Goal: Contribute content: Contribute content

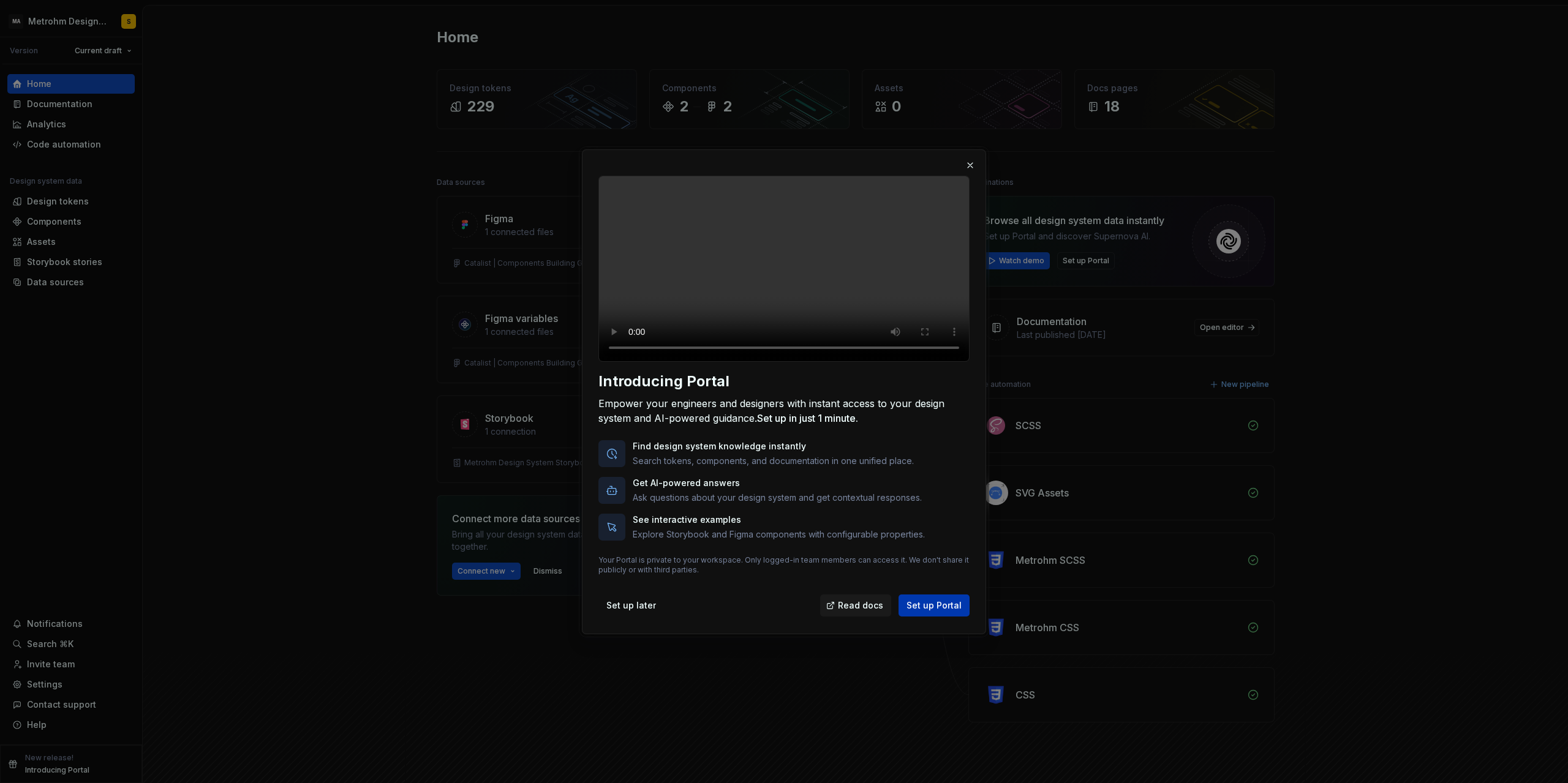
click at [927, 612] on span "Set up Portal" at bounding box center [934, 606] width 55 height 12
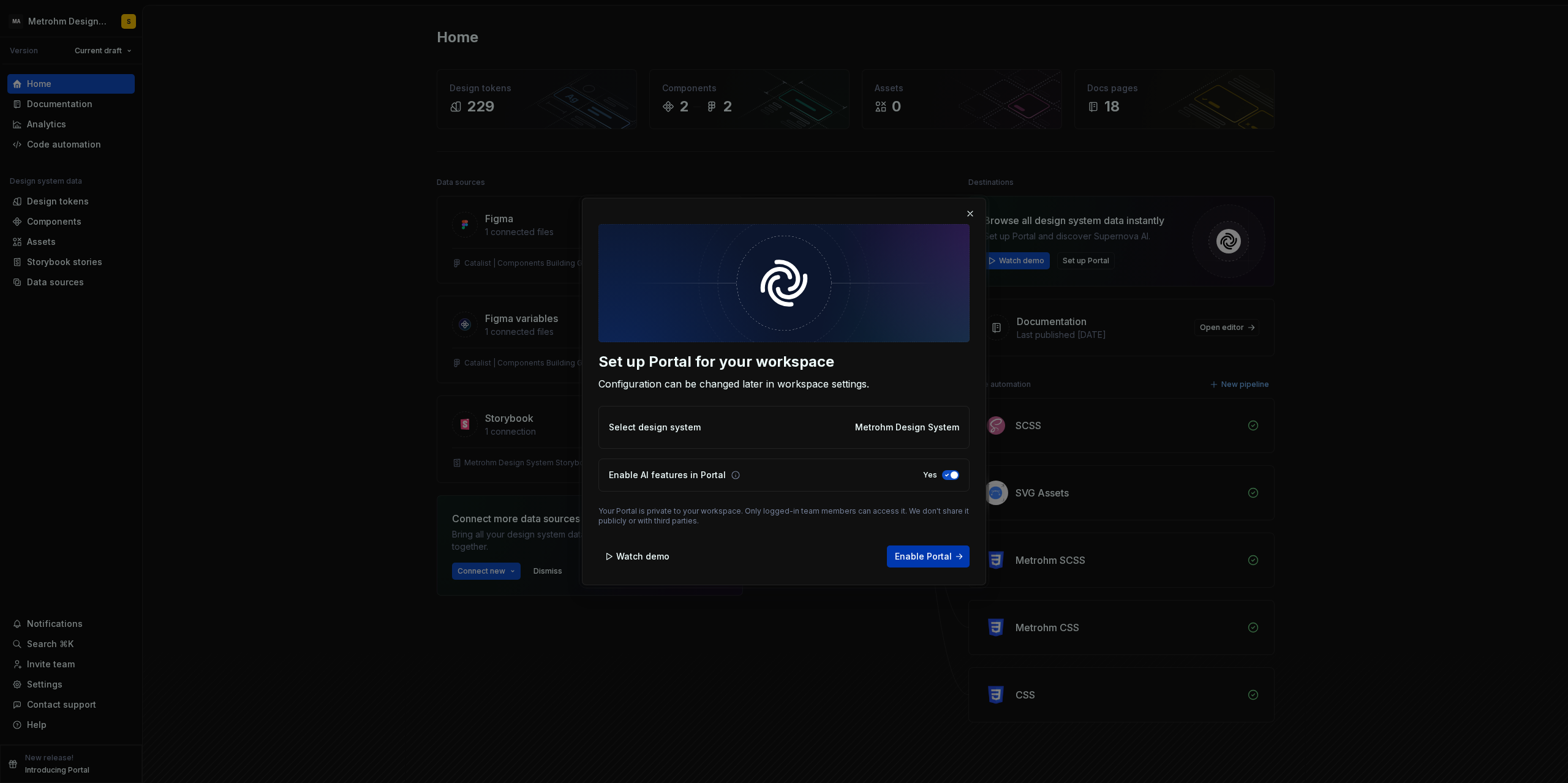
click at [924, 558] on span "Enable Portal" at bounding box center [923, 557] width 57 height 12
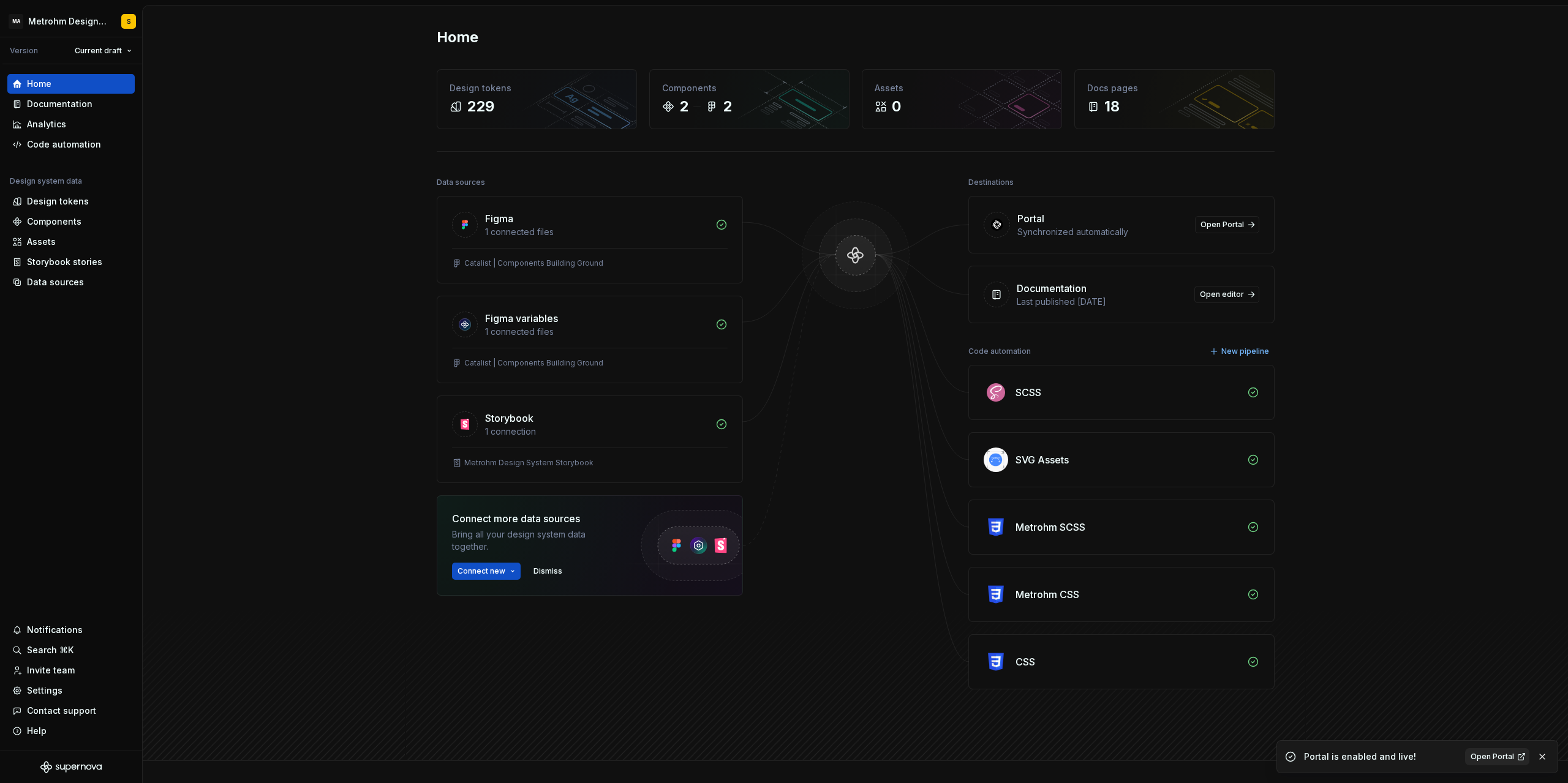
click at [1522, 758] on link "Open Portal" at bounding box center [1497, 757] width 64 height 17
click at [81, 104] on div "Documentation" at bounding box center [59, 104] width 65 height 12
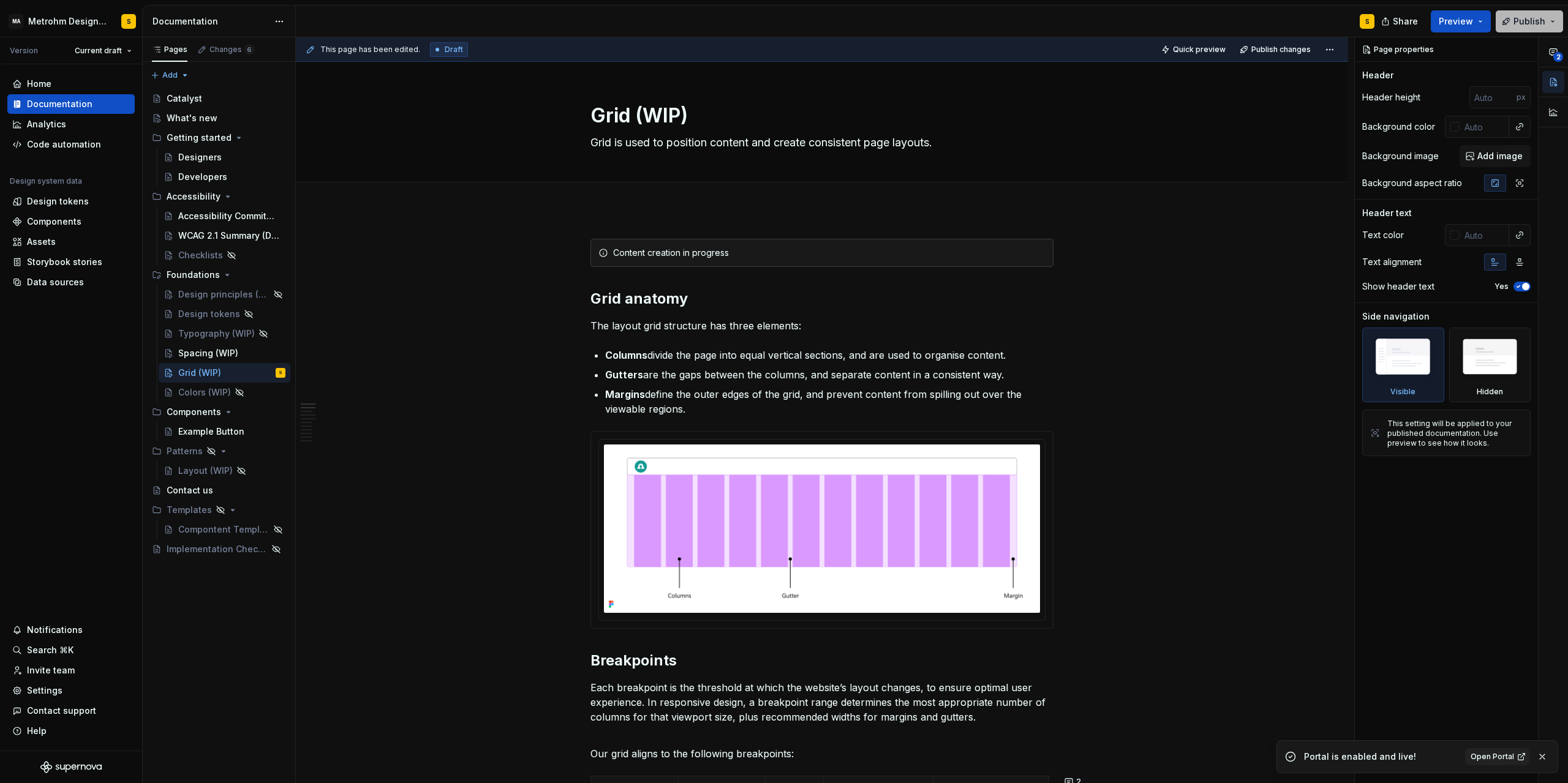
click at [1517, 24] on span "Publish" at bounding box center [1529, 22] width 32 height 12
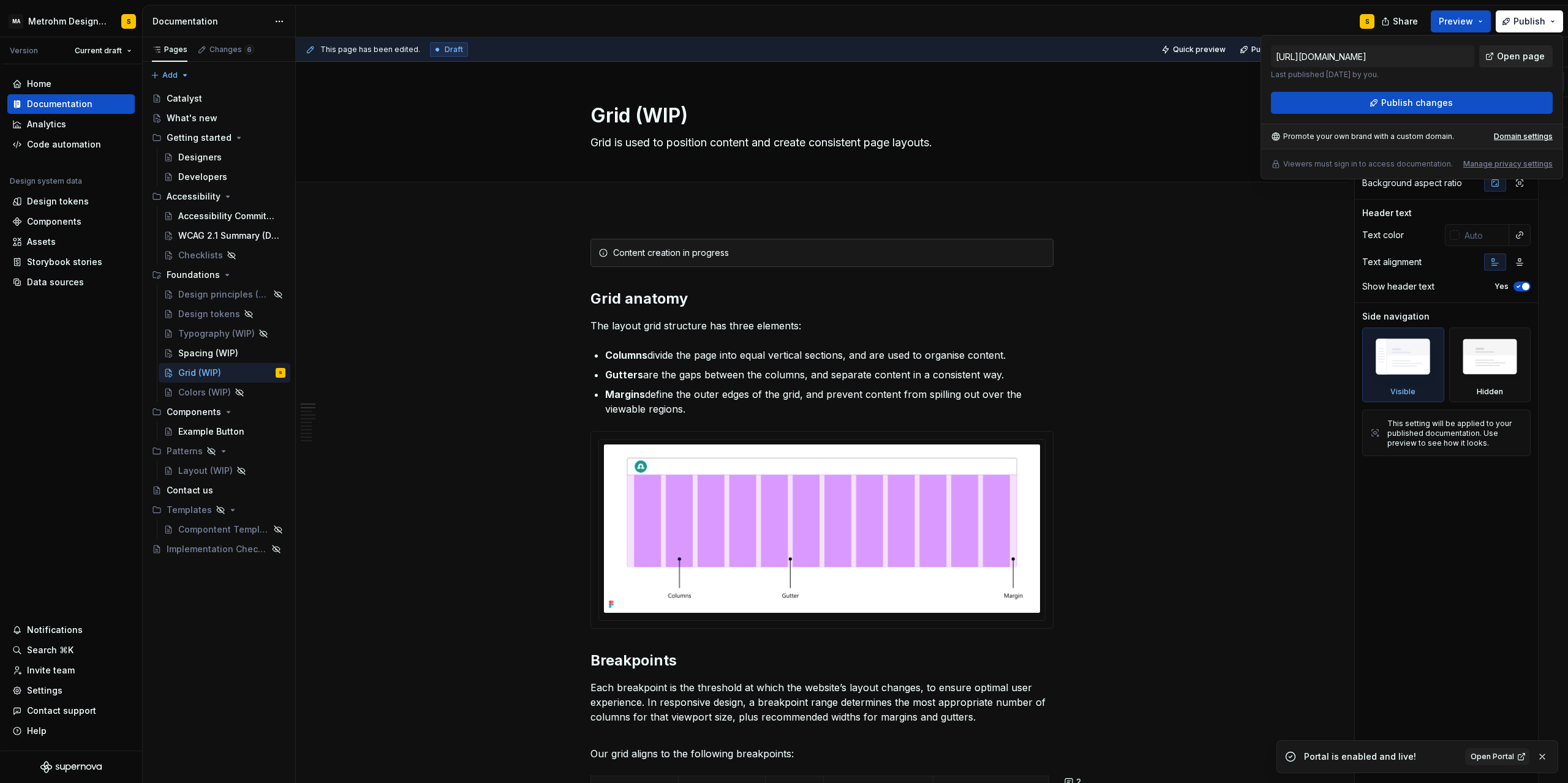
click at [1524, 58] on span "Open page" at bounding box center [1520, 57] width 48 height 12
click at [1559, 20] on button "Publish" at bounding box center [1529, 21] width 67 height 22
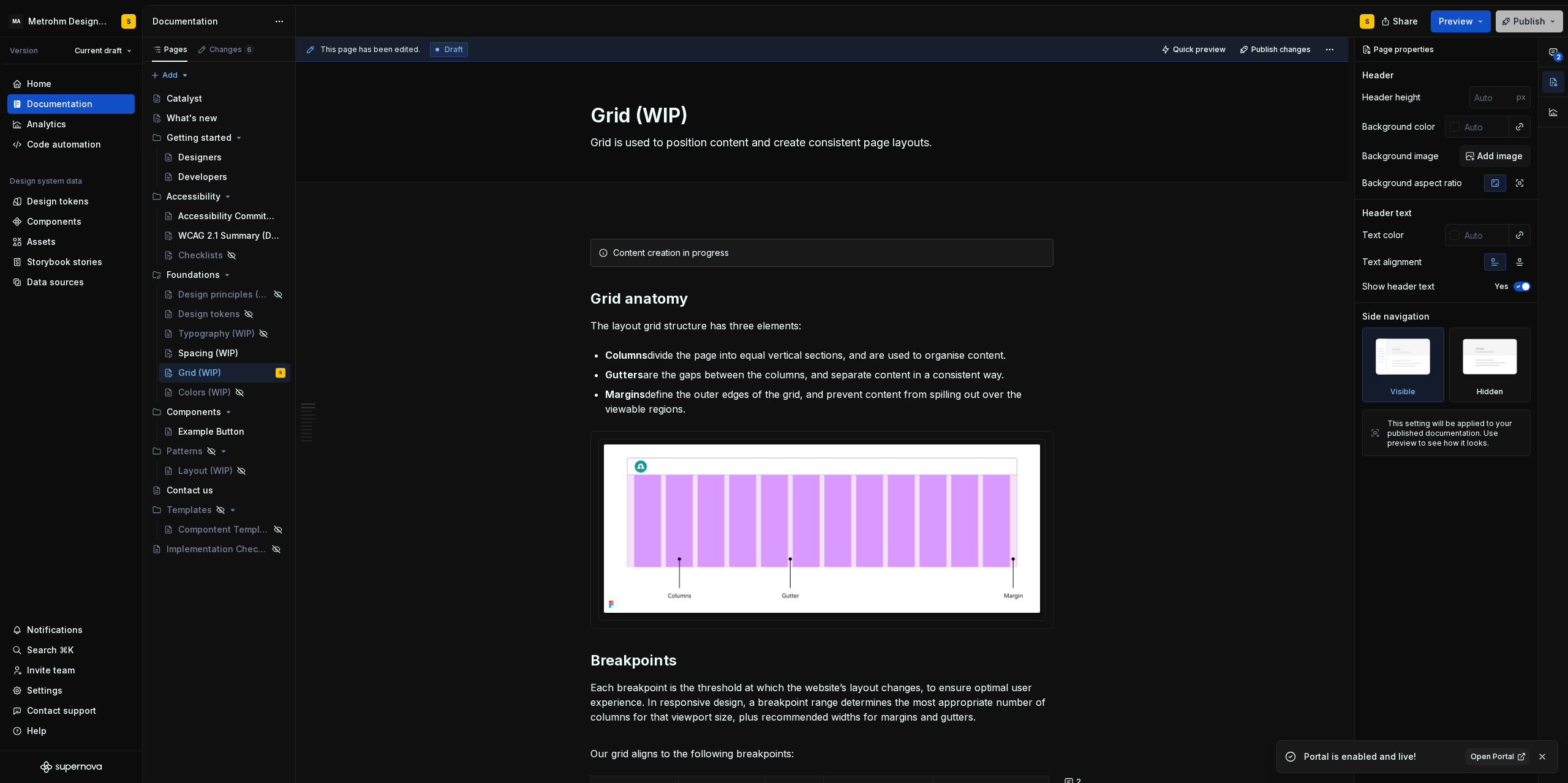
click at [1555, 23] on button "Publish" at bounding box center [1529, 21] width 67 height 22
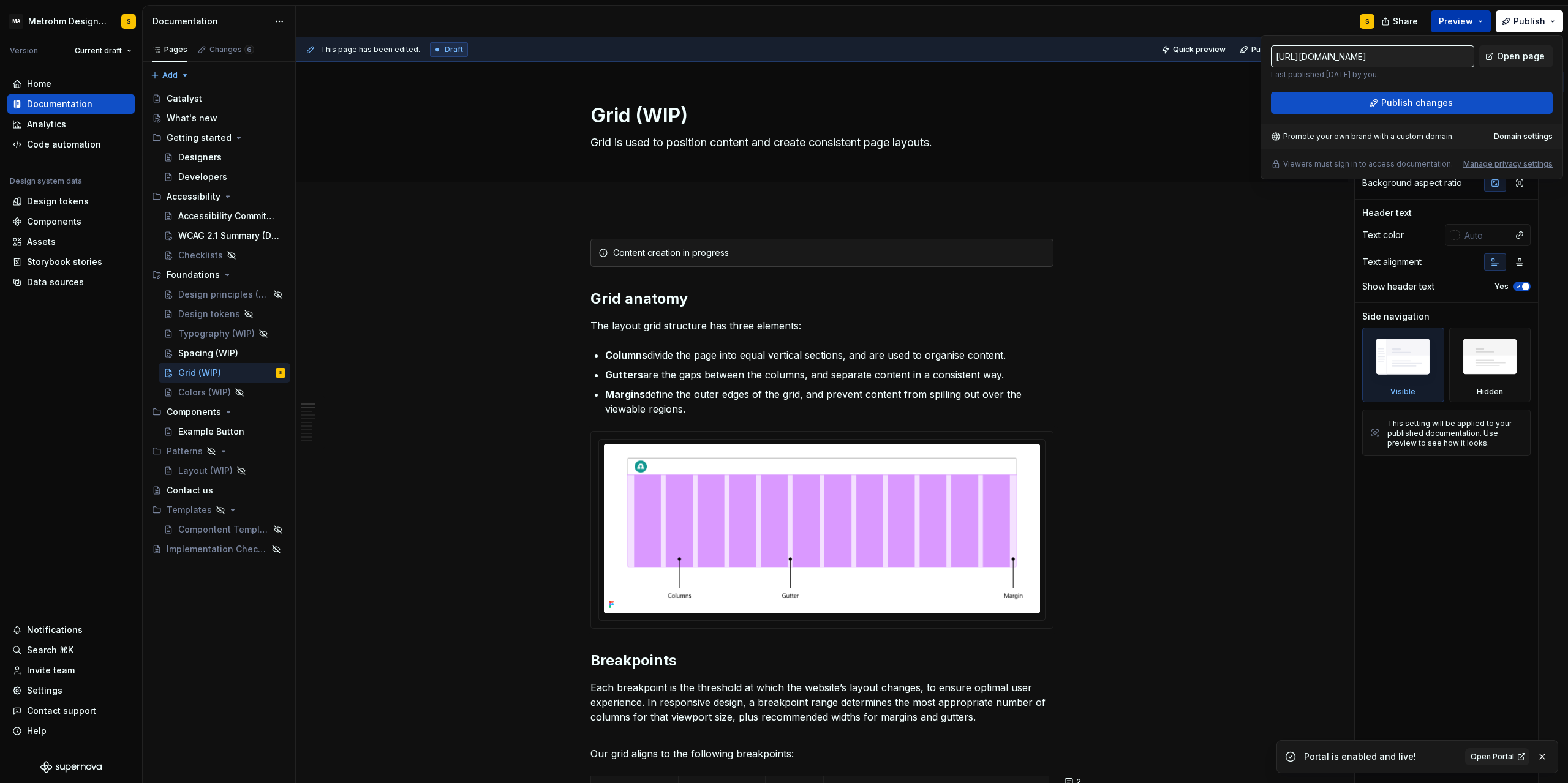
click at [1484, 22] on button "Preview" at bounding box center [1460, 21] width 60 height 22
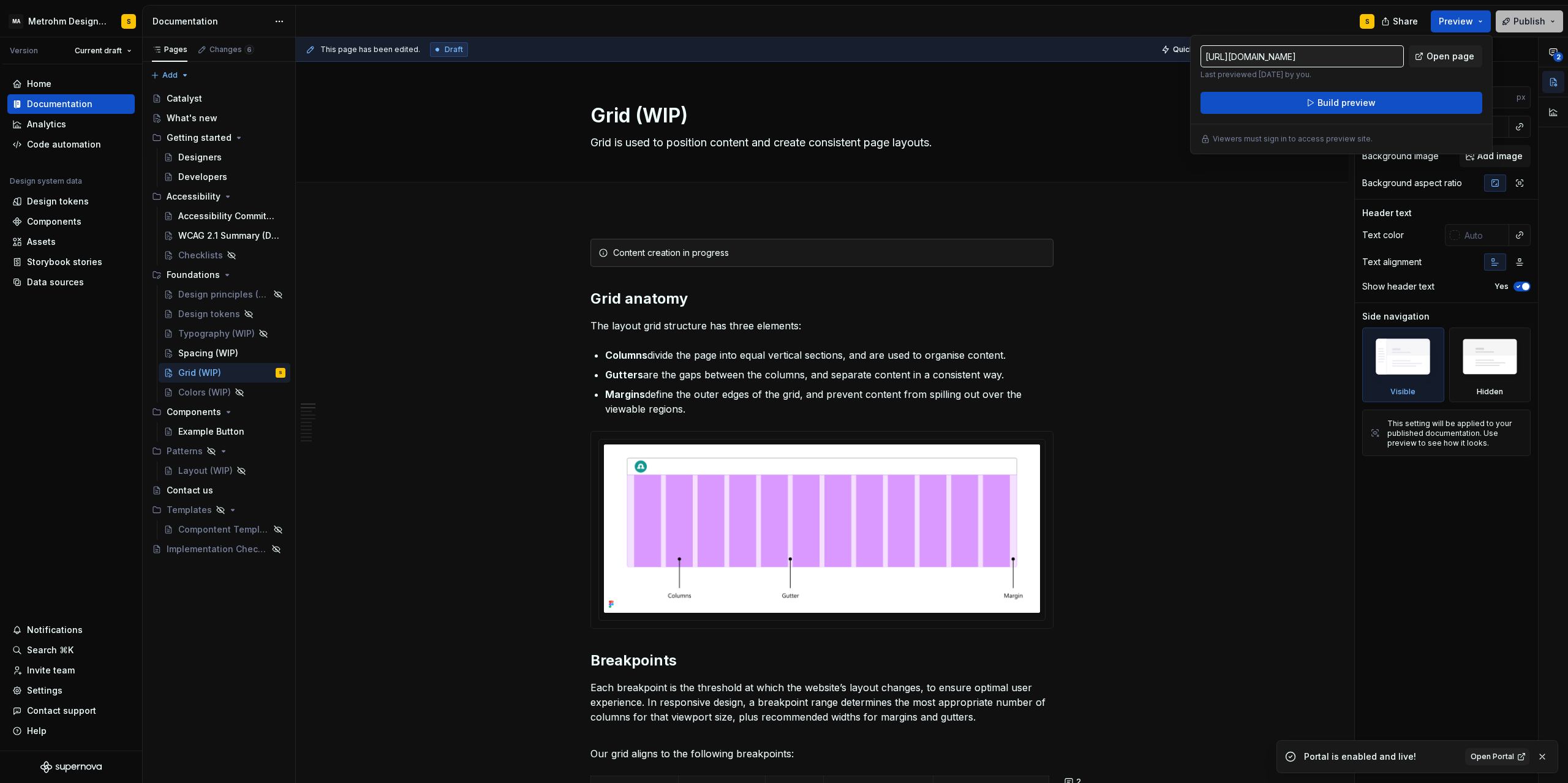
click at [1546, 18] on button "Publish" at bounding box center [1529, 21] width 67 height 22
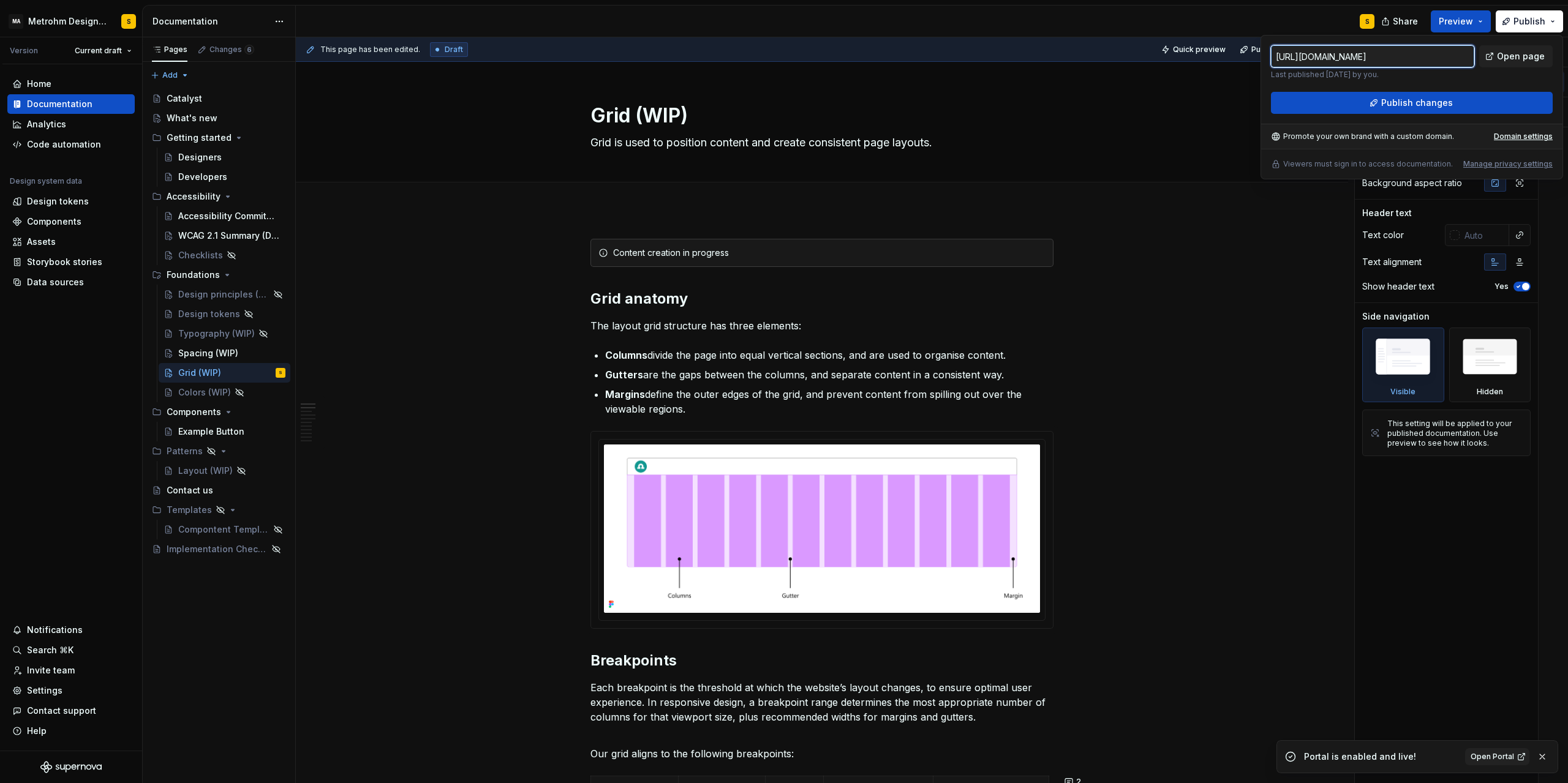
type textarea "*"
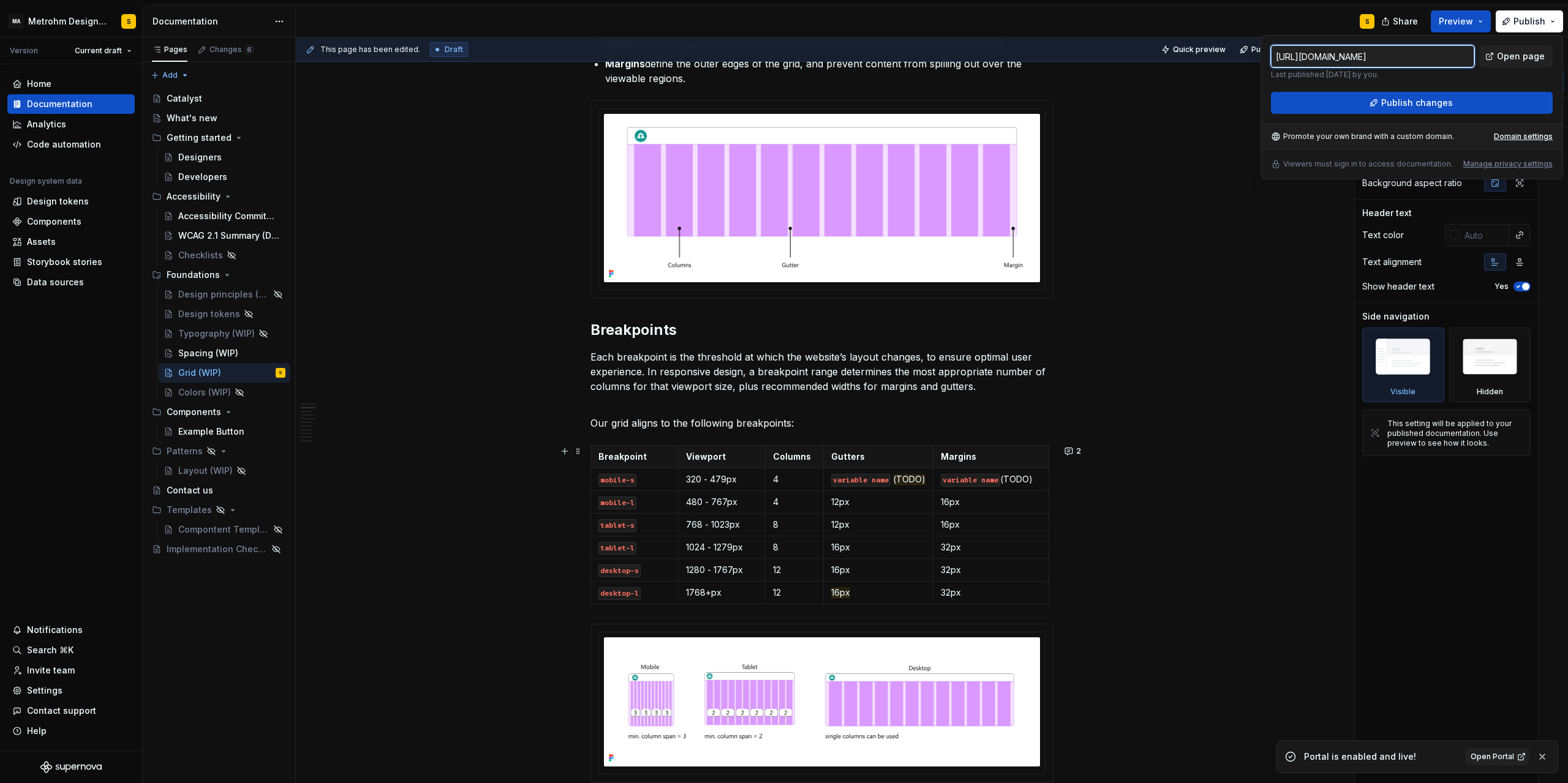
scroll to position [386, 0]
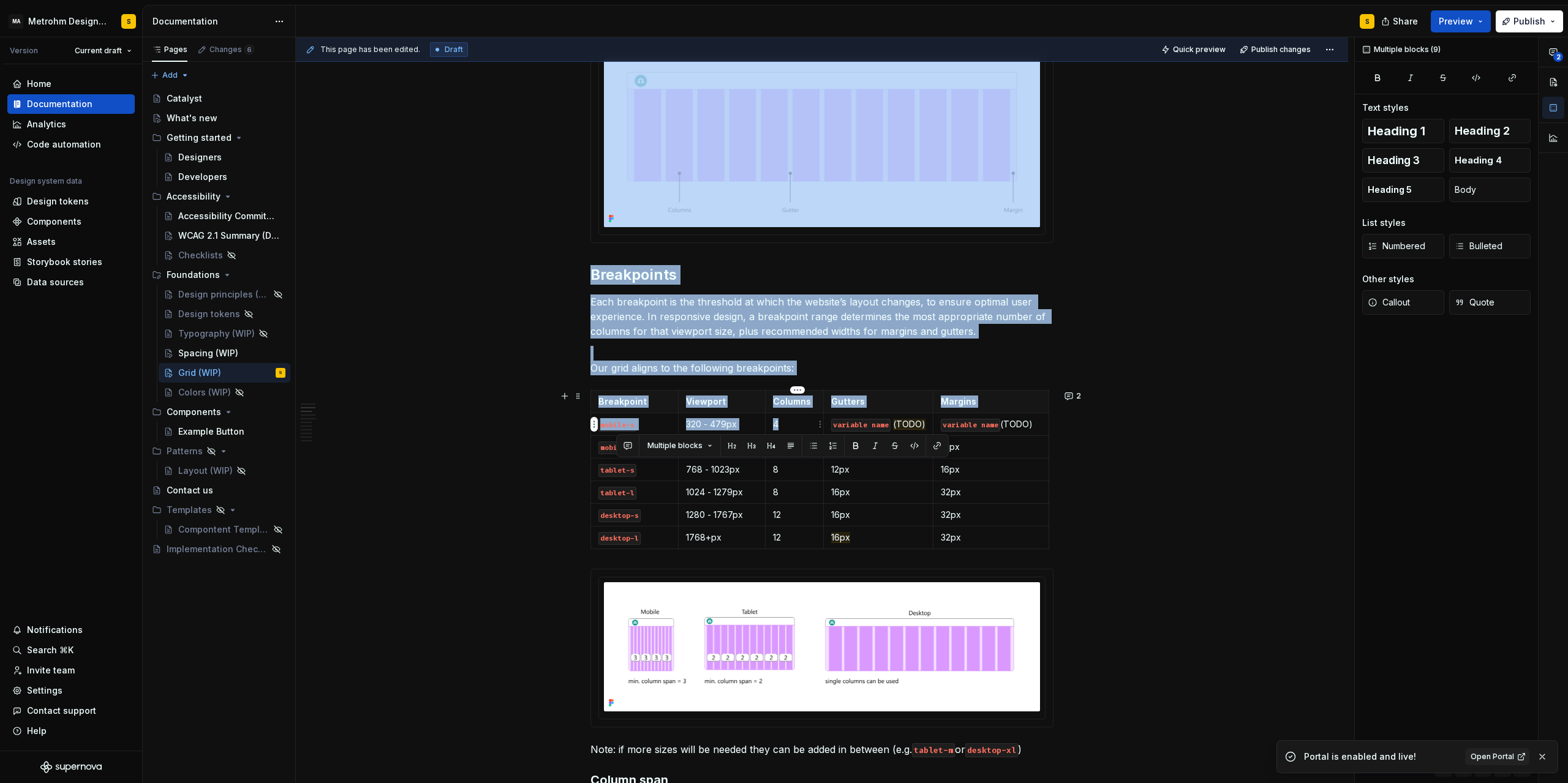
click at [783, 425] on p "4" at bounding box center [794, 425] width 43 height 12
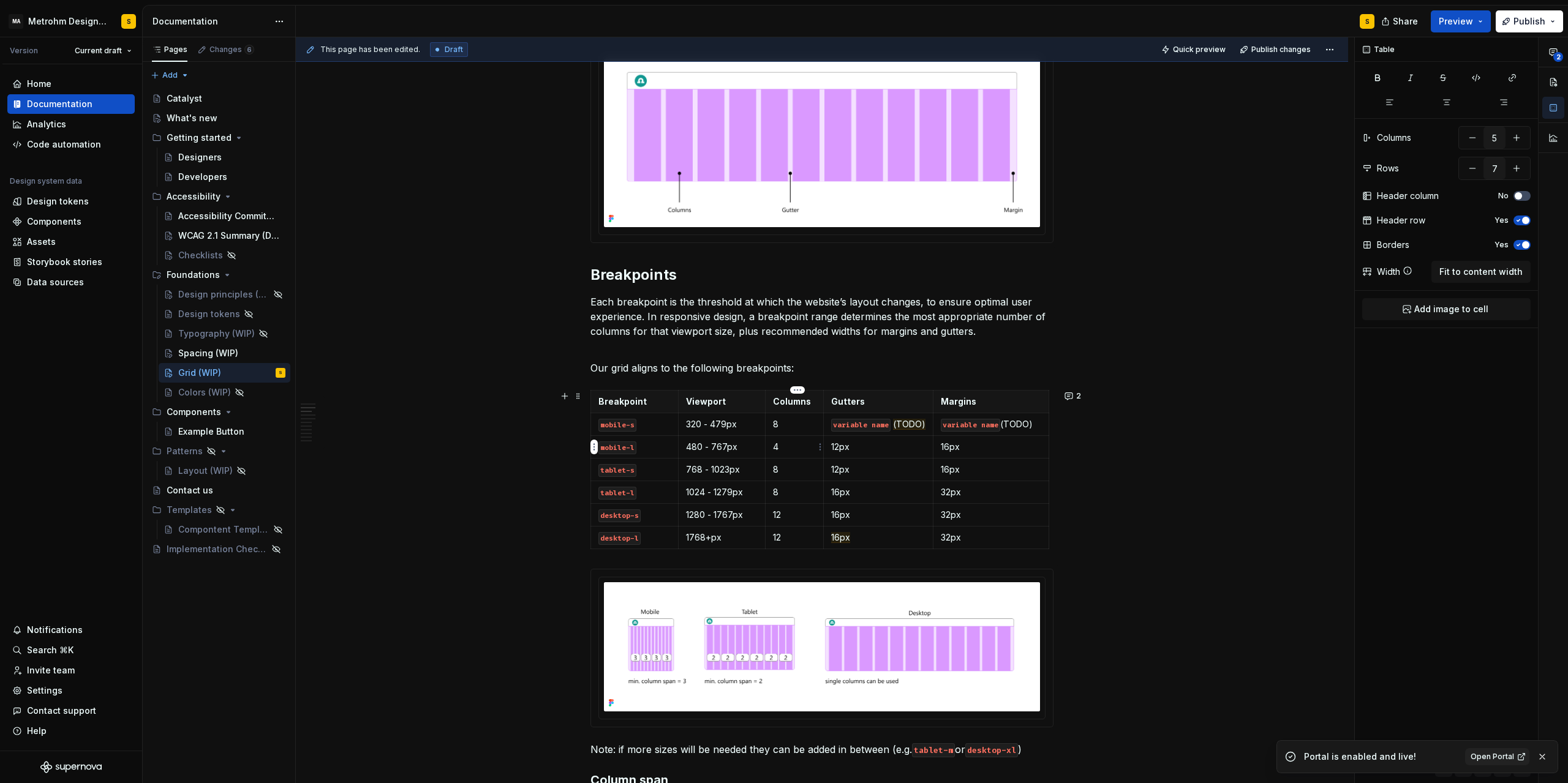
click at [785, 445] on p "4" at bounding box center [794, 447] width 43 height 12
click at [784, 468] on p "8" at bounding box center [794, 470] width 43 height 12
click at [785, 427] on p "8" at bounding box center [794, 425] width 43 height 12
click at [790, 453] on td "8" at bounding box center [794, 447] width 58 height 23
click at [793, 471] on p "8" at bounding box center [794, 470] width 43 height 12
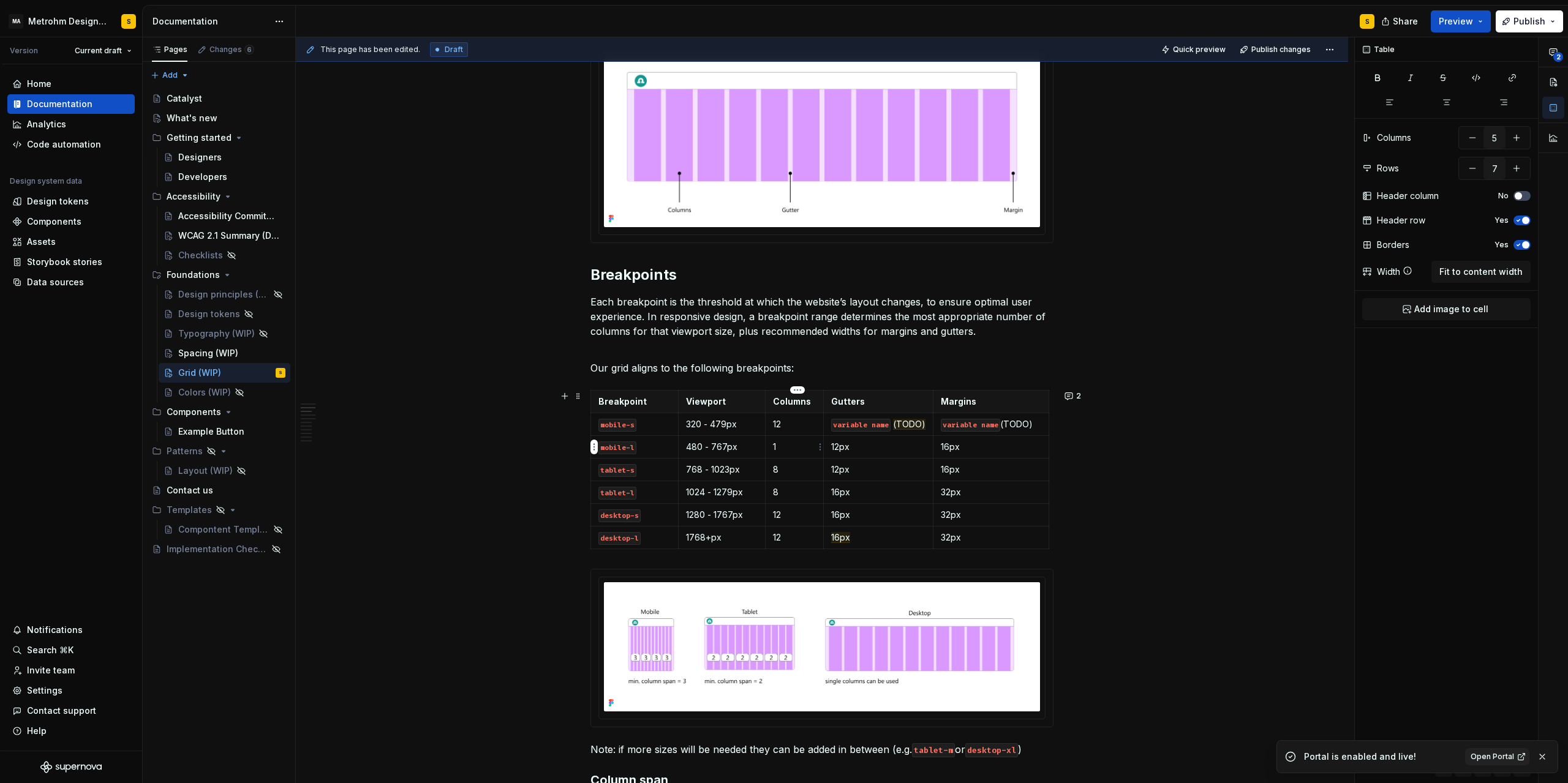
click at [790, 449] on p "1" at bounding box center [794, 447] width 43 height 12
click at [794, 467] on p "8" at bounding box center [794, 470] width 43 height 12
click at [795, 491] on p "8" at bounding box center [794, 493] width 43 height 12
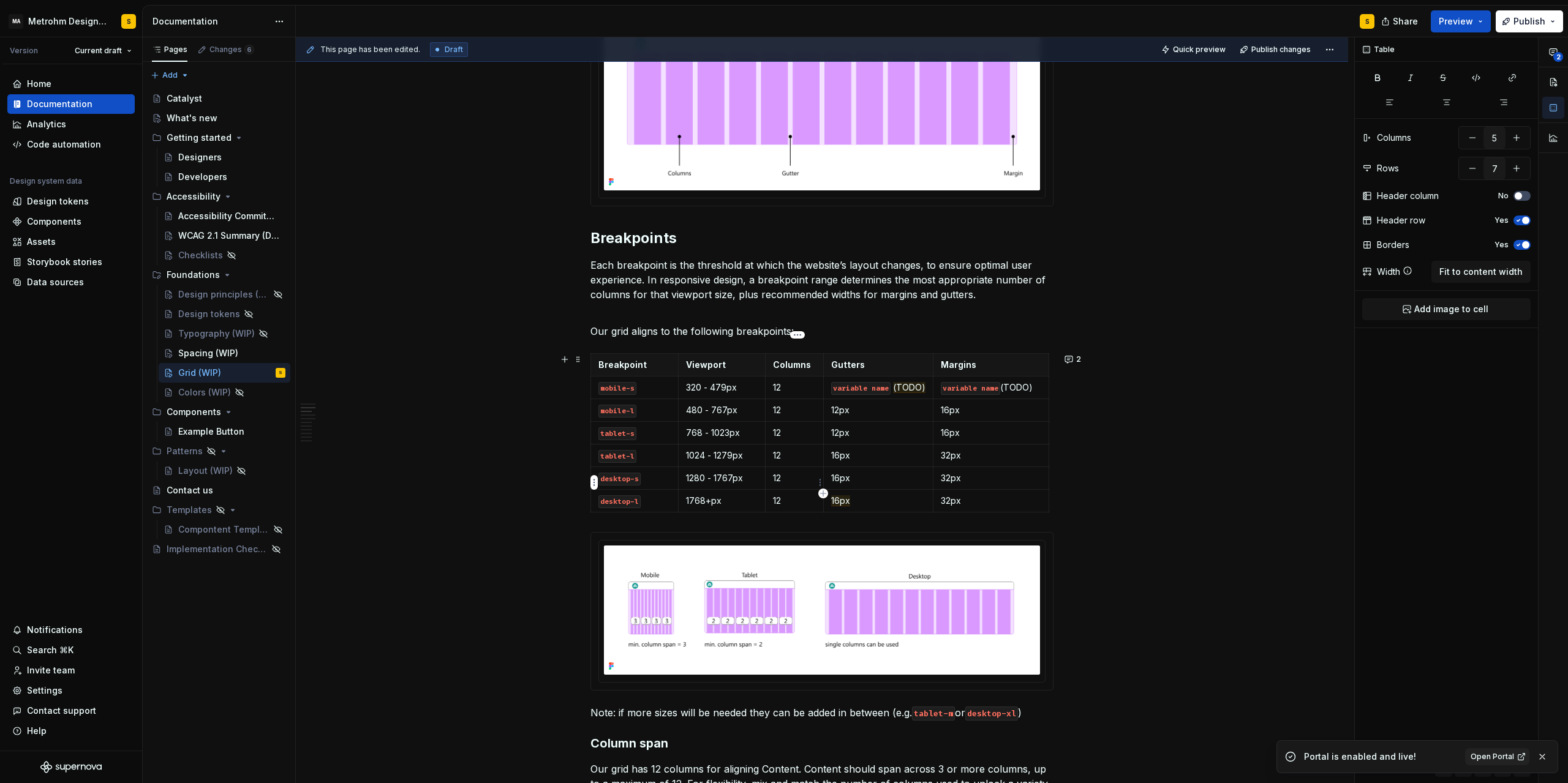
scroll to position [441, 0]
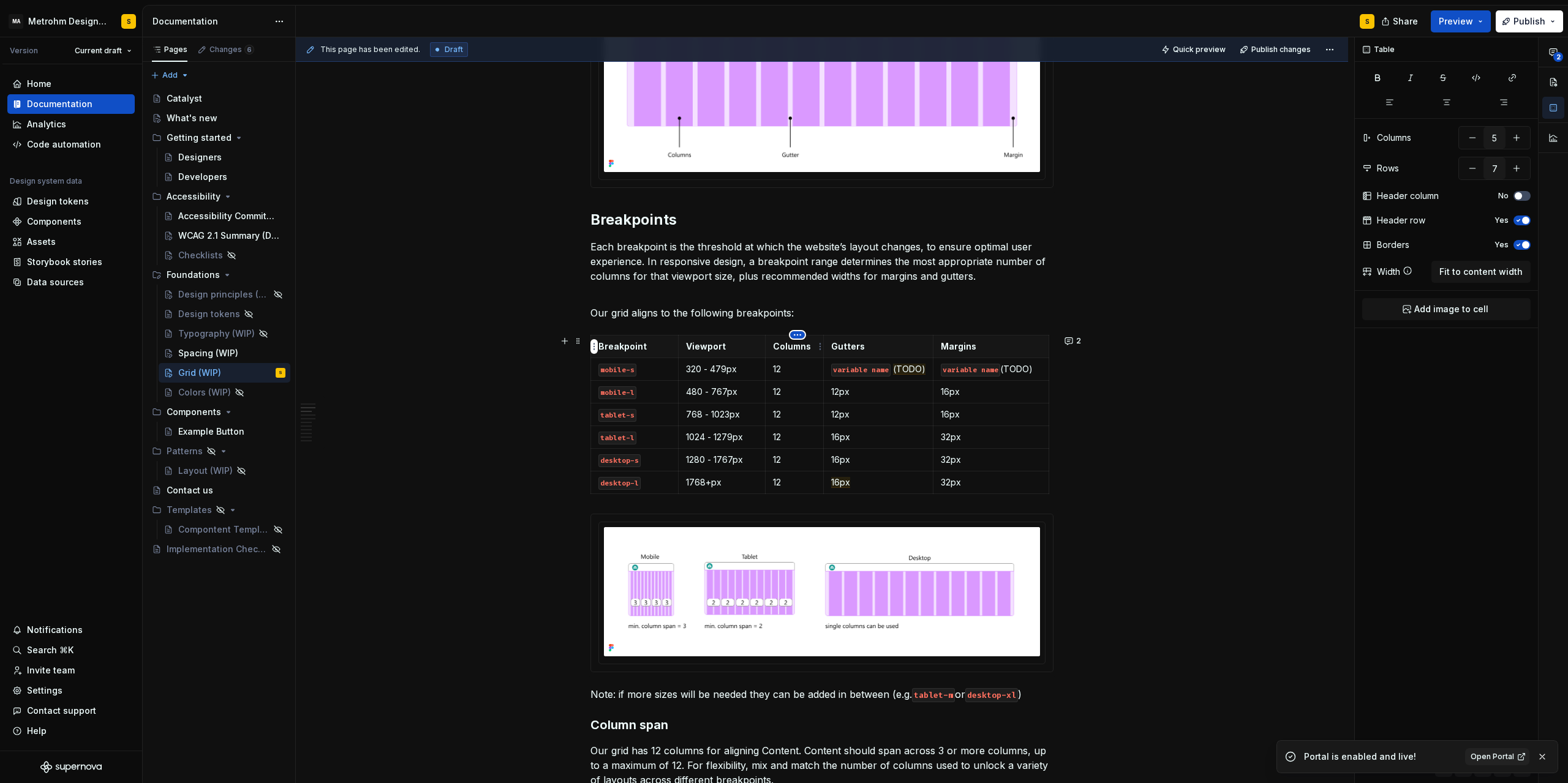
click at [796, 337] on html "MA Metrohm Design System S Version Current draft Home Documentation Analytics C…" at bounding box center [784, 392] width 1568 height 783
click at [834, 454] on div "Delete column" at bounding box center [852, 458] width 80 height 12
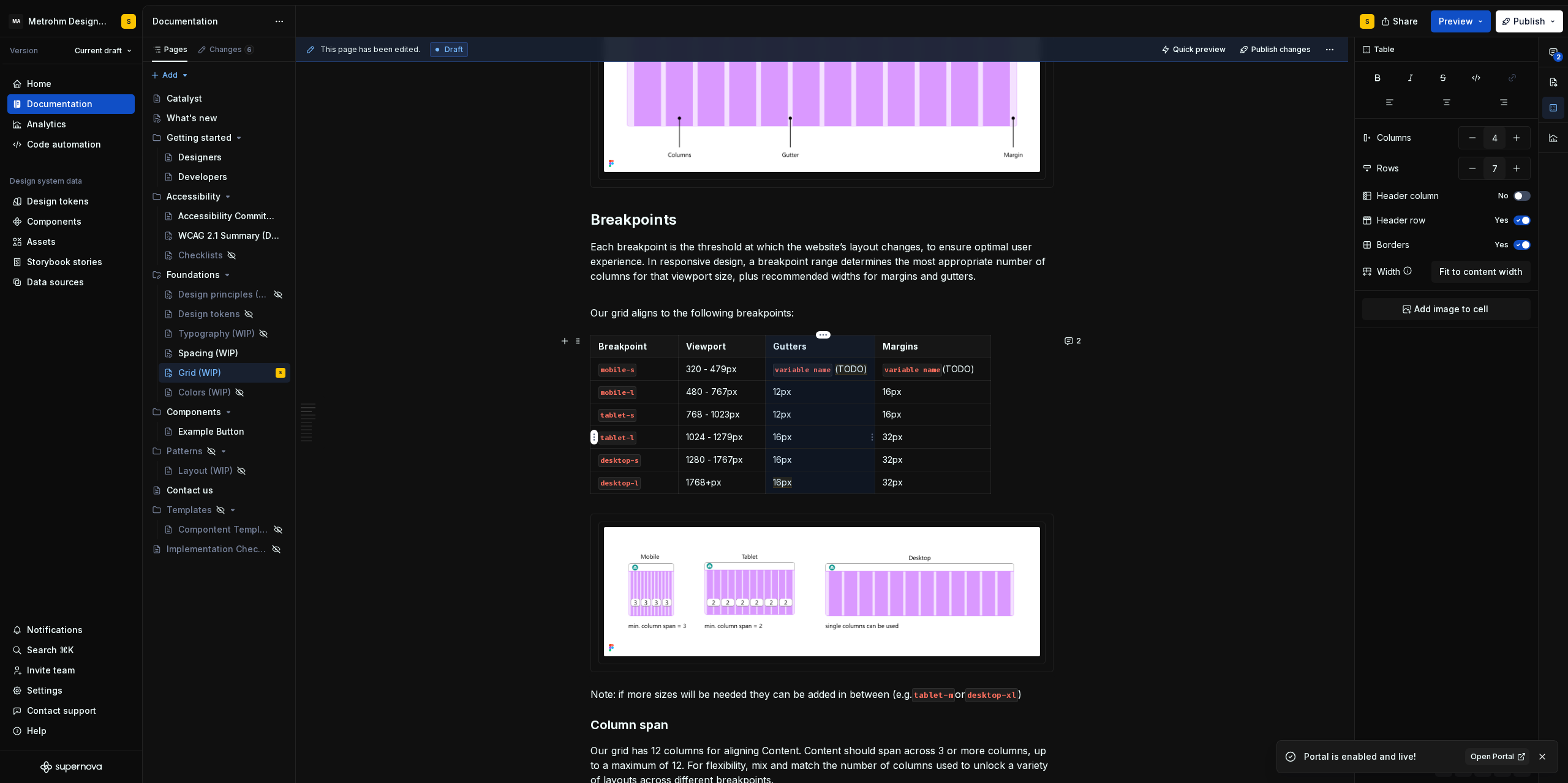
click at [783, 436] on p "16px" at bounding box center [820, 437] width 95 height 12
drag, startPoint x: 784, startPoint y: 391, endPoint x: 776, endPoint y: 391, distance: 8.0
click at [776, 391] on p "12px" at bounding box center [820, 392] width 95 height 12
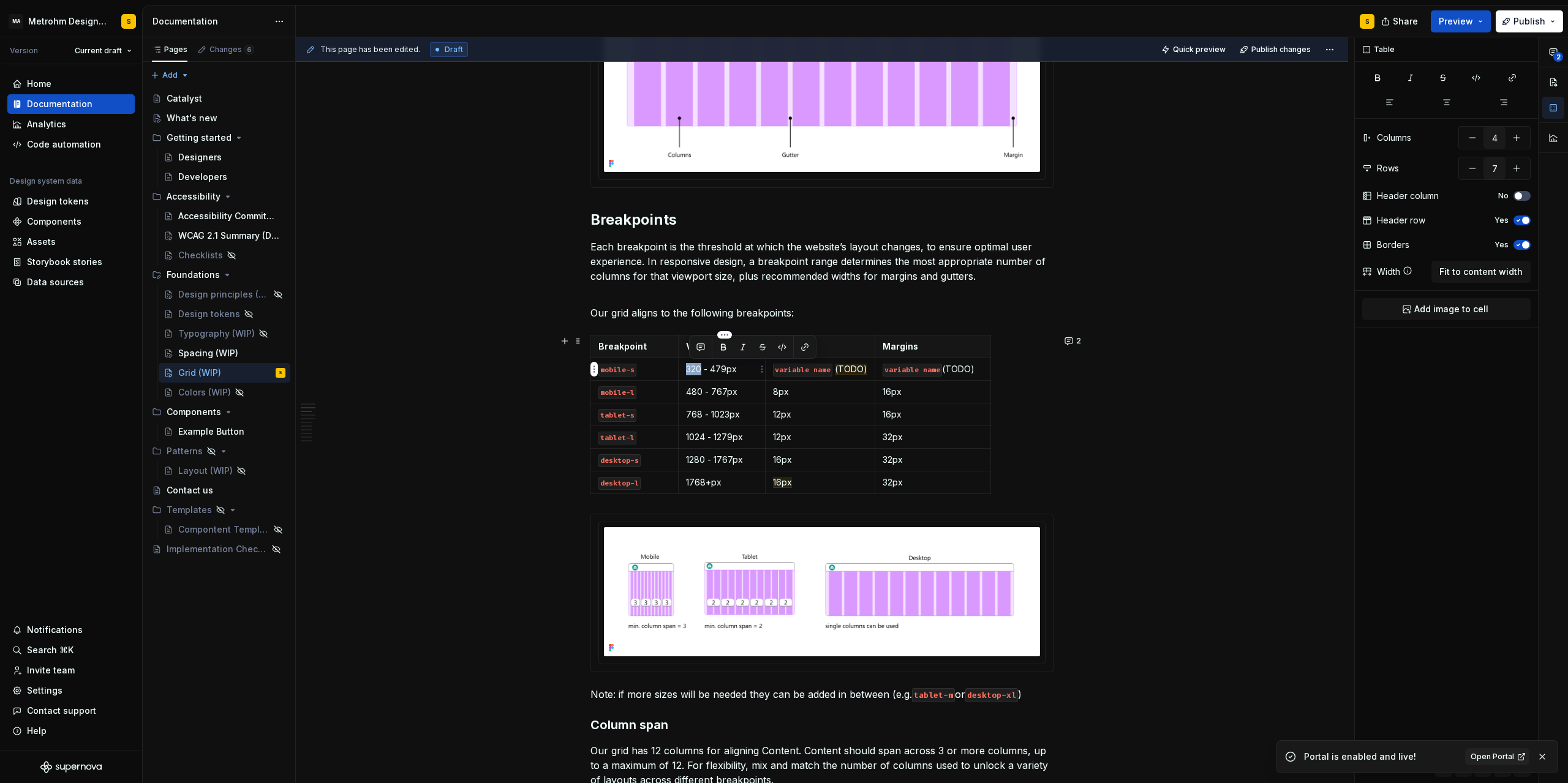
drag, startPoint x: 703, startPoint y: 368, endPoint x: 691, endPoint y: 367, distance: 12.0
click at [691, 367] on p "320 - 479px" at bounding box center [722, 369] width 71 height 12
click at [725, 336] on html "MA Metrohm Design System S Version Current draft Home Documentation Analytics C…" at bounding box center [784, 392] width 1568 height 783
click at [786, 357] on div "Add column left" at bounding box center [780, 354] width 80 height 12
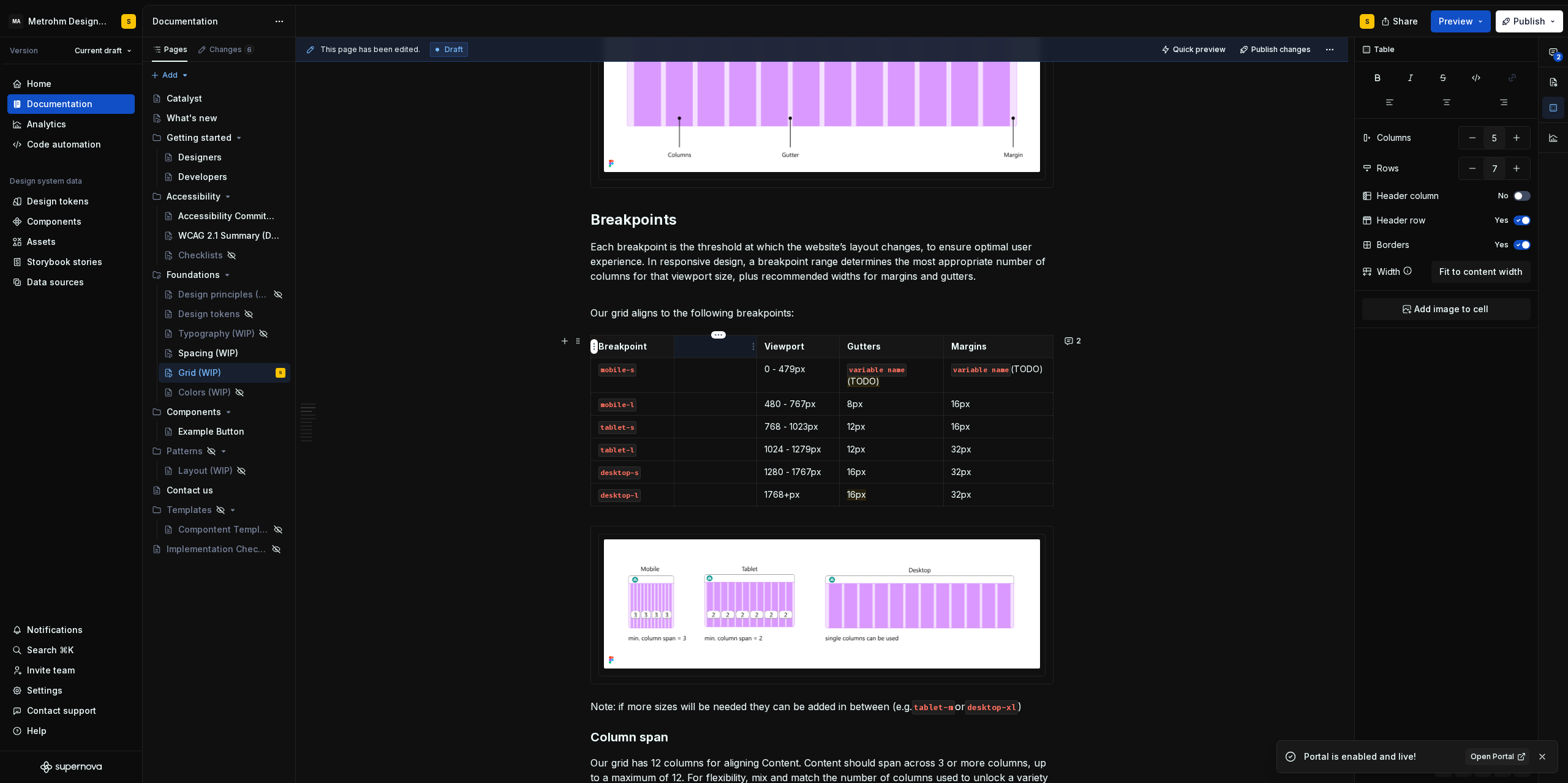
click at [717, 352] on p at bounding box center [716, 346] width 67 height 12
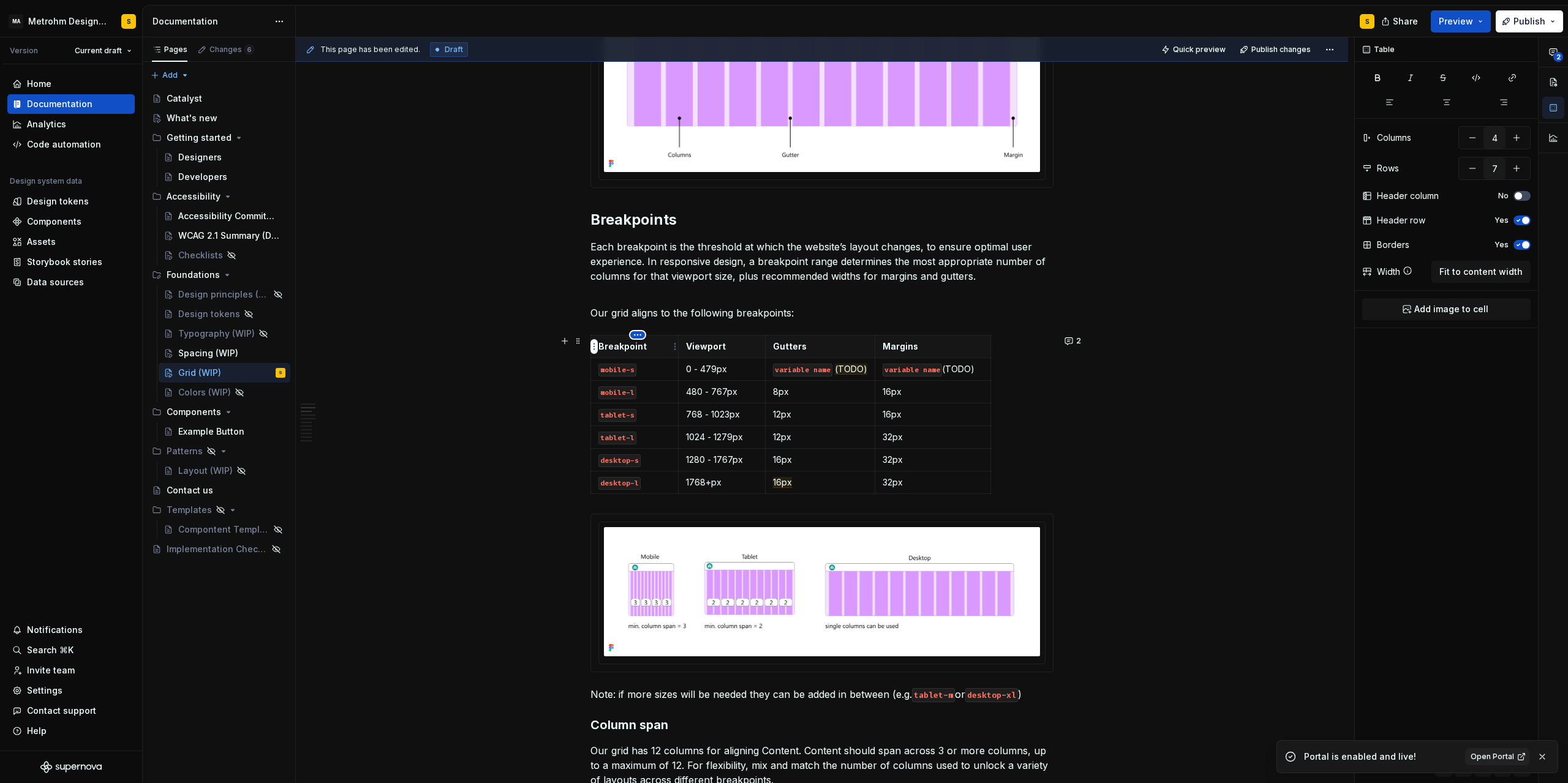
click at [638, 334] on html "MA Metrohm Design System S Version Current draft Home Documentation Analytics C…" at bounding box center [784, 392] width 1568 height 783
click at [672, 355] on div "Add column left" at bounding box center [693, 354] width 80 height 12
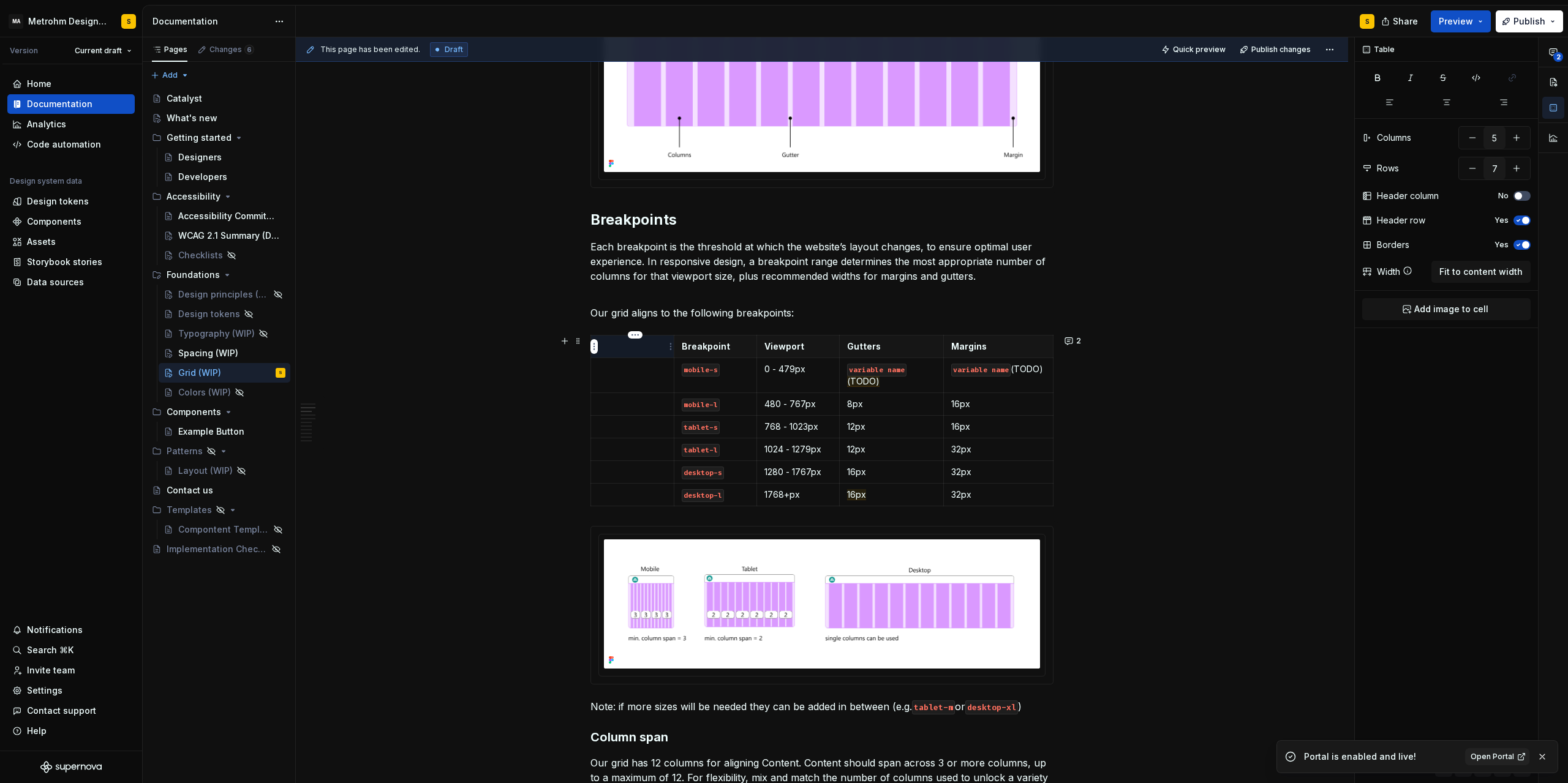
click at [635, 352] on p at bounding box center [632, 346] width 68 height 12
click at [632, 333] on html "MA Metrohm Design System S Version Current draft Home Documentation Analytics C…" at bounding box center [784, 392] width 1568 height 783
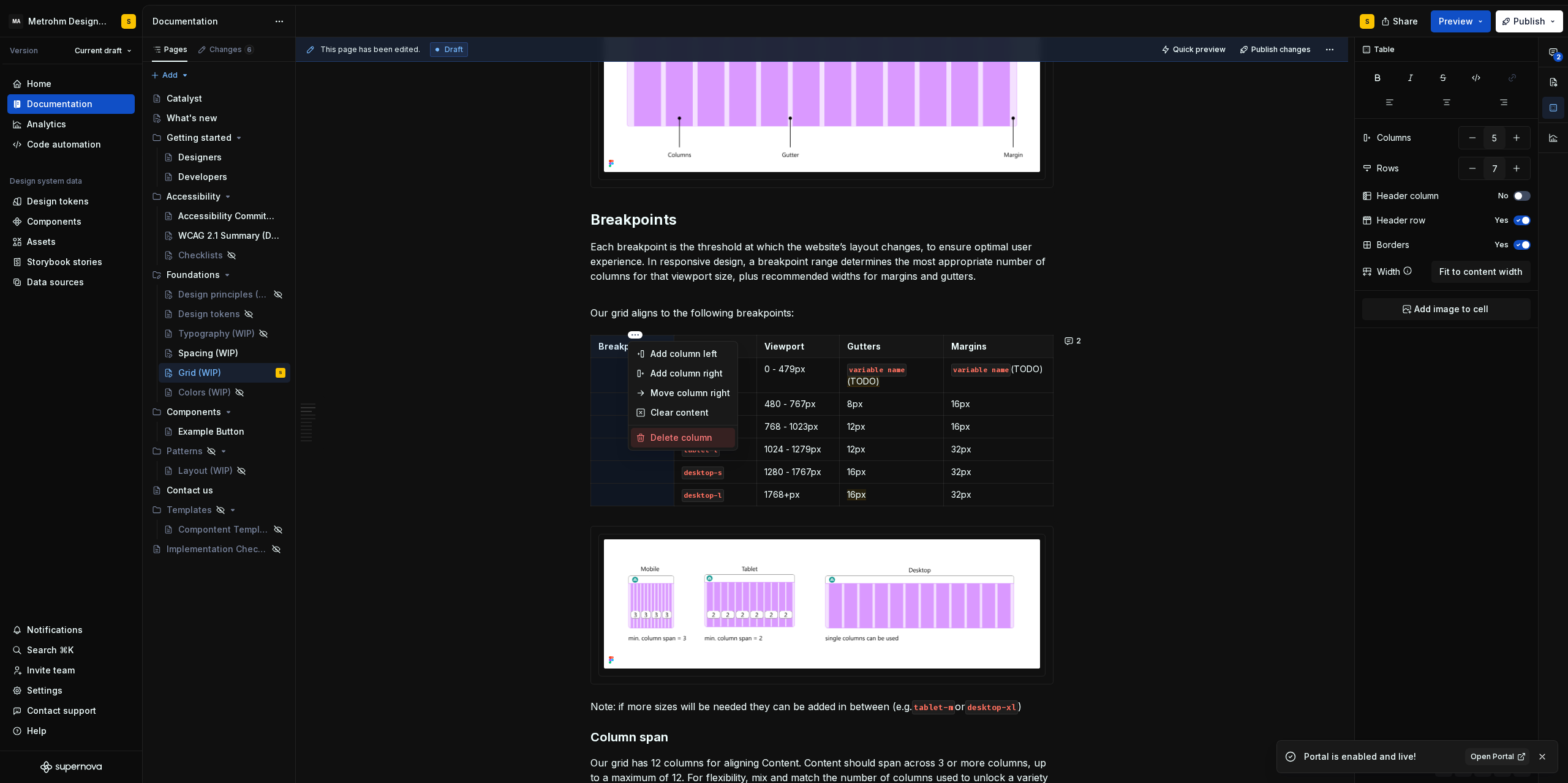
click at [691, 434] on div "Delete column" at bounding box center [690, 438] width 80 height 12
type input "4"
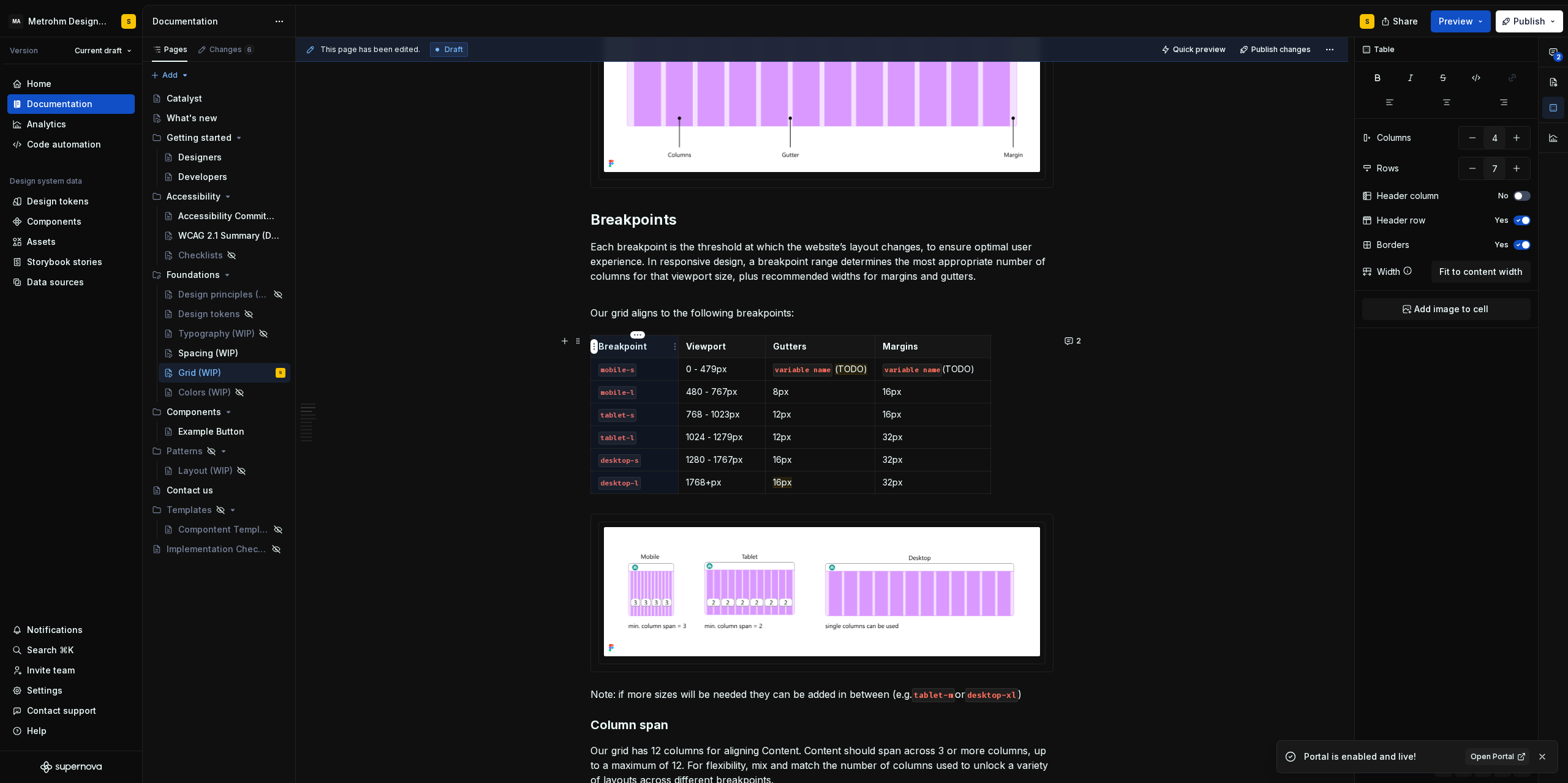
click at [668, 348] on p "Breakpoint" at bounding box center [634, 346] width 72 height 12
type textarea "*"
click at [726, 333] on html "MA Metrohm Design System S Version Current draft Home Documentation Analytics C…" at bounding box center [784, 392] width 1568 height 783
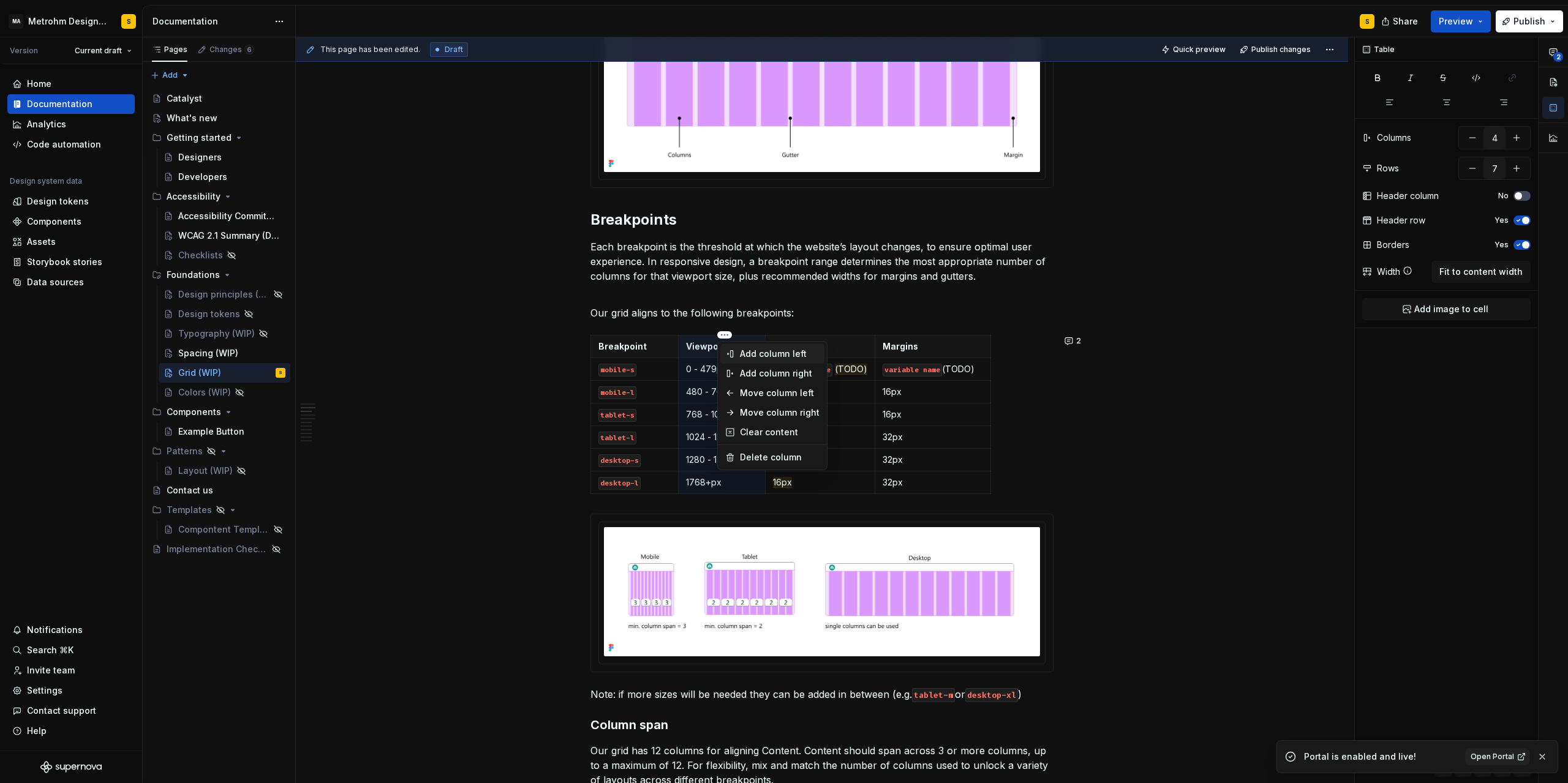
click at [782, 358] on div "Add column left" at bounding box center [780, 354] width 80 height 12
type input "5"
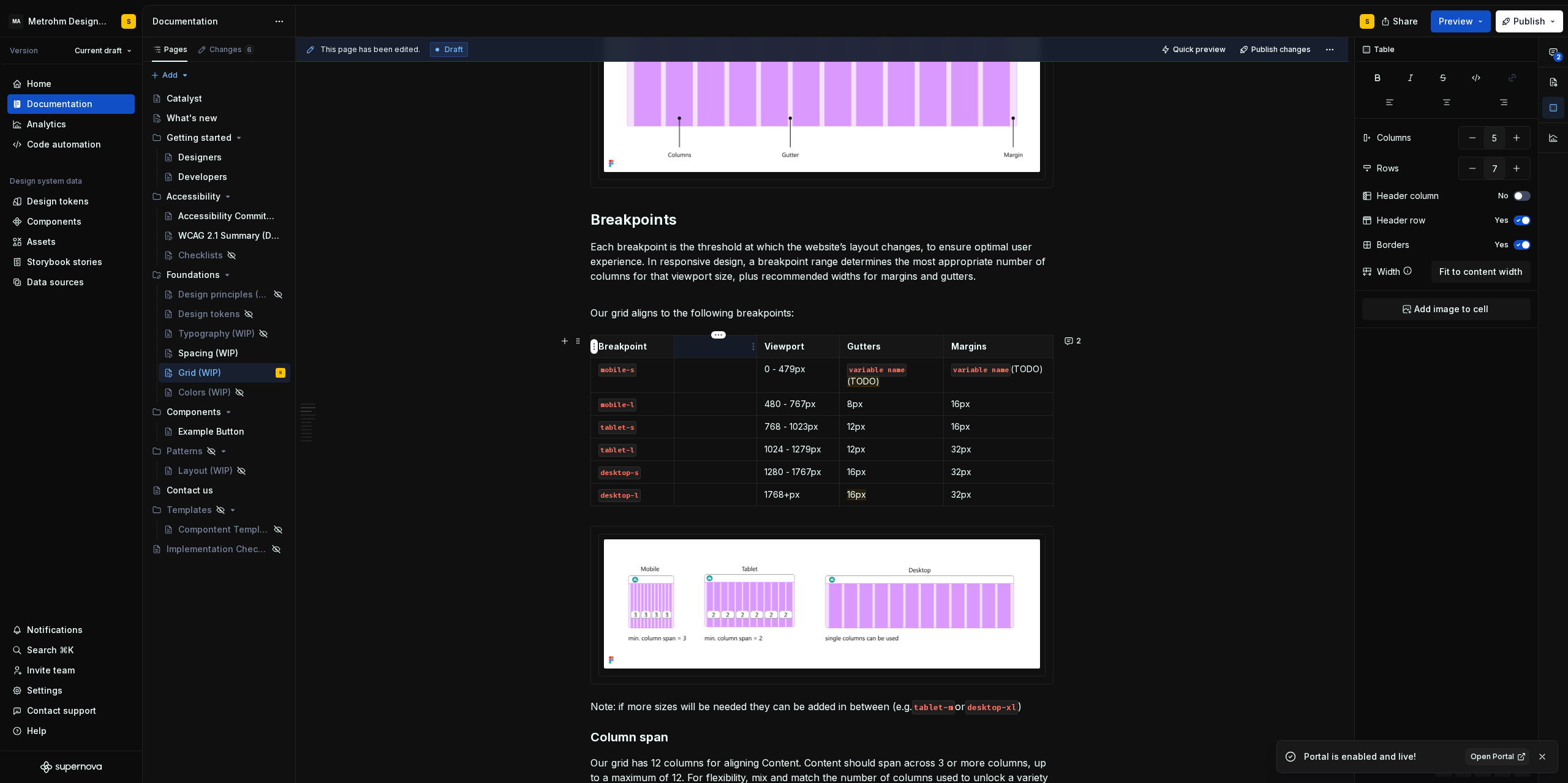
click at [718, 354] on th at bounding box center [715, 346] width 83 height 23
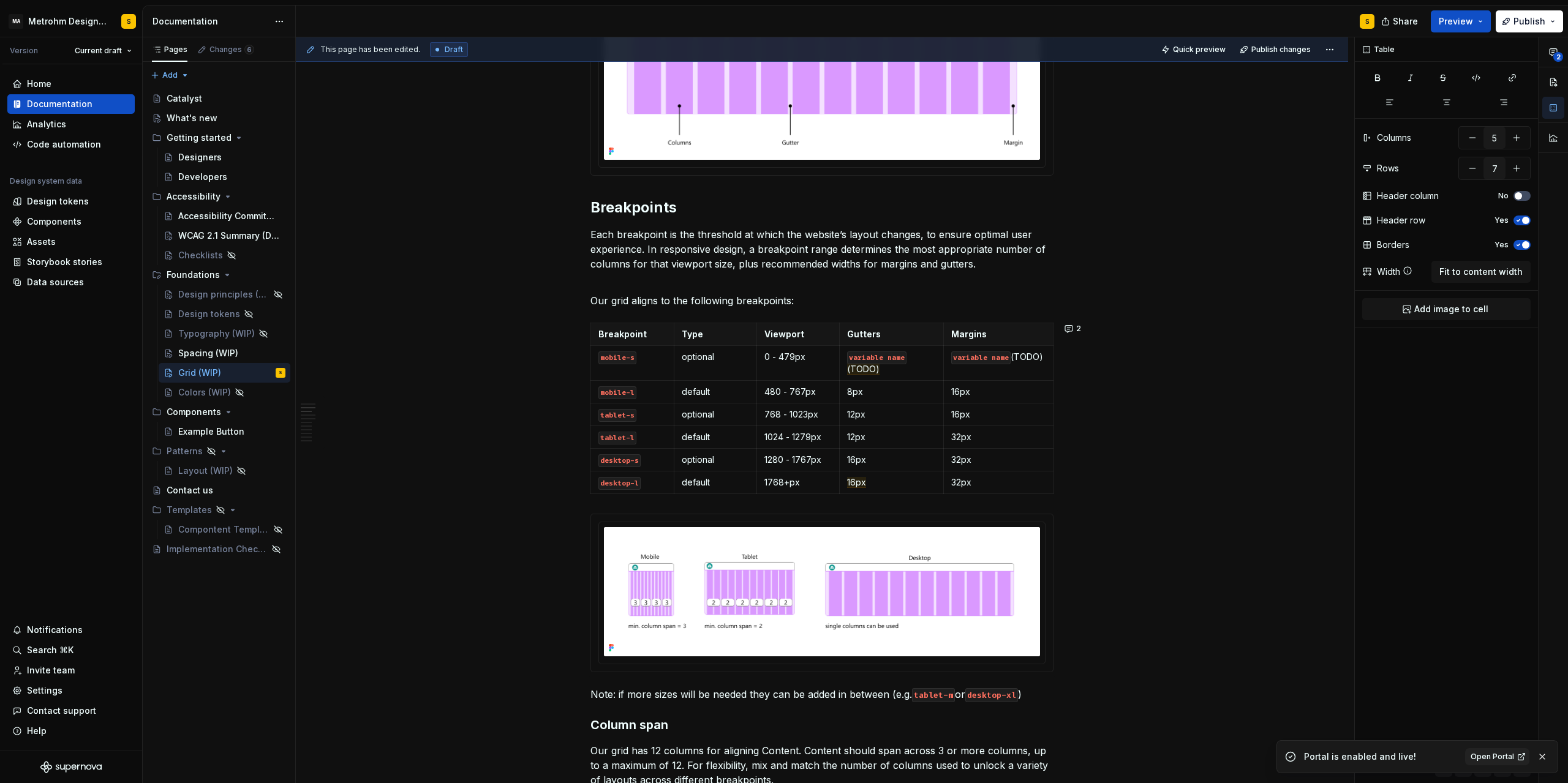
scroll to position [496, 0]
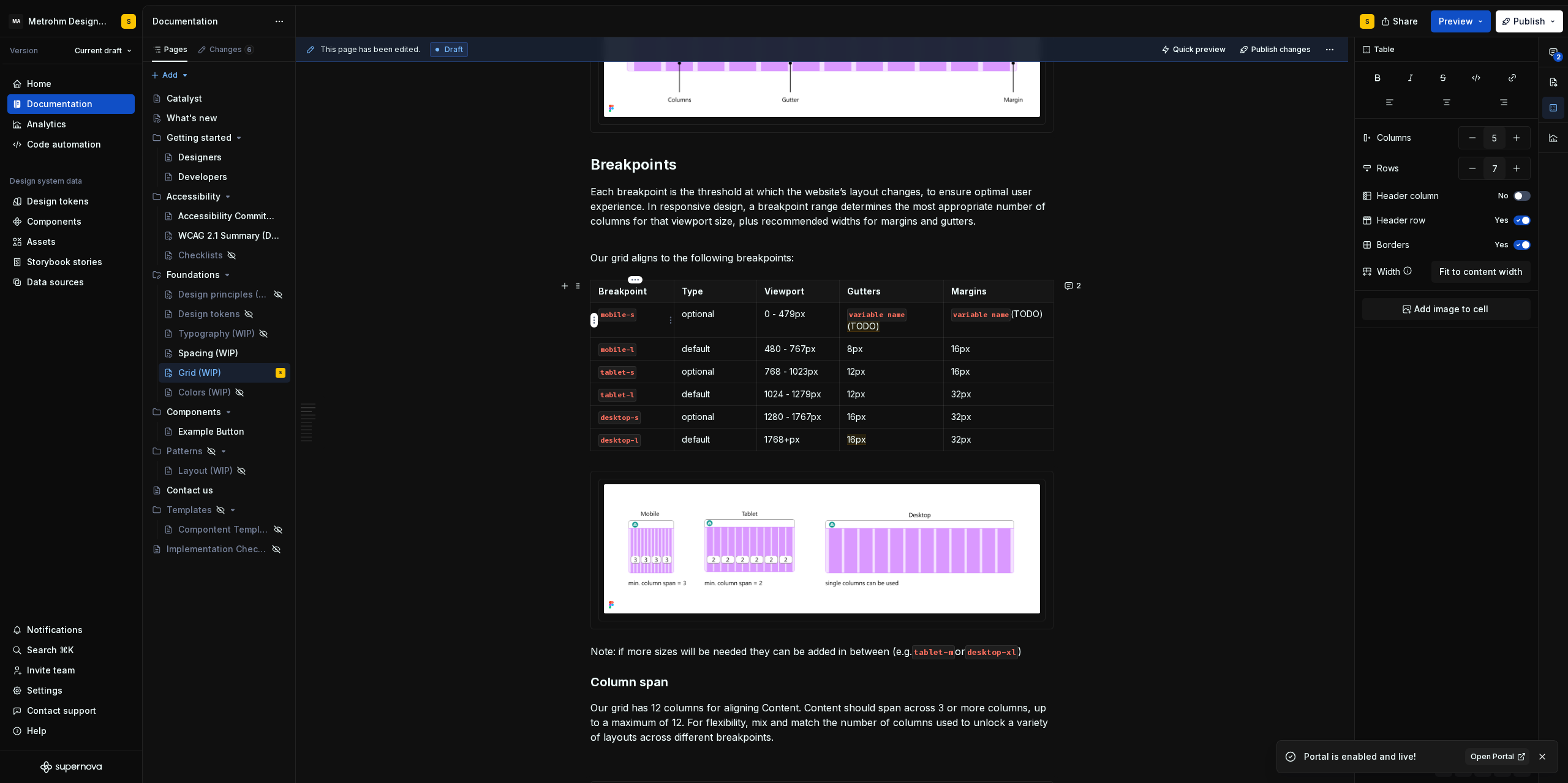
click at [665, 319] on p "mobile-s" at bounding box center [632, 314] width 68 height 12
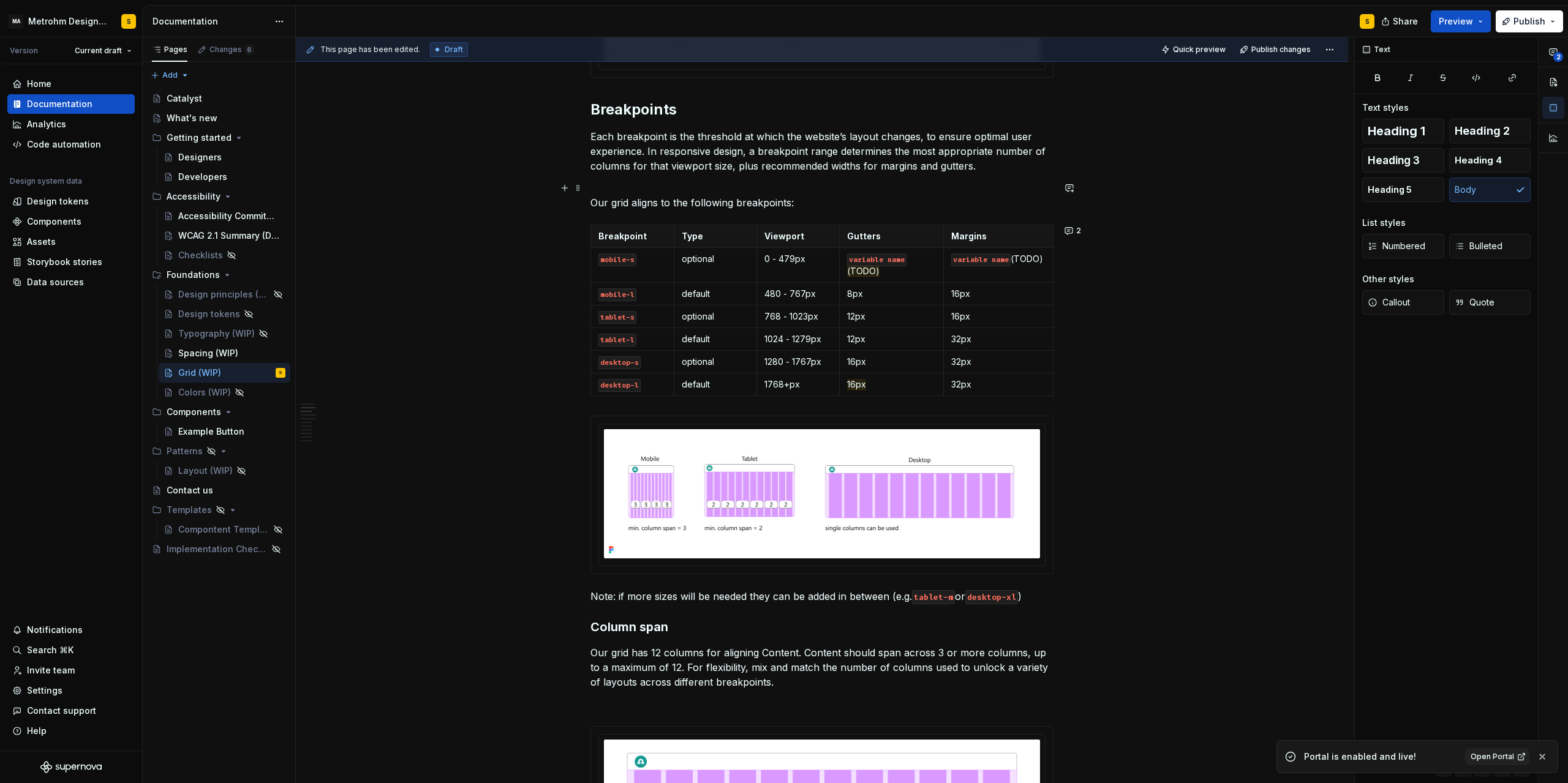
click at [818, 201] on p "Our grid aligns to the following breakpoints:" at bounding box center [821, 195] width 463 height 30
click at [792, 205] on p "Our grid aligns to the following breakpoints. There are three default breakpoin…" at bounding box center [821, 195] width 463 height 30
click at [739, 202] on p "Our grid aligns to the following breakpoints. There are three default breakpoin…" at bounding box center [821, 195] width 463 height 30
click at [1018, 200] on p "Our grid aligns to the following six breakpoints. There are three default break…" at bounding box center [821, 195] width 463 height 30
type textarea "*"
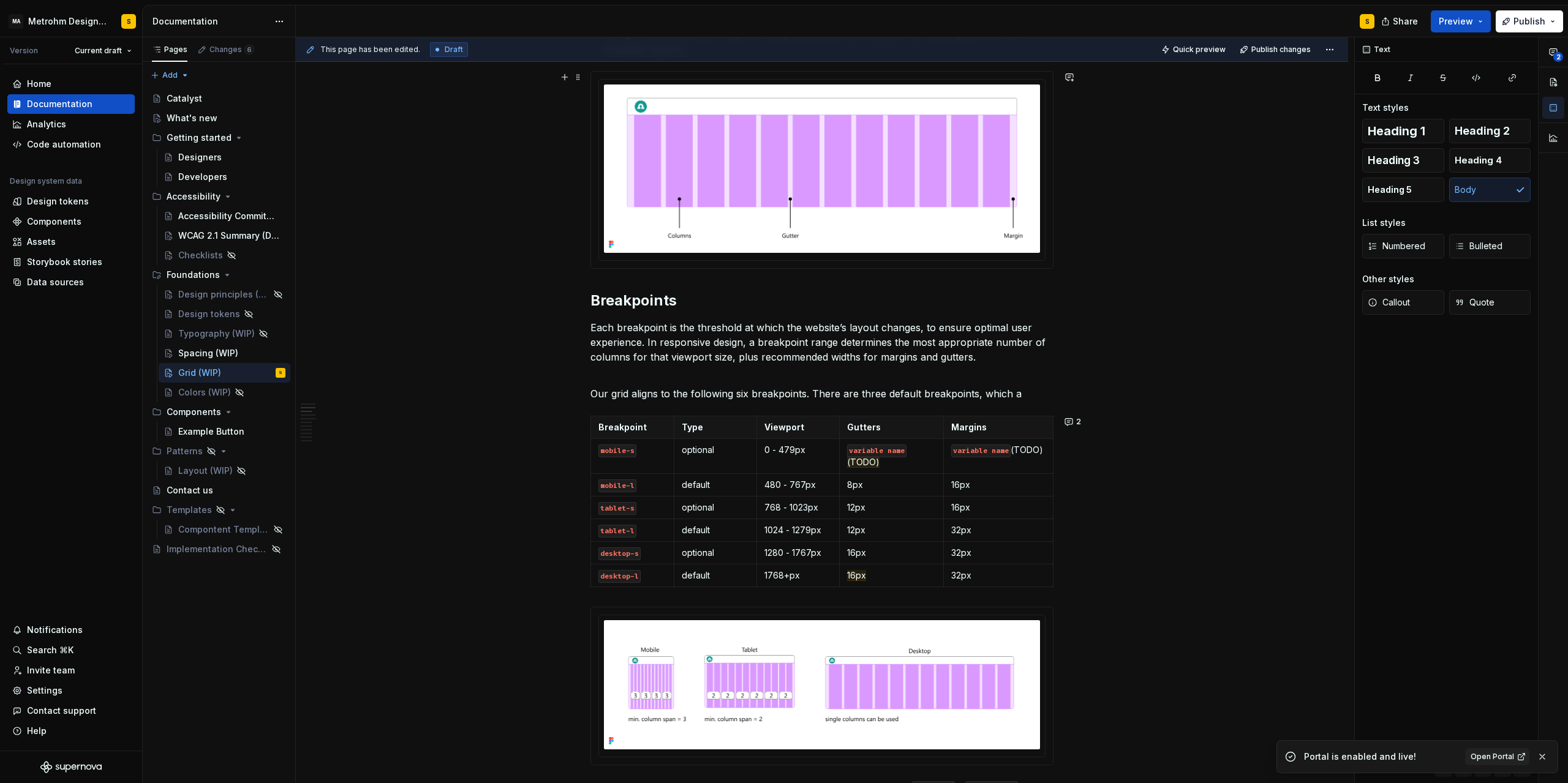
scroll to position [441, 0]
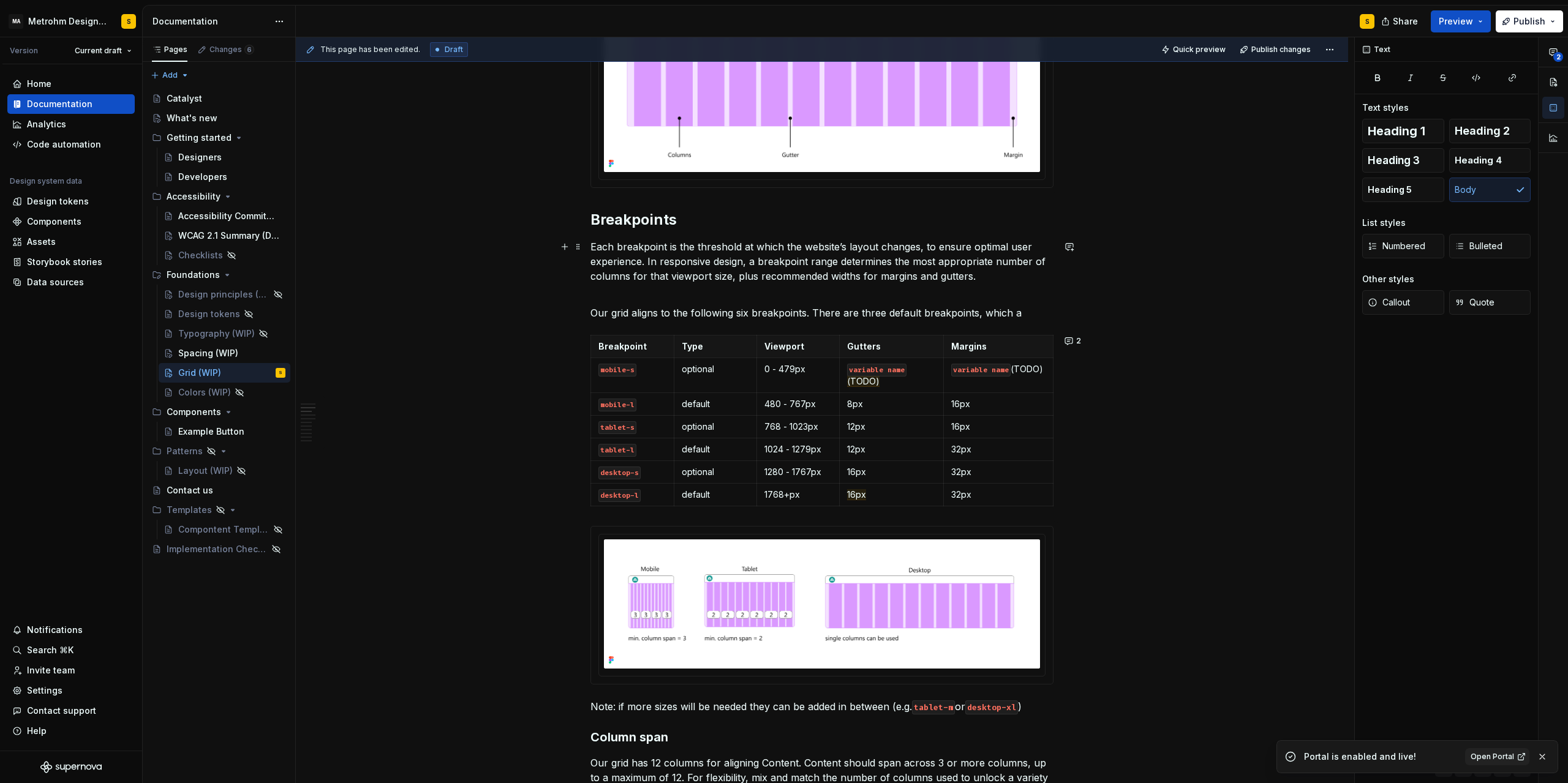
click at [625, 257] on p "Each breakpoint is the threshold at which the website’s layout changes, to ensu…" at bounding box center [821, 261] width 463 height 44
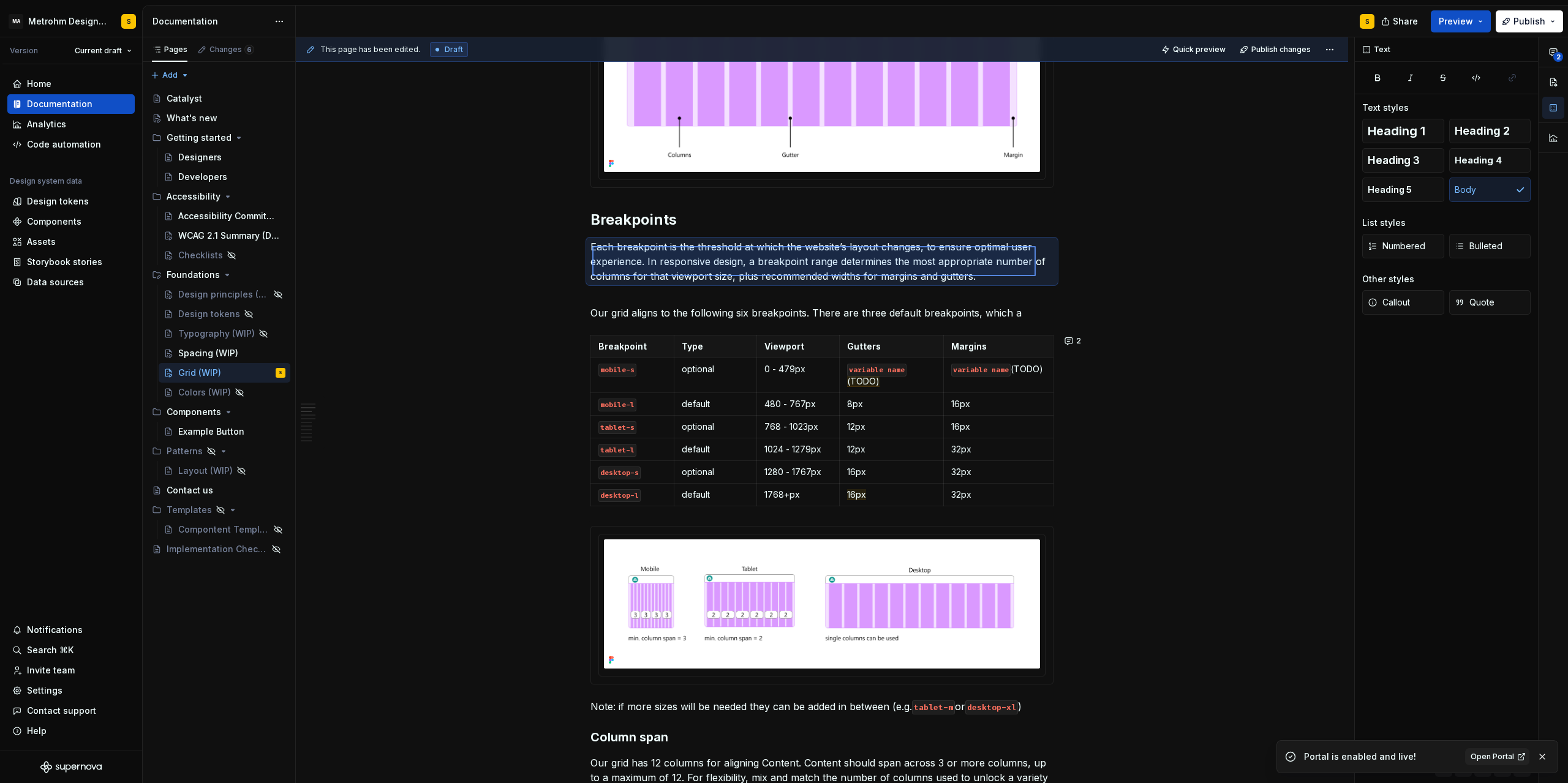
drag, startPoint x: 592, startPoint y: 246, endPoint x: 1011, endPoint y: 276, distance: 420.1
click at [1028, 280] on div "This page has been edited. Draft Quick preview Publish changes Grid (WIP) Grid …" at bounding box center [825, 410] width 1058 height 747
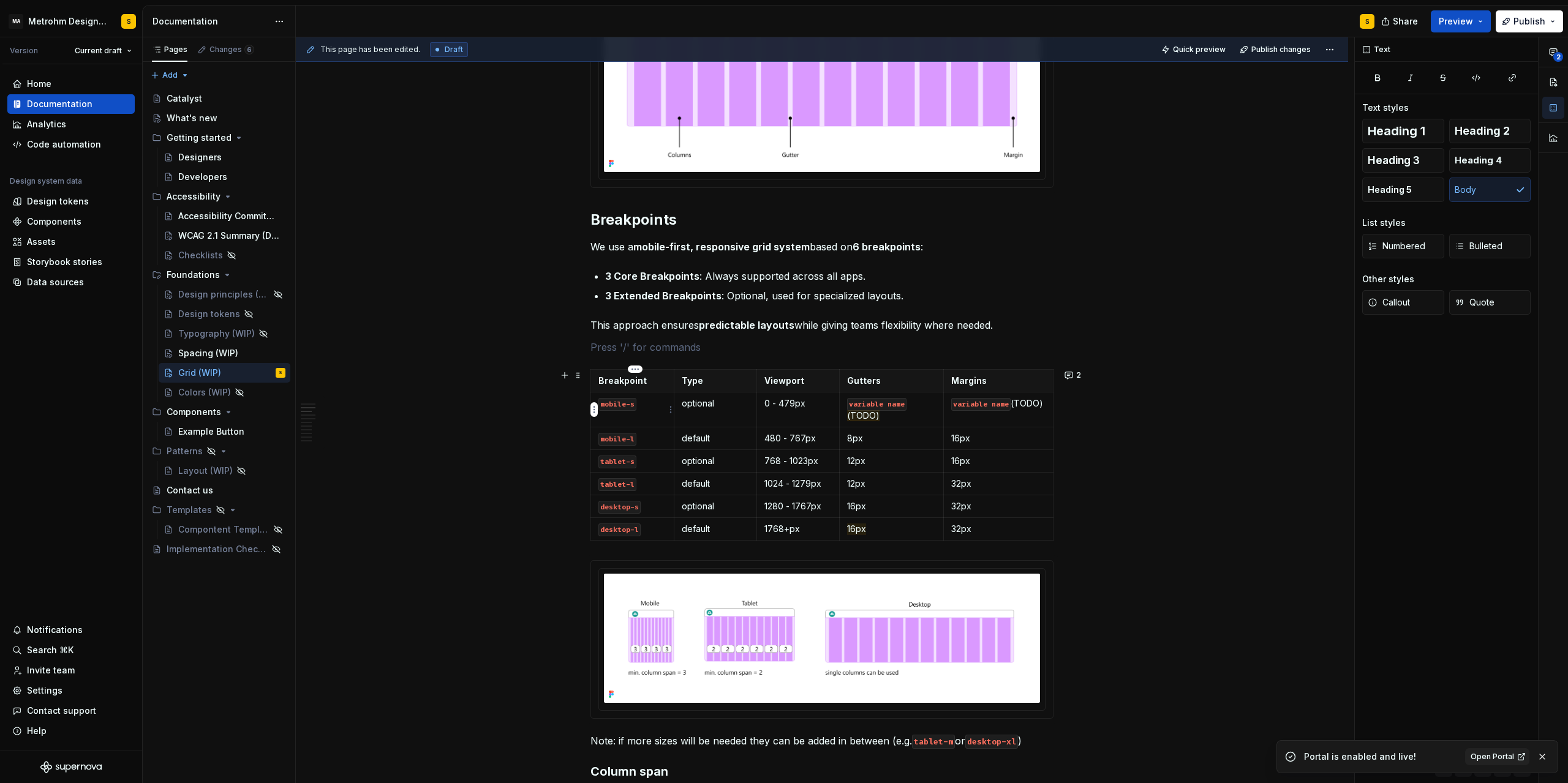
click at [625, 406] on code "mobile-s" at bounding box center [617, 404] width 38 height 13
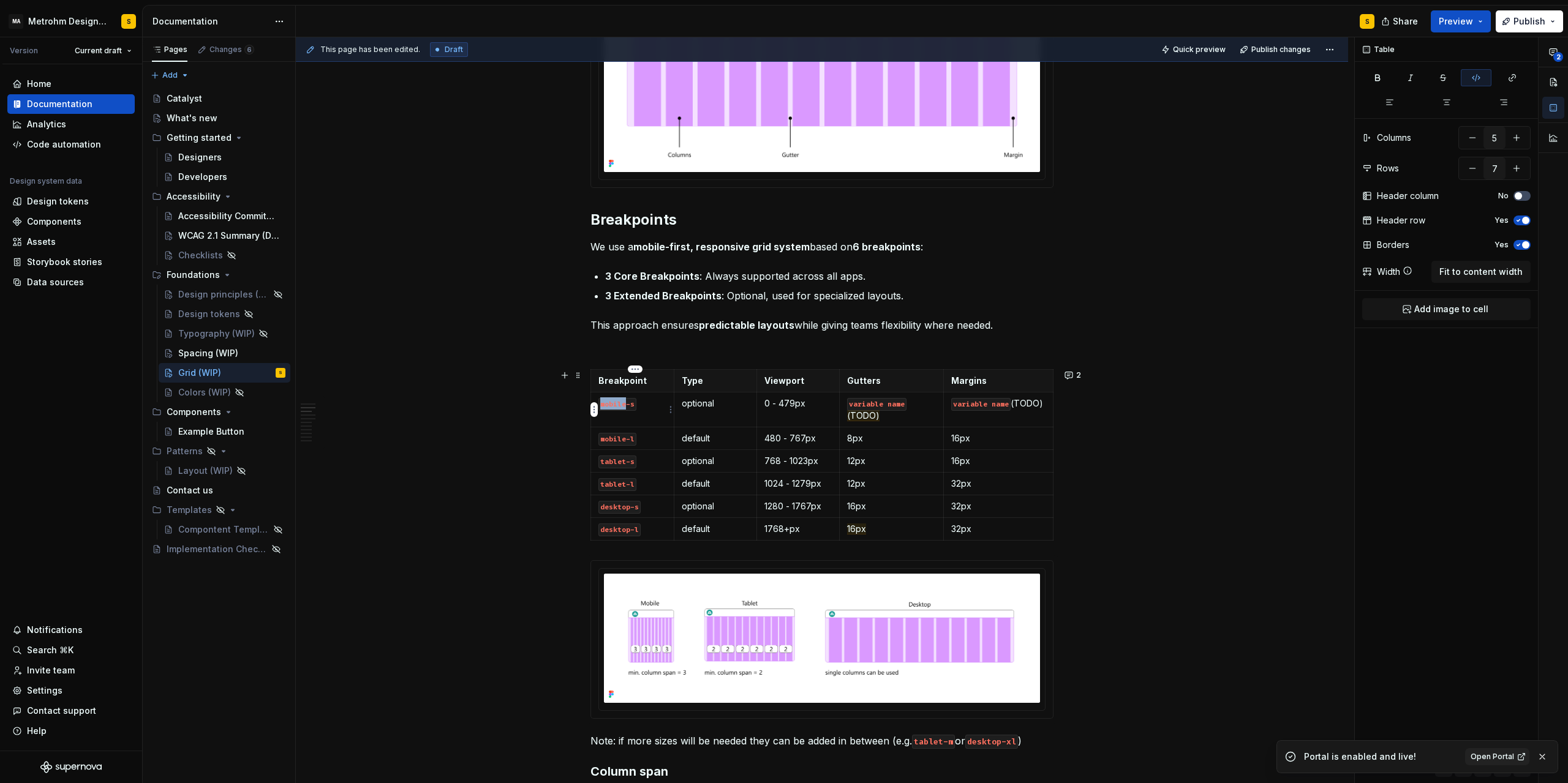
click at [625, 406] on code "mobile-s" at bounding box center [617, 404] width 38 height 13
click at [718, 371] on html "MA Metrohm Design System S Version Current draft Home Documentation Analytics C…" at bounding box center [784, 392] width 1568 height 783
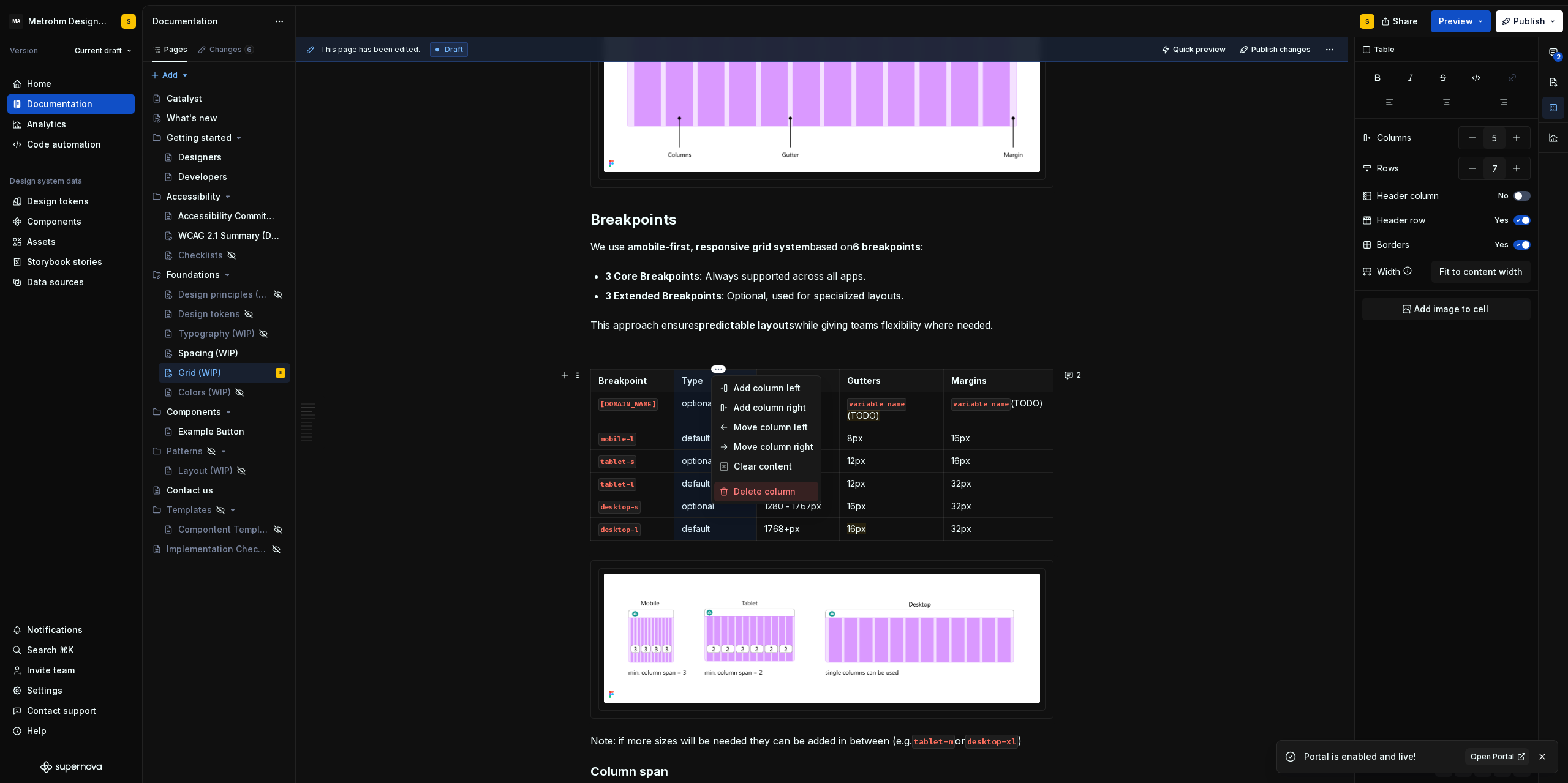
click at [755, 489] on div "Delete column" at bounding box center [774, 492] width 80 height 12
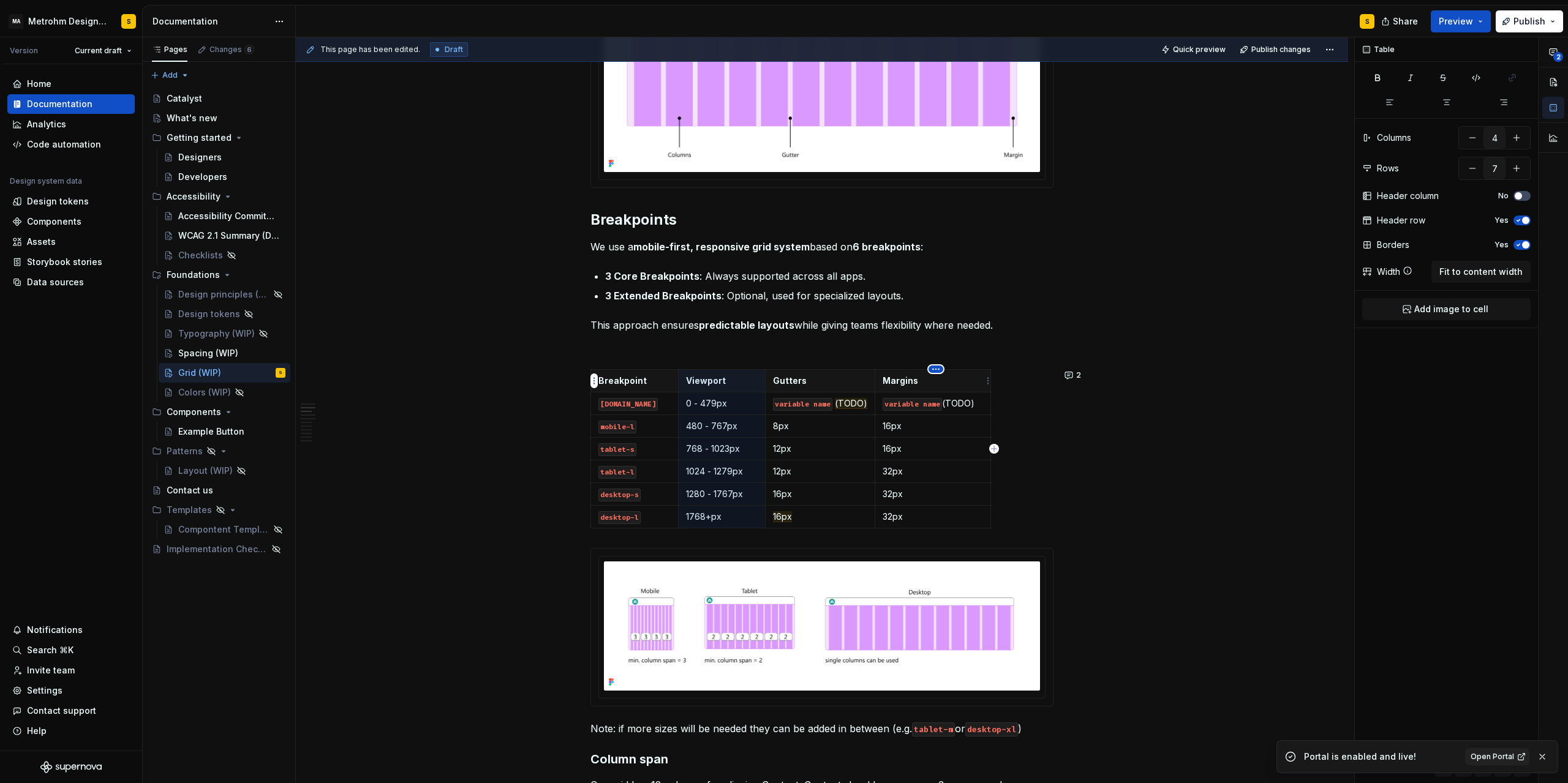
click at [941, 367] on html "MA Metrohm Design System S Version Current draft Home Documentation Analytics C…" at bounding box center [784, 392] width 1568 height 783
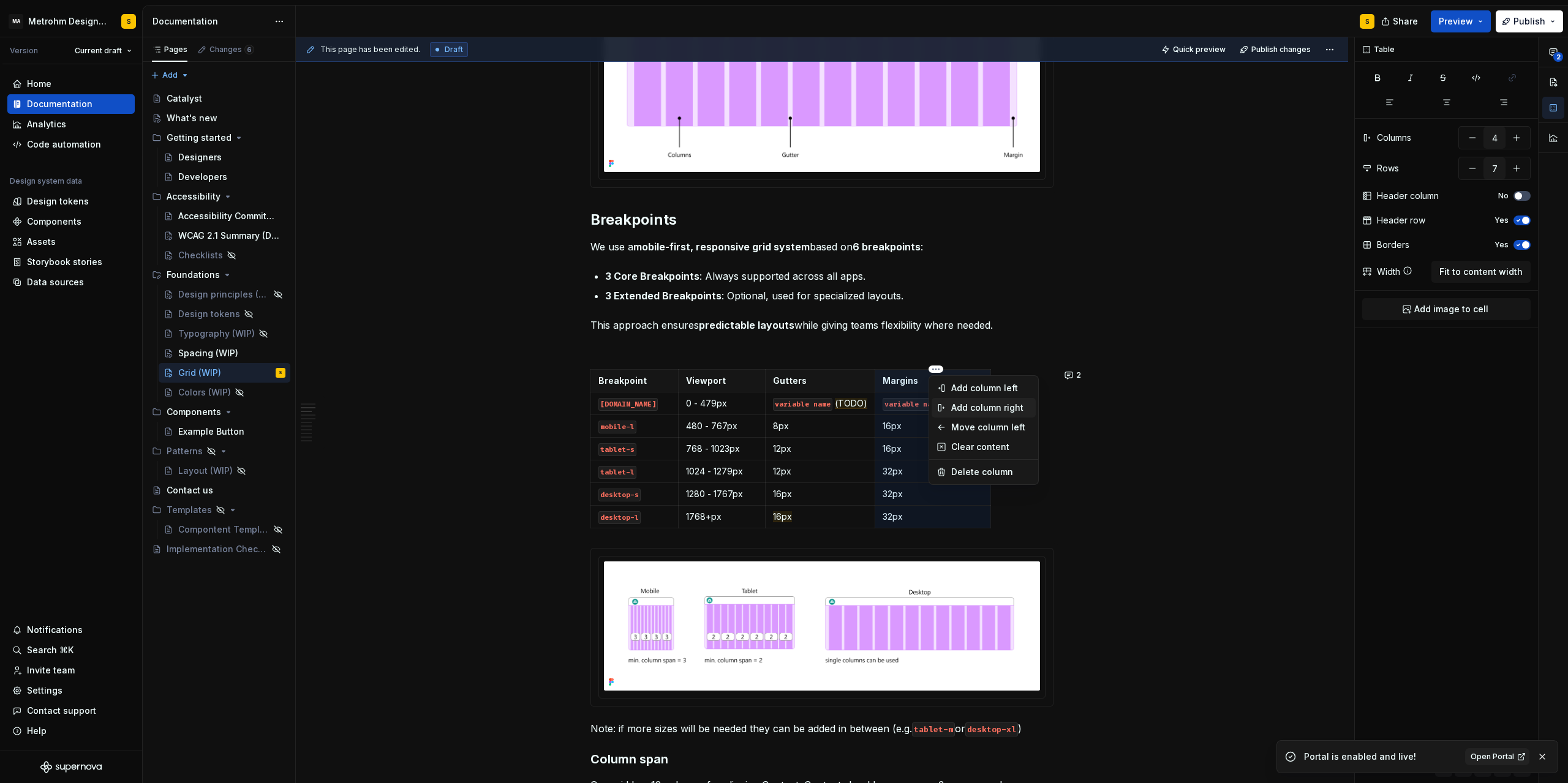
click at [994, 413] on div "Add column right" at bounding box center [991, 408] width 80 height 12
type input "5"
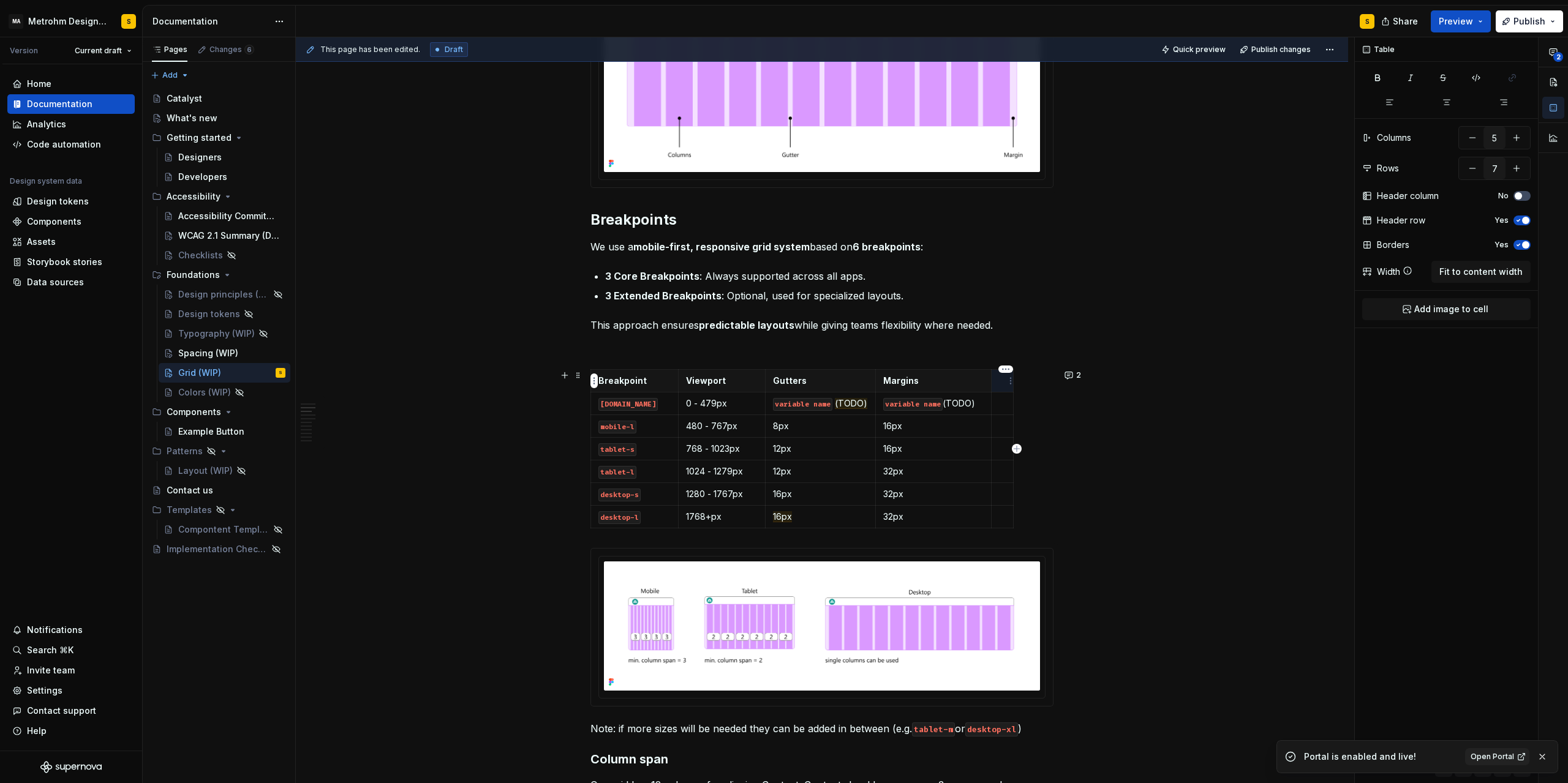
click at [999, 385] on th at bounding box center [1002, 381] width 22 height 23
click at [1006, 399] on p at bounding box center [1013, 404] width 30 height 12
click at [1010, 427] on p at bounding box center [1013, 426] width 30 height 12
type textarea "*"
click at [592, 404] on html "MA Metrohm Design System S Version Current draft Home Documentation Analytics C…" at bounding box center [784, 392] width 1568 height 783
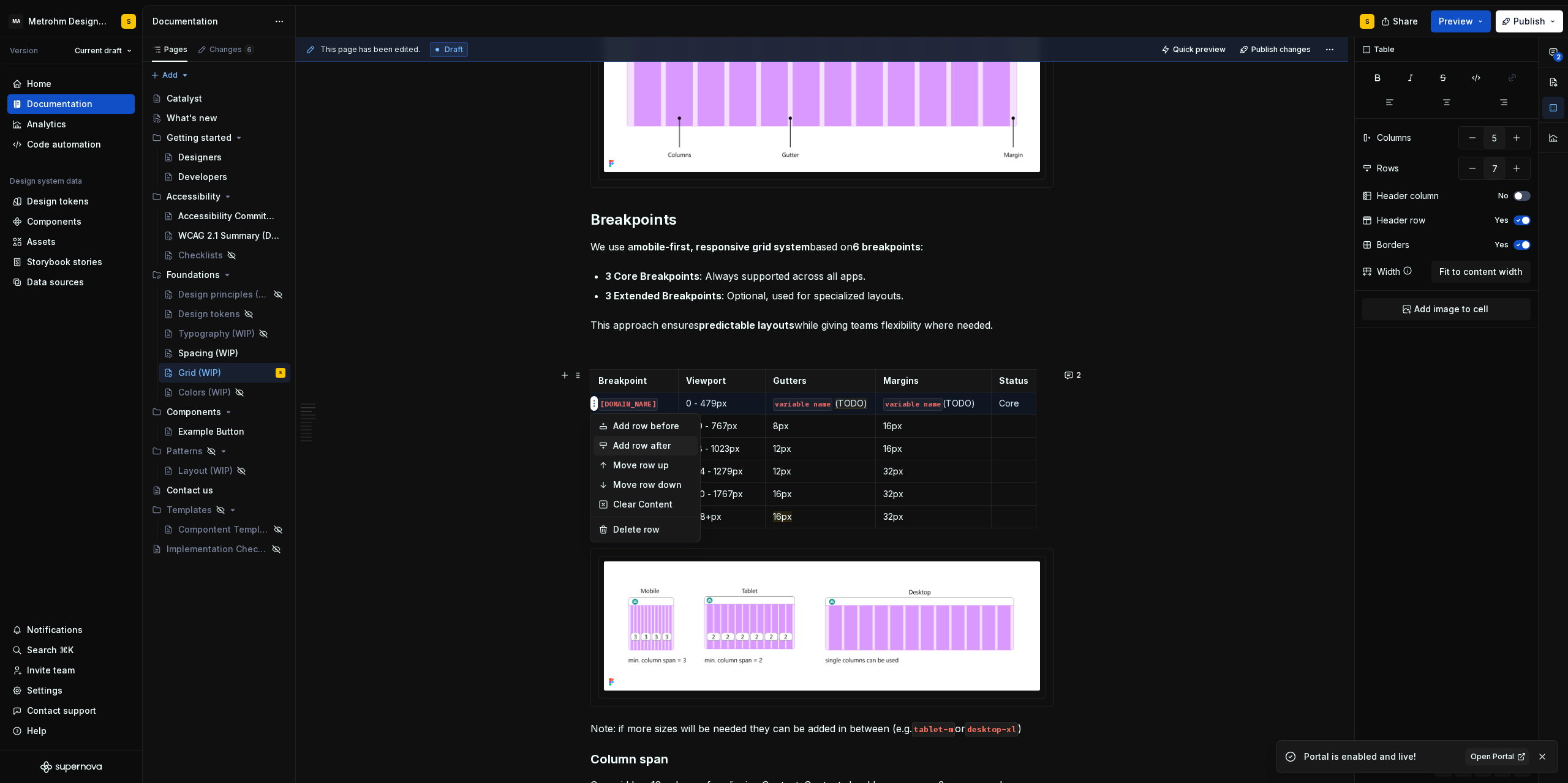
click at [650, 450] on div "Add row after" at bounding box center [653, 446] width 80 height 12
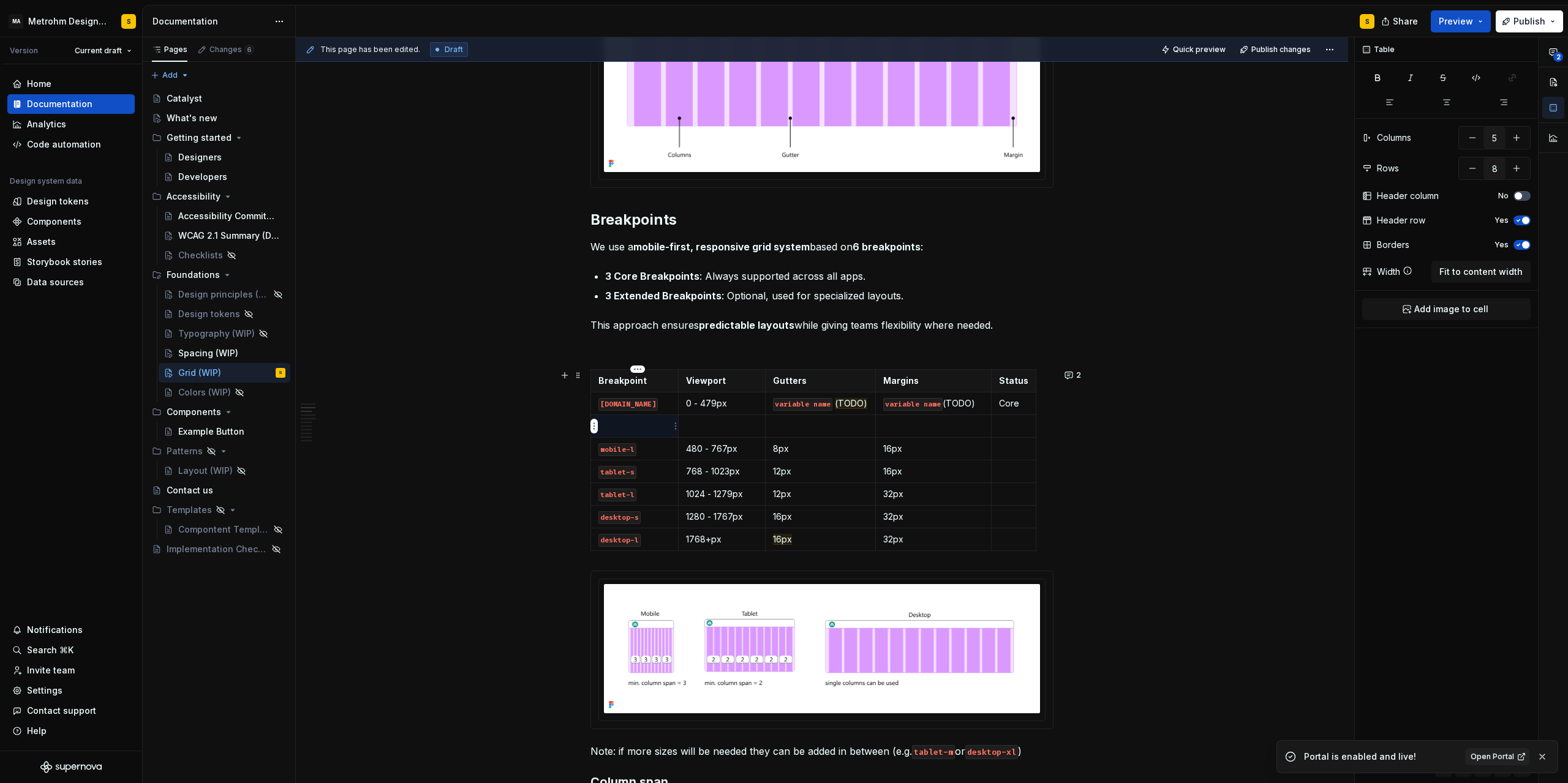
click at [618, 427] on p at bounding box center [634, 426] width 72 height 12
click at [619, 473] on code "tablet-s" at bounding box center [617, 472] width 38 height 13
click at [646, 476] on p "tablet-s" at bounding box center [634, 472] width 72 height 12
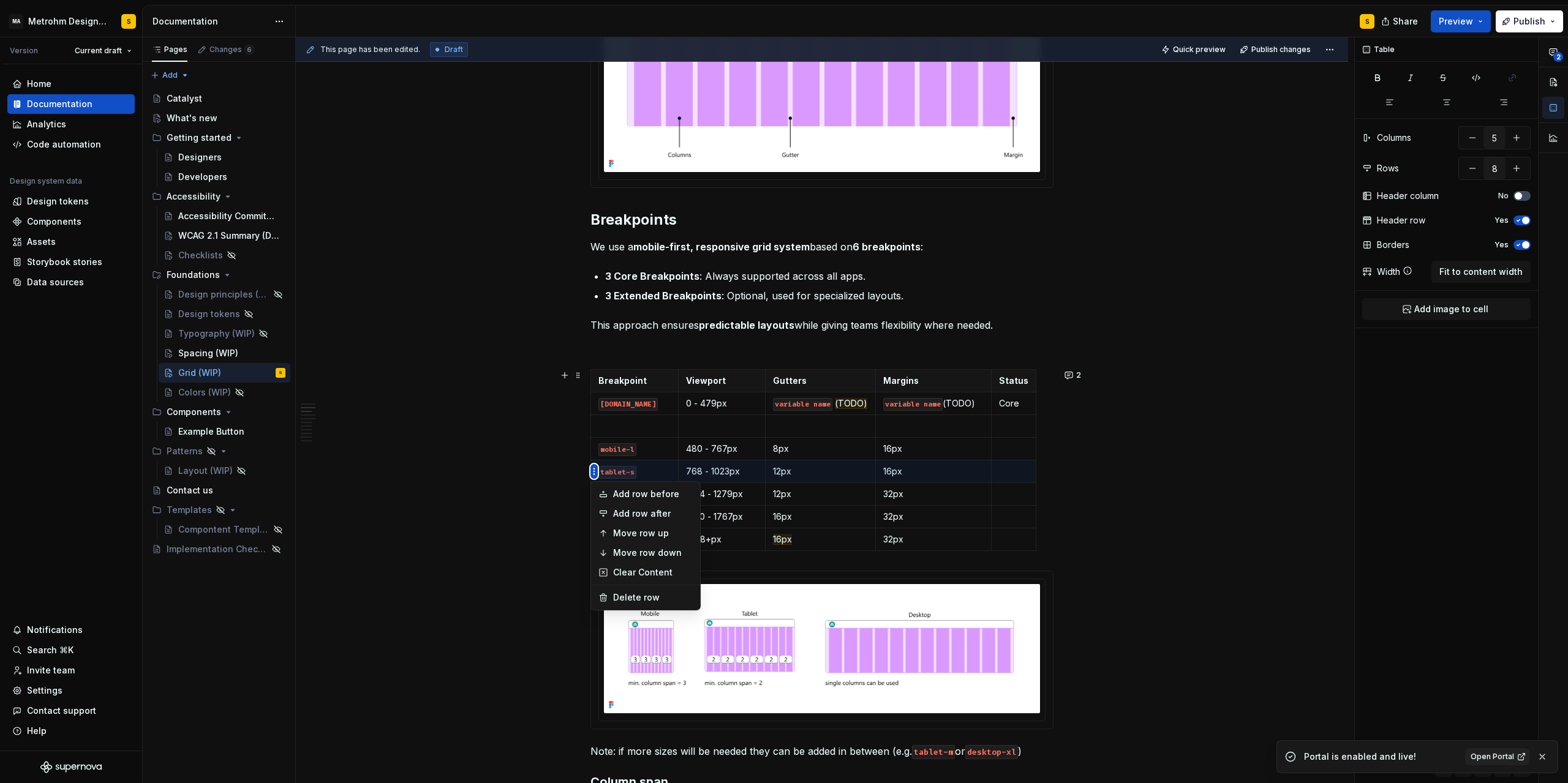
click at [597, 431] on html "MA Metrohm Design System S Version Current draft Home Documentation Analytics C…" at bounding box center [784, 392] width 1568 height 783
click at [633, 530] on div "Move row up" at bounding box center [653, 533] width 80 height 12
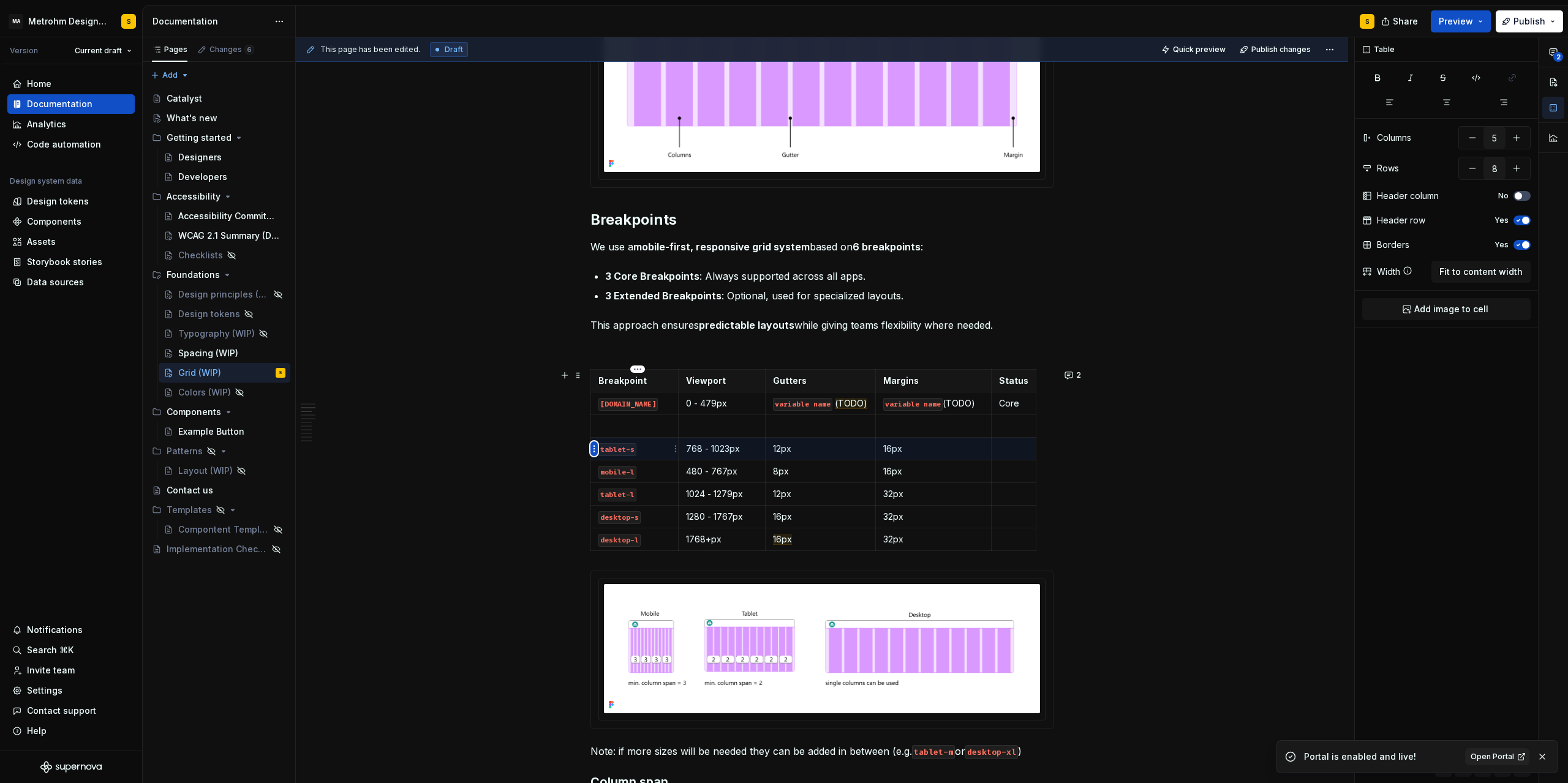
click at [592, 452] on html "MA Metrohm Design System S Version Current draft Home Documentation Analytics C…" at bounding box center [784, 392] width 1568 height 783
click at [637, 510] on div "Move row up" at bounding box center [653, 511] width 80 height 12
click at [712, 402] on p "0 - 479px" at bounding box center [722, 404] width 71 height 12
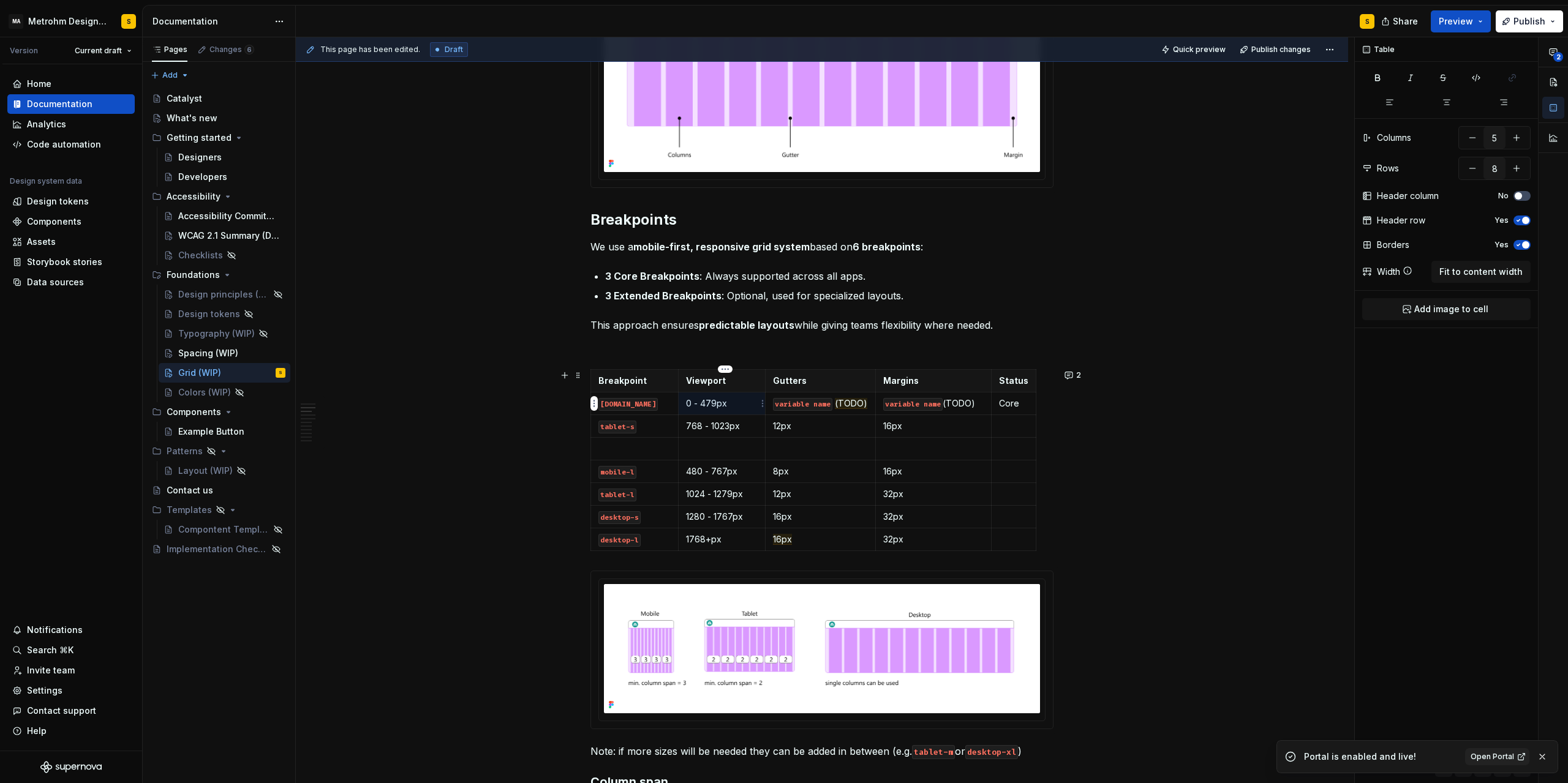
click at [712, 402] on p "0 - 479px" at bounding box center [722, 404] width 71 height 12
click at [701, 381] on p "Viewport" at bounding box center [722, 381] width 71 height 12
drag, startPoint x: 695, startPoint y: 402, endPoint x: 728, endPoint y: 402, distance: 33.0
click at [728, 402] on p "0 - 479px" at bounding box center [722, 404] width 71 height 12
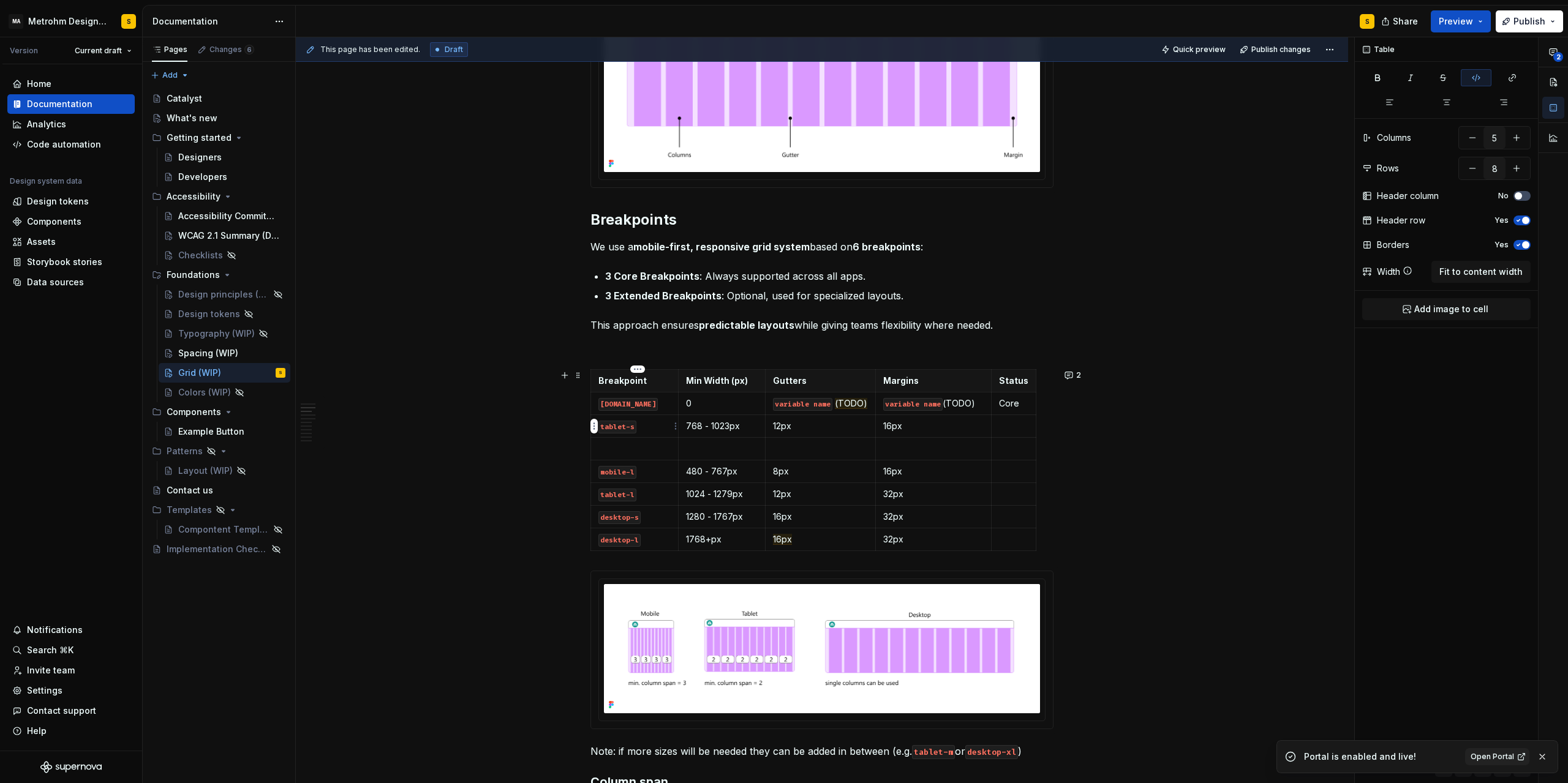
click at [626, 427] on code "tablet-s" at bounding box center [617, 427] width 38 height 13
drag, startPoint x: 705, startPoint y: 427, endPoint x: 743, endPoint y: 429, distance: 38.1
click at [743, 429] on p "768 - 1023px" at bounding box center [722, 426] width 71 height 12
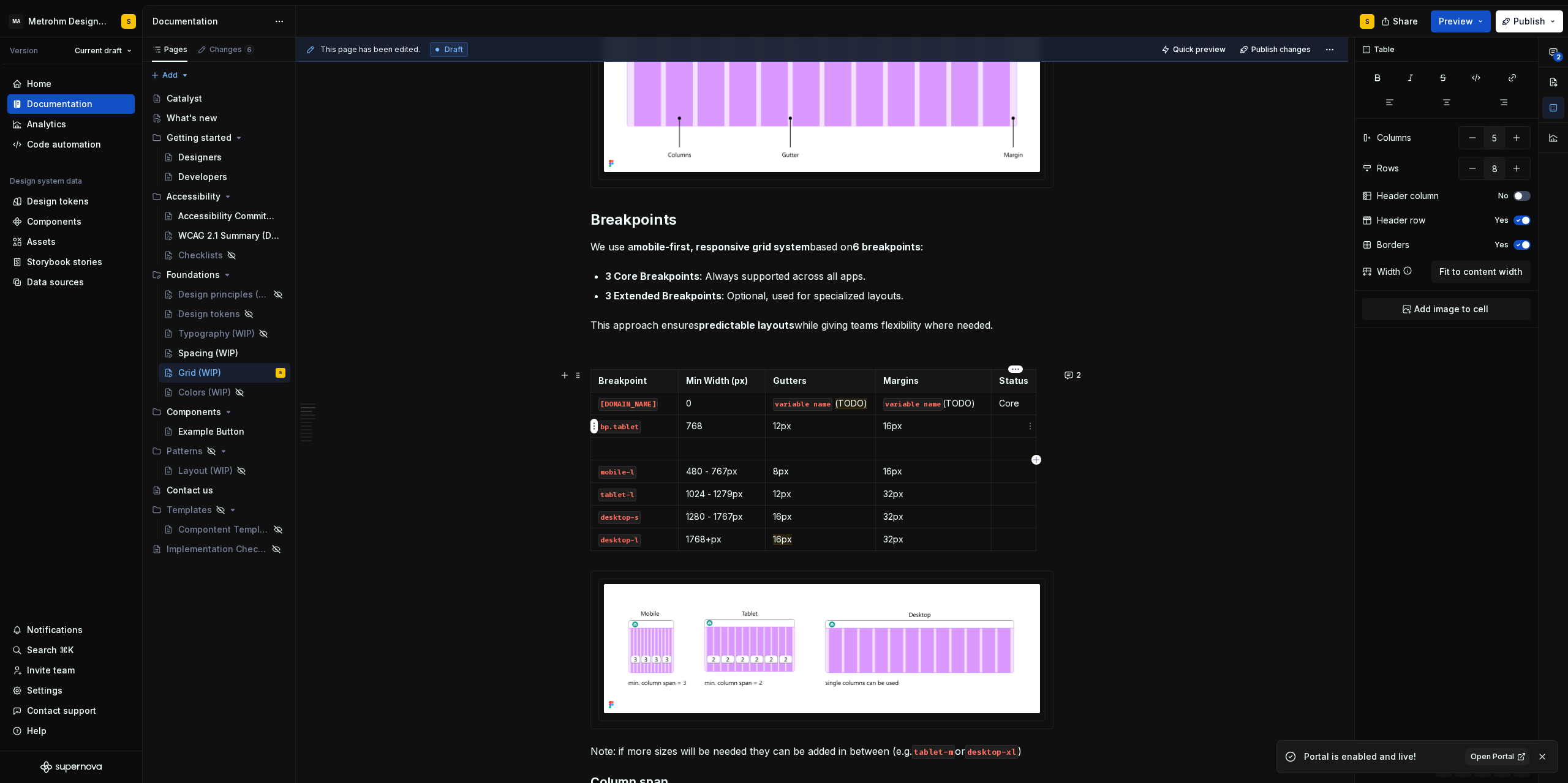
click at [1022, 427] on p at bounding box center [1013, 426] width 30 height 12
click at [590, 518] on html "MA Metrohm Design System S Version Current draft Home Documentation Analytics C…" at bounding box center [784, 392] width 1568 height 783
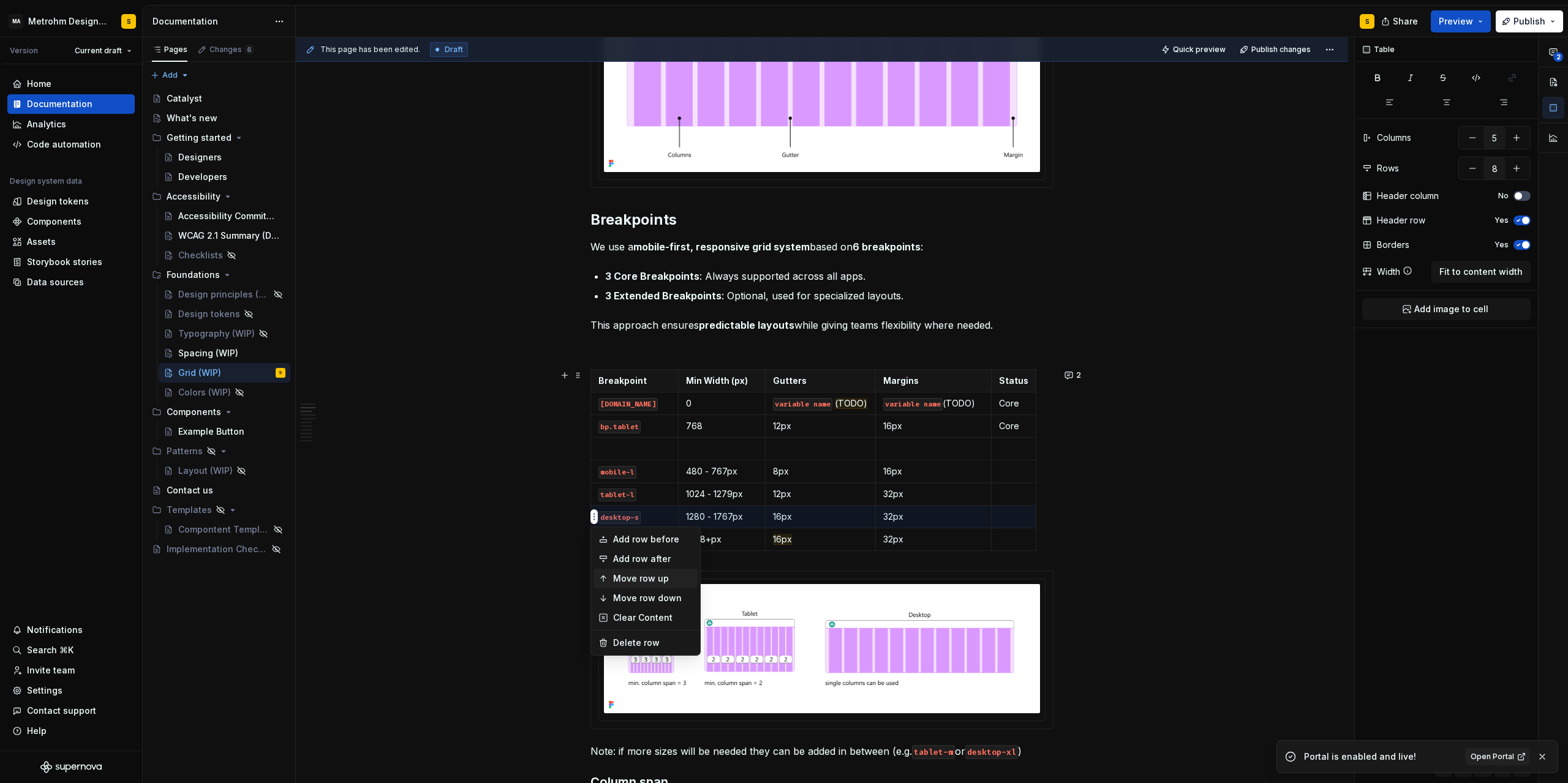
click at [617, 578] on div "Move row up" at bounding box center [653, 579] width 80 height 12
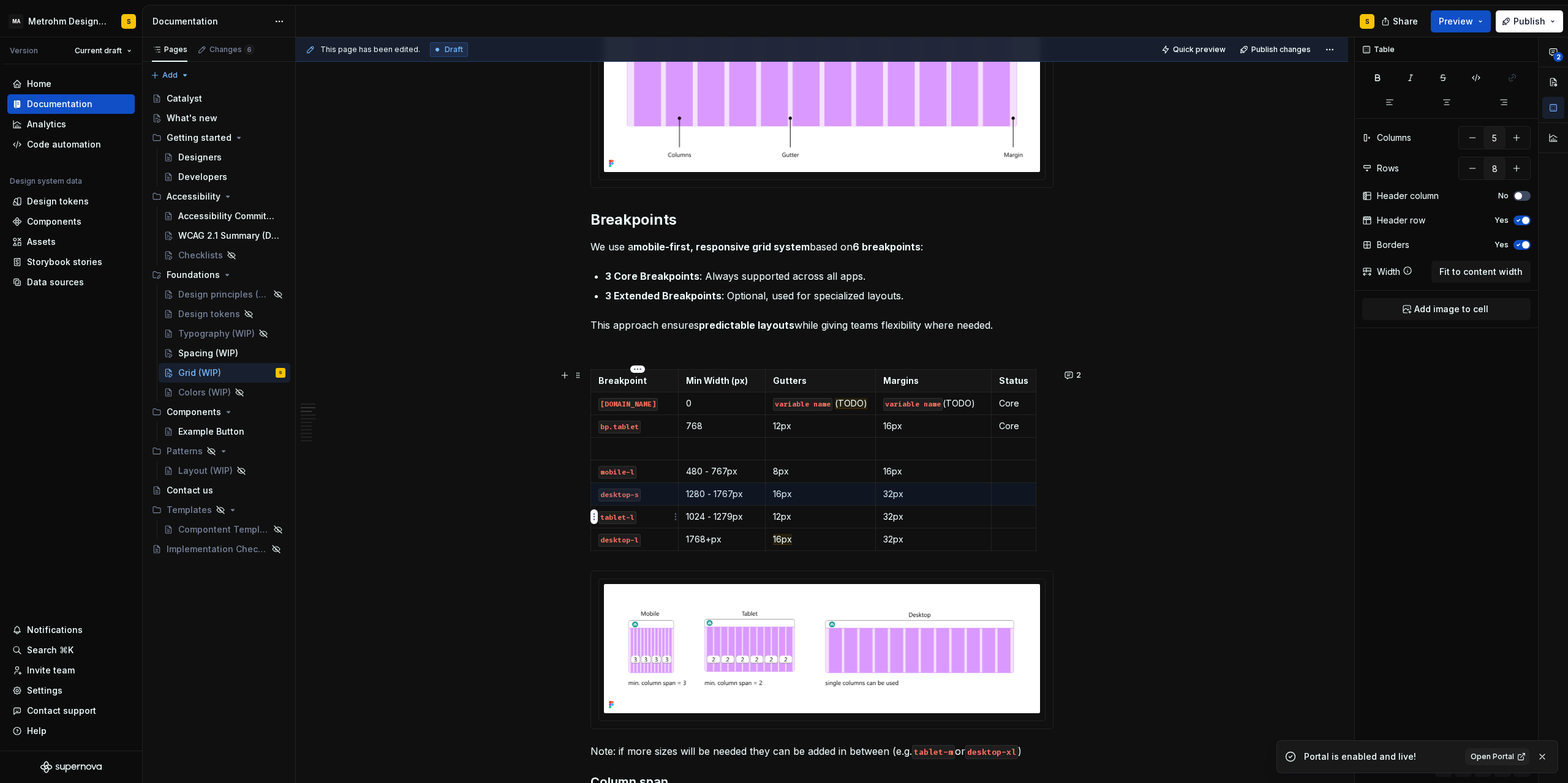
click at [594, 494] on html "MA Metrohm Design System S Version Current draft Home Documentation Analytics C…" at bounding box center [784, 392] width 1568 height 783
click at [639, 557] on div "Move row up" at bounding box center [653, 556] width 80 height 12
click at [593, 447] on html "MA Metrohm Design System S Version Current draft Home Documentation Analytics C…" at bounding box center [784, 392] width 1568 height 783
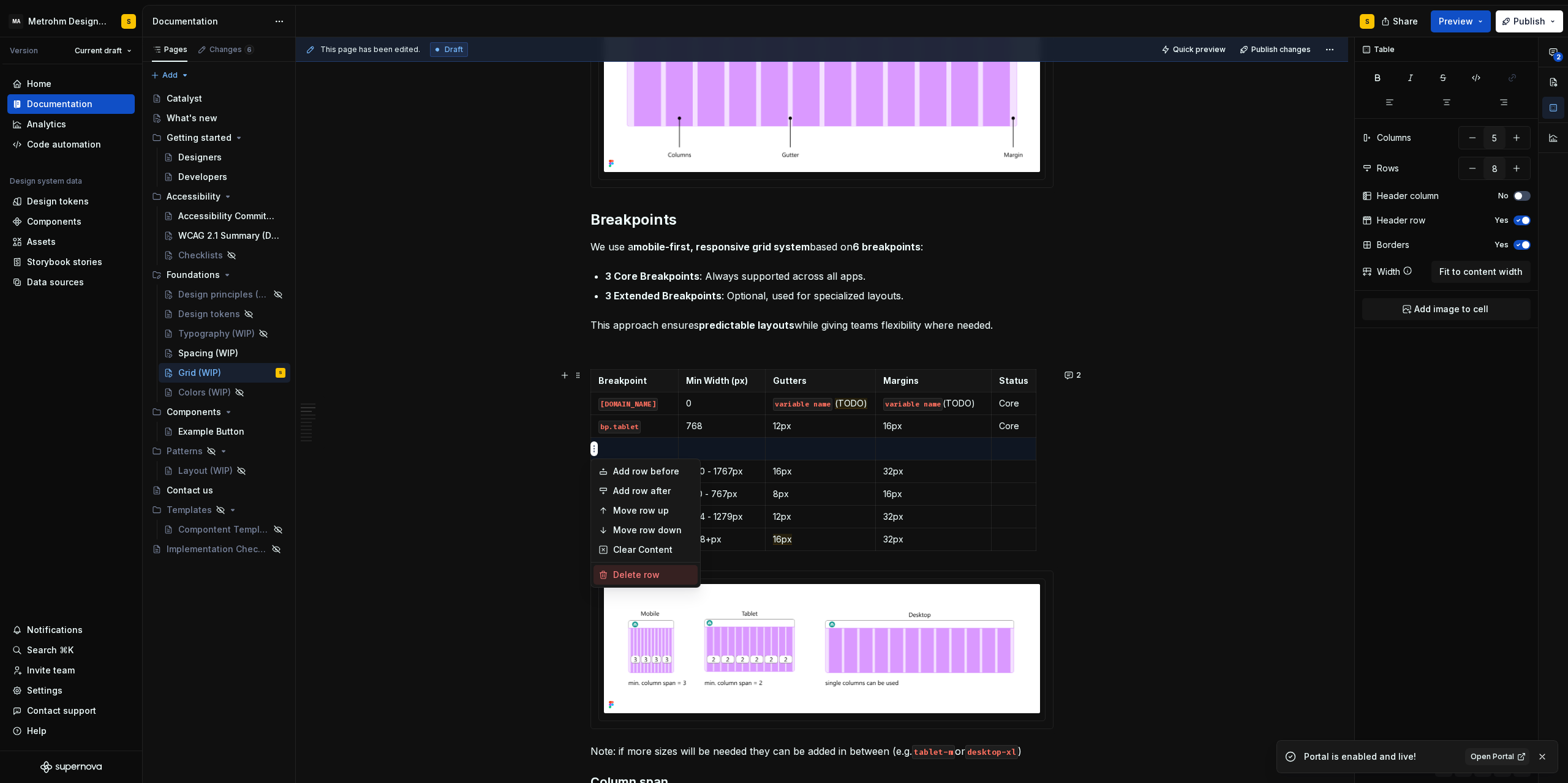
click at [648, 568] on div "Delete row" at bounding box center [646, 575] width 104 height 20
type input "7"
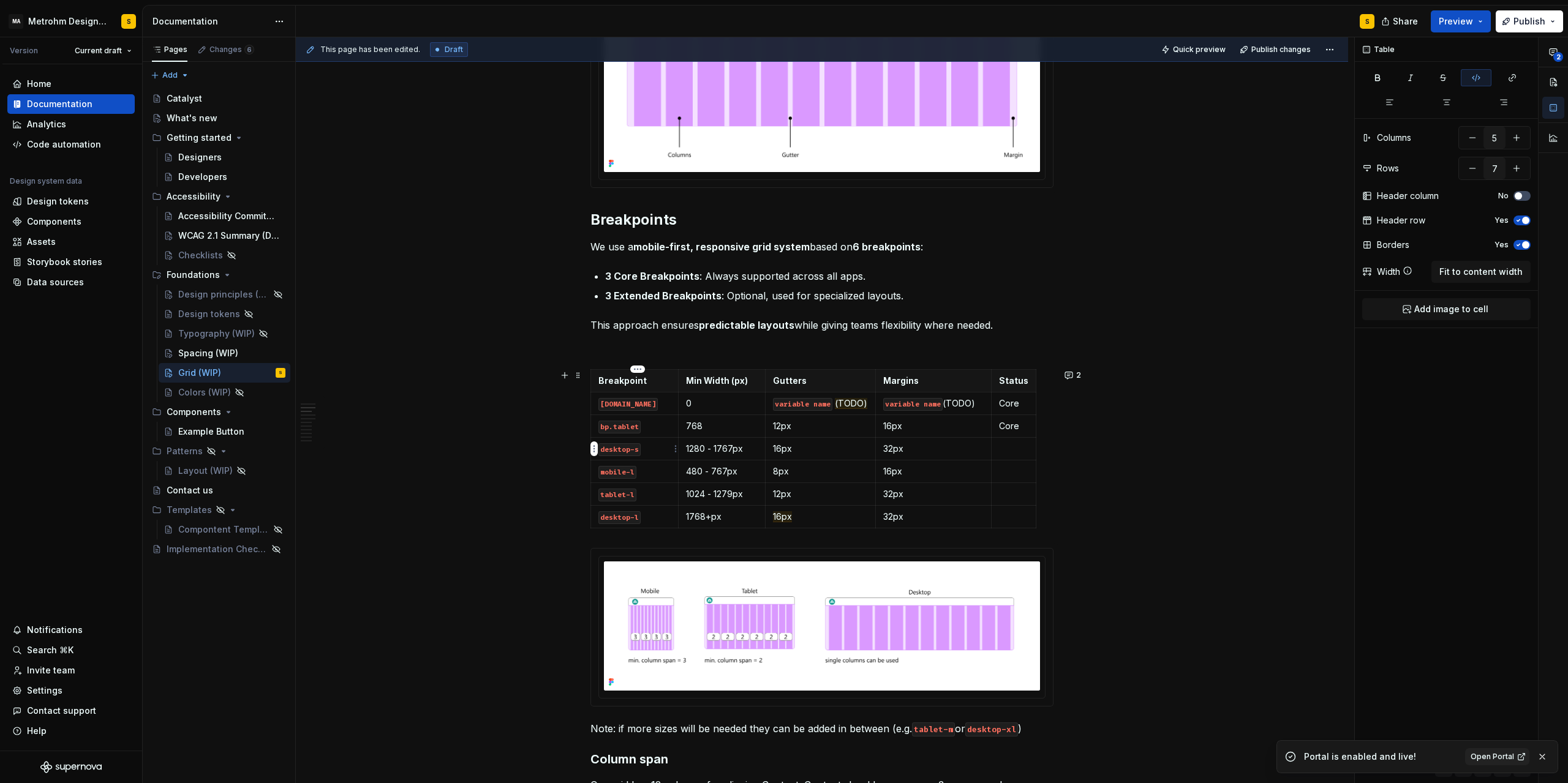
click at [618, 451] on code "desktop-s" at bounding box center [619, 449] width 42 height 13
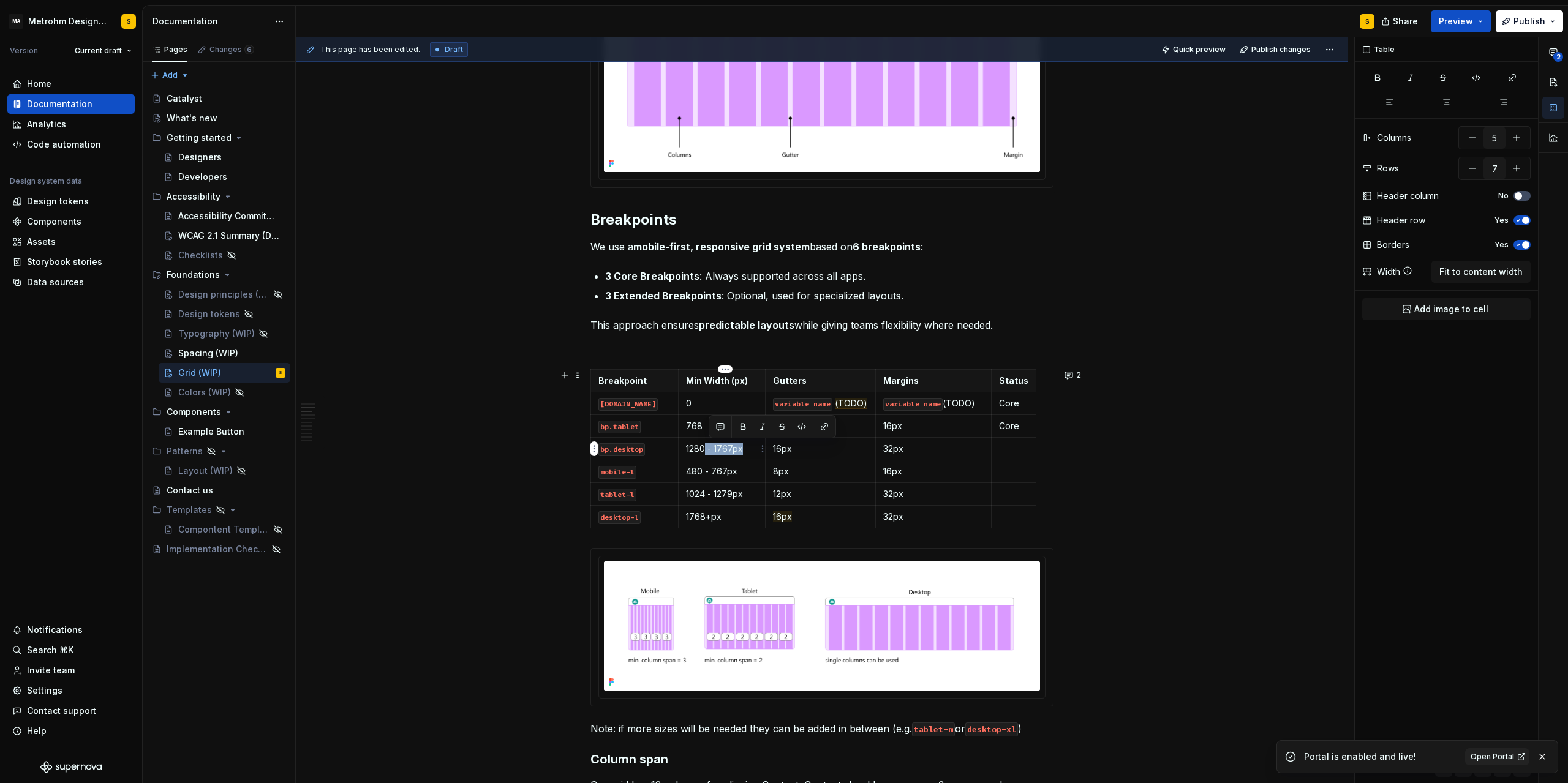
drag, startPoint x: 707, startPoint y: 450, endPoint x: 746, endPoint y: 451, distance: 39.0
click at [746, 451] on p "1280 - 1767px" at bounding box center [722, 449] width 71 height 12
click at [1022, 449] on p at bounding box center [1013, 449] width 30 height 12
click at [621, 475] on code "mobile-l" at bounding box center [617, 472] width 38 height 13
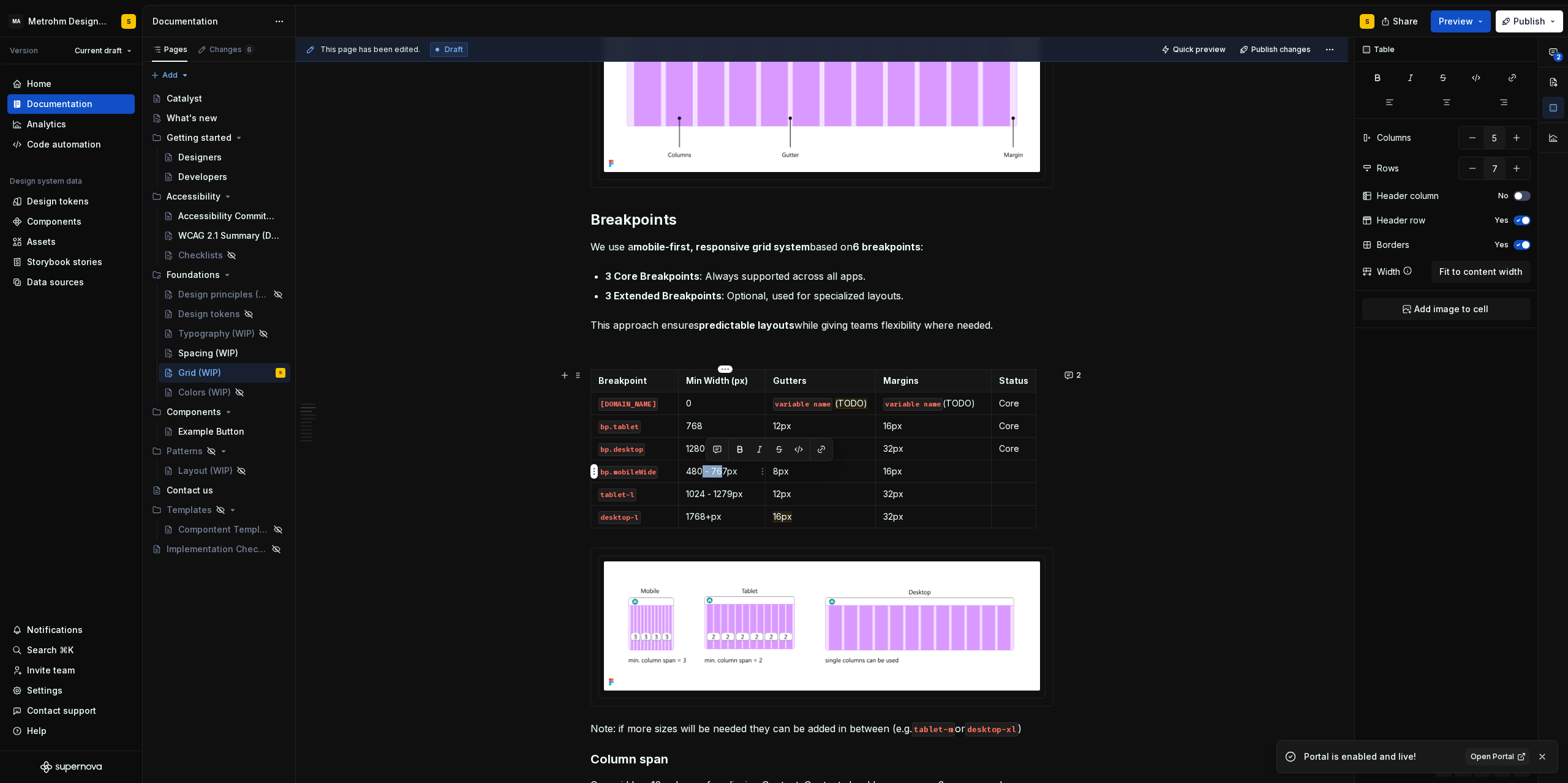
drag, startPoint x: 703, startPoint y: 472, endPoint x: 724, endPoint y: 471, distance: 21.0
click at [724, 471] on p "480 - 767px" at bounding box center [722, 472] width 71 height 12
click at [623, 492] on code "tablet-l" at bounding box center [617, 495] width 38 height 13
click at [615, 512] on code "desktop-l" at bounding box center [619, 518] width 42 height 13
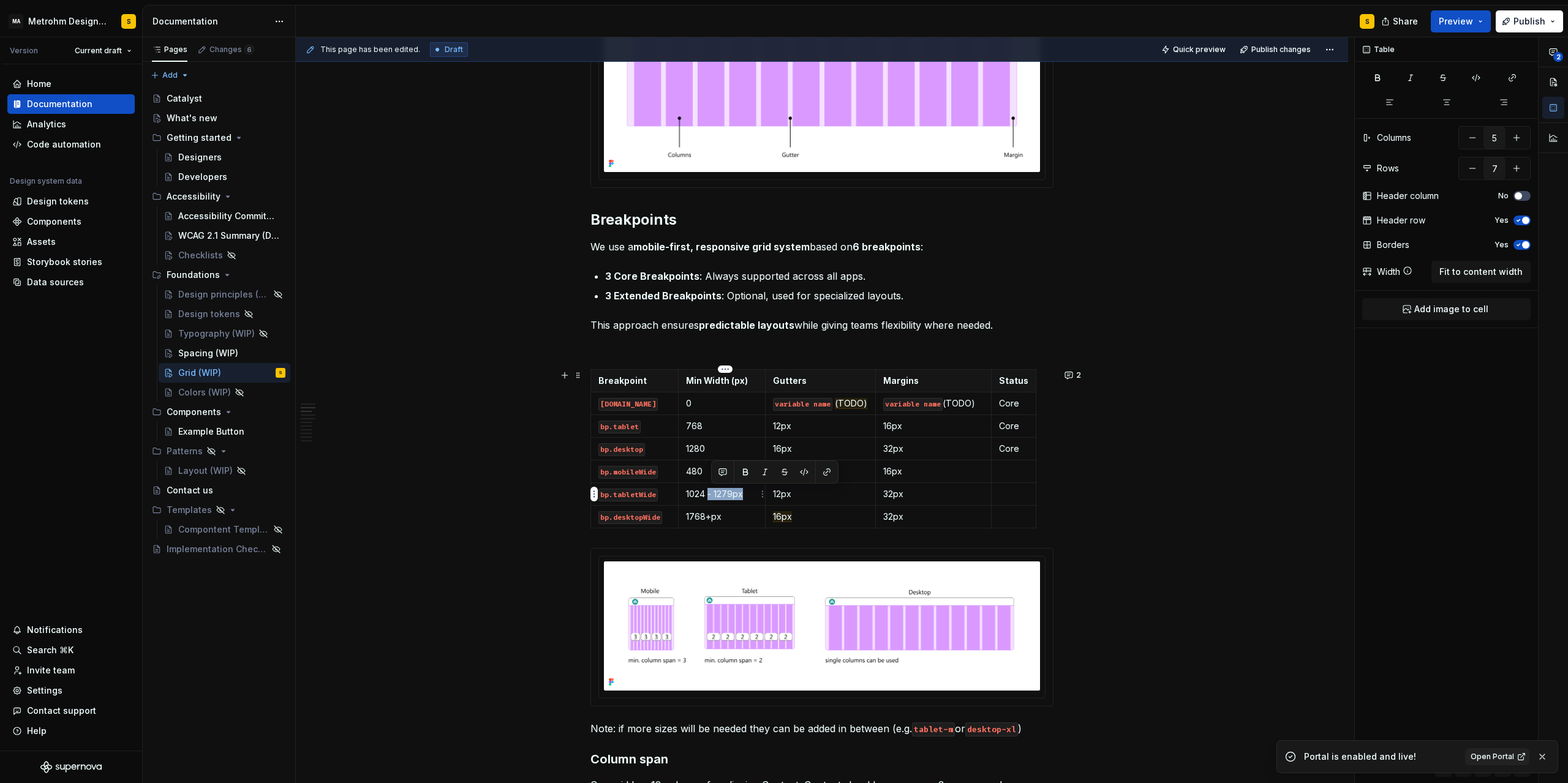
drag, startPoint x: 712, startPoint y: 494, endPoint x: 747, endPoint y: 493, distance: 35.0
click at [747, 493] on p "1024 - 1279px" at bounding box center [722, 494] width 71 height 12
drag, startPoint x: 731, startPoint y: 518, endPoint x: 689, endPoint y: 517, distance: 42.0
click at [689, 517] on p "1768+px" at bounding box center [722, 517] width 71 height 12
click at [718, 523] on td "1768+px" at bounding box center [722, 517] width 87 height 23
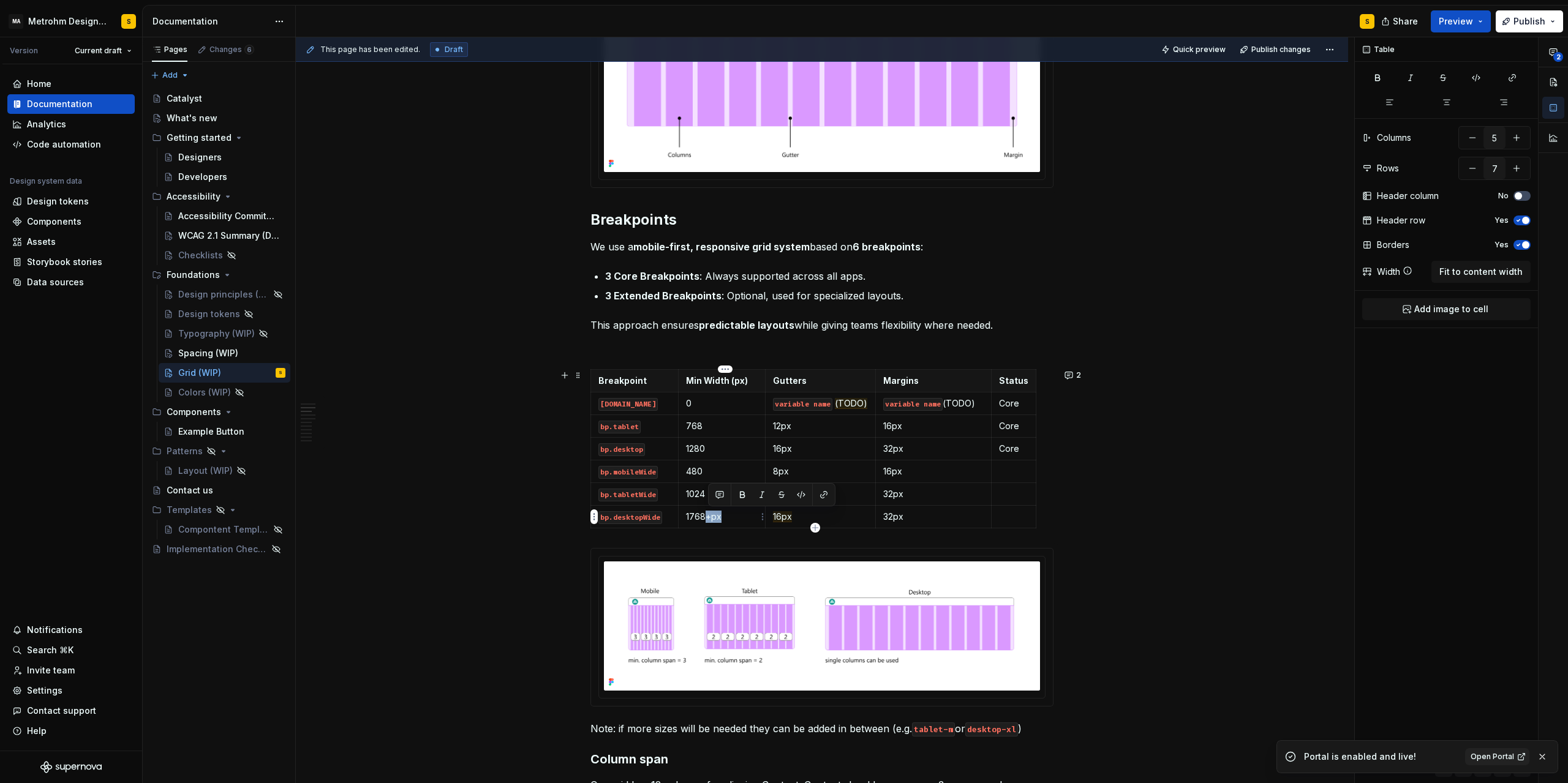
drag, startPoint x: 710, startPoint y: 517, endPoint x: 734, endPoint y: 519, distance: 24.1
click at [734, 519] on p "1768+px" at bounding box center [722, 517] width 71 height 12
click at [1009, 470] on p at bounding box center [1013, 472] width 30 height 12
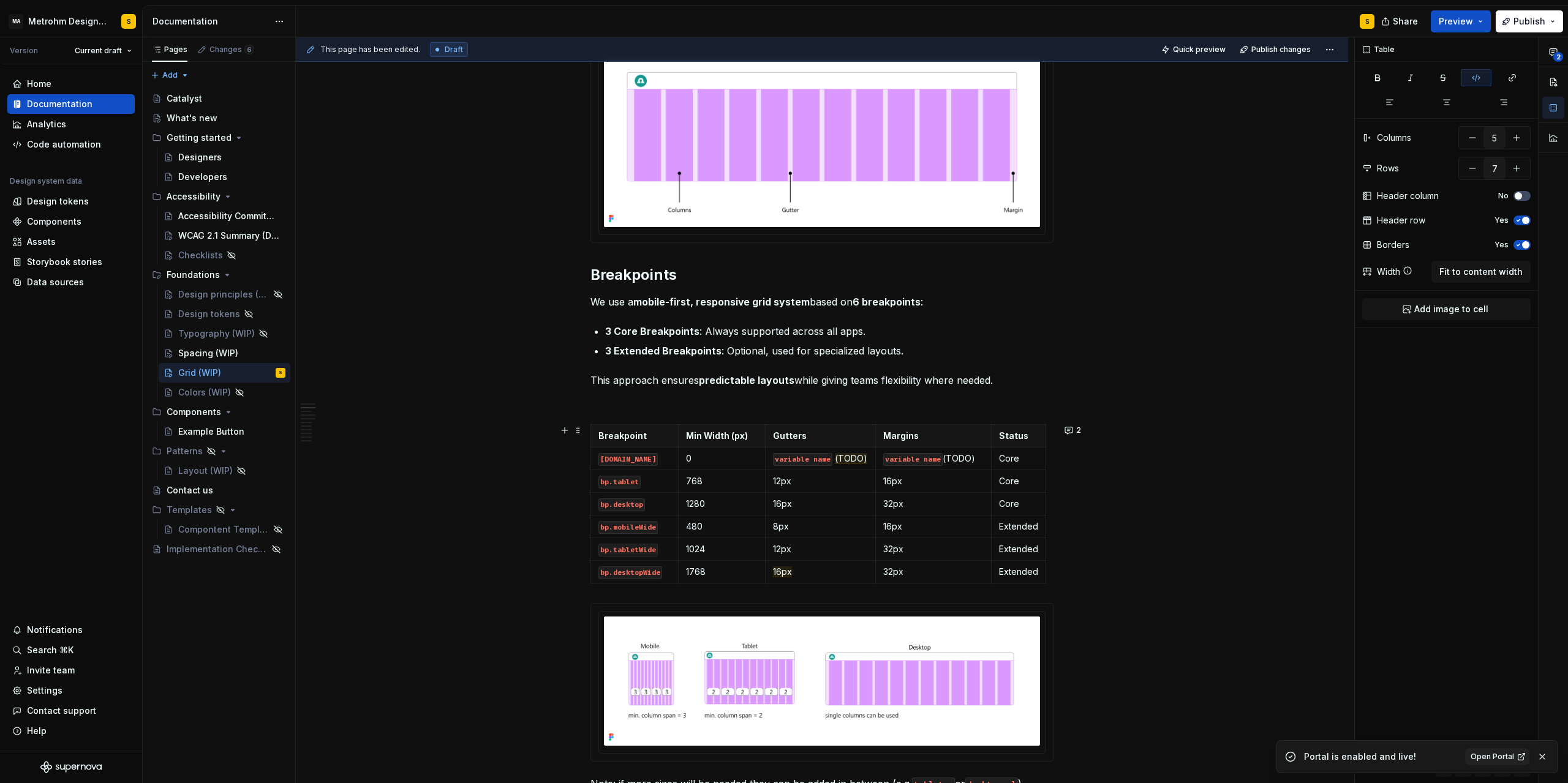
scroll to position [496, 0]
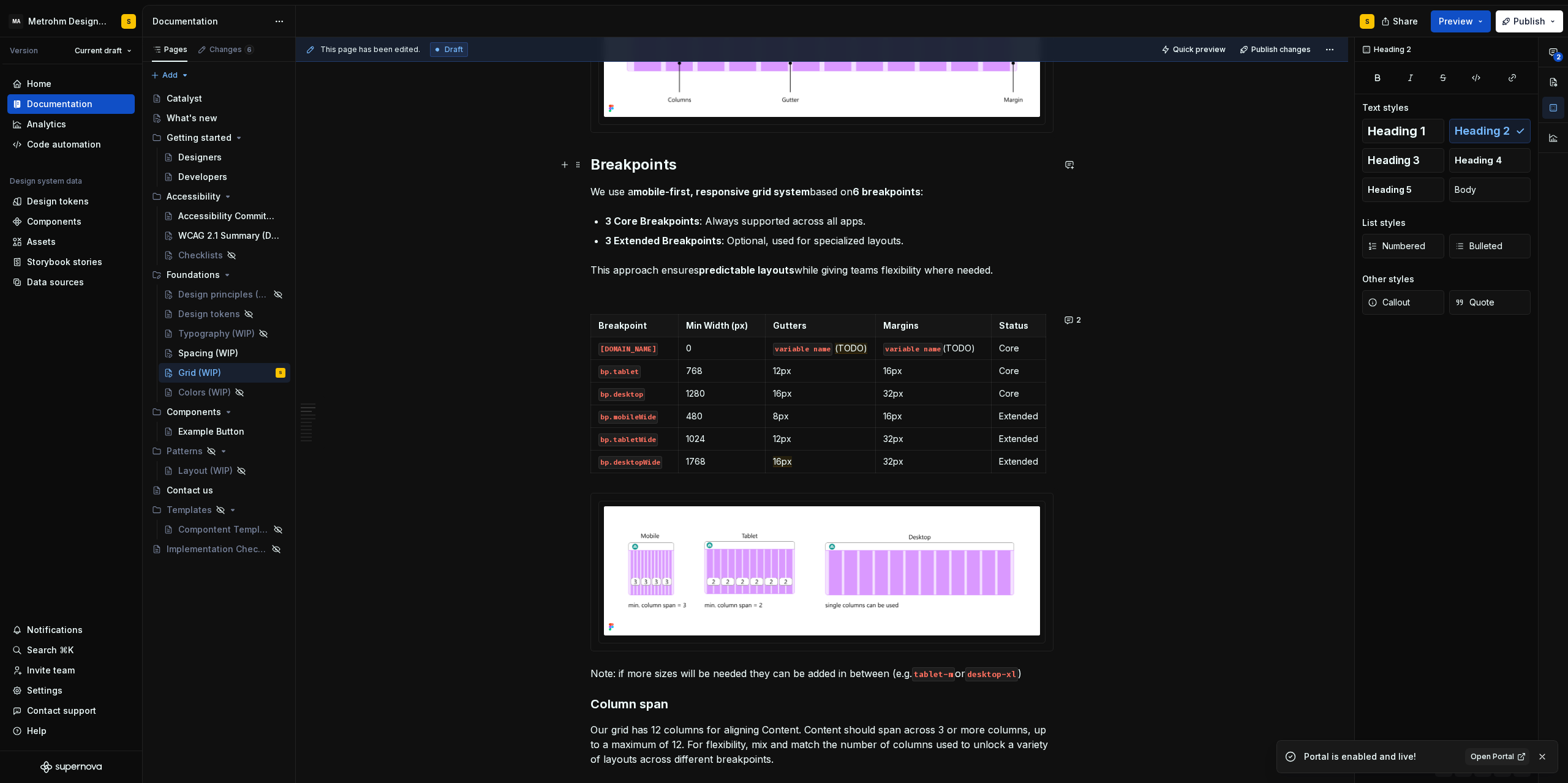
click at [626, 163] on h2 "Breakpoints" at bounding box center [821, 164] width 463 height 20
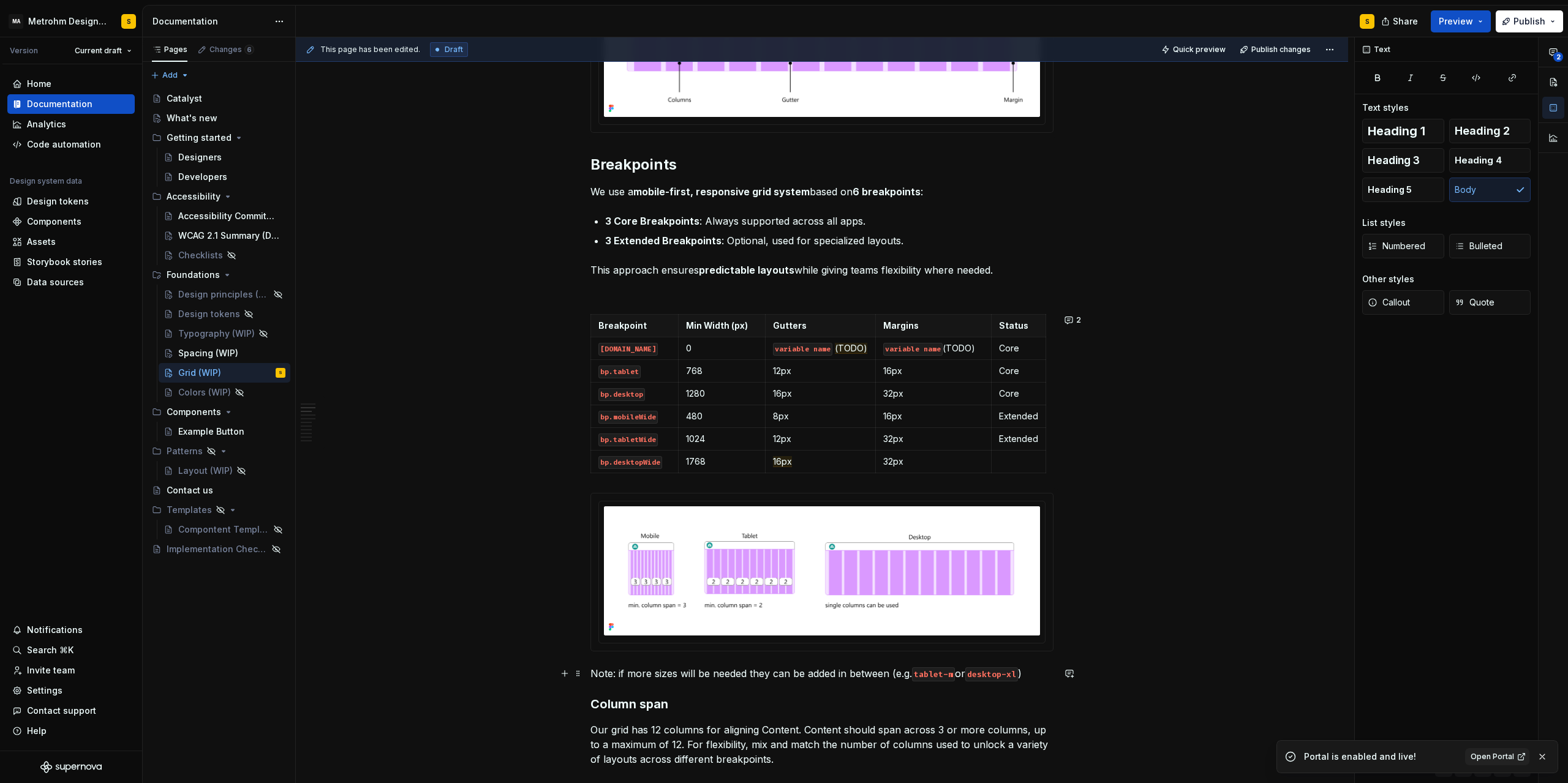
click at [596, 681] on p "Note: if more sizes will be needed they can be added in between (e.g. tablet-m …" at bounding box center [821, 674] width 463 height 15
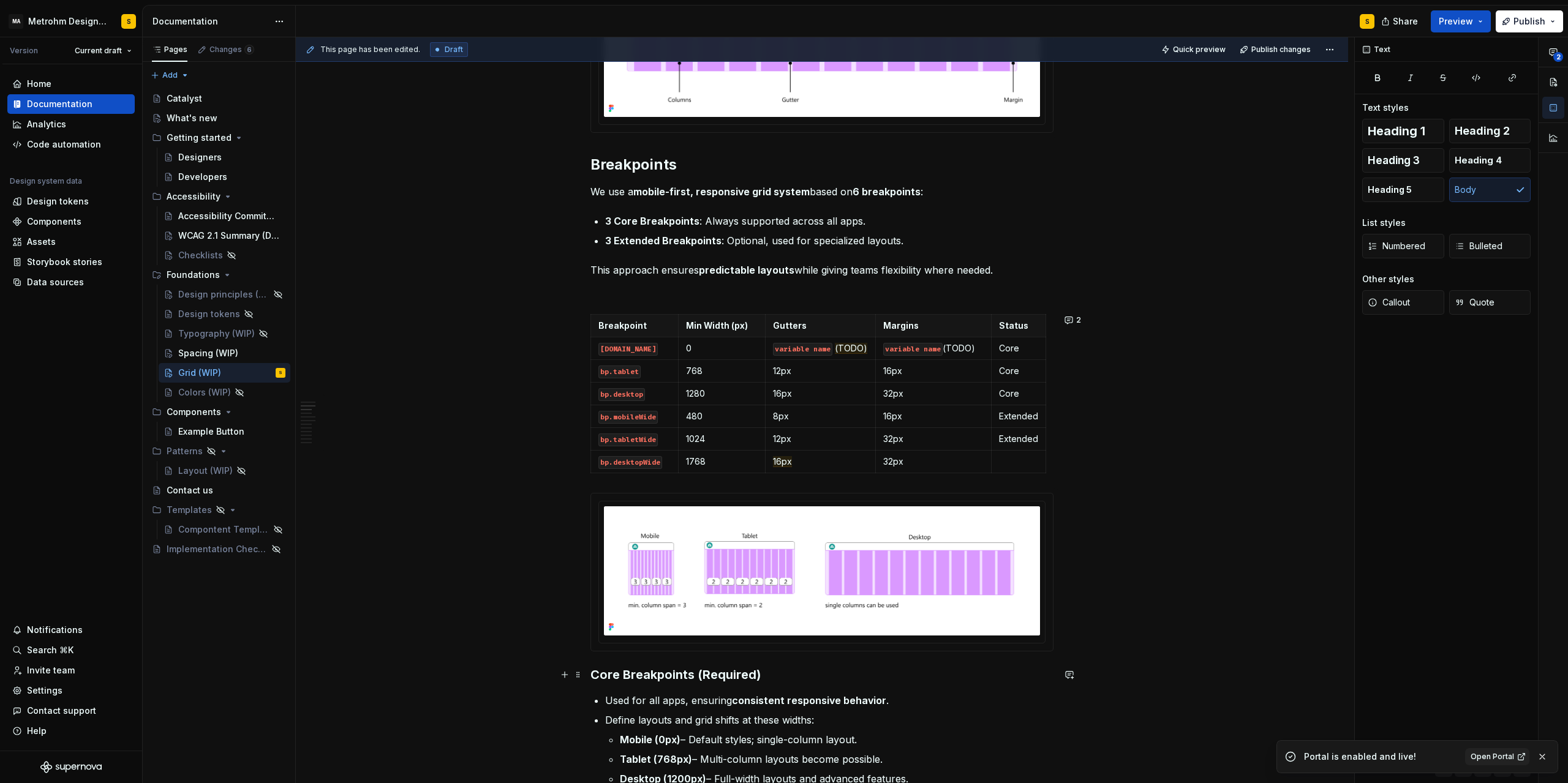
scroll to position [662, 0]
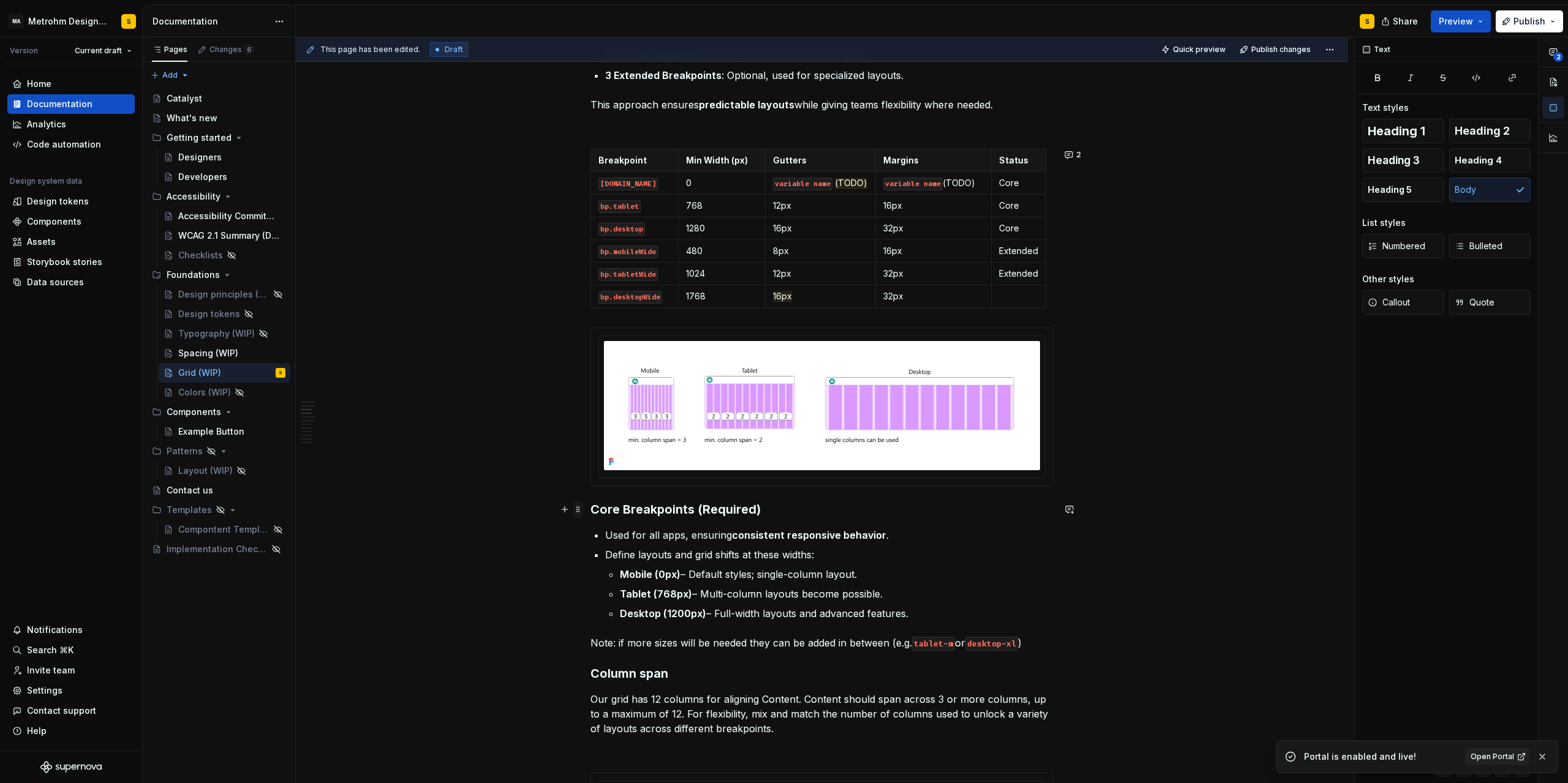
click at [576, 511] on span at bounding box center [578, 507] width 10 height 12
click at [582, 513] on span at bounding box center [578, 509] width 10 height 17
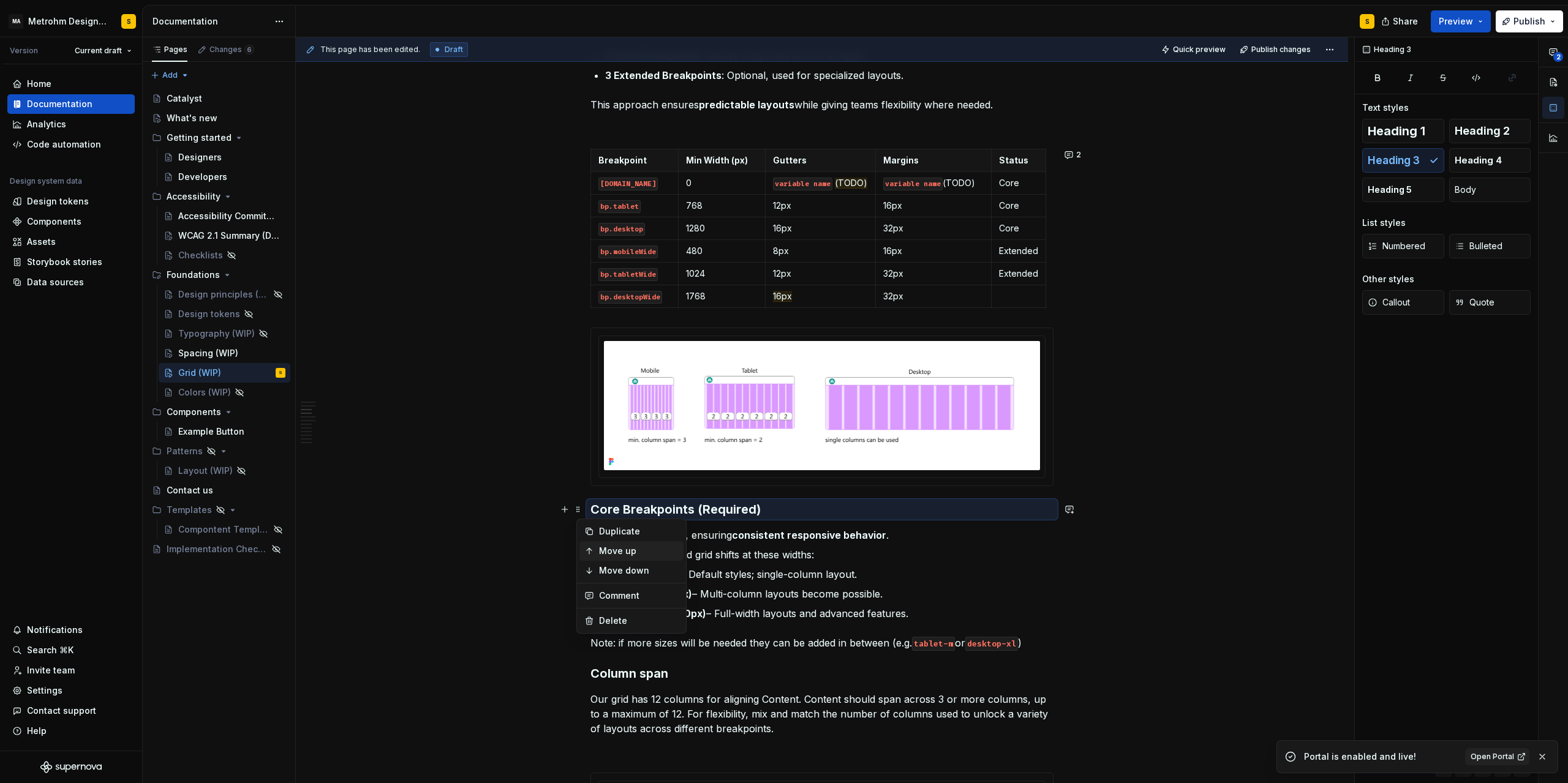
click at [613, 553] on div "Move up" at bounding box center [639, 551] width 80 height 12
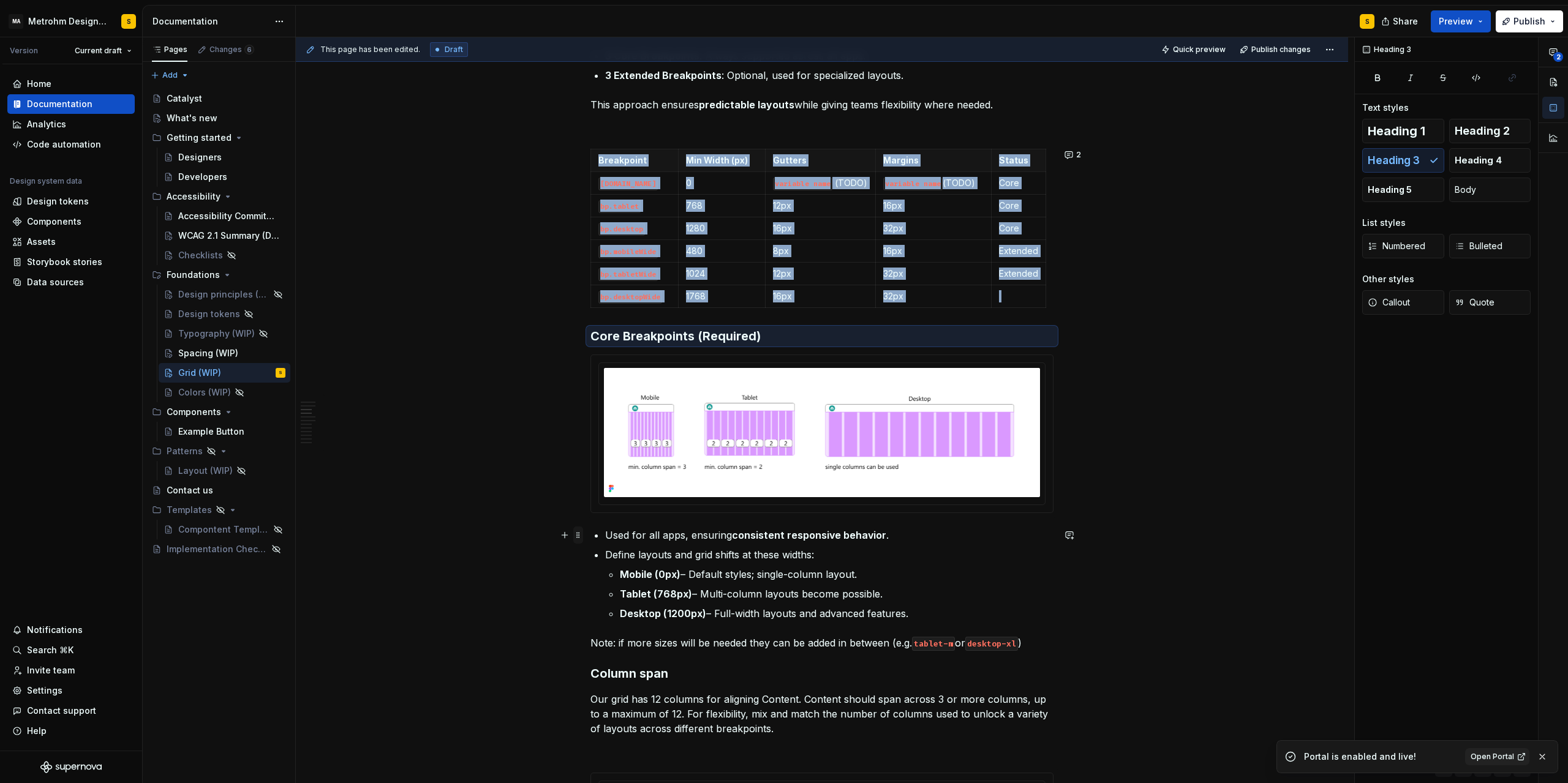
click at [580, 537] on span at bounding box center [578, 535] width 10 height 17
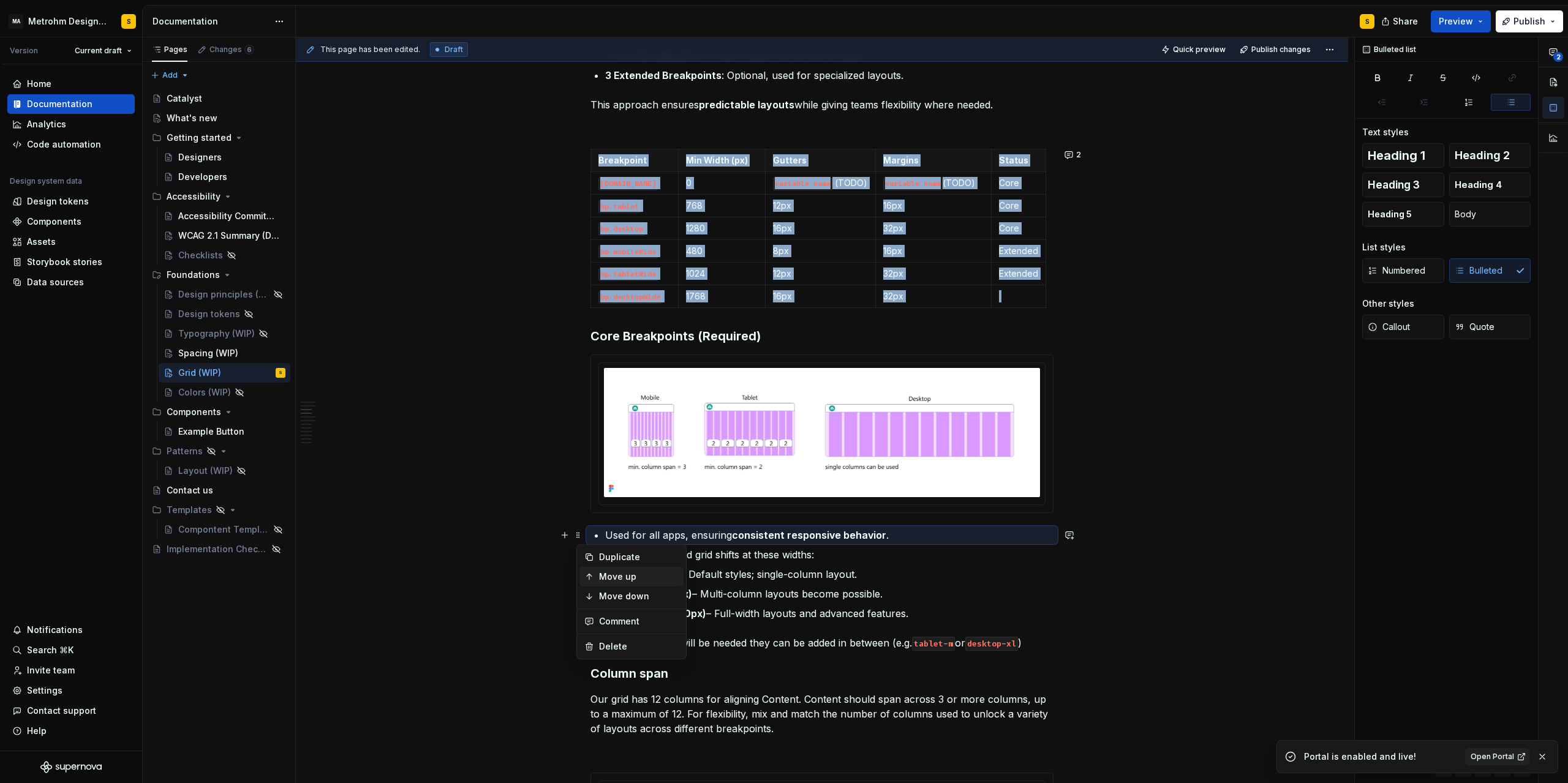
click at [601, 575] on div "Move up" at bounding box center [639, 577] width 80 height 12
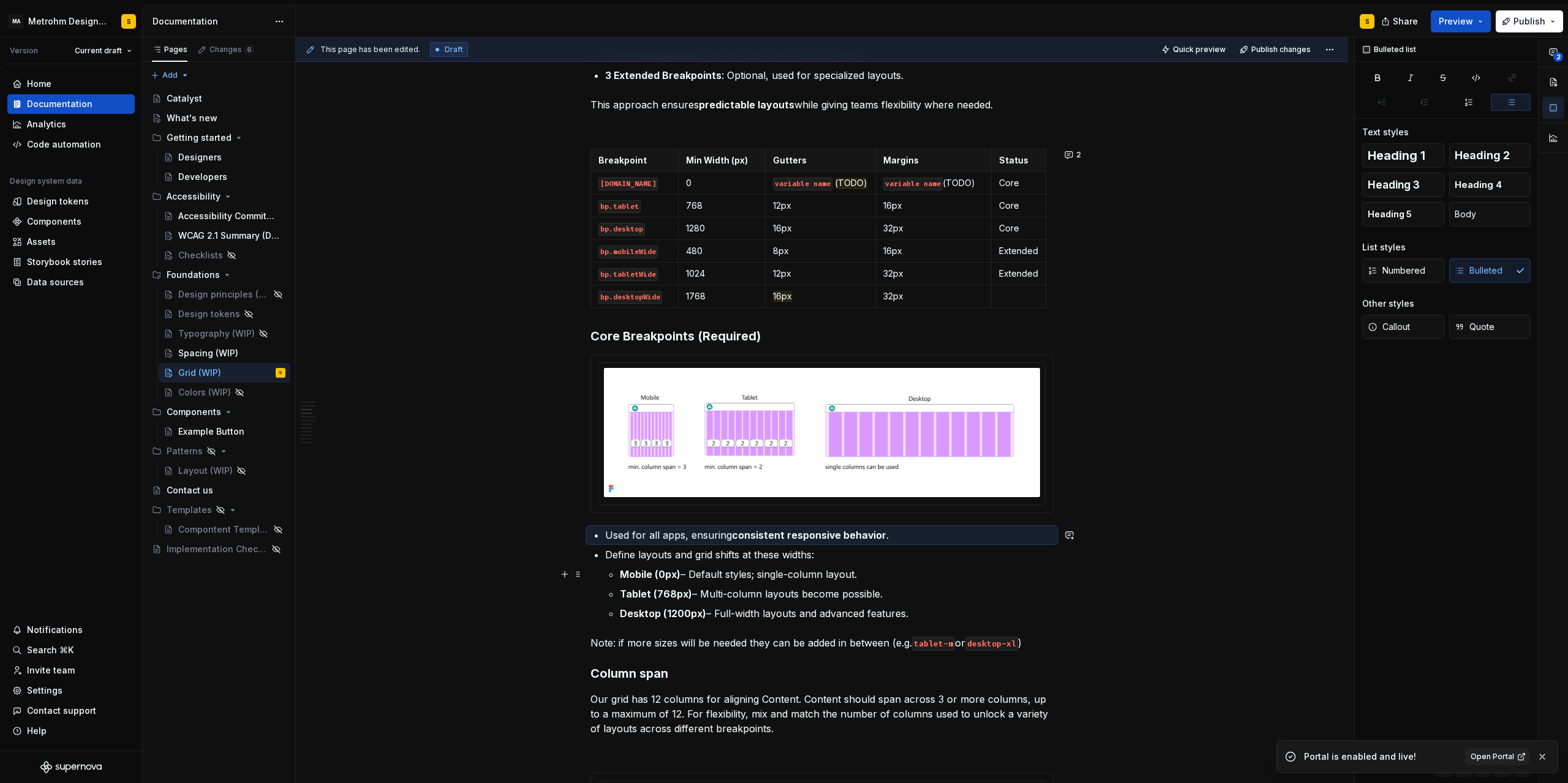
click at [654, 569] on strong "Mobile (0px)" at bounding box center [650, 574] width 61 height 12
drag, startPoint x: 596, startPoint y: 555, endPoint x: 924, endPoint y: 625, distance: 335.4
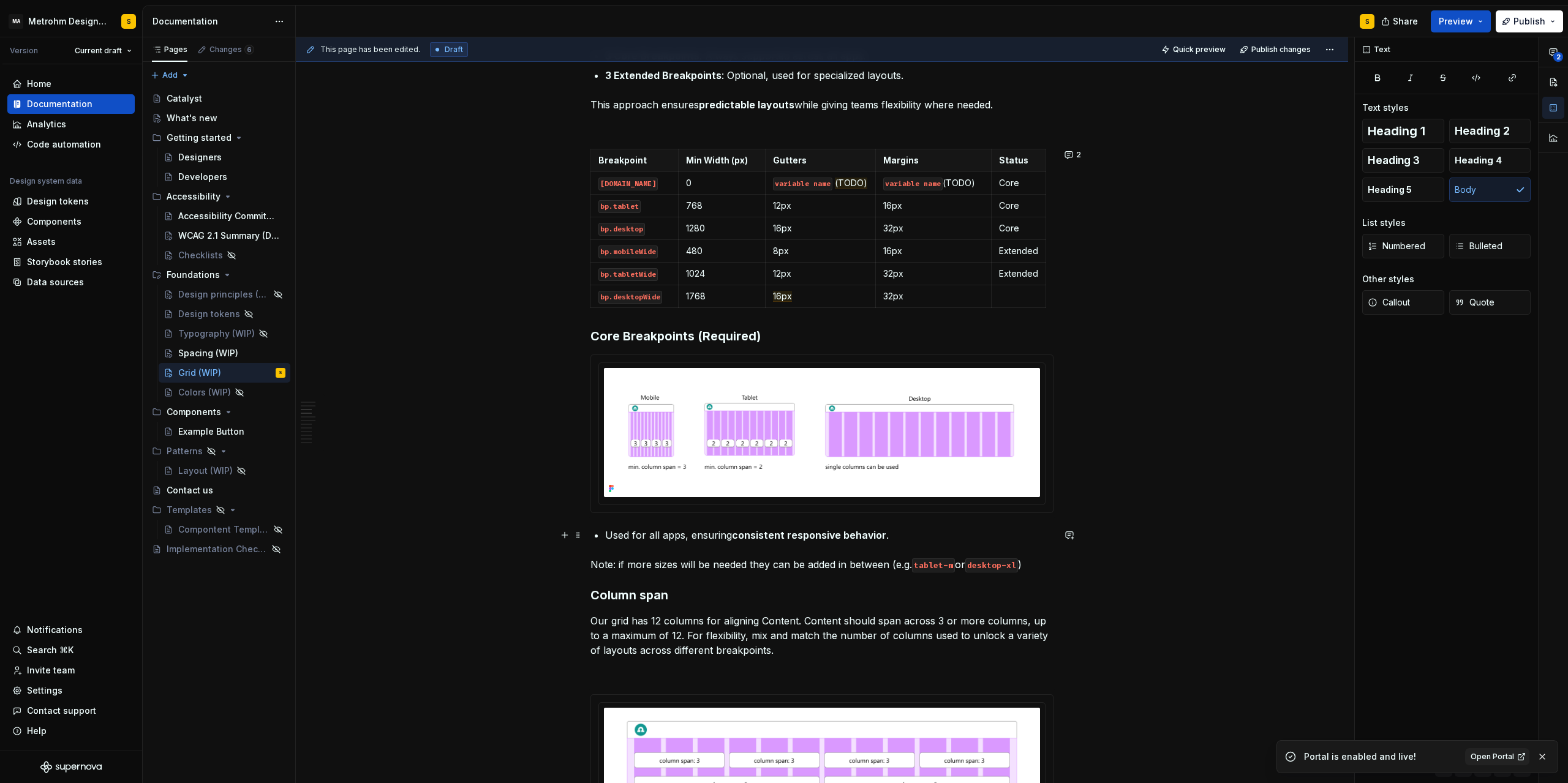
click at [897, 536] on p "Used for all apps, ensuring consistent responsive behavior ." at bounding box center [829, 535] width 448 height 15
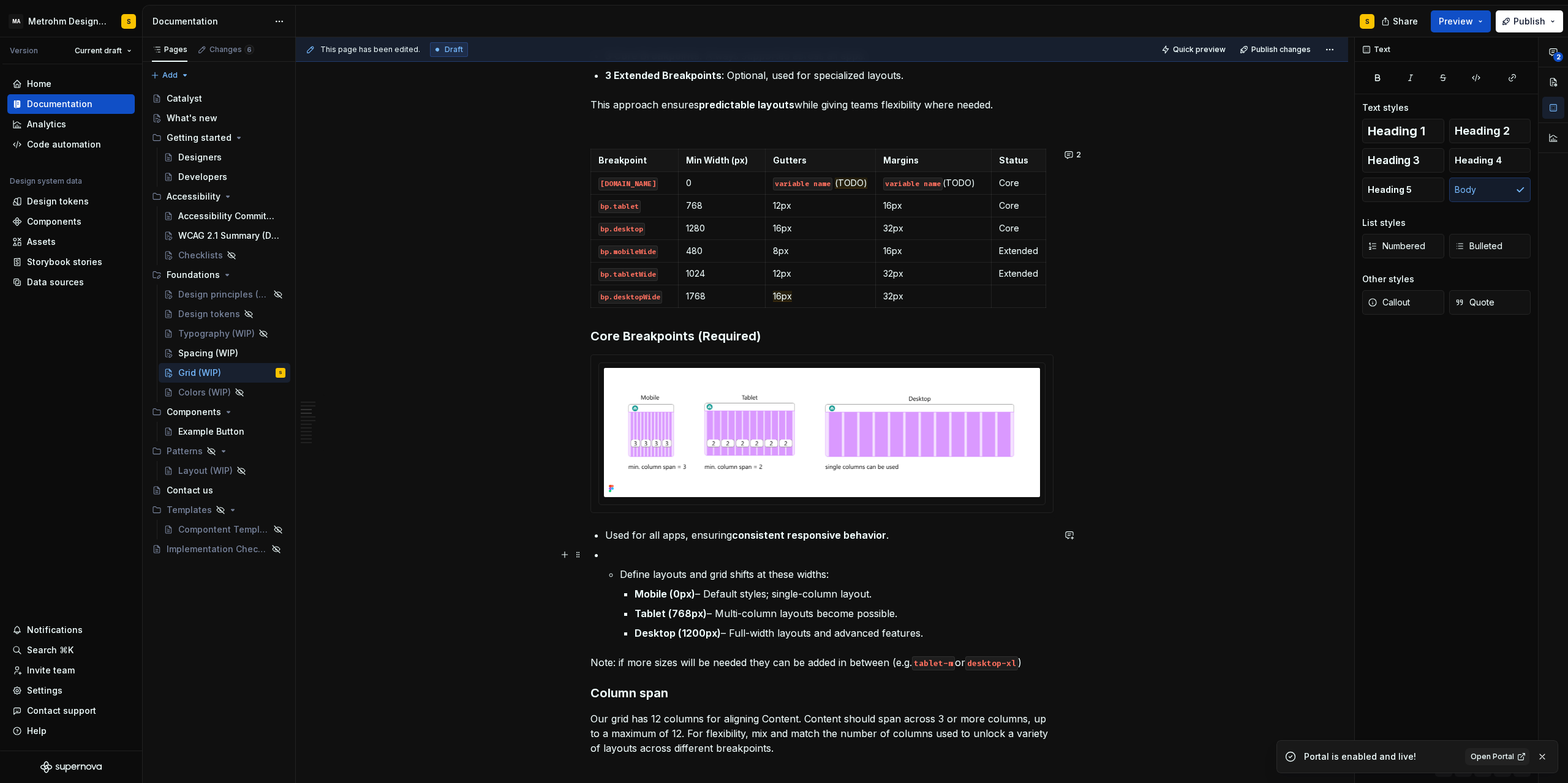
click at [633, 559] on p at bounding box center [829, 555] width 448 height 15
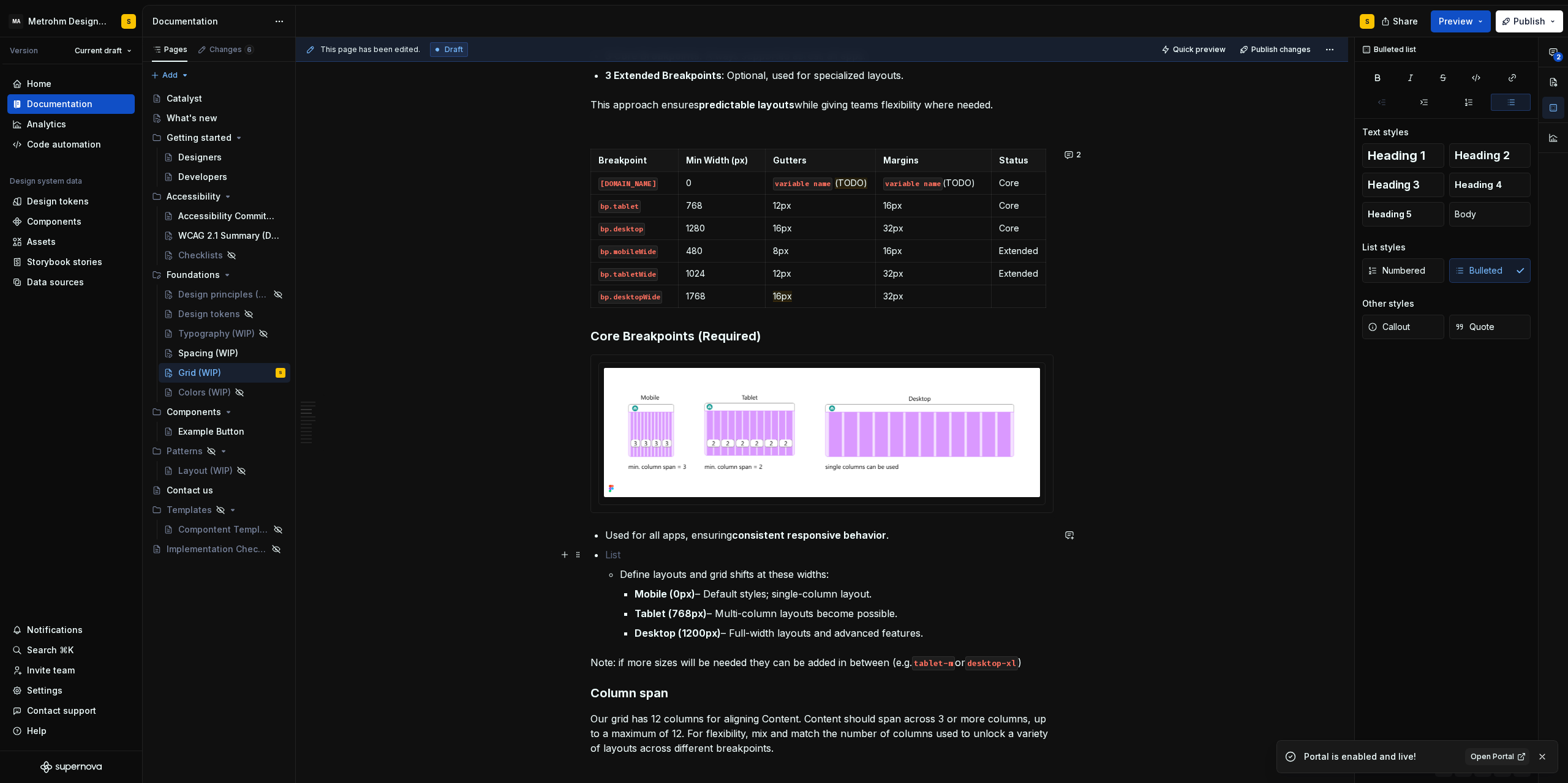
click at [619, 559] on p at bounding box center [829, 555] width 448 height 15
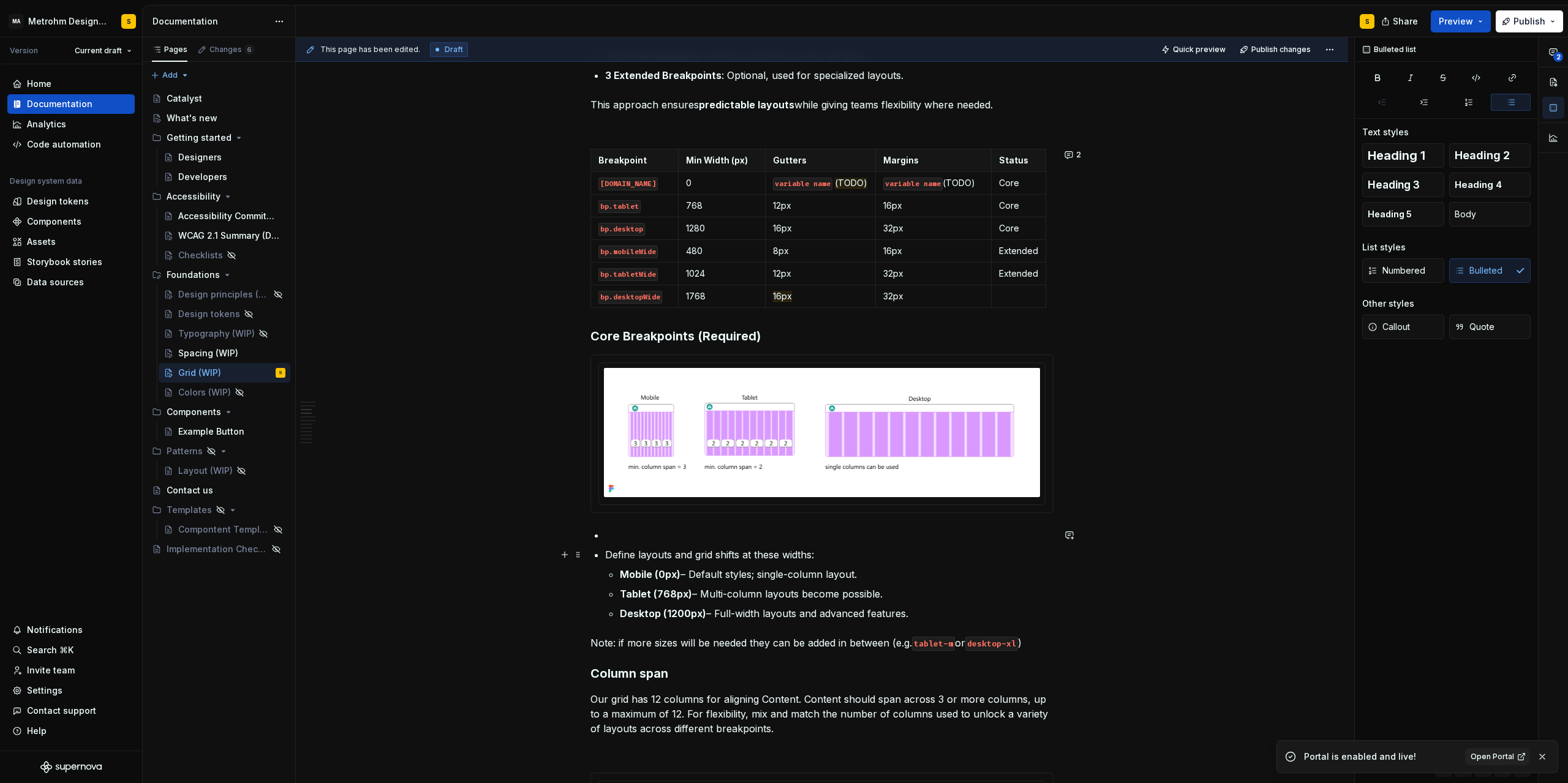
click at [614, 557] on p "Define layouts and grid shifts at these widths:" at bounding box center [829, 555] width 448 height 15
click at [606, 557] on li "Define layouts and grid shifts at these widths: Mobile (0px) – Default styles; …" at bounding box center [829, 584] width 448 height 73
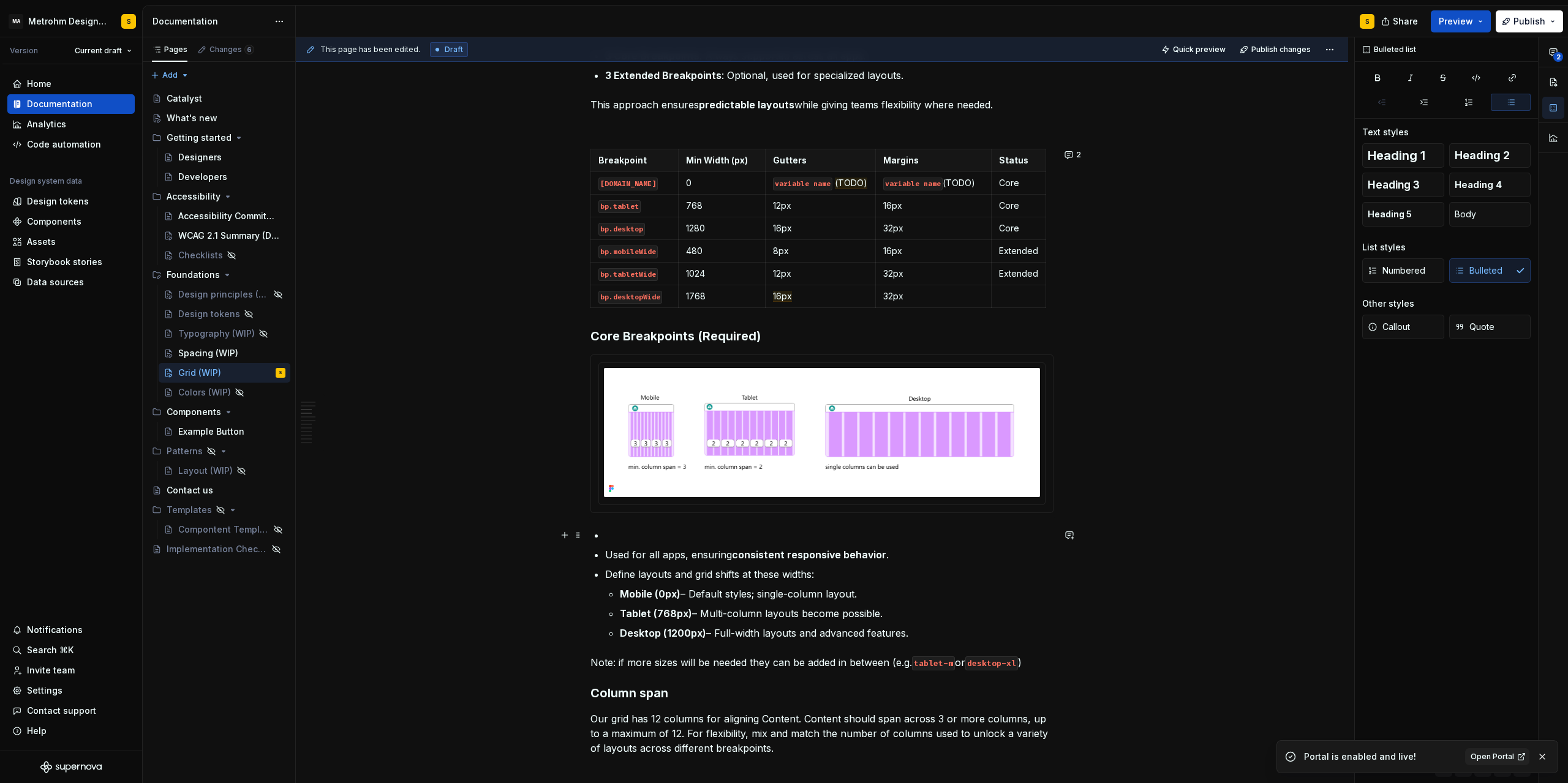
click at [629, 535] on p at bounding box center [829, 535] width 448 height 15
click at [578, 533] on span at bounding box center [578, 535] width 10 height 17
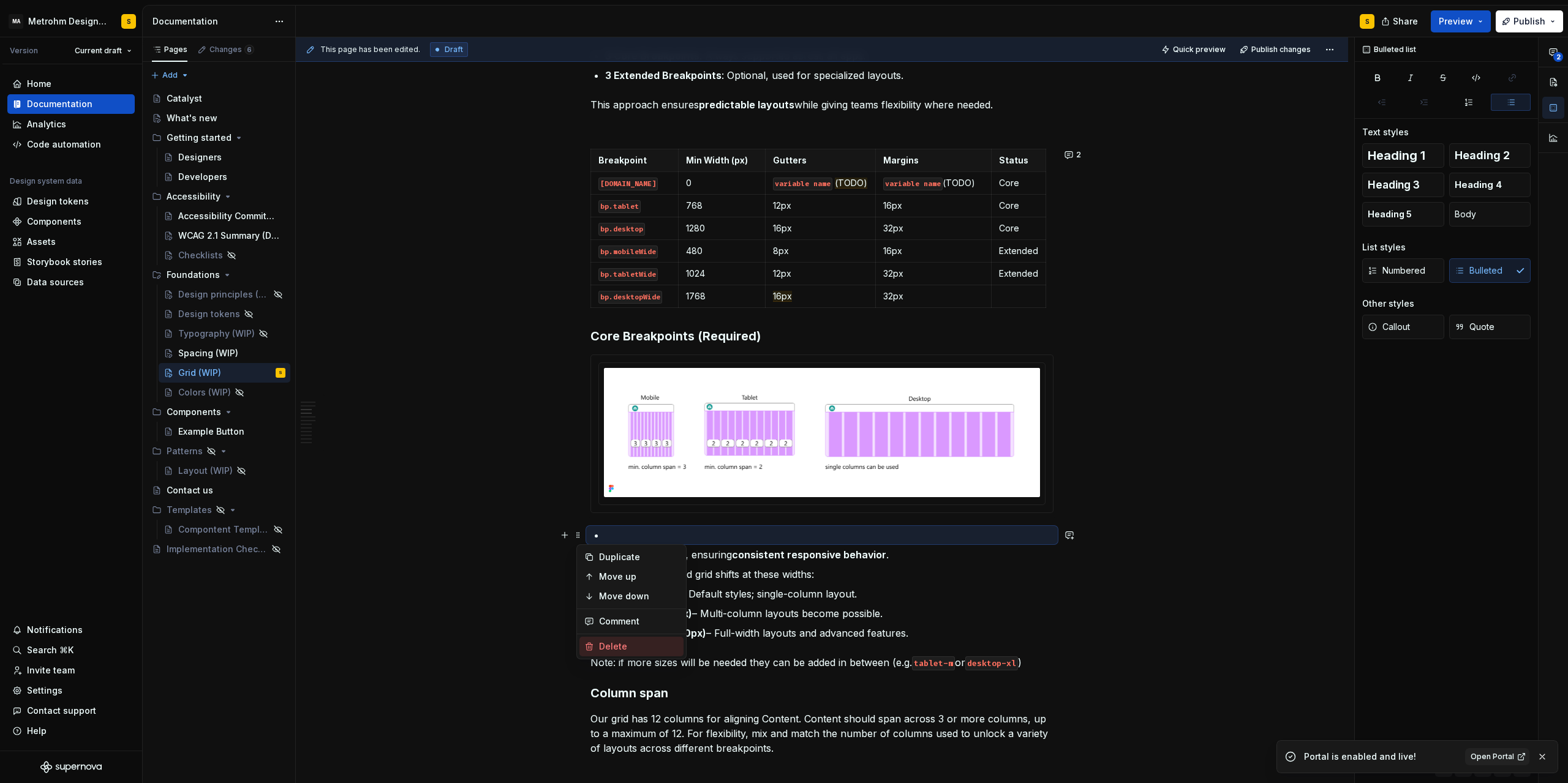
click at [629, 638] on div "Delete" at bounding box center [631, 646] width 104 height 20
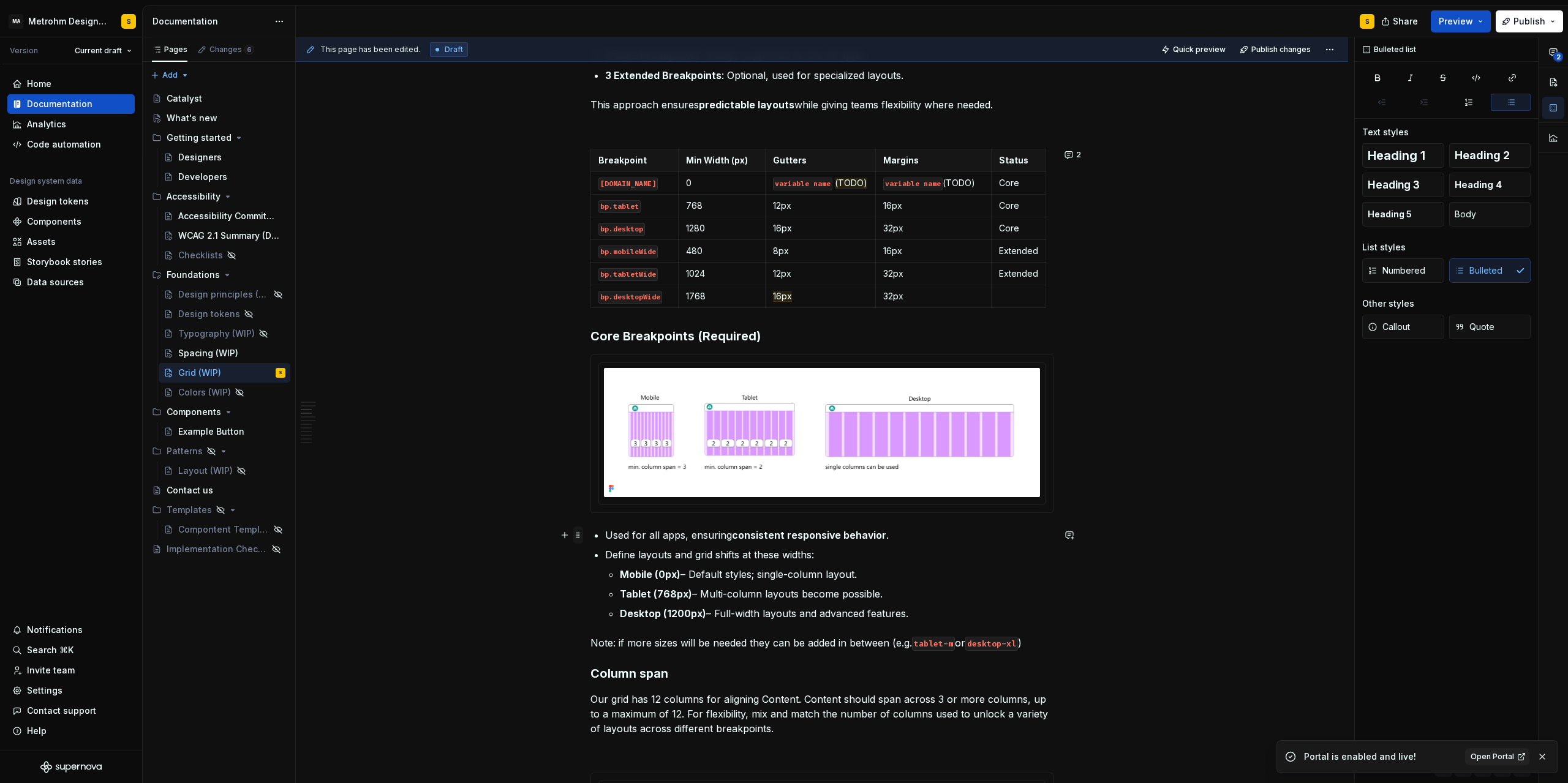
click at [580, 534] on span at bounding box center [578, 535] width 10 height 17
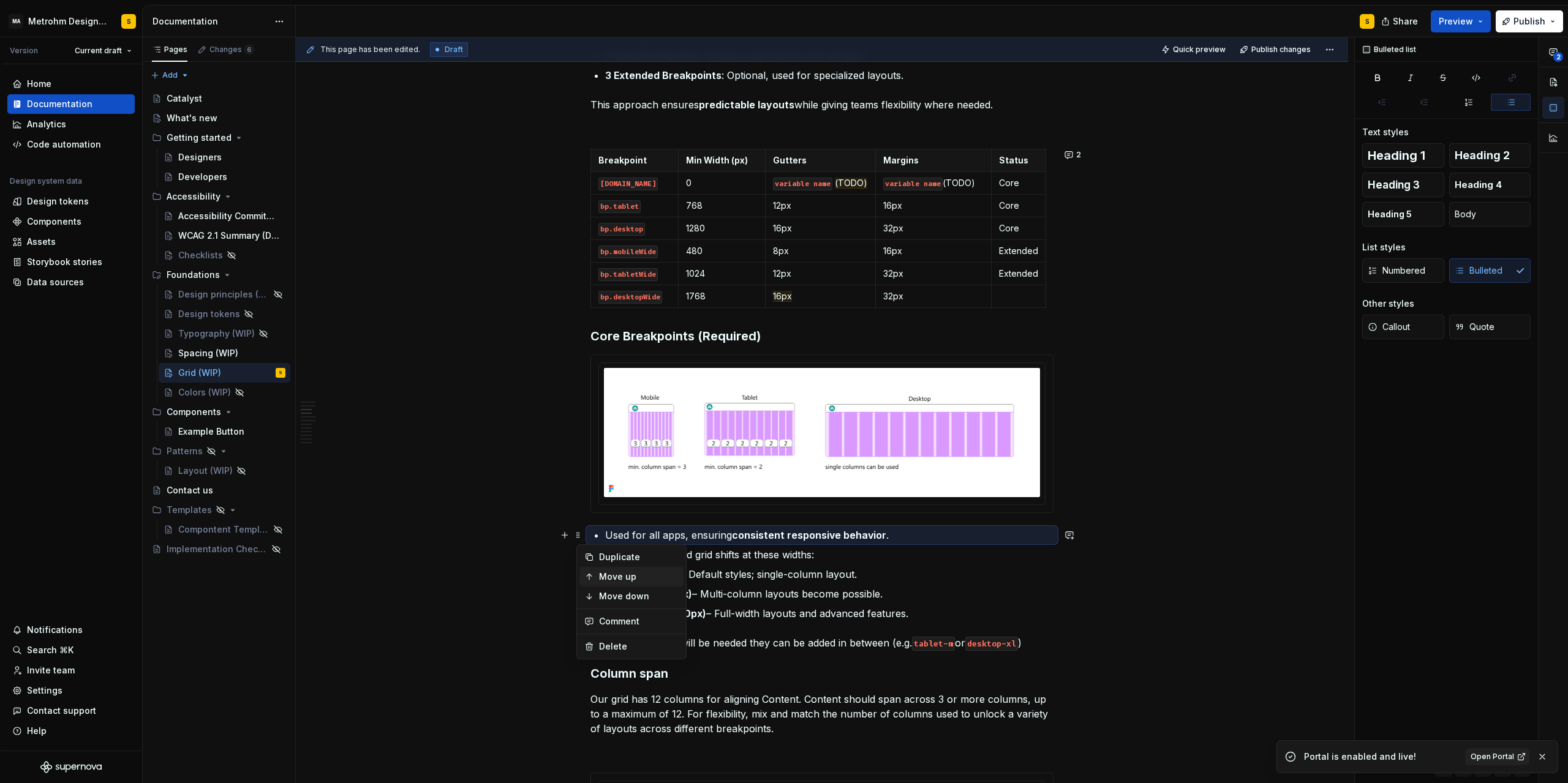
click at [639, 580] on div "Move up" at bounding box center [639, 577] width 80 height 12
click at [615, 555] on p "Define layouts and grid shifts at these widths:" at bounding box center [829, 555] width 448 height 15
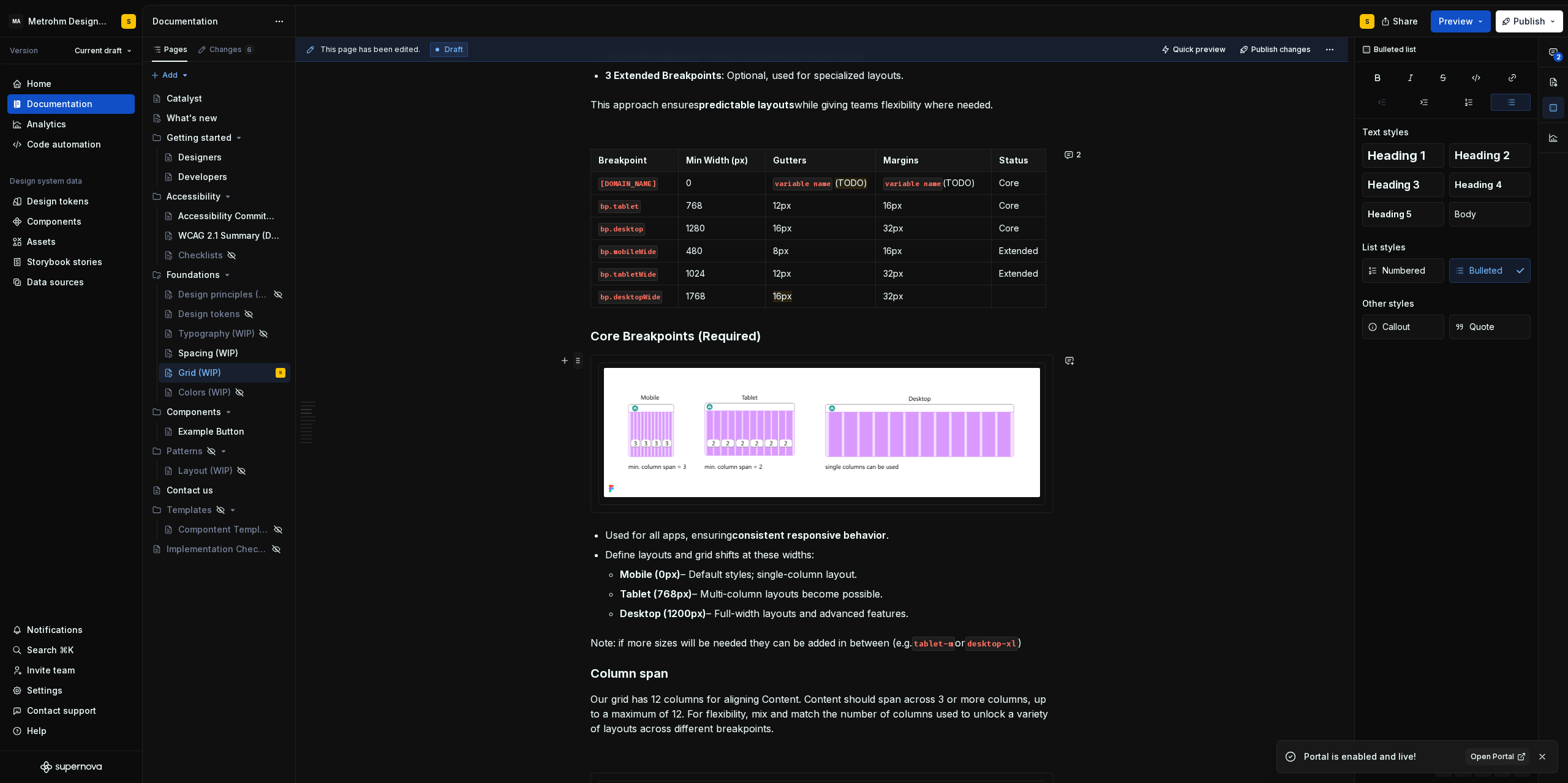
click at [583, 360] on span at bounding box center [578, 361] width 10 height 17
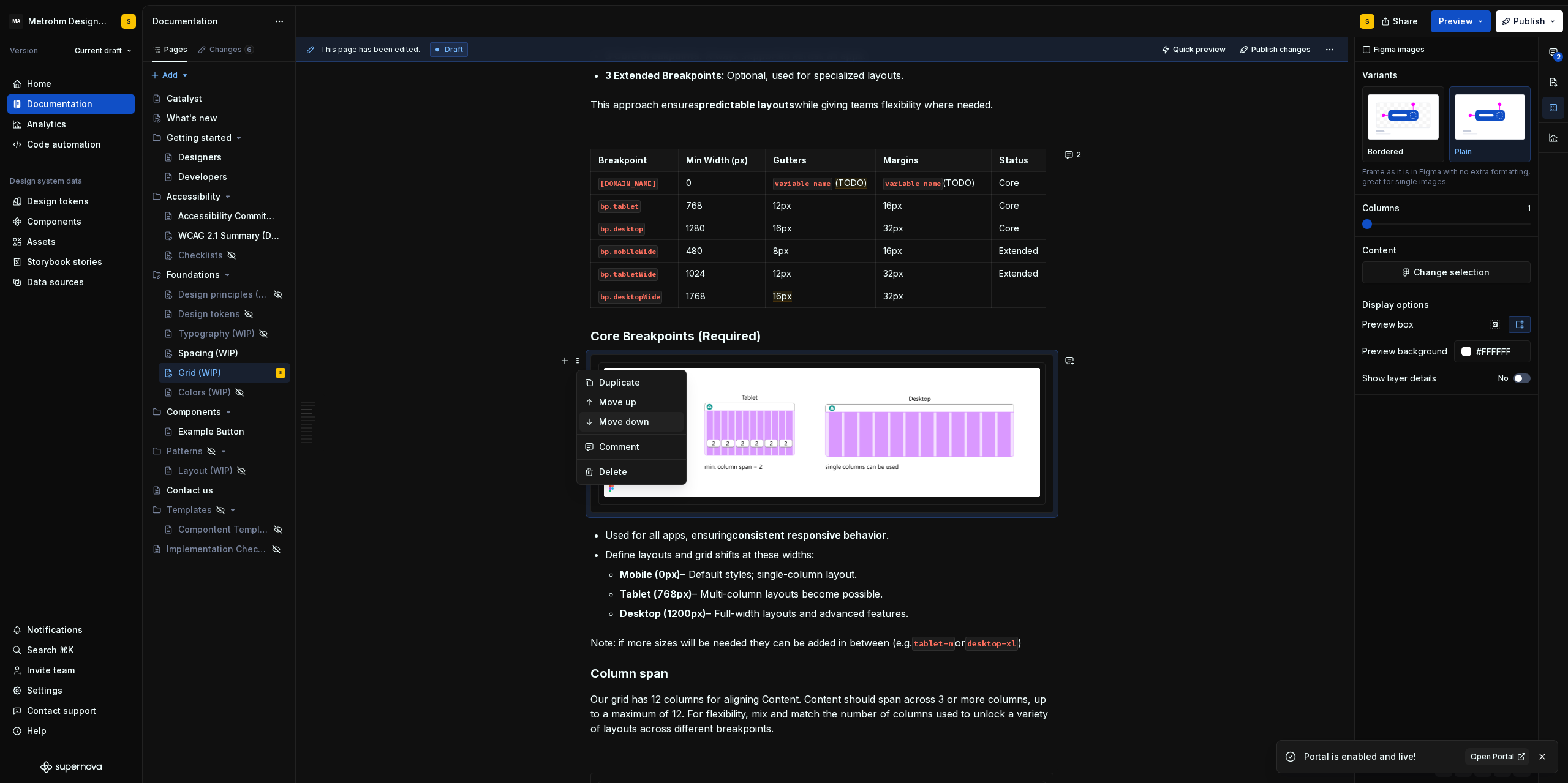
click at [621, 422] on div "Move down" at bounding box center [639, 422] width 80 height 12
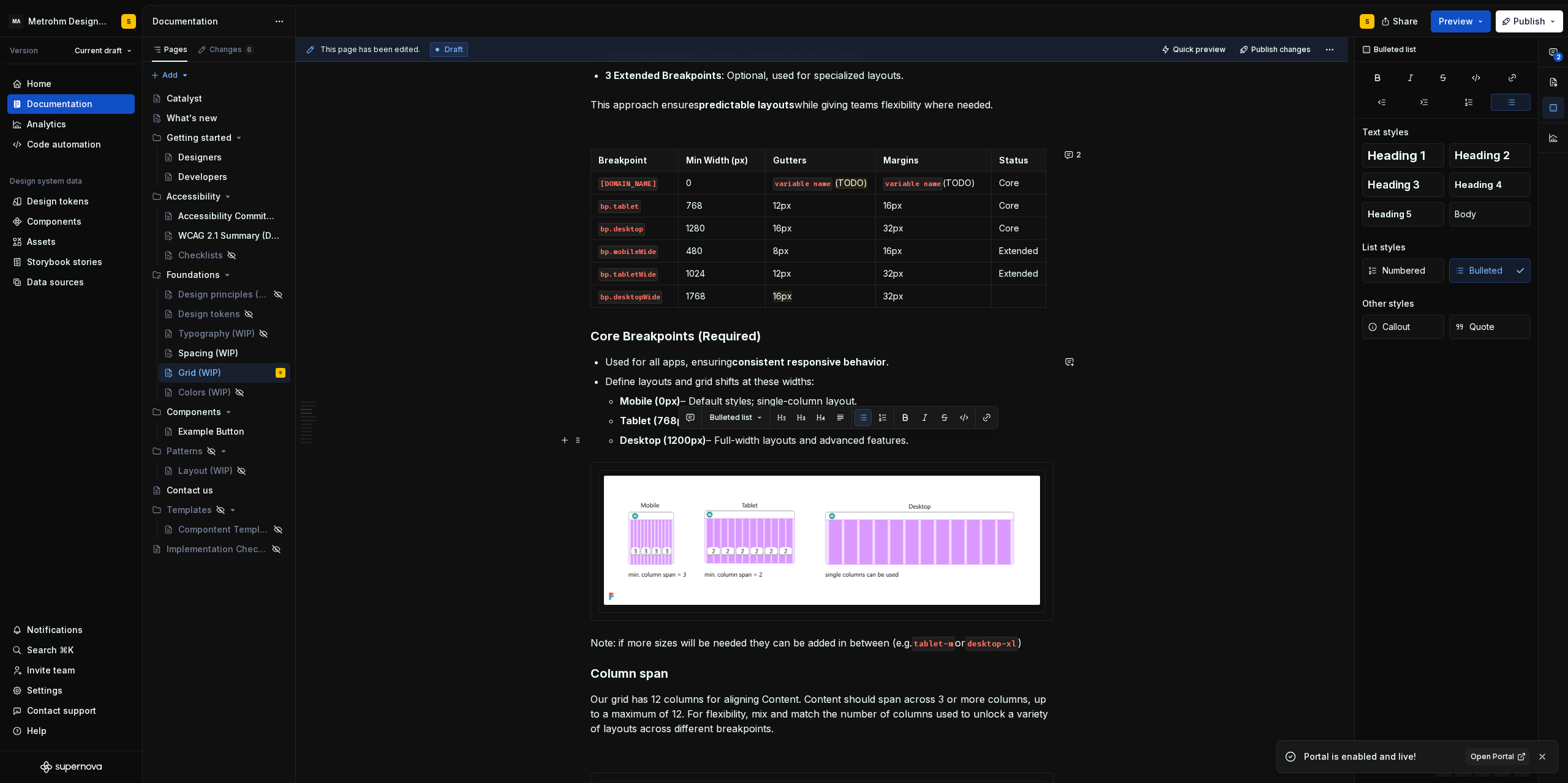
click at [681, 441] on strong "Desktop (1200px)" at bounding box center [663, 440] width 86 height 12
click at [687, 439] on strong "Desktop (1200px)" at bounding box center [663, 440] width 86 height 12
drag, startPoint x: 681, startPoint y: 439, endPoint x: 692, endPoint y: 440, distance: 11.0
click at [692, 440] on strong "Desktop (1200px)" at bounding box center [663, 440] width 86 height 12
click at [930, 445] on p "Desktop (1280px) – Full-width layouts and advanced features." at bounding box center [836, 441] width 433 height 15
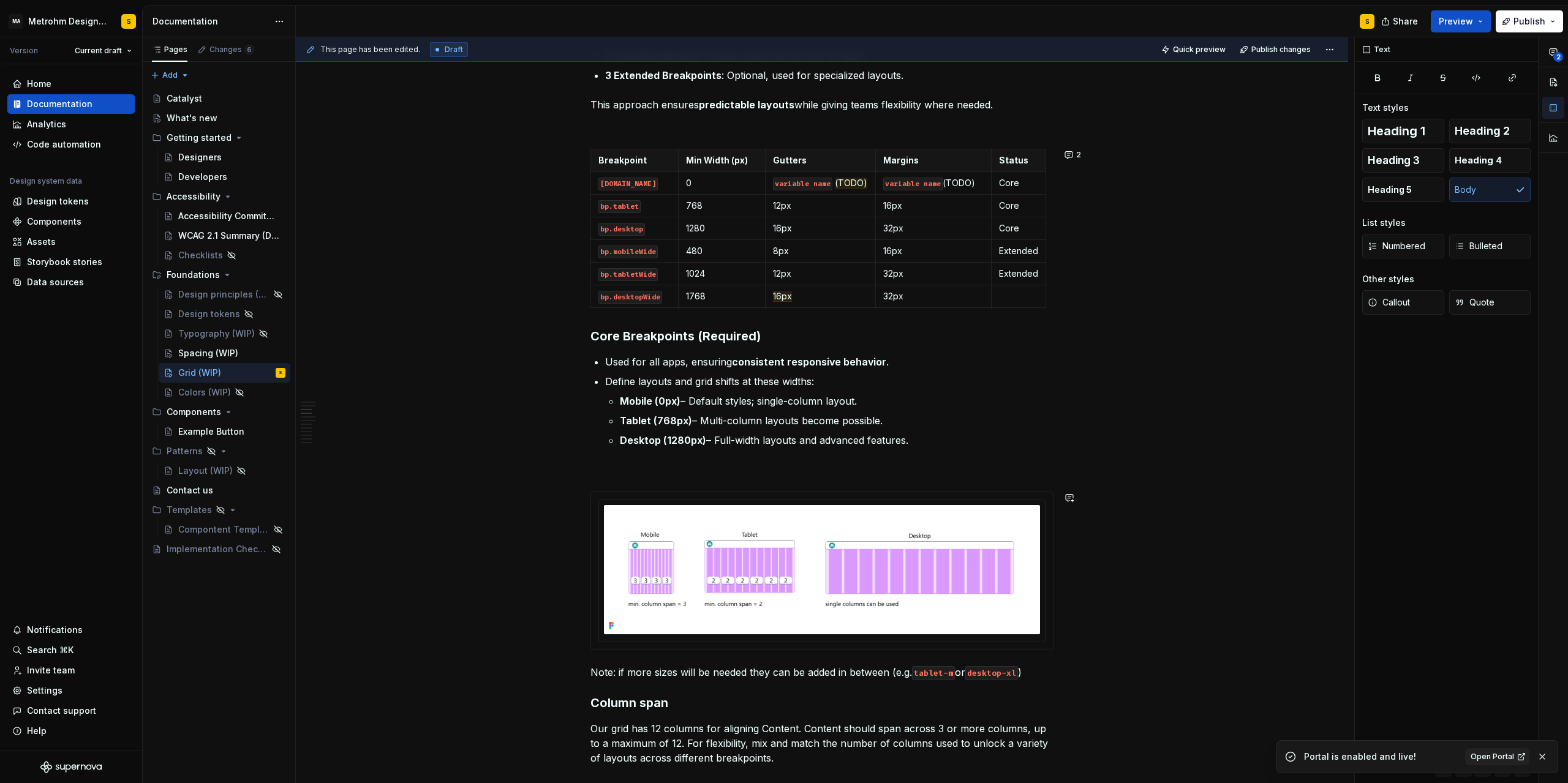
click at [613, 474] on p at bounding box center [821, 470] width 463 height 15
click at [664, 474] on p "Extended Breakpoints (Optional)" at bounding box center [821, 470] width 463 height 15
click at [691, 450] on button "button" at bounding box center [690, 447] width 17 height 17
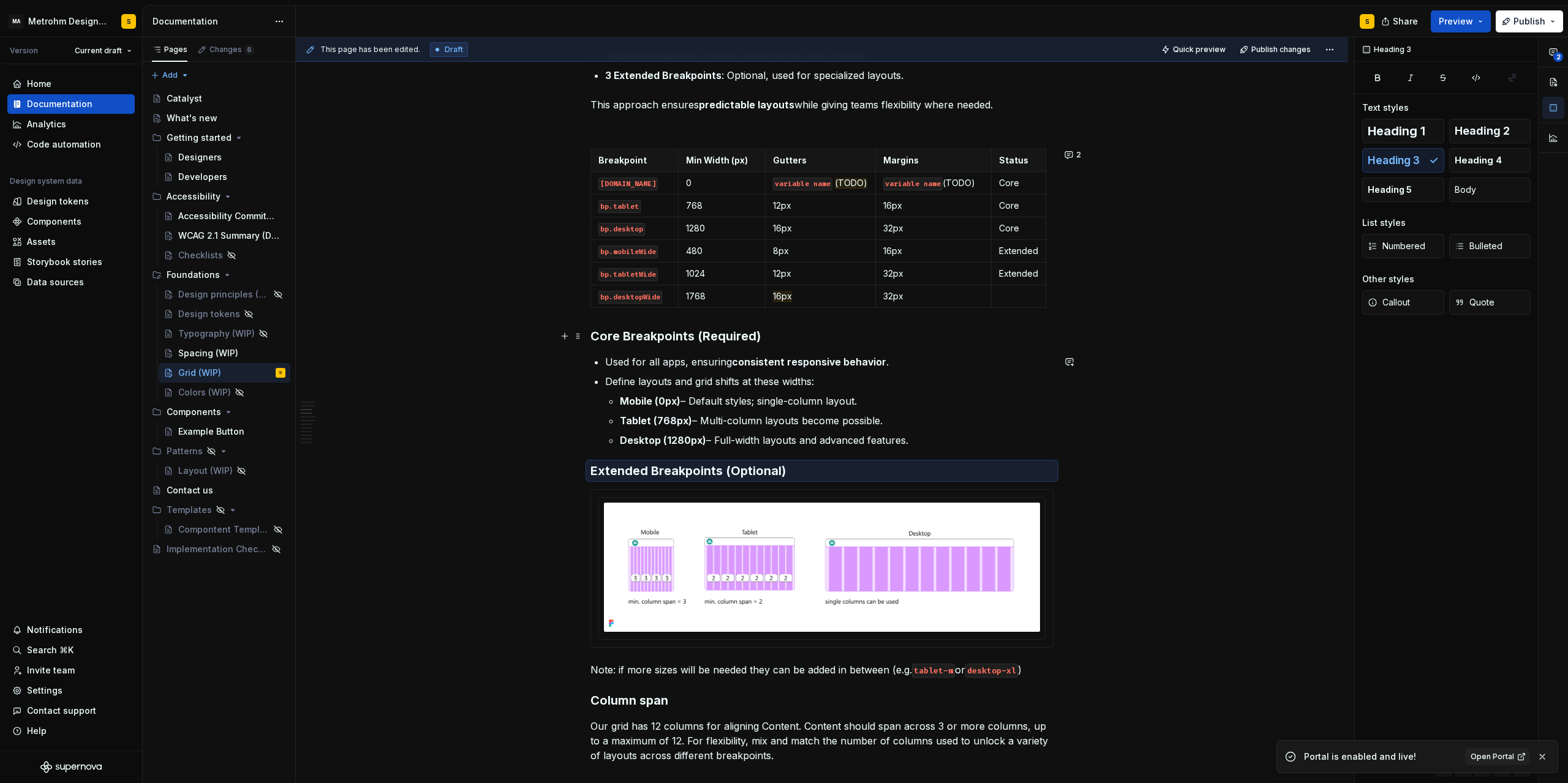
click at [646, 332] on h3 "Core Breakpoints (Required)" at bounding box center [821, 336] width 463 height 17
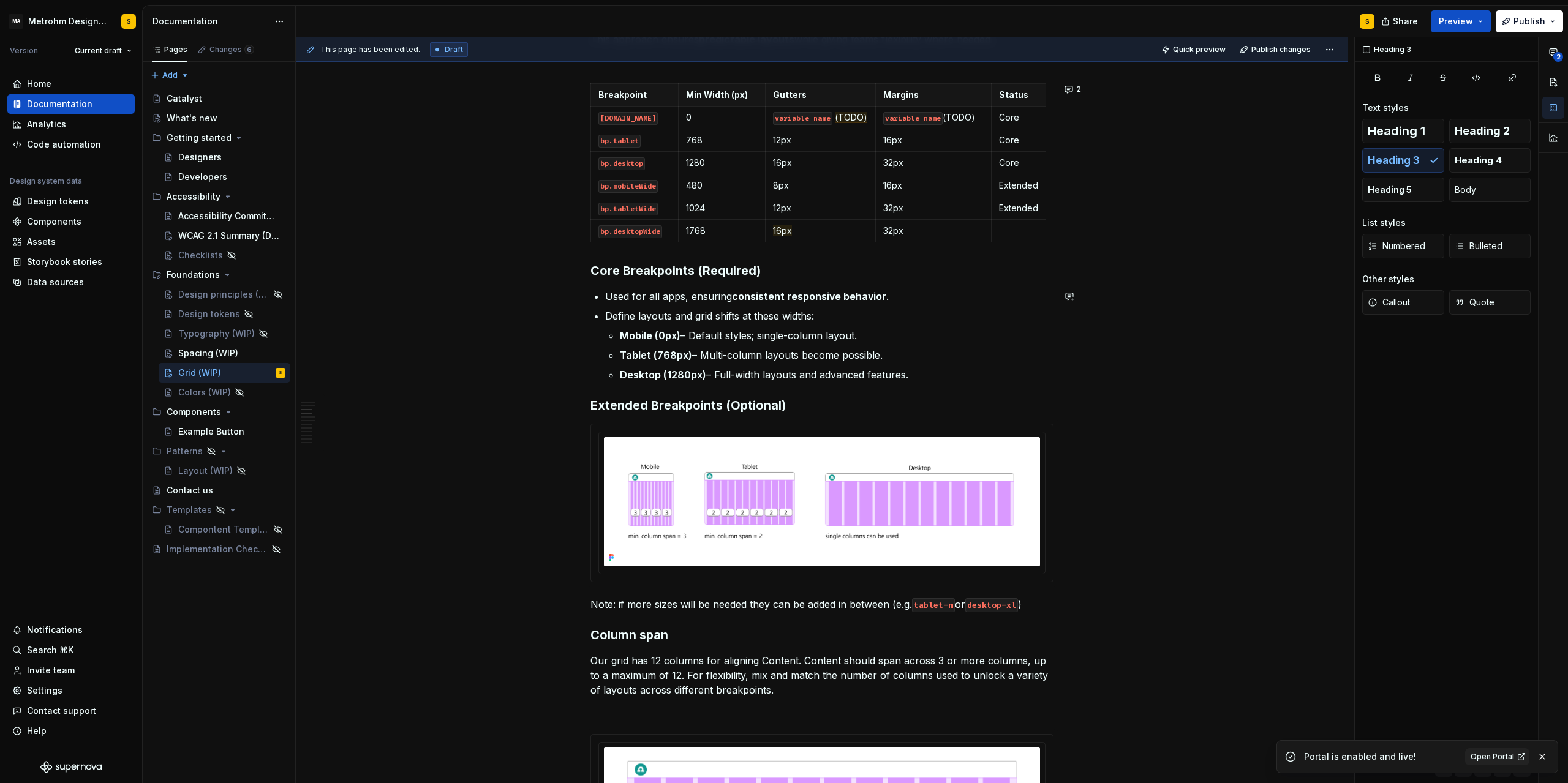
scroll to position [772, 0]
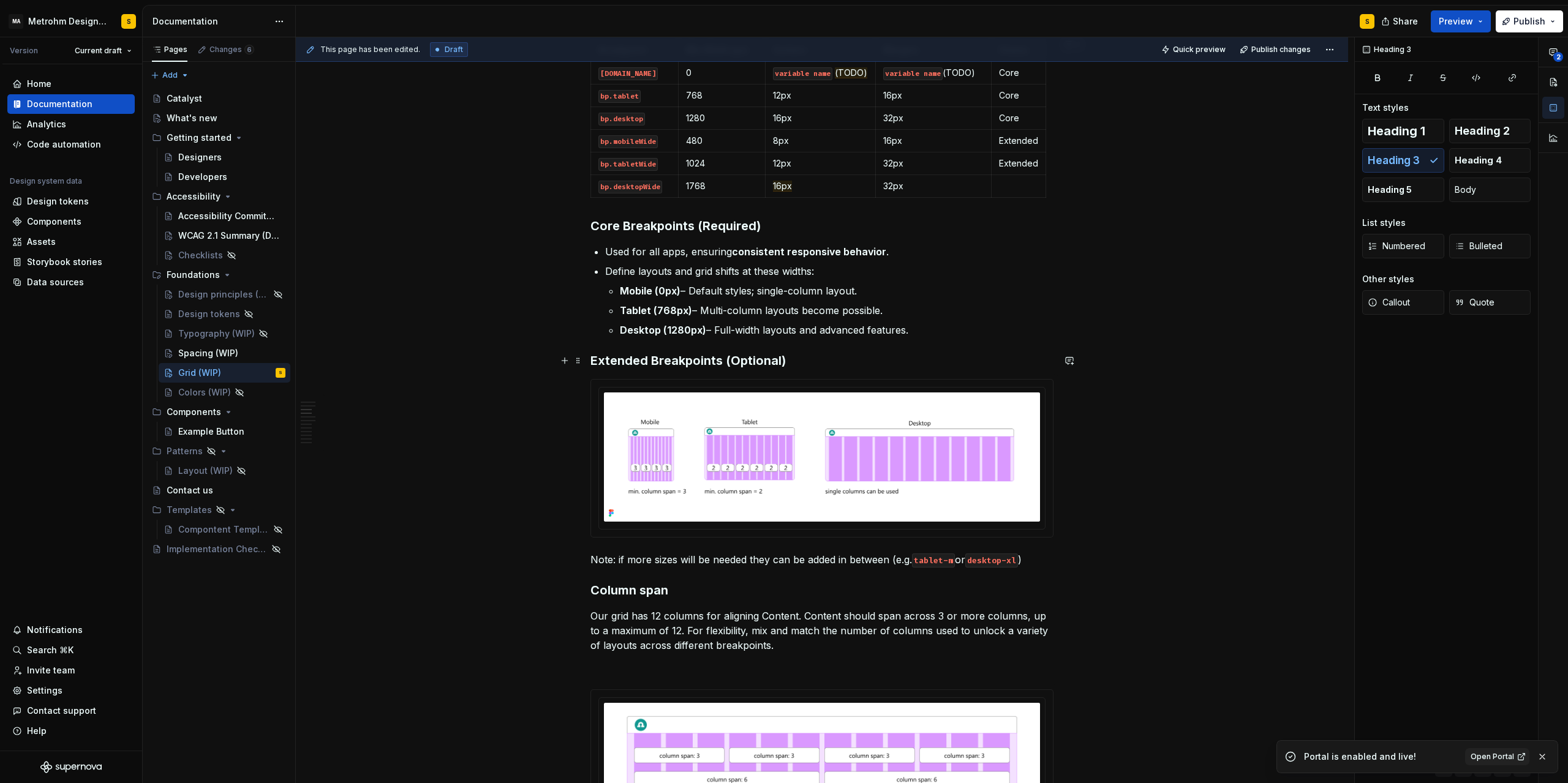
click at [803, 360] on h3 "Extended Breakpoints (Optional)" at bounding box center [821, 361] width 463 height 17
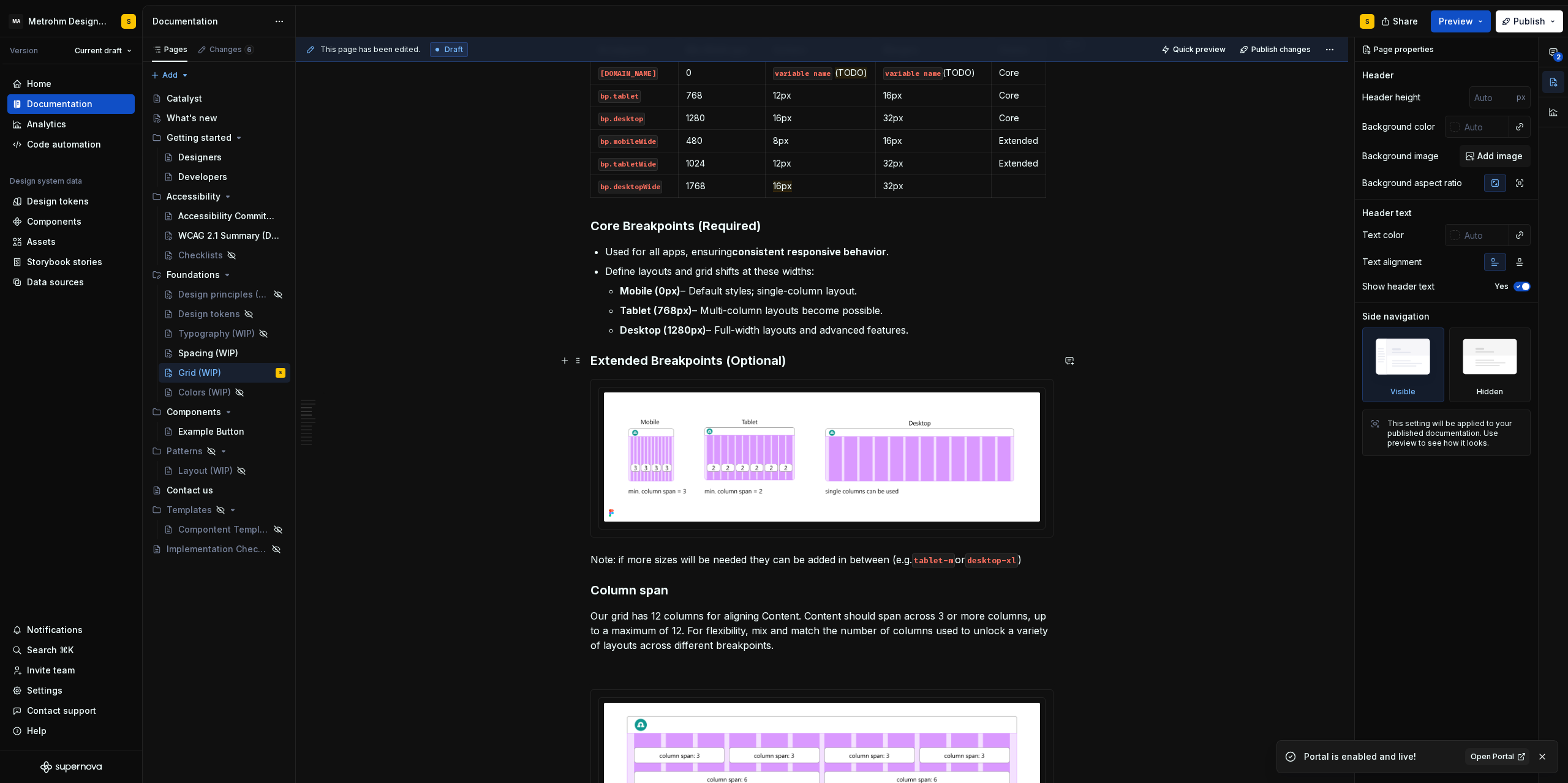
click at [782, 357] on h3 "Extended Breakpoints (Optional)" at bounding box center [821, 361] width 463 height 17
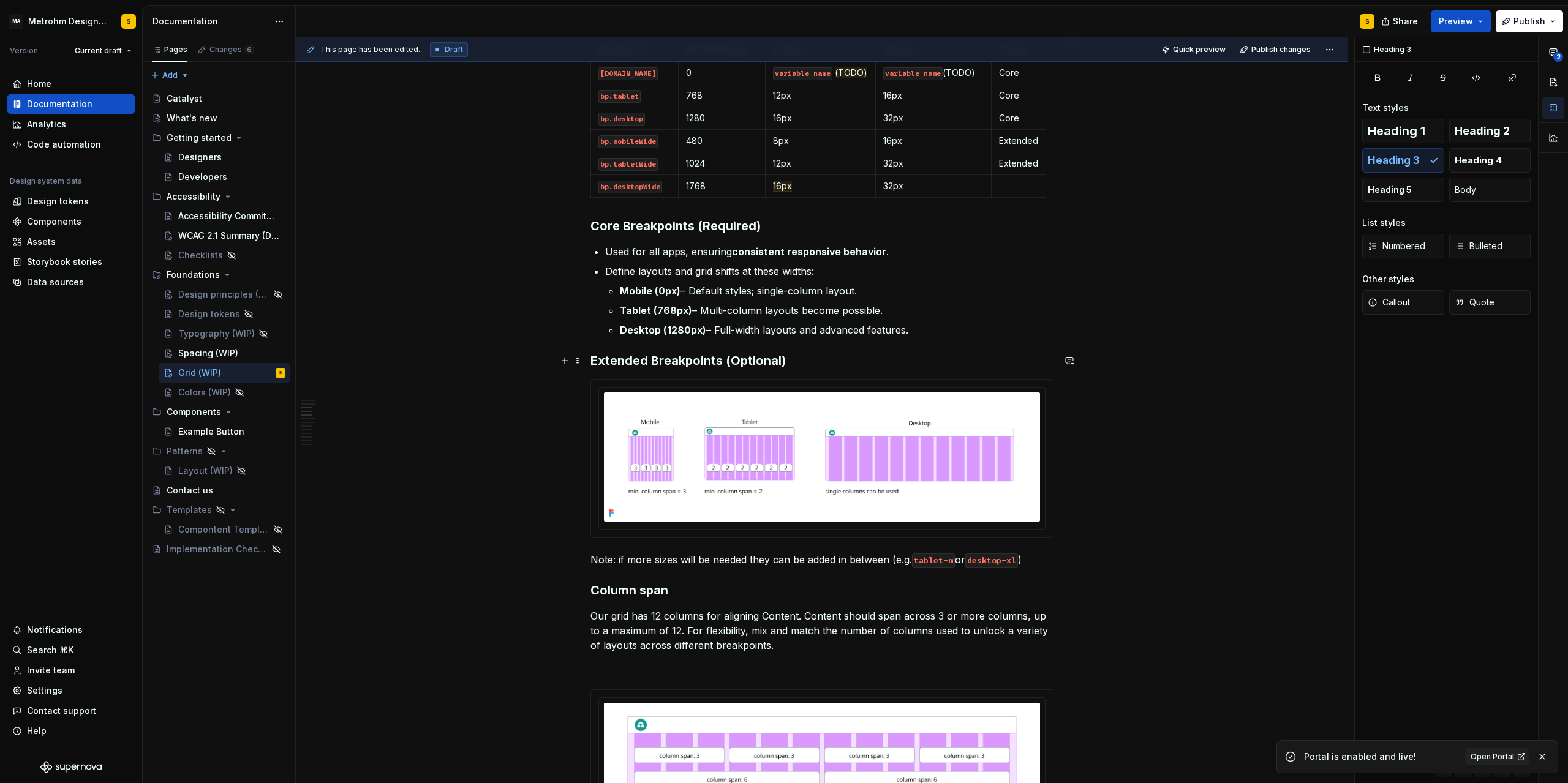
click at [791, 361] on h3 "Extended Breakpoints (Optional)" at bounding box center [821, 361] width 463 height 17
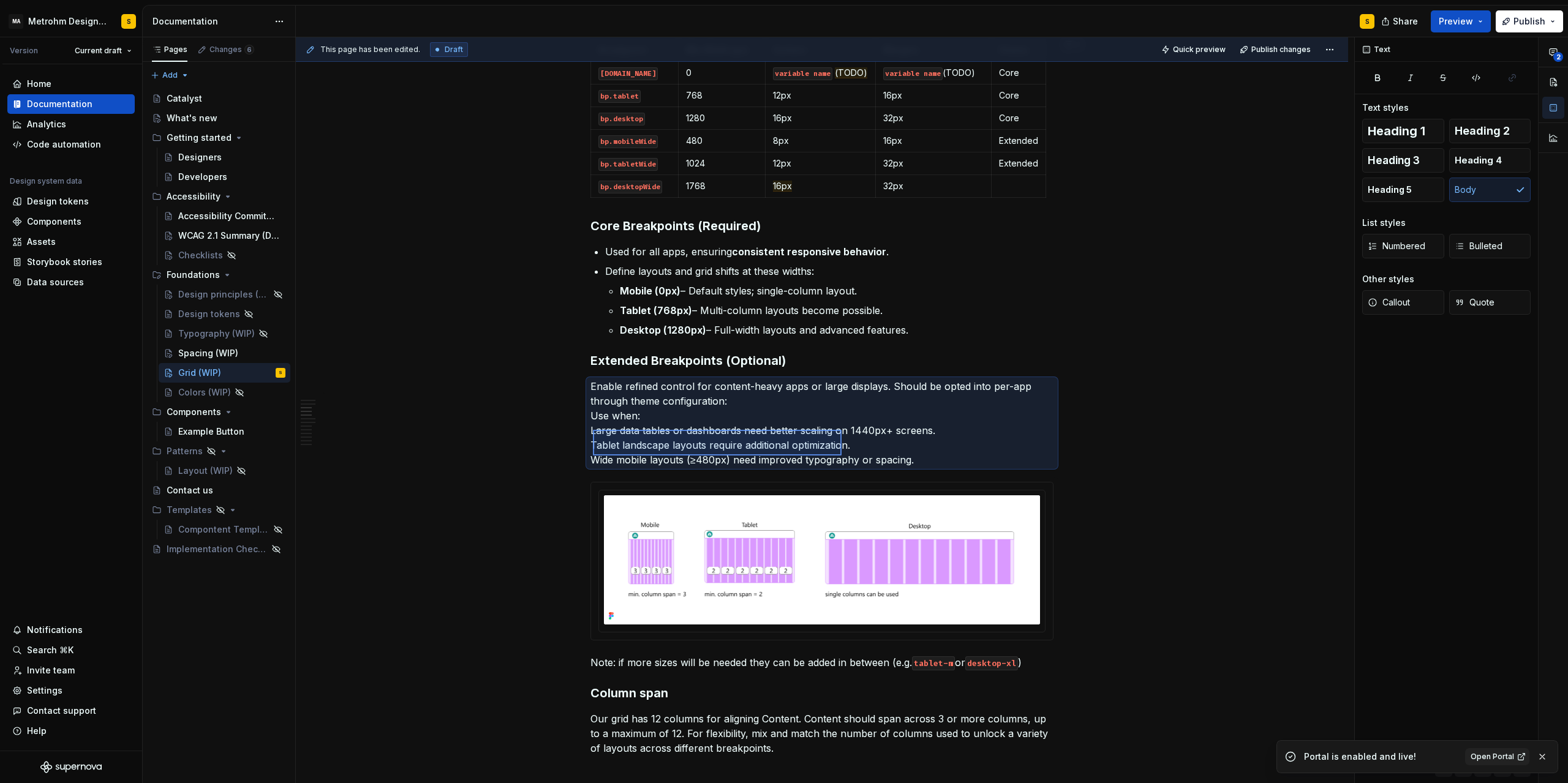
drag, startPoint x: 594, startPoint y: 431, endPoint x: 848, endPoint y: 456, distance: 255.2
click at [844, 456] on div "This page has been edited. Draft Quick preview Publish changes Grid (WIP) Grid …" at bounding box center [825, 410] width 1058 height 747
click at [898, 459] on p "Enable refined control for content-heavy apps or large displays. Should be opte…" at bounding box center [821, 423] width 463 height 88
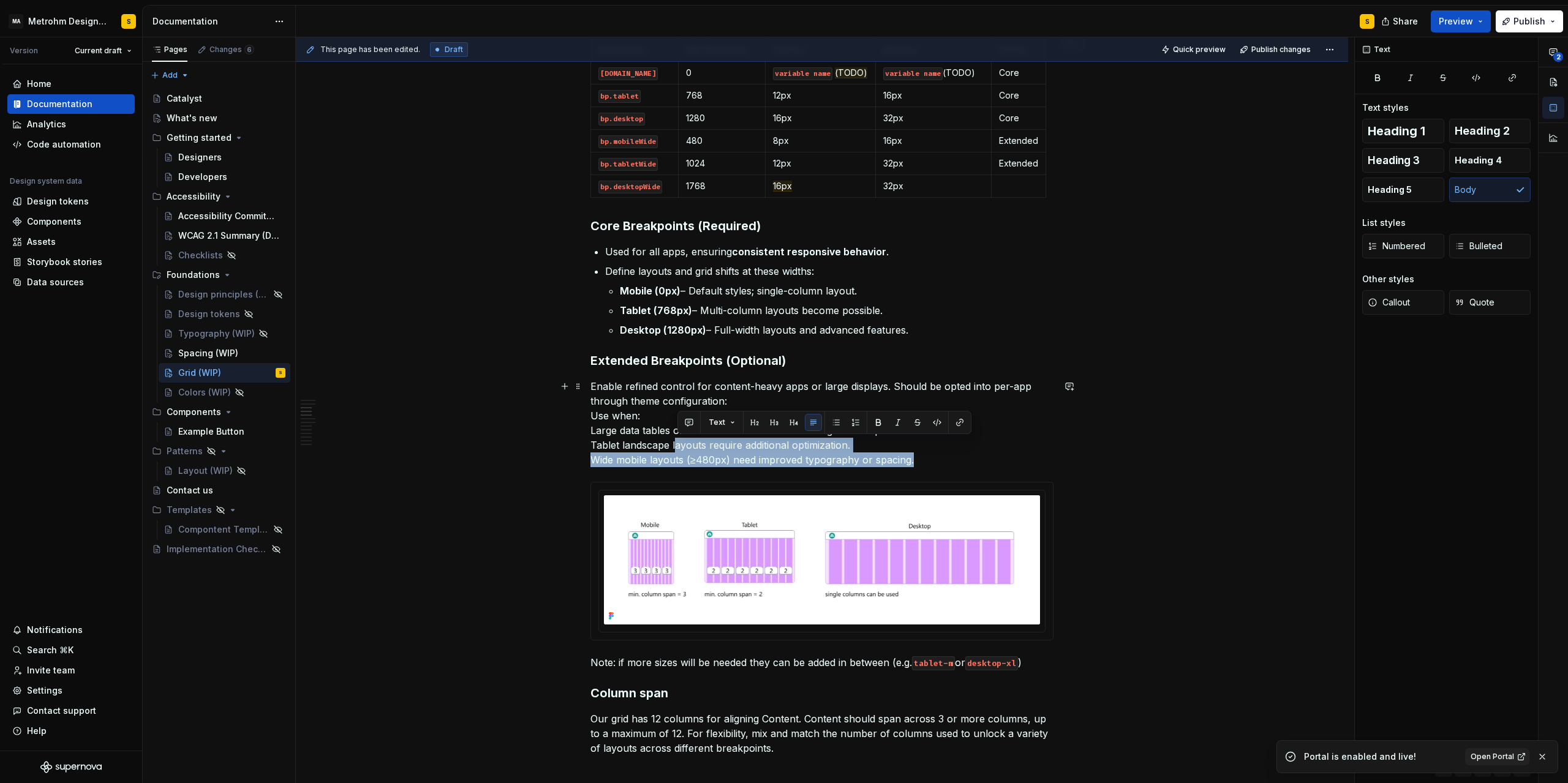
drag, startPoint x: 923, startPoint y: 465, endPoint x: 678, endPoint y: 441, distance: 246.2
click at [678, 441] on p "Enable refined control for content-heavy apps or large displays. Should be opte…" at bounding box center [821, 423] width 463 height 88
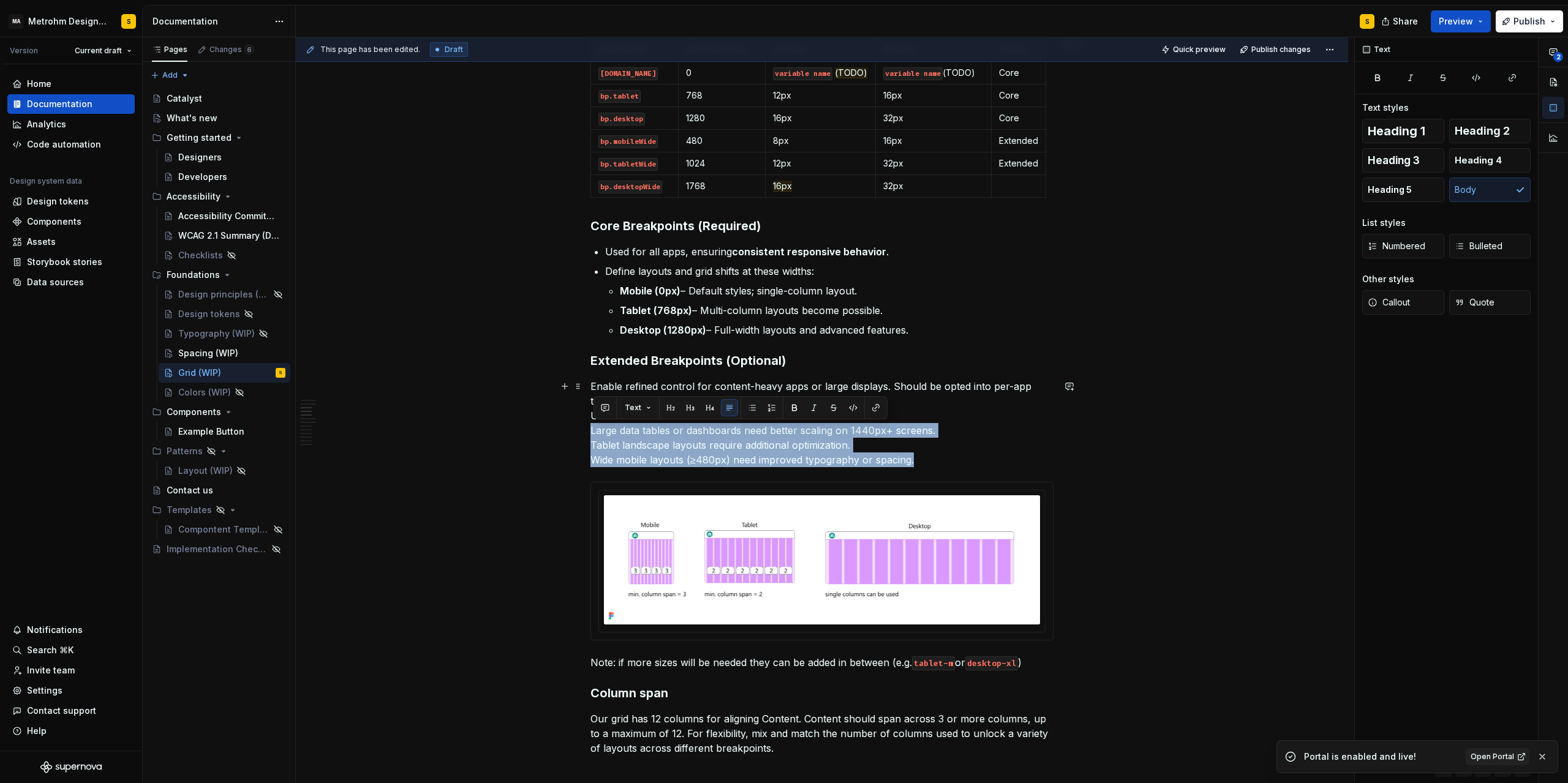
drag, startPoint x: 595, startPoint y: 431, endPoint x: 935, endPoint y: 464, distance: 341.6
click at [935, 464] on p "Enable refined control for content-heavy apps or large displays. Should be opte…" at bounding box center [821, 423] width 463 height 88
click at [749, 410] on button "button" at bounding box center [751, 408] width 17 height 17
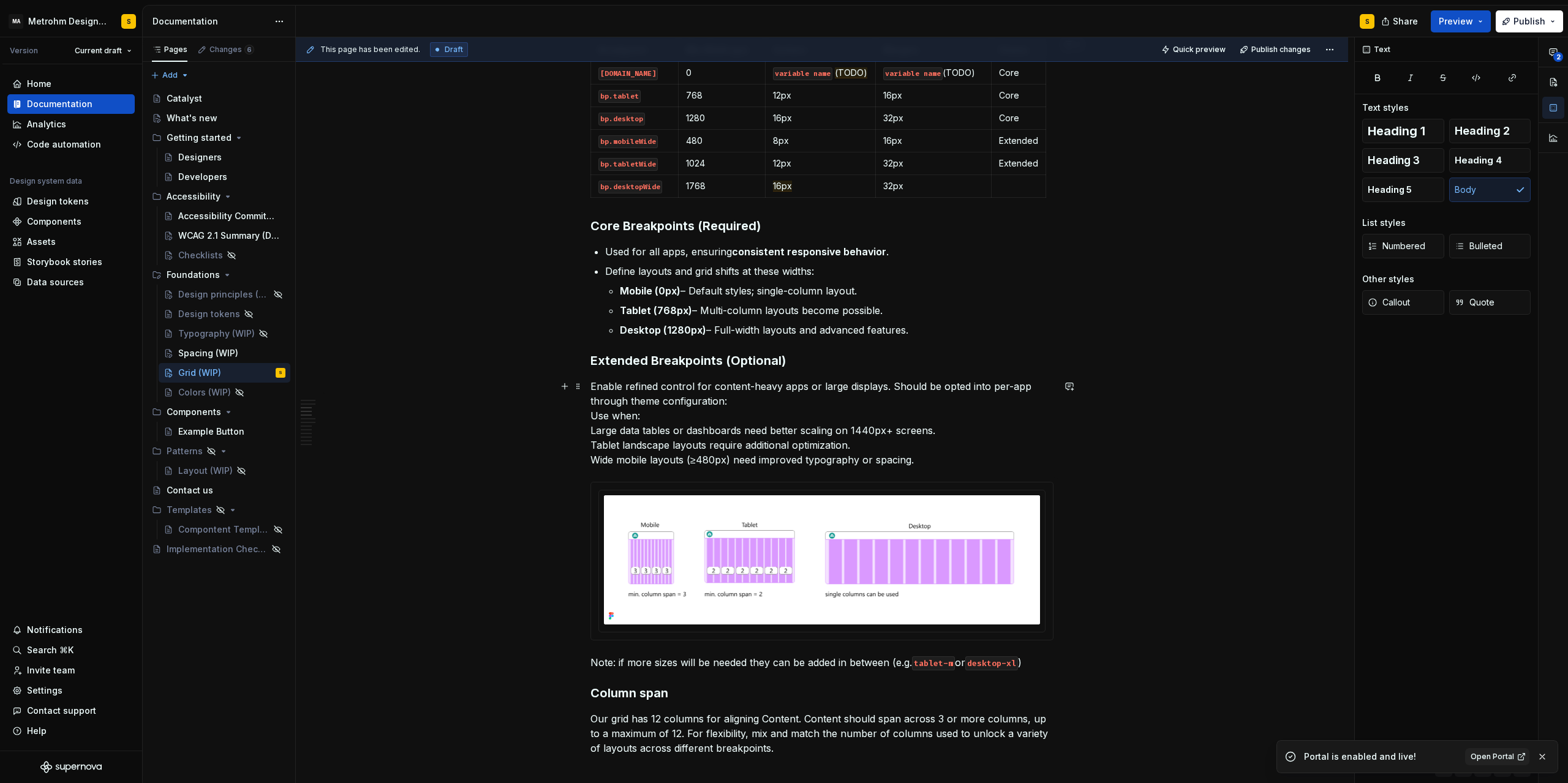
click at [734, 402] on p "Enable refined control for content-heavy apps or large displays. Should be opte…" at bounding box center [821, 423] width 463 height 88
click at [753, 402] on p "Enable refined control for content-heavy apps or large displays. Should be opte…" at bounding box center [821, 423] width 463 height 88
drag, startPoint x: 893, startPoint y: 388, endPoint x: 900, endPoint y: 398, distance: 12.2
click at [900, 398] on p "Enable refined control for content-heavy apps or large displays. Should be opte…" at bounding box center [821, 423] width 463 height 88
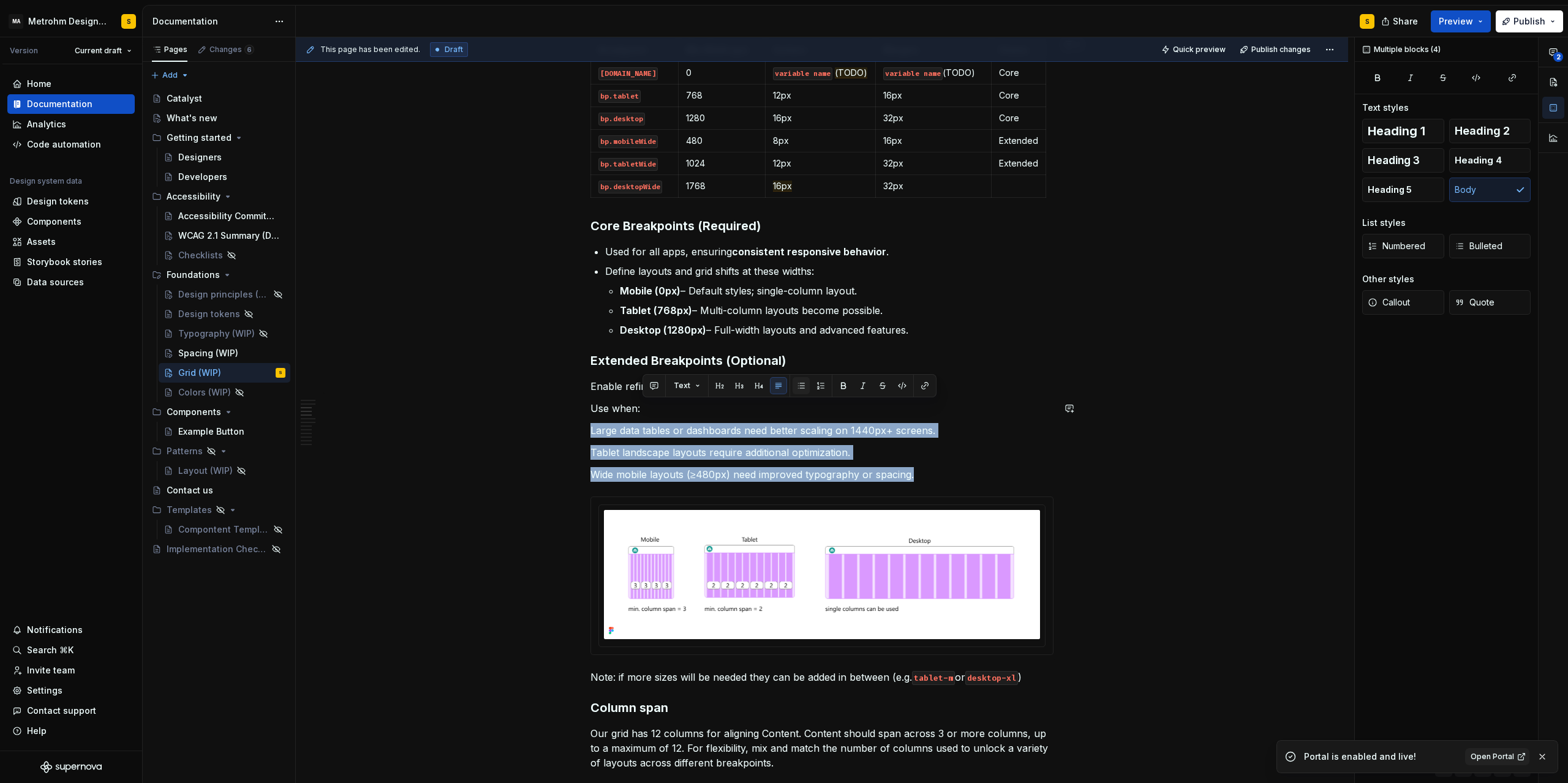
click at [802, 386] on button "button" at bounding box center [801, 385] width 17 height 17
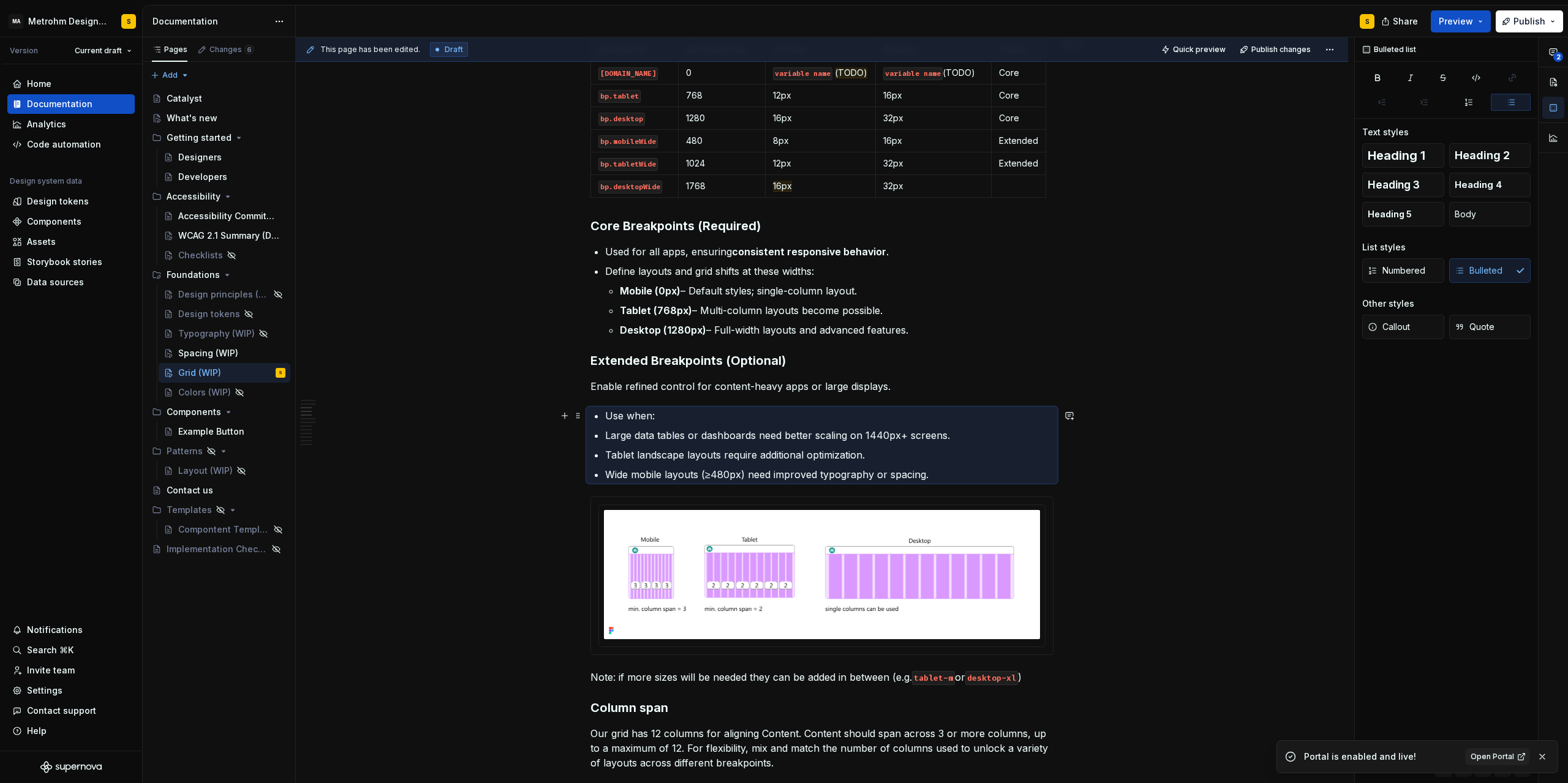
click at [606, 419] on li "Use when:" at bounding box center [829, 416] width 448 height 15
click at [610, 414] on p "Use when:" at bounding box center [829, 416] width 448 height 15
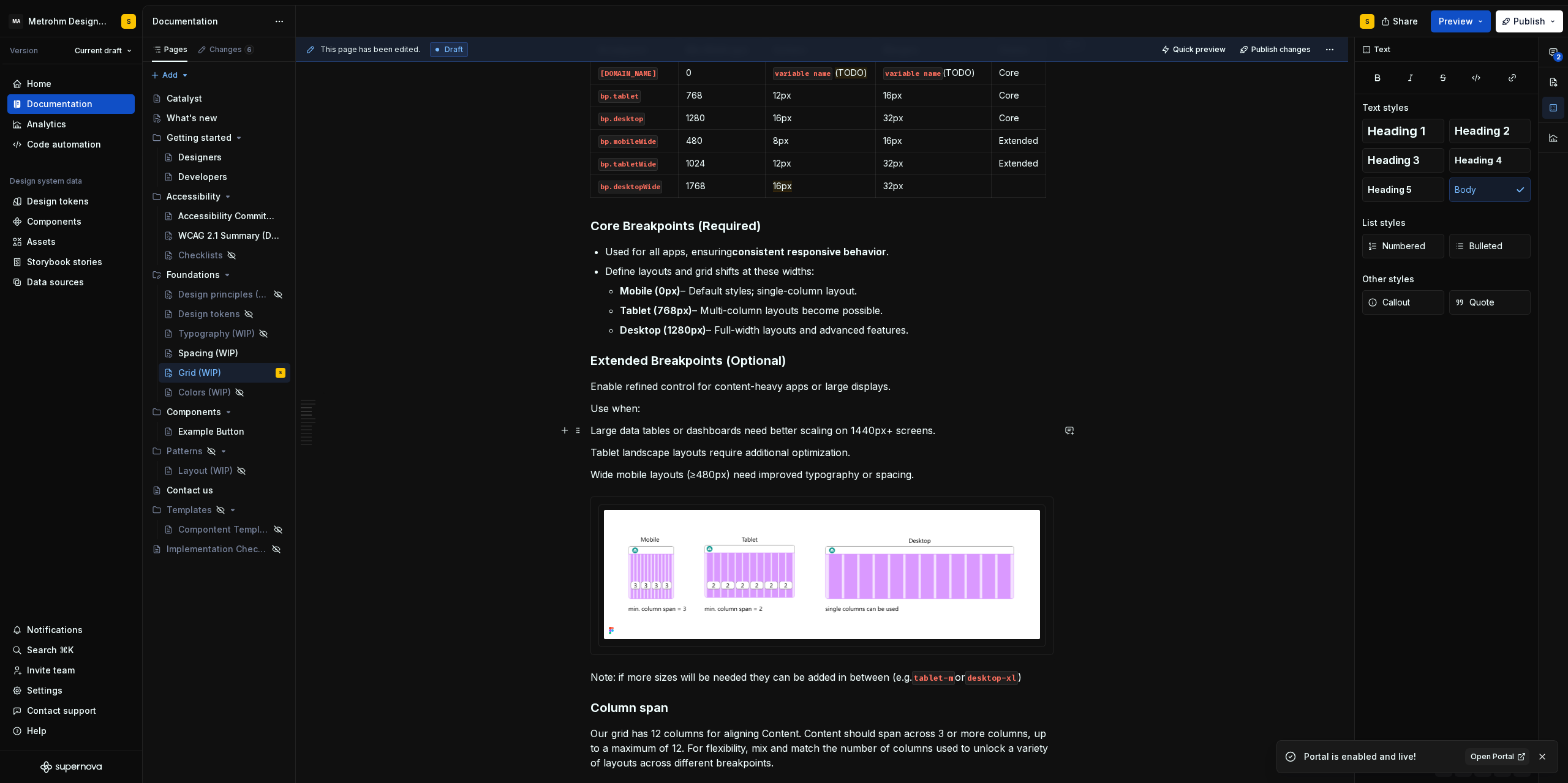
click at [608, 431] on p "Large data tables or dashboards need better scaling on 1440px+ screens." at bounding box center [821, 431] width 463 height 15
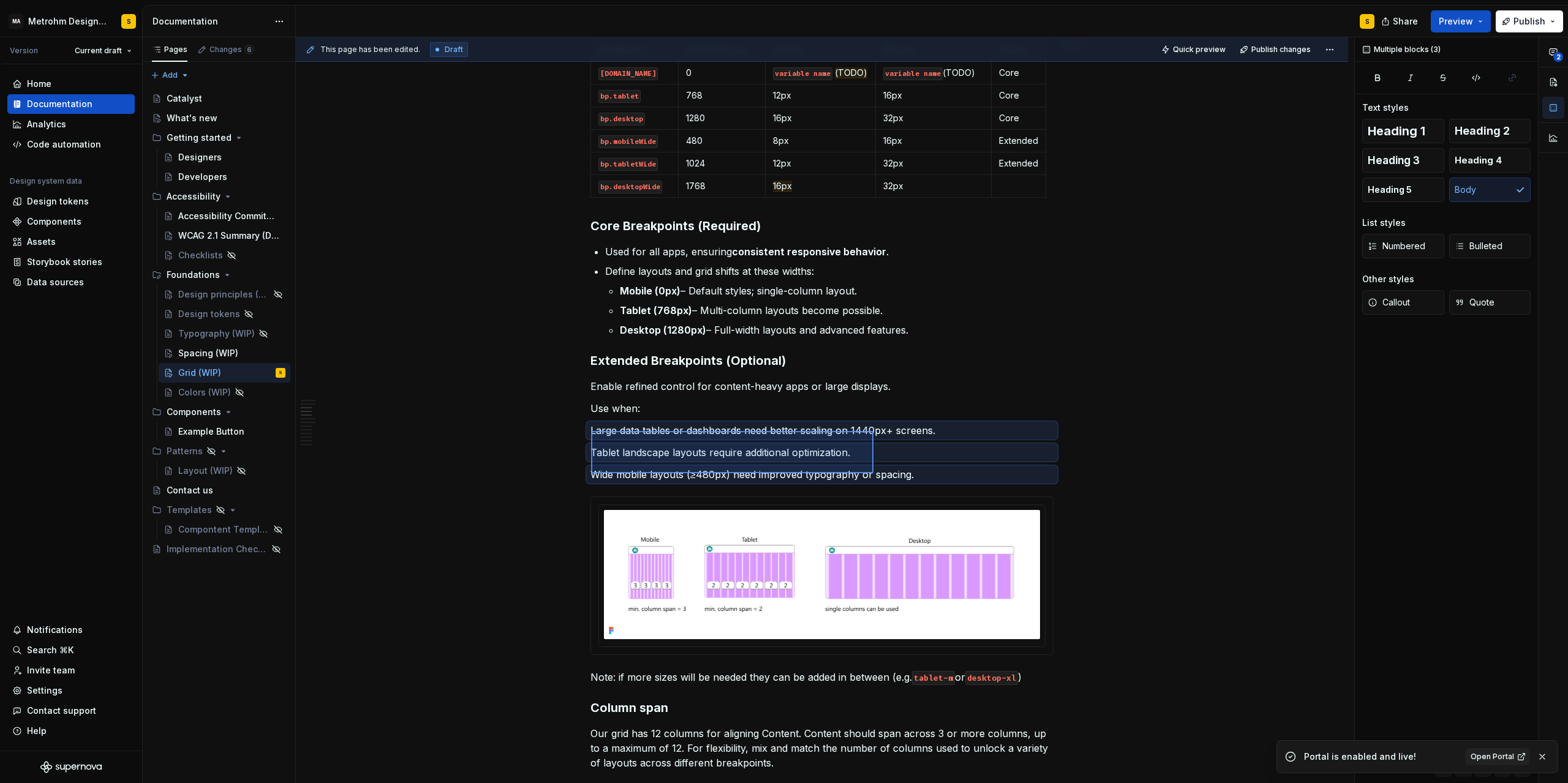
drag, startPoint x: 591, startPoint y: 431, endPoint x: 885, endPoint y: 474, distance: 297.1
click at [885, 474] on div "This page has been edited. Draft Quick preview Publish changes Grid (WIP) Grid …" at bounding box center [825, 410] width 1058 height 747
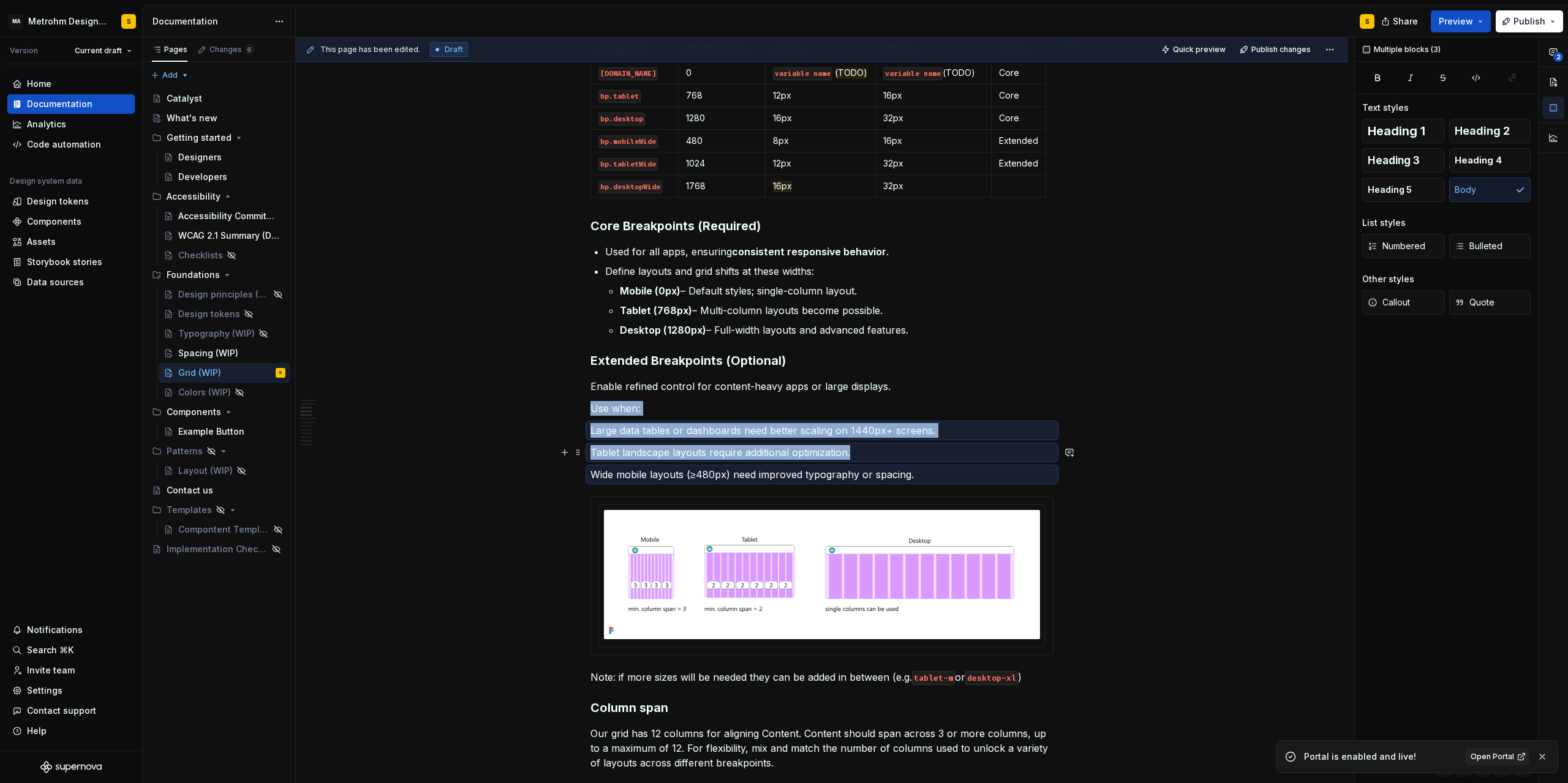
click at [836, 457] on p "Tablet landscape layouts require additional optimization." at bounding box center [821, 453] width 463 height 15
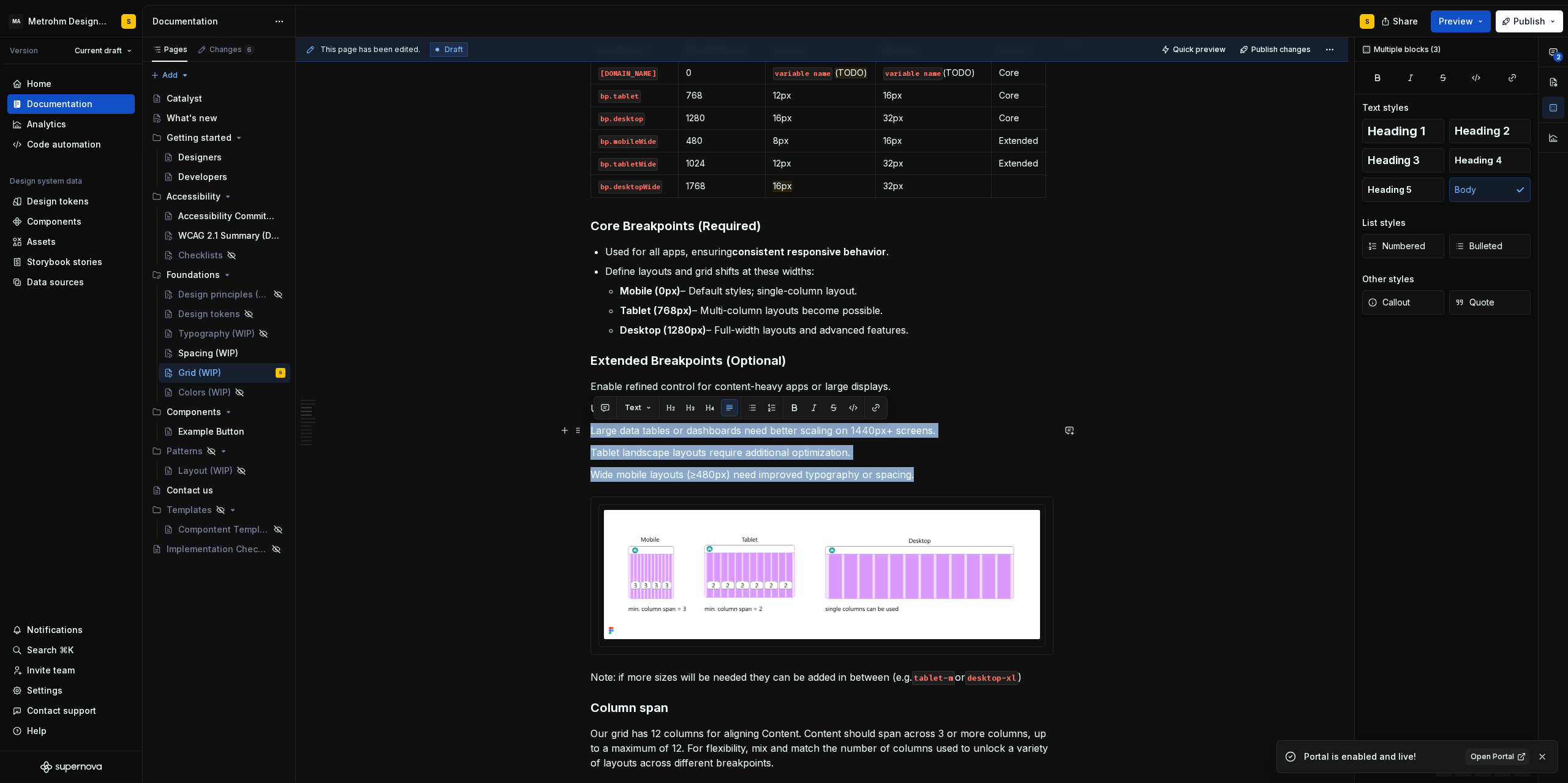
drag, startPoint x: 921, startPoint y: 476, endPoint x: 594, endPoint y: 430, distance: 330.2
click at [748, 409] on button "button" at bounding box center [751, 408] width 17 height 17
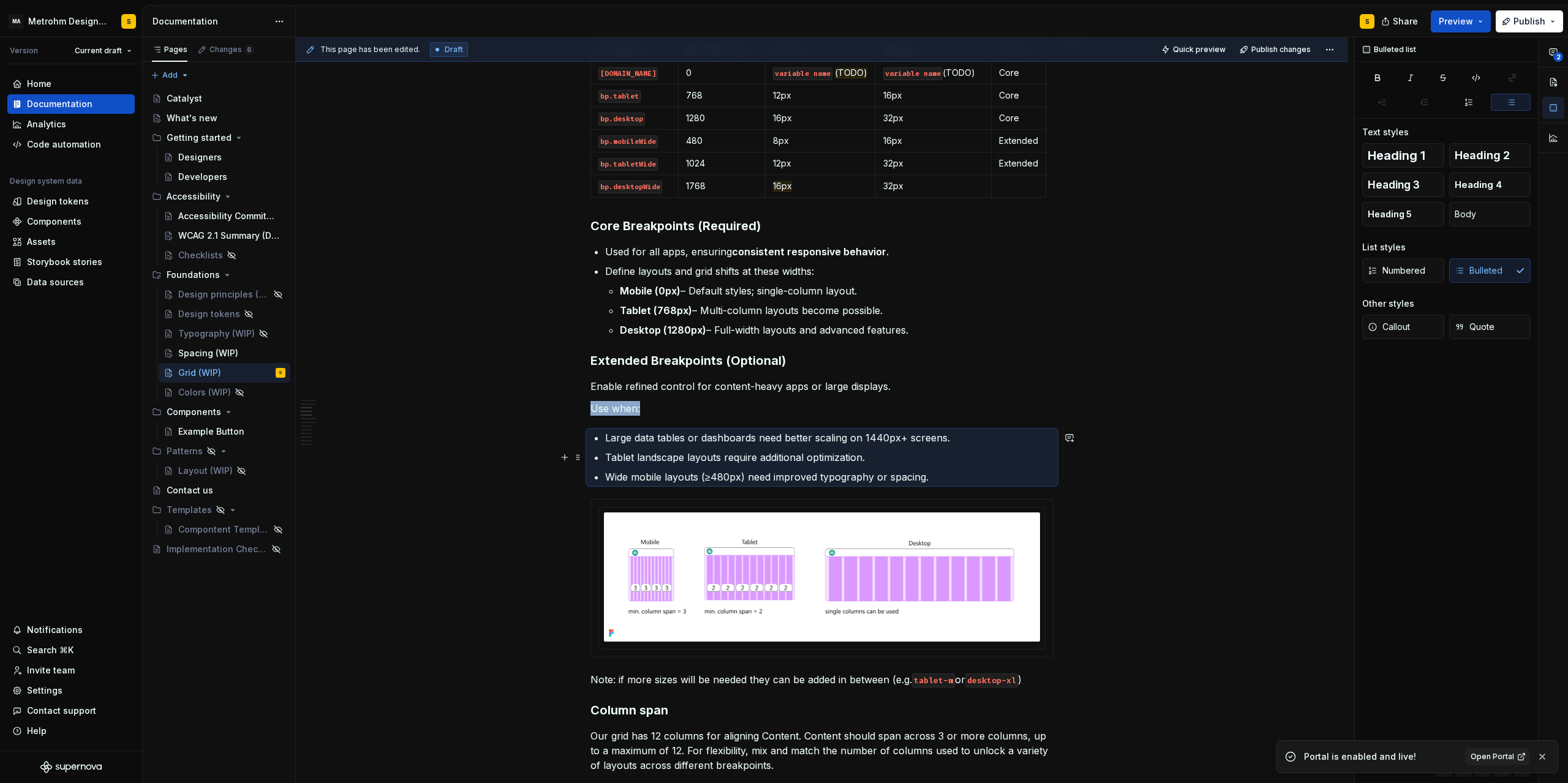
click at [655, 460] on p "Tablet landscape layouts require additional optimization." at bounding box center [829, 458] width 448 height 15
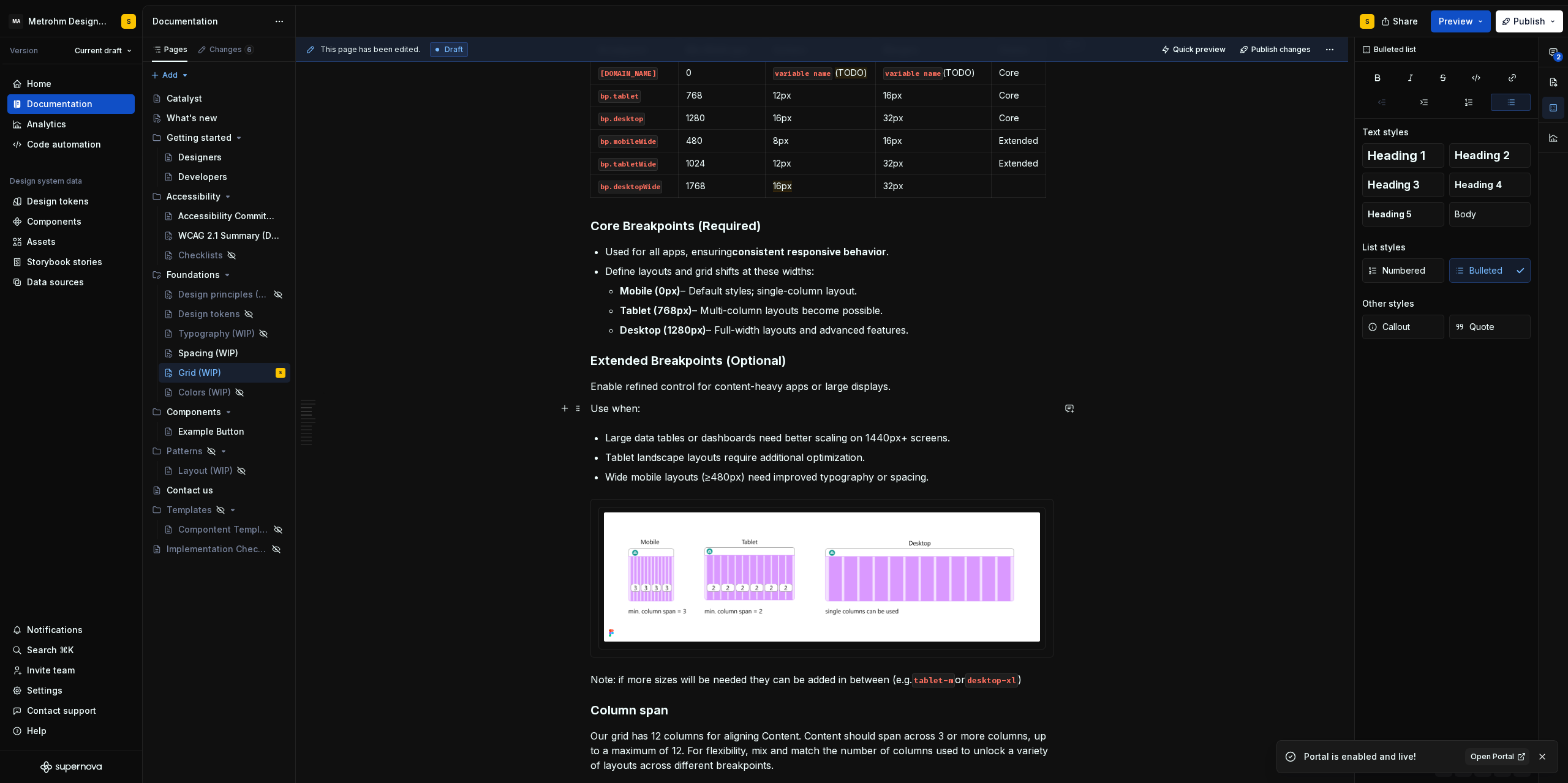
click at [651, 414] on p "Use when:" at bounding box center [821, 408] width 463 height 15
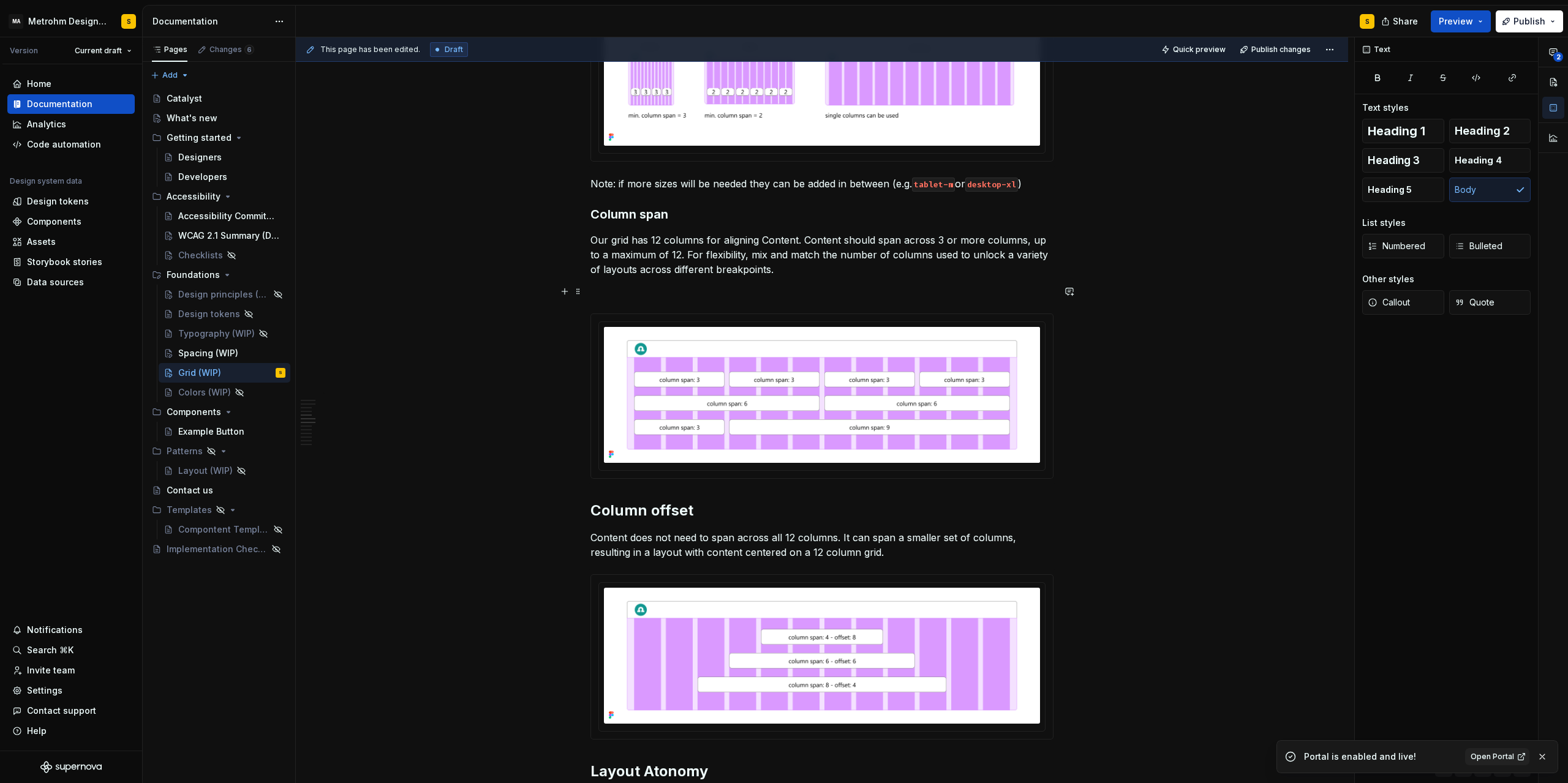
scroll to position [1047, 0]
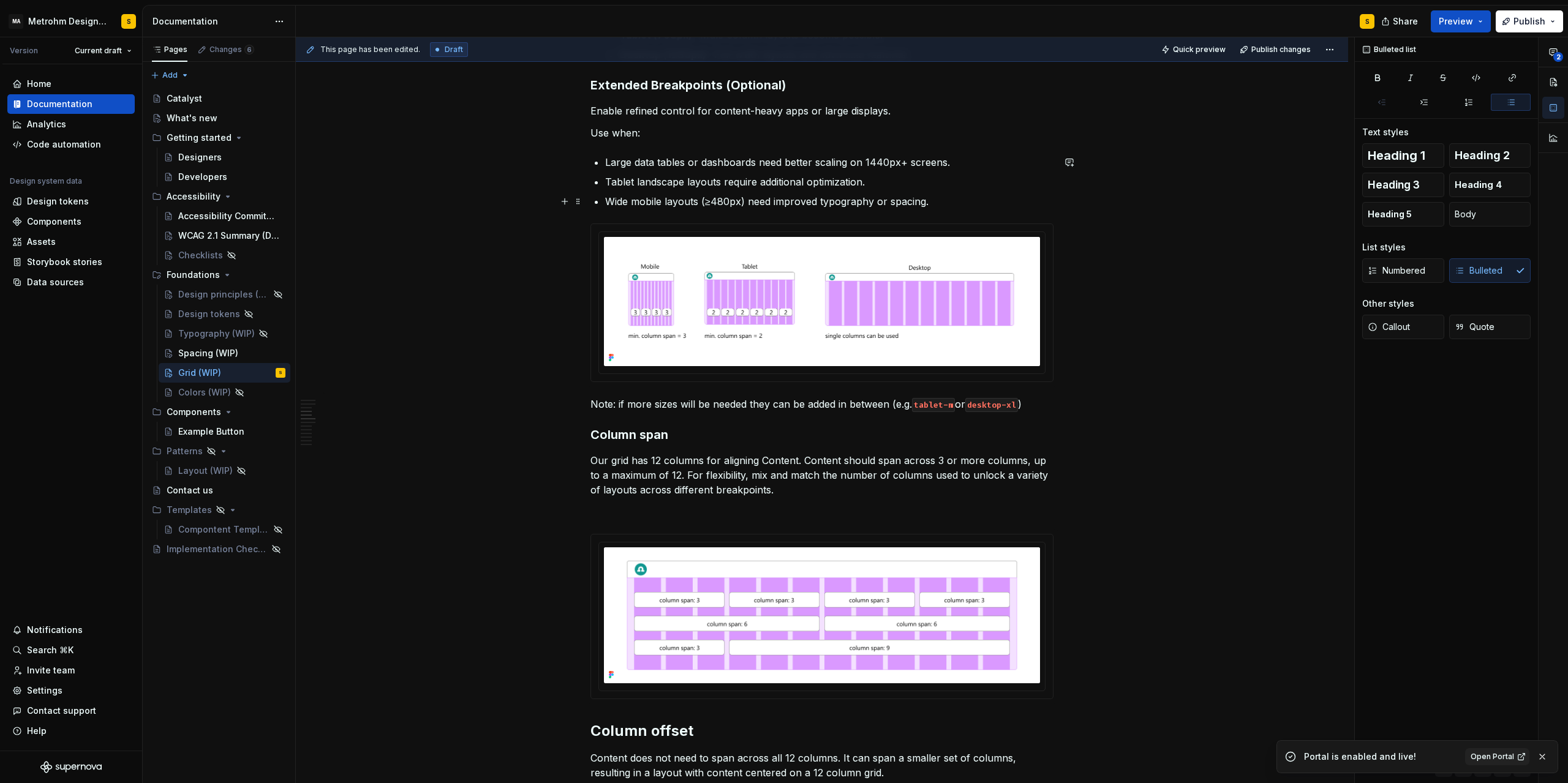
click at [822, 194] on p "Wide mobile layouts (≥480px) need improved typography or spacing." at bounding box center [829, 201] width 448 height 15
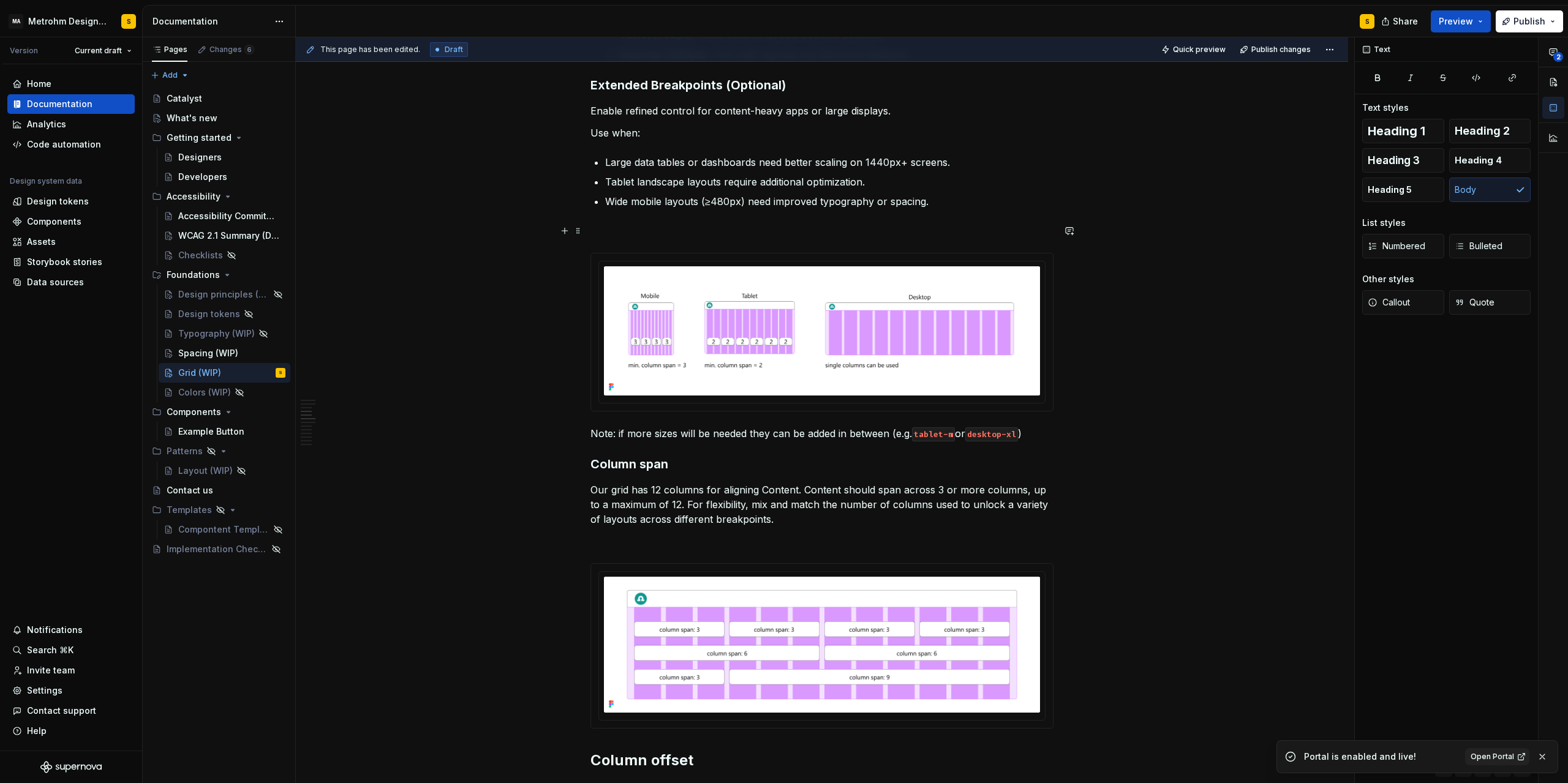
click at [622, 236] on p at bounding box center [821, 231] width 463 height 15
click at [617, 232] on p "Design Principles" at bounding box center [821, 231] width 463 height 15
click at [693, 211] on button "button" at bounding box center [690, 208] width 17 height 17
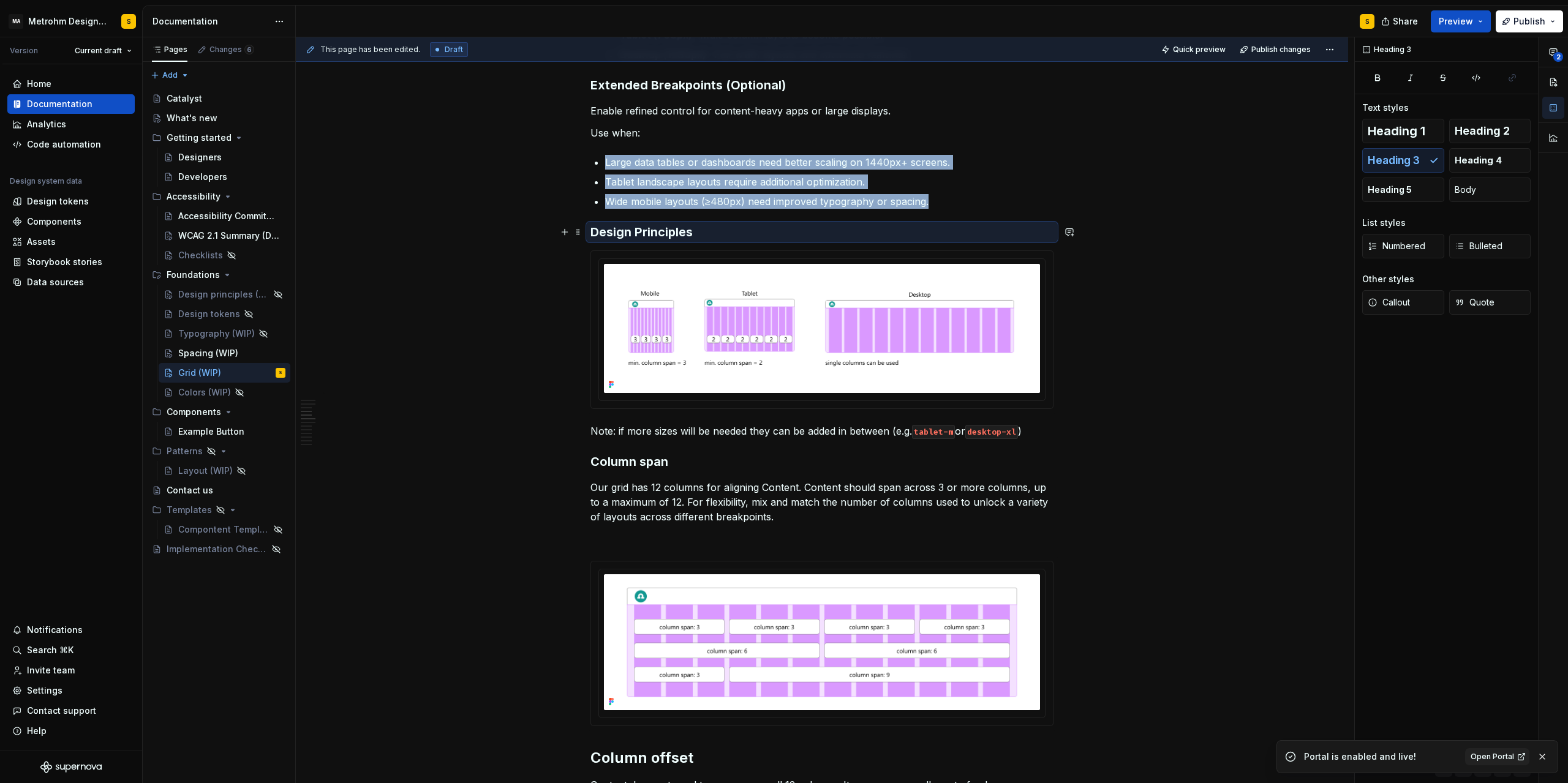
click at [715, 230] on h3 "Design Principles" at bounding box center [821, 232] width 463 height 17
click at [697, 232] on h3 "Design Principles" at bounding box center [821, 232] width 463 height 17
click at [682, 232] on h3 "Design Principles" at bounding box center [821, 232] width 463 height 17
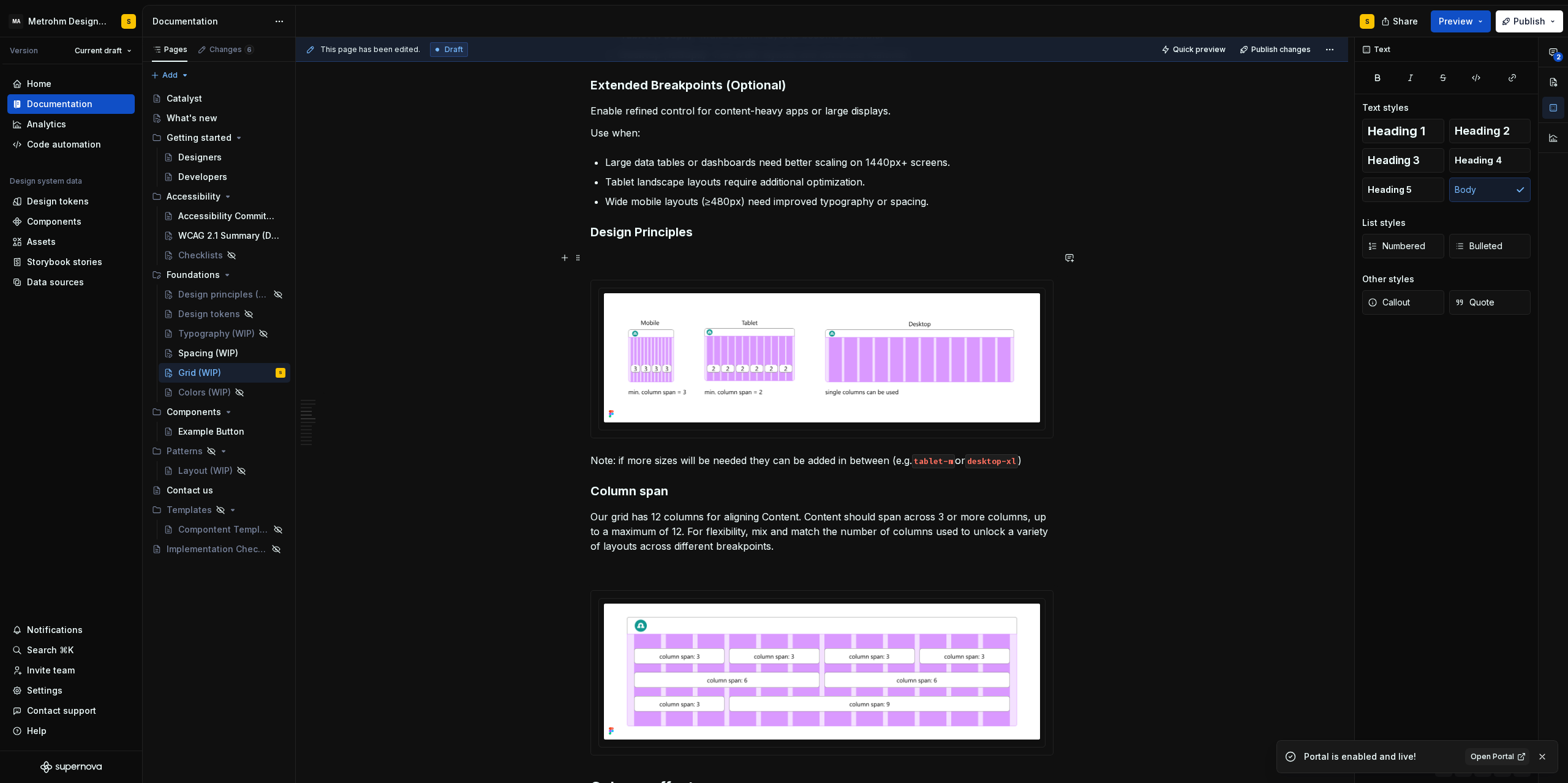
click at [639, 259] on p at bounding box center [821, 258] width 463 height 15
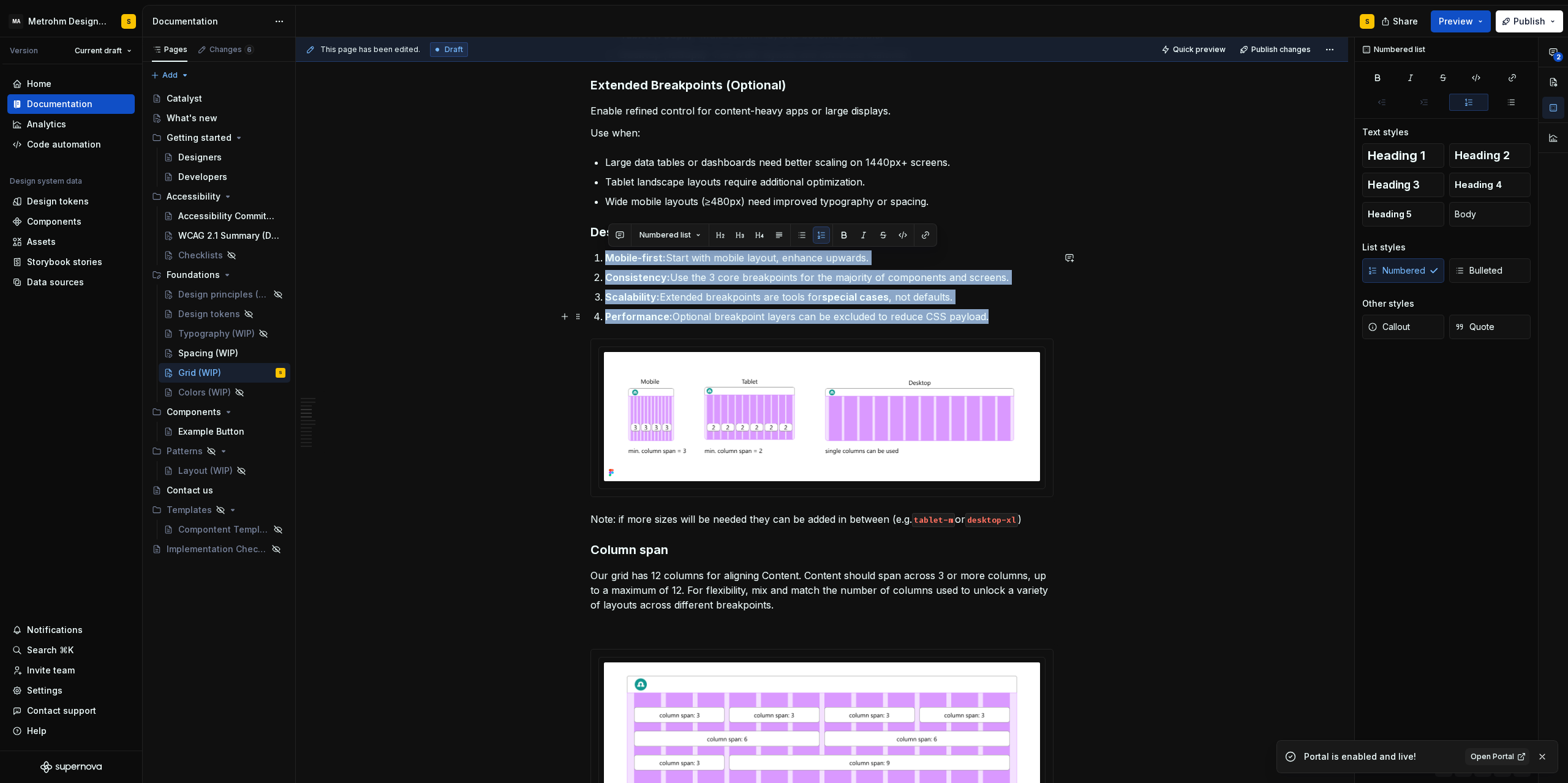
drag, startPoint x: 608, startPoint y: 255, endPoint x: 999, endPoint y: 321, distance: 396.5
click at [999, 321] on ol "Mobile-first: Start with mobile layout, enhance upwards. Consistency: Use the 3…" at bounding box center [829, 287] width 448 height 73
click at [802, 236] on button "button" at bounding box center [801, 234] width 17 height 17
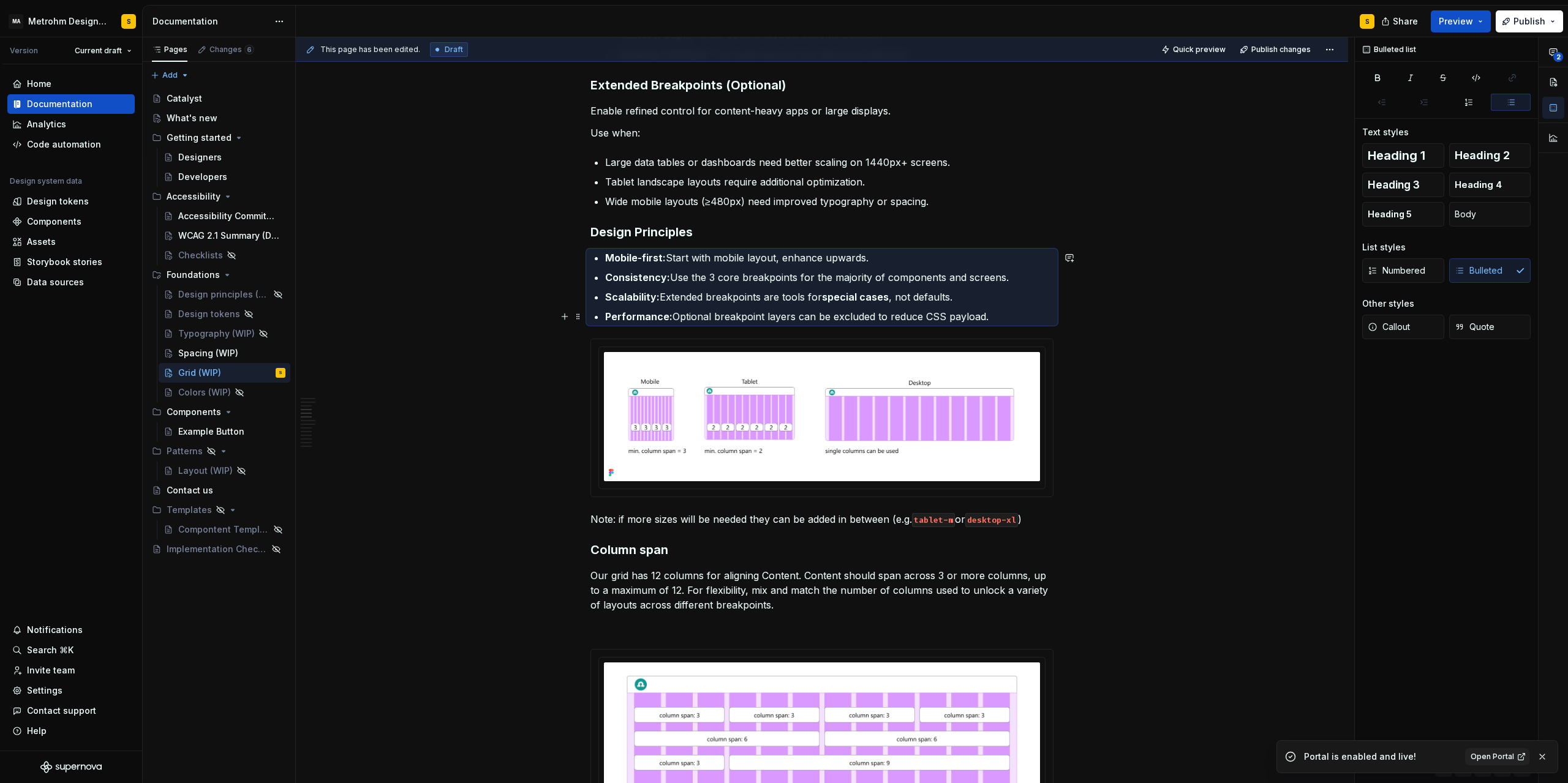
click at [998, 317] on p "Performance: Optional breakpoint layers can be excluded to reduce CSS payload." at bounding box center [829, 317] width 448 height 15
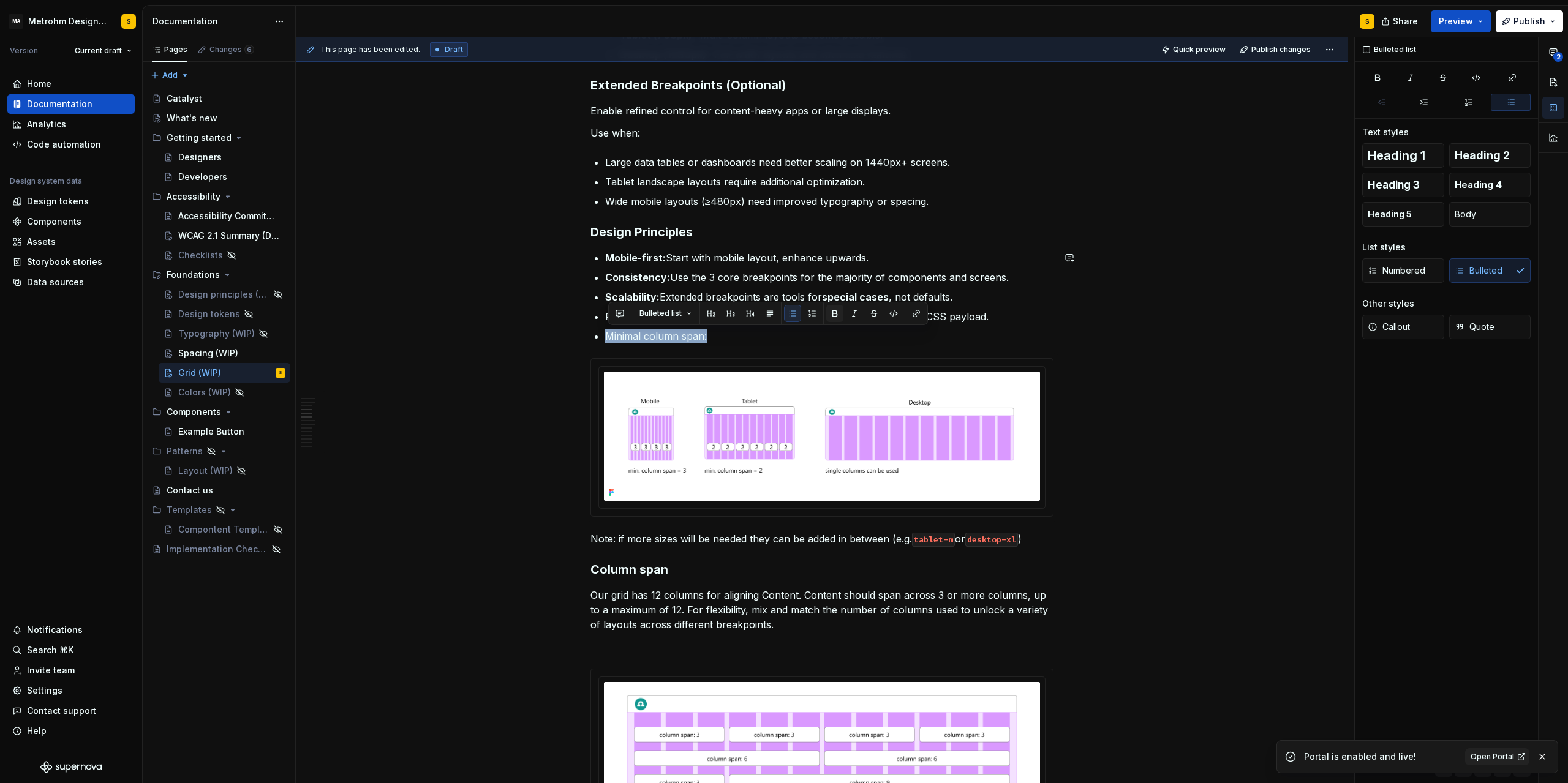
click at [827, 317] on button "button" at bounding box center [834, 313] width 17 height 17
click at [771, 337] on p "Minimal column span:" at bounding box center [829, 336] width 448 height 15
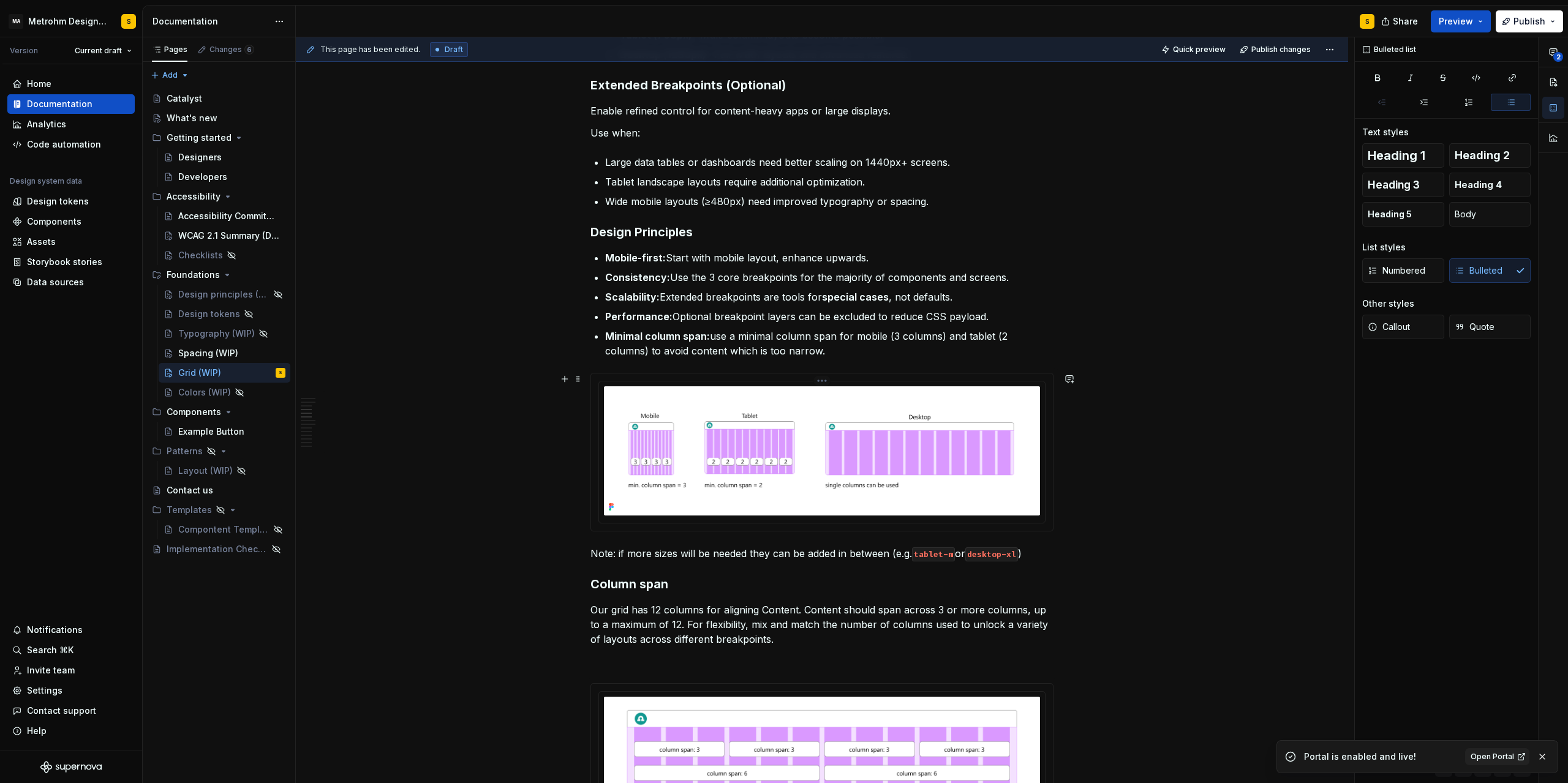
scroll to position [1158, 0]
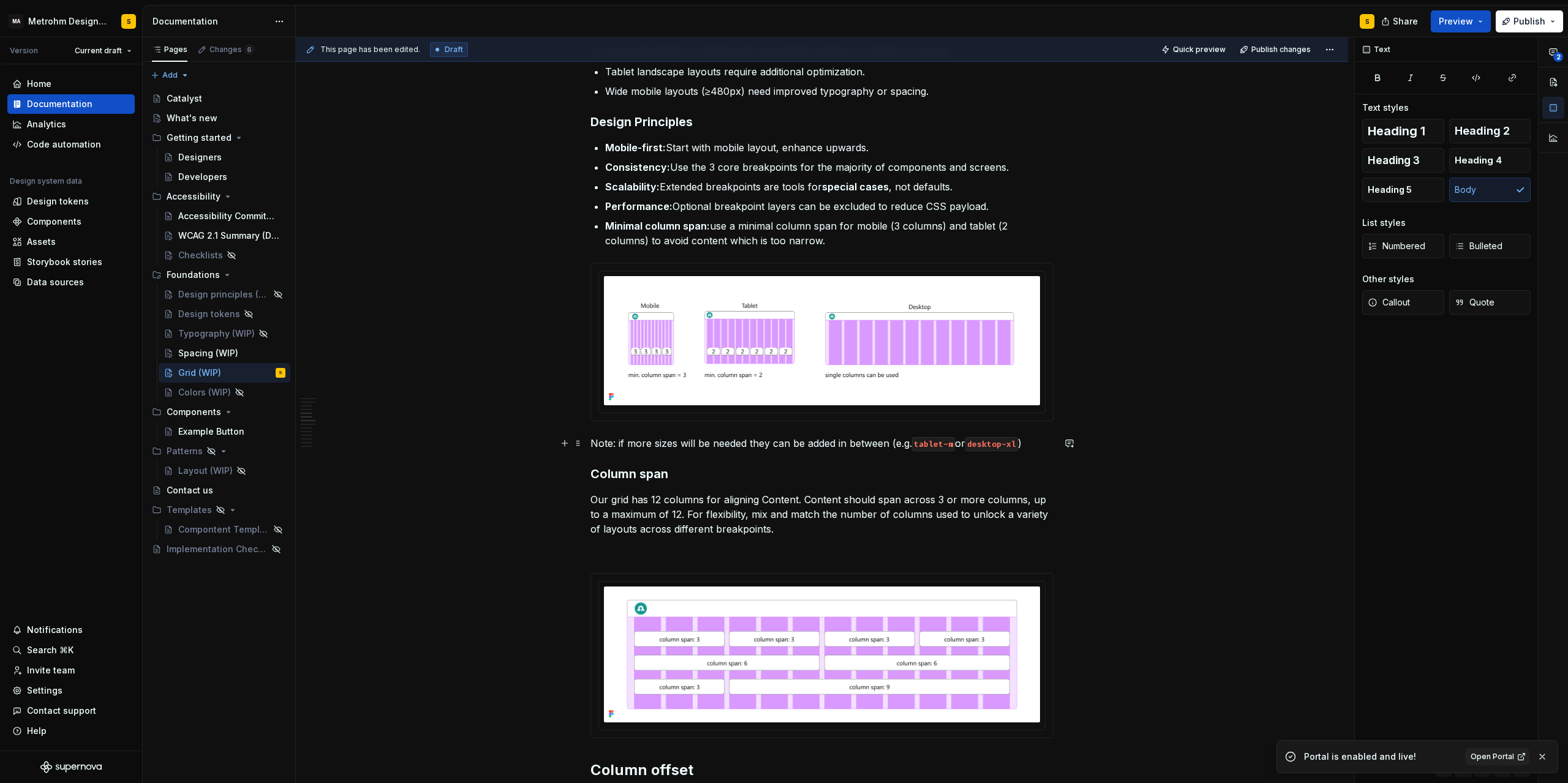
click at [776, 444] on p "Note: if more sizes will be needed they can be added in between (e.g. tablet-m …" at bounding box center [821, 443] width 463 height 15
click at [577, 443] on span at bounding box center [578, 443] width 10 height 17
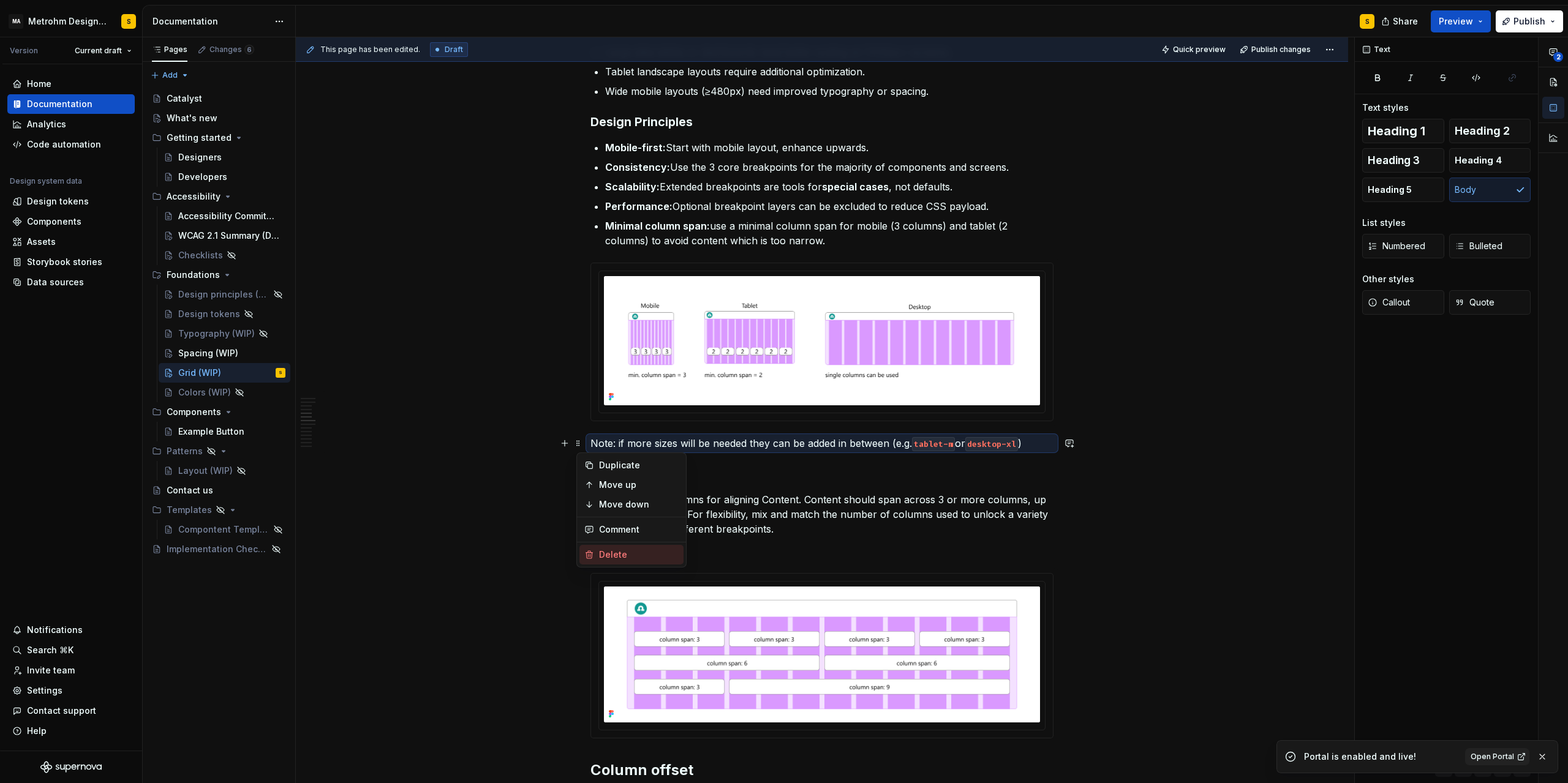
click at [619, 557] on div "Delete" at bounding box center [639, 555] width 80 height 12
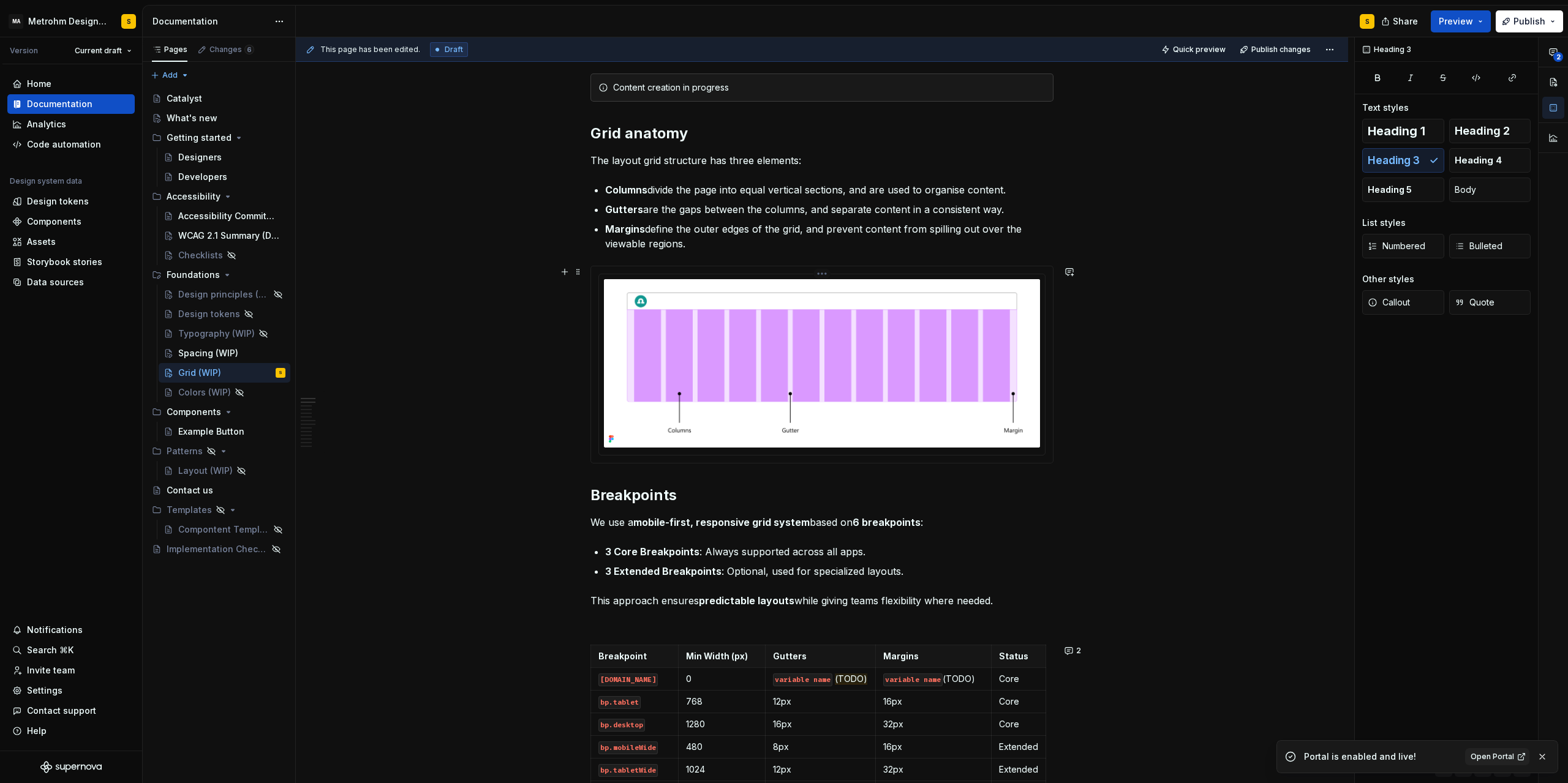
scroll to position [0, 0]
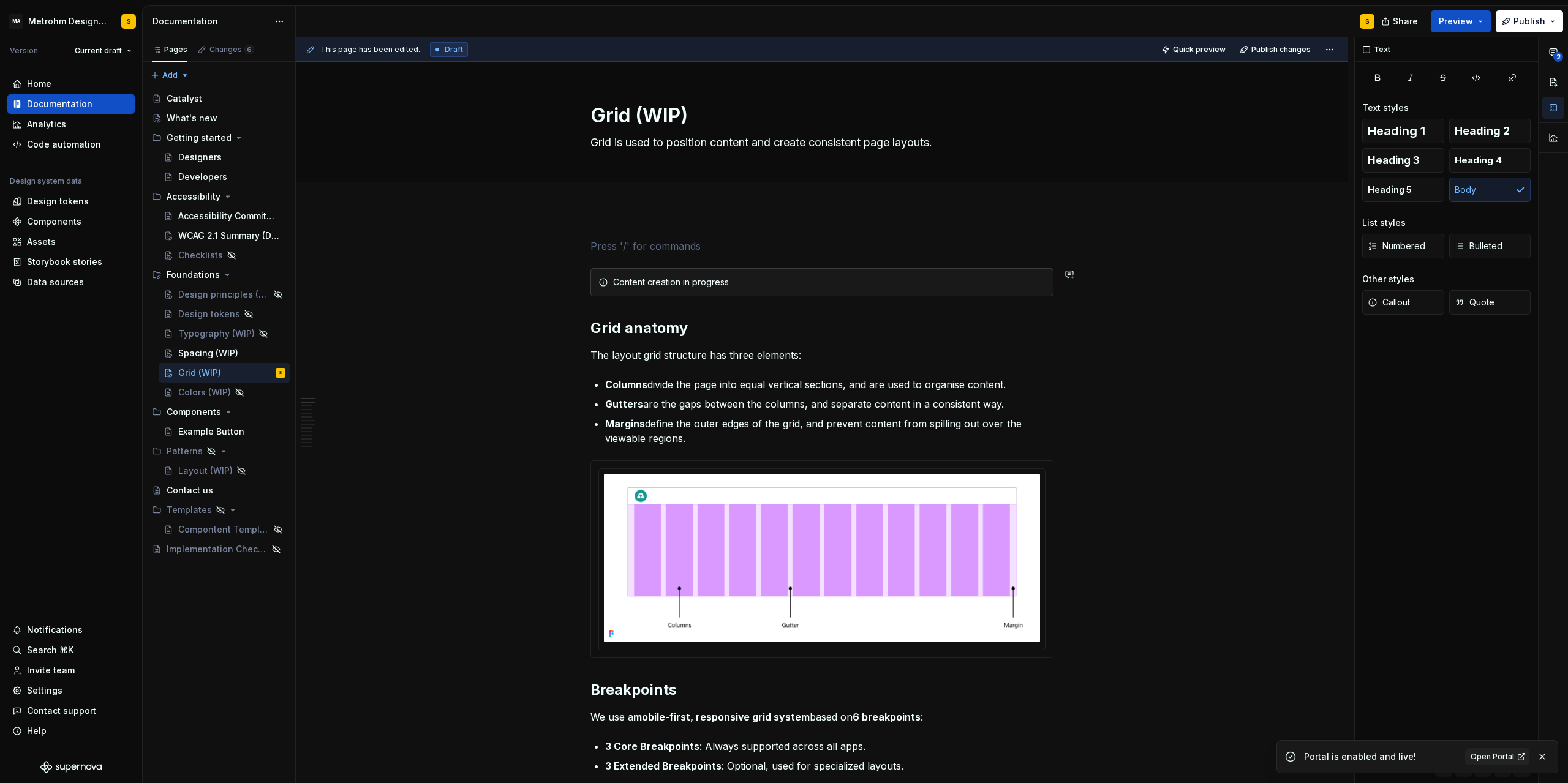
click at [615, 251] on p at bounding box center [821, 246] width 463 height 15
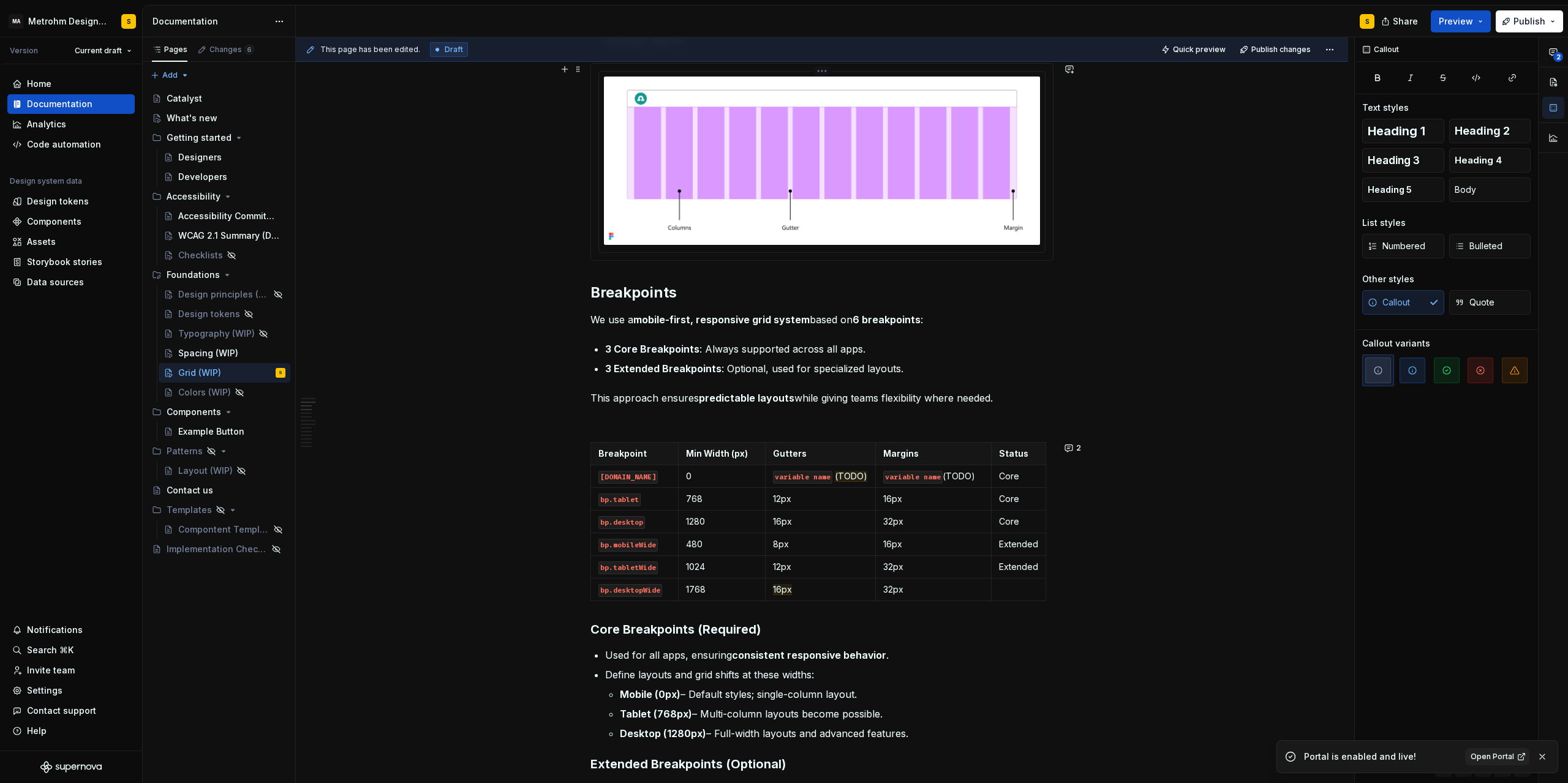
scroll to position [386, 0]
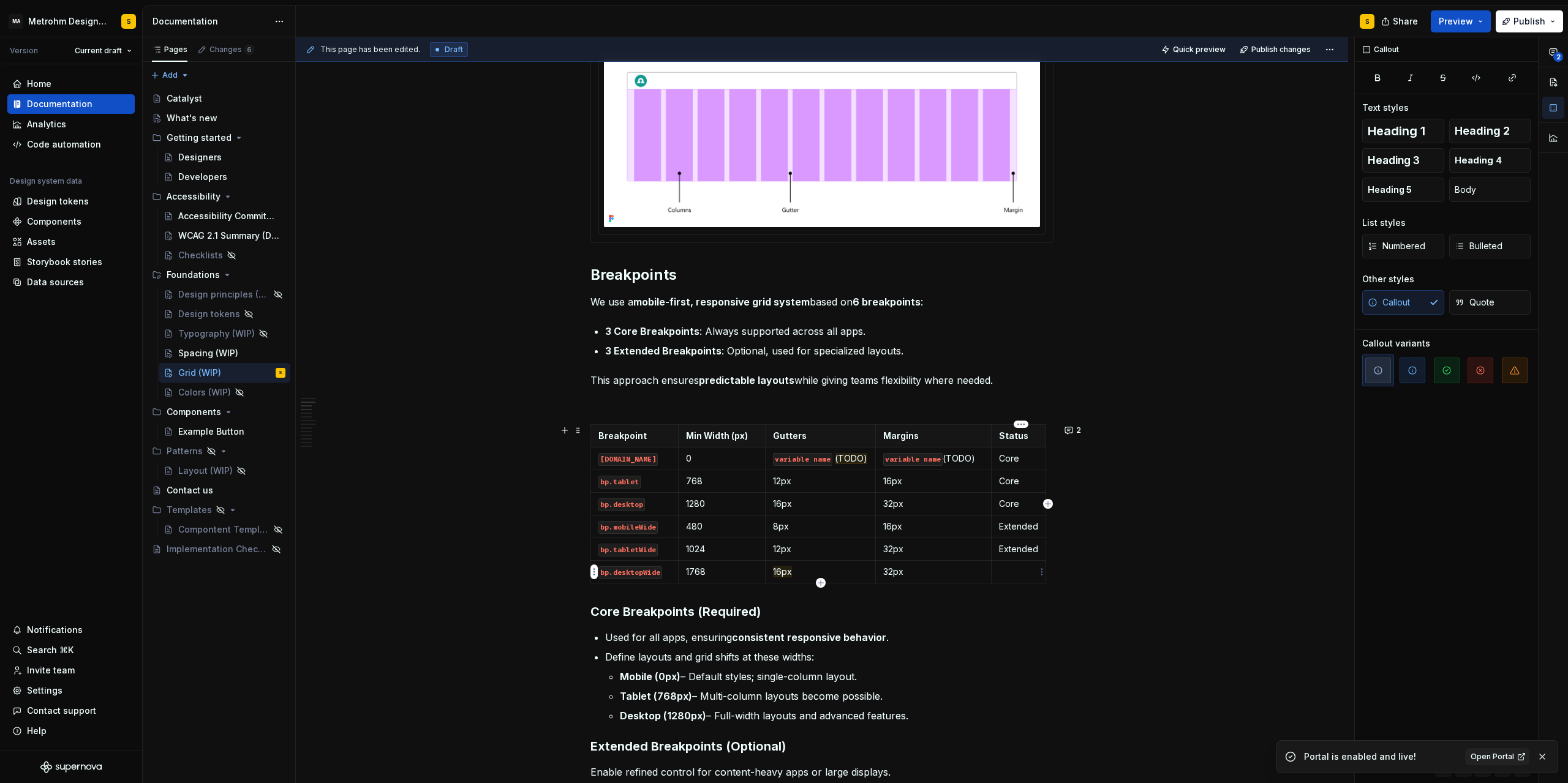
click at [1011, 563] on td at bounding box center [1018, 572] width 55 height 23
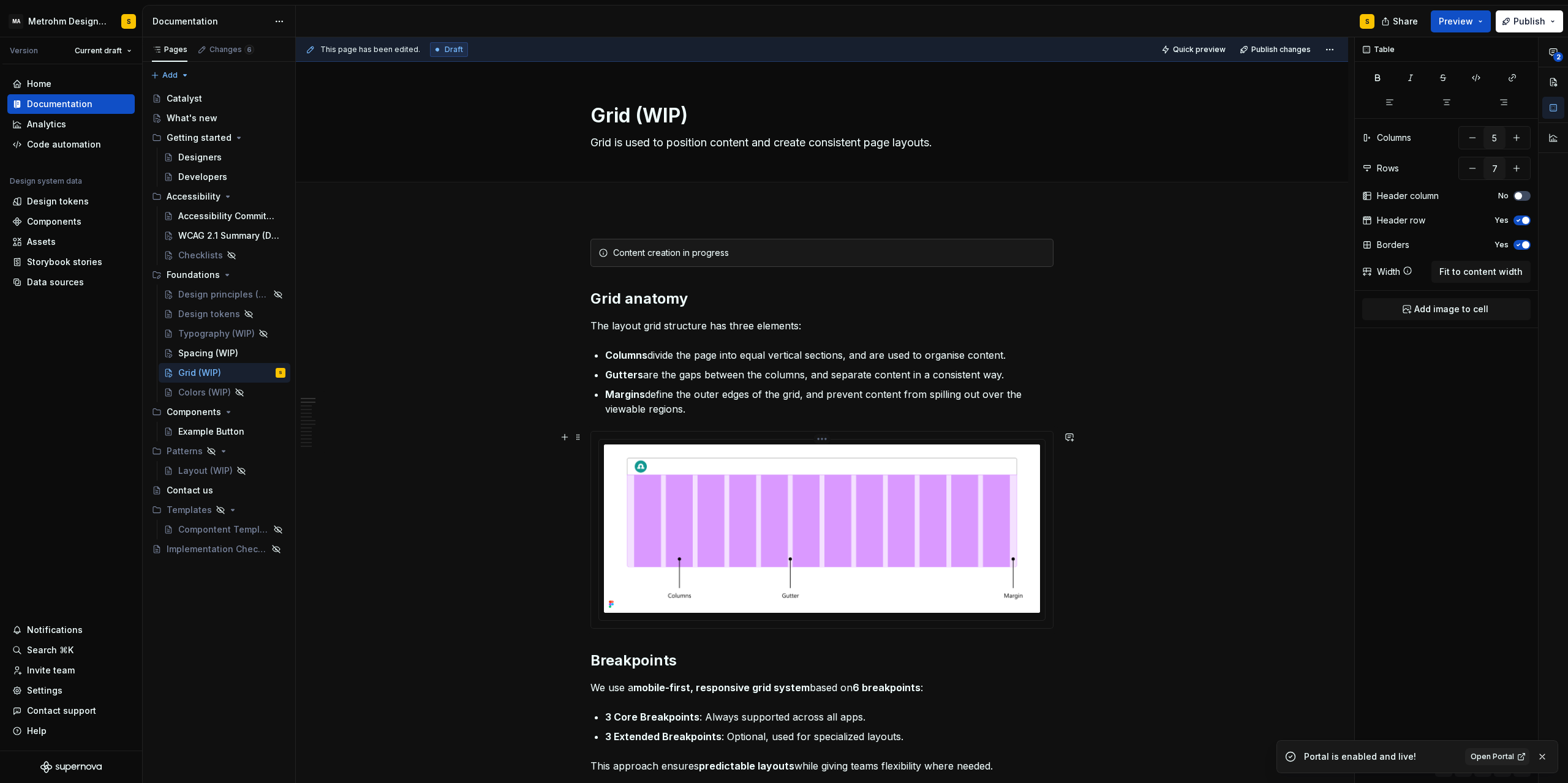
scroll to position [331, 0]
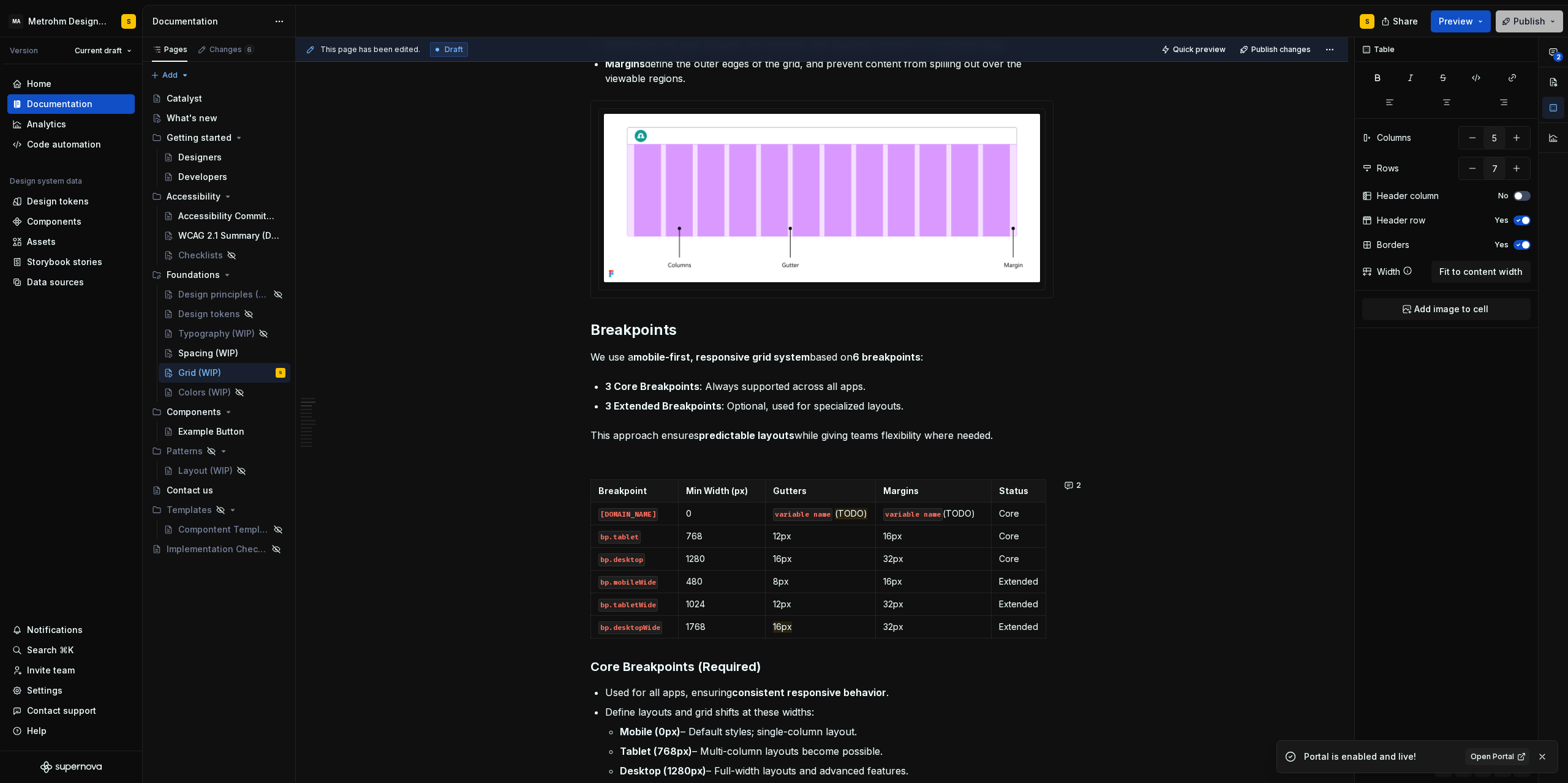
click at [1538, 30] on button "Publish" at bounding box center [1529, 21] width 67 height 22
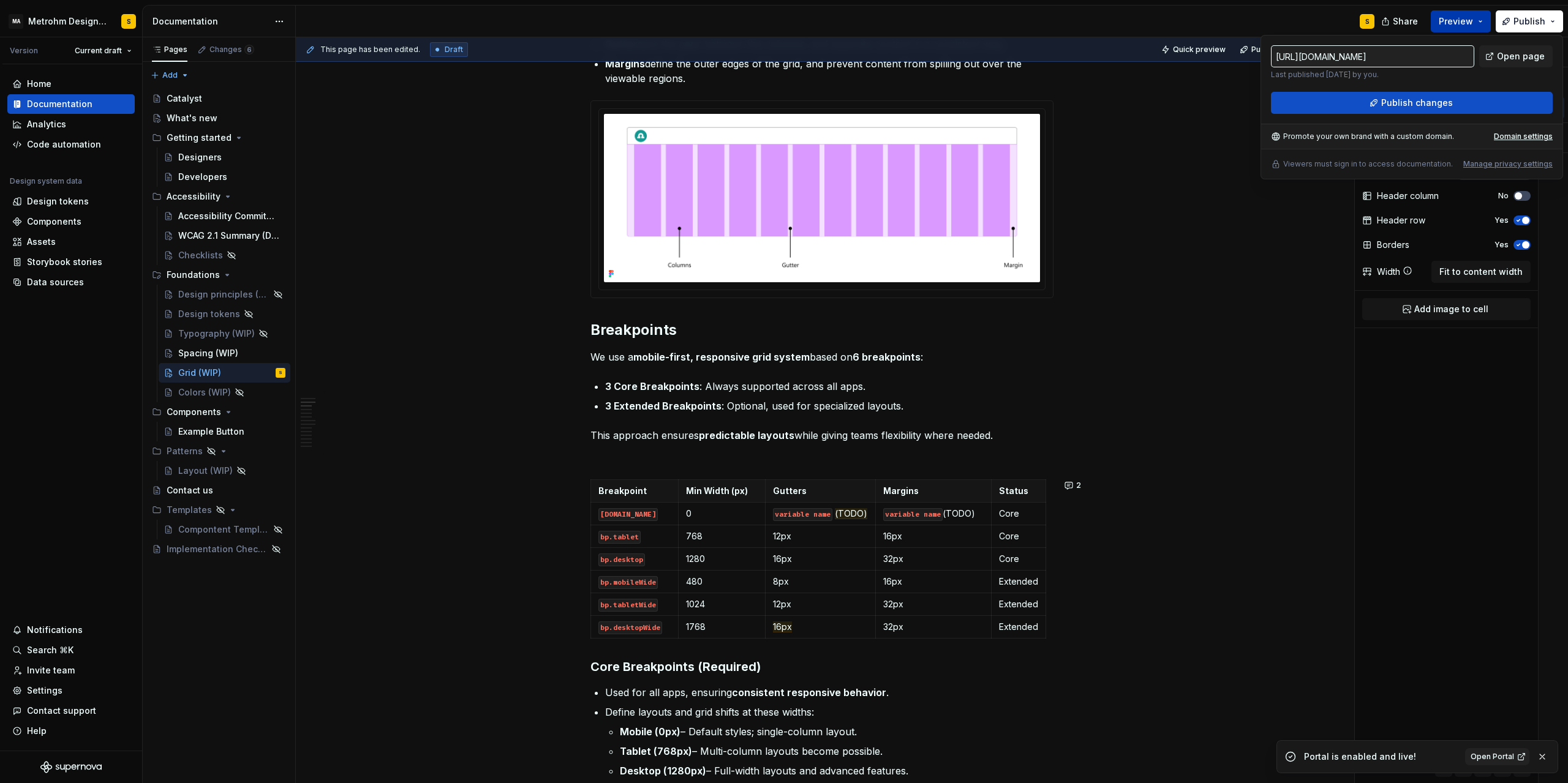
click at [1488, 22] on button "Preview" at bounding box center [1460, 21] width 60 height 22
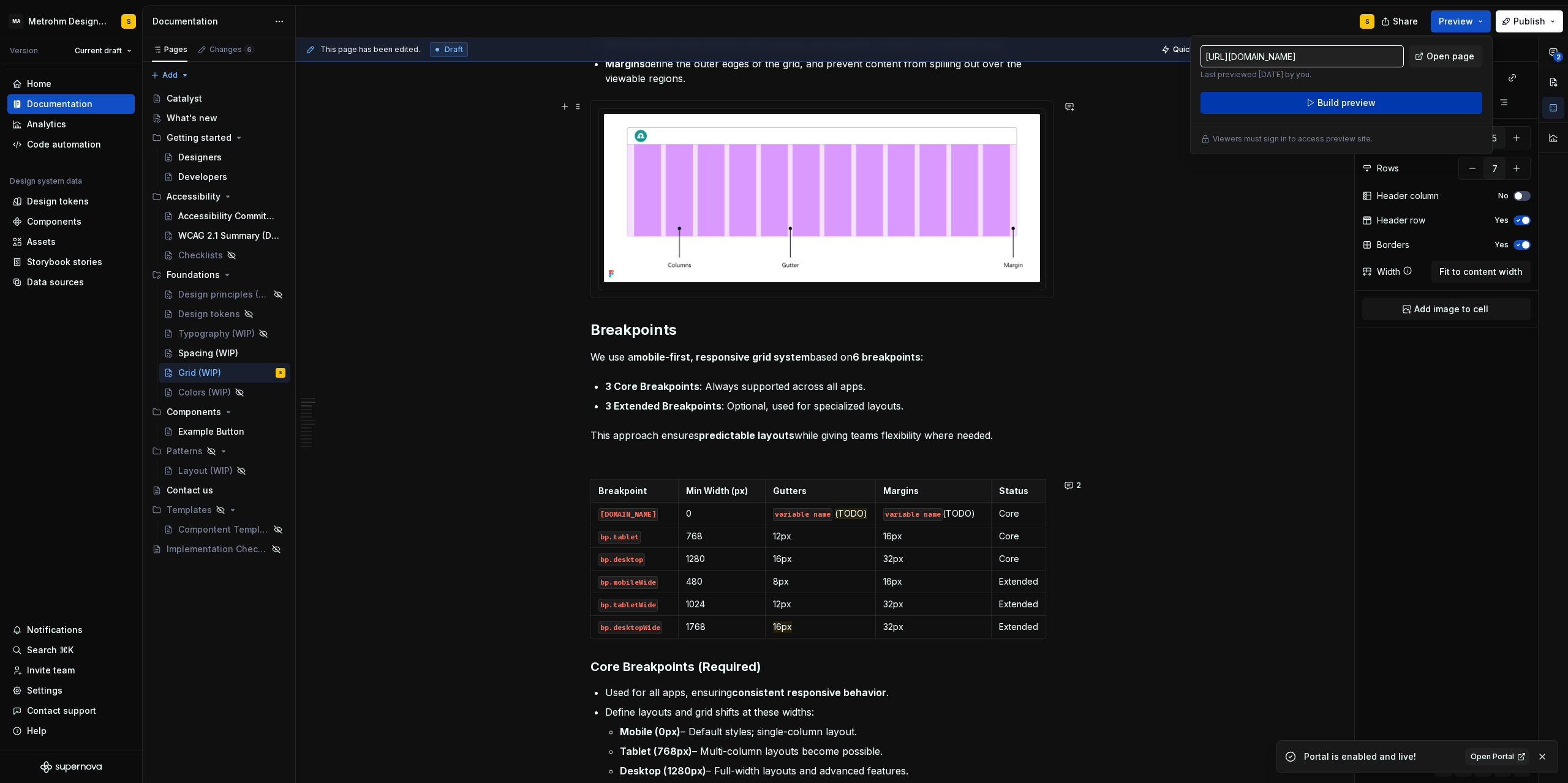
click at [1348, 105] on span "Build preview" at bounding box center [1346, 103] width 58 height 12
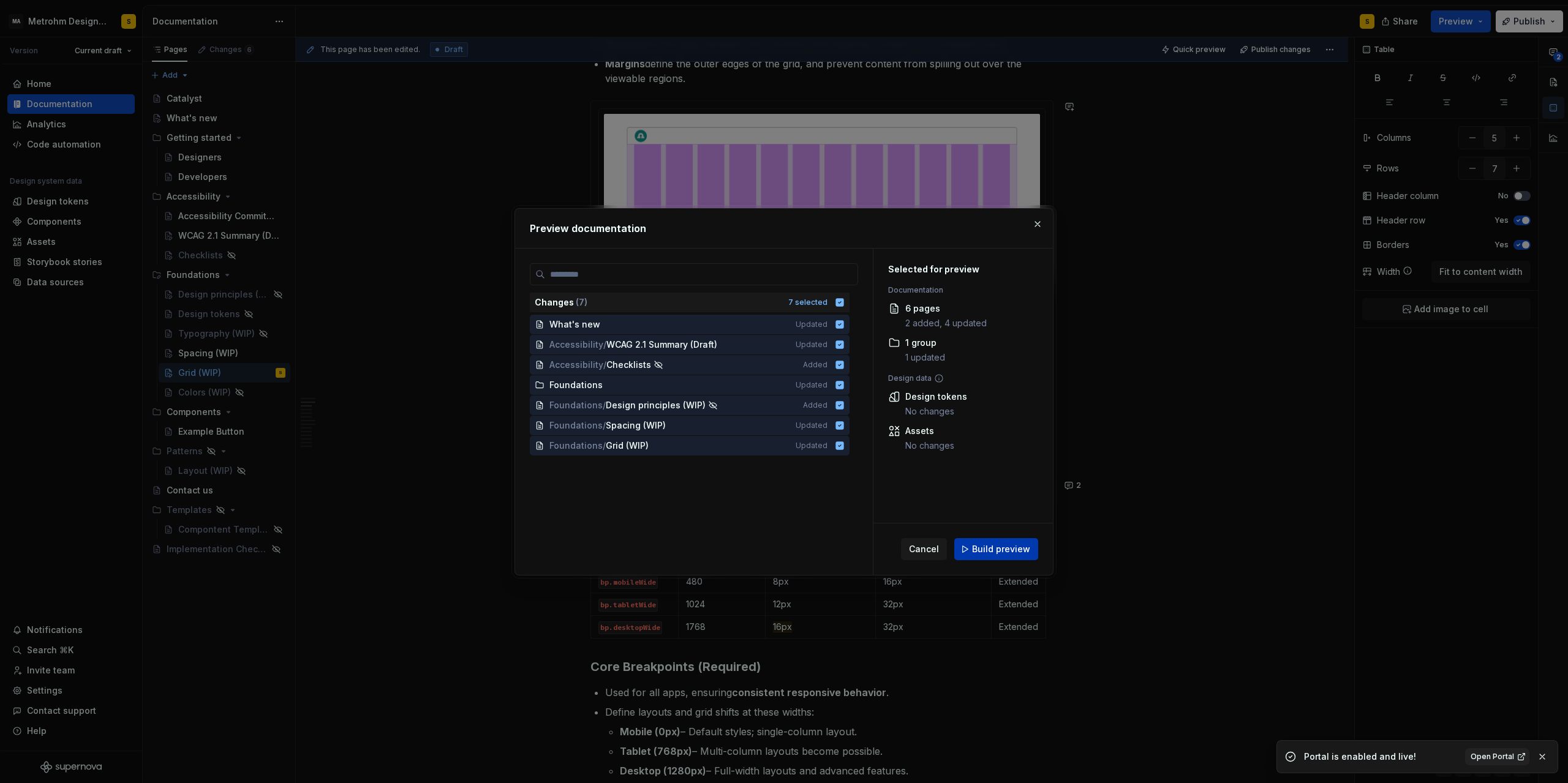
click at [1001, 551] on span "Build preview" at bounding box center [1001, 549] width 58 height 12
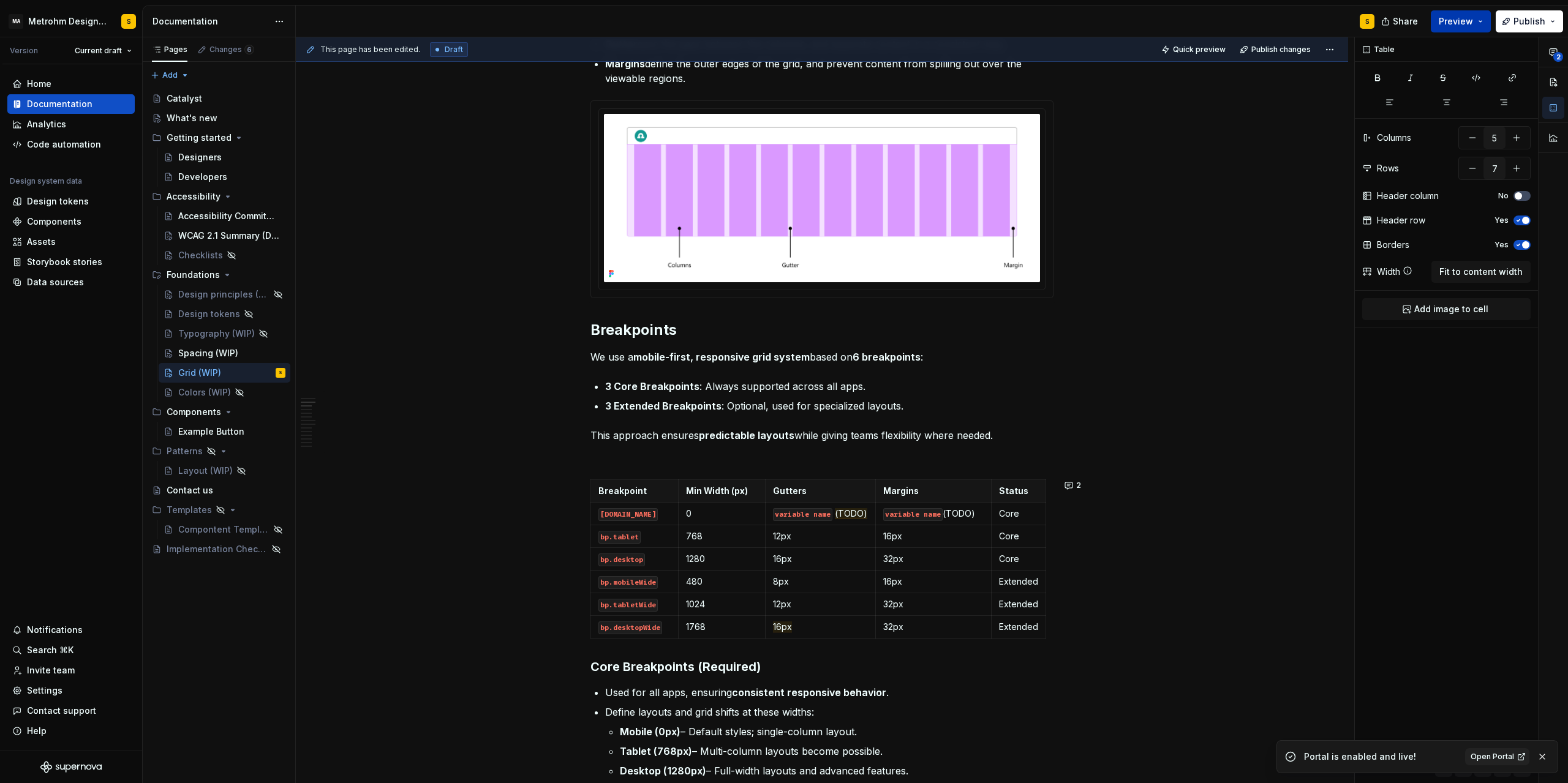
click at [1481, 19] on button "Preview" at bounding box center [1460, 21] width 60 height 22
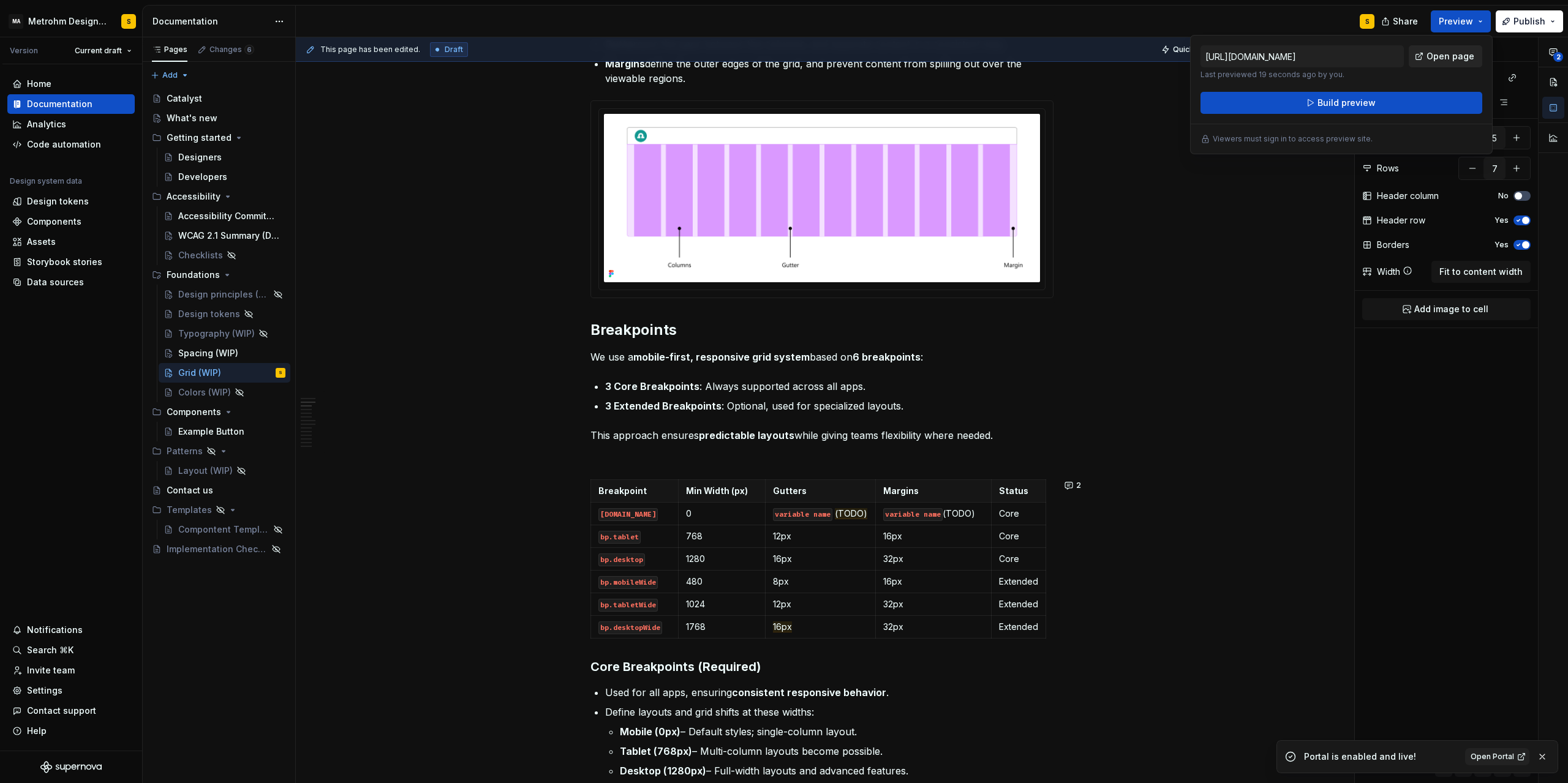
click at [1440, 57] on span "Open page" at bounding box center [1450, 57] width 48 height 12
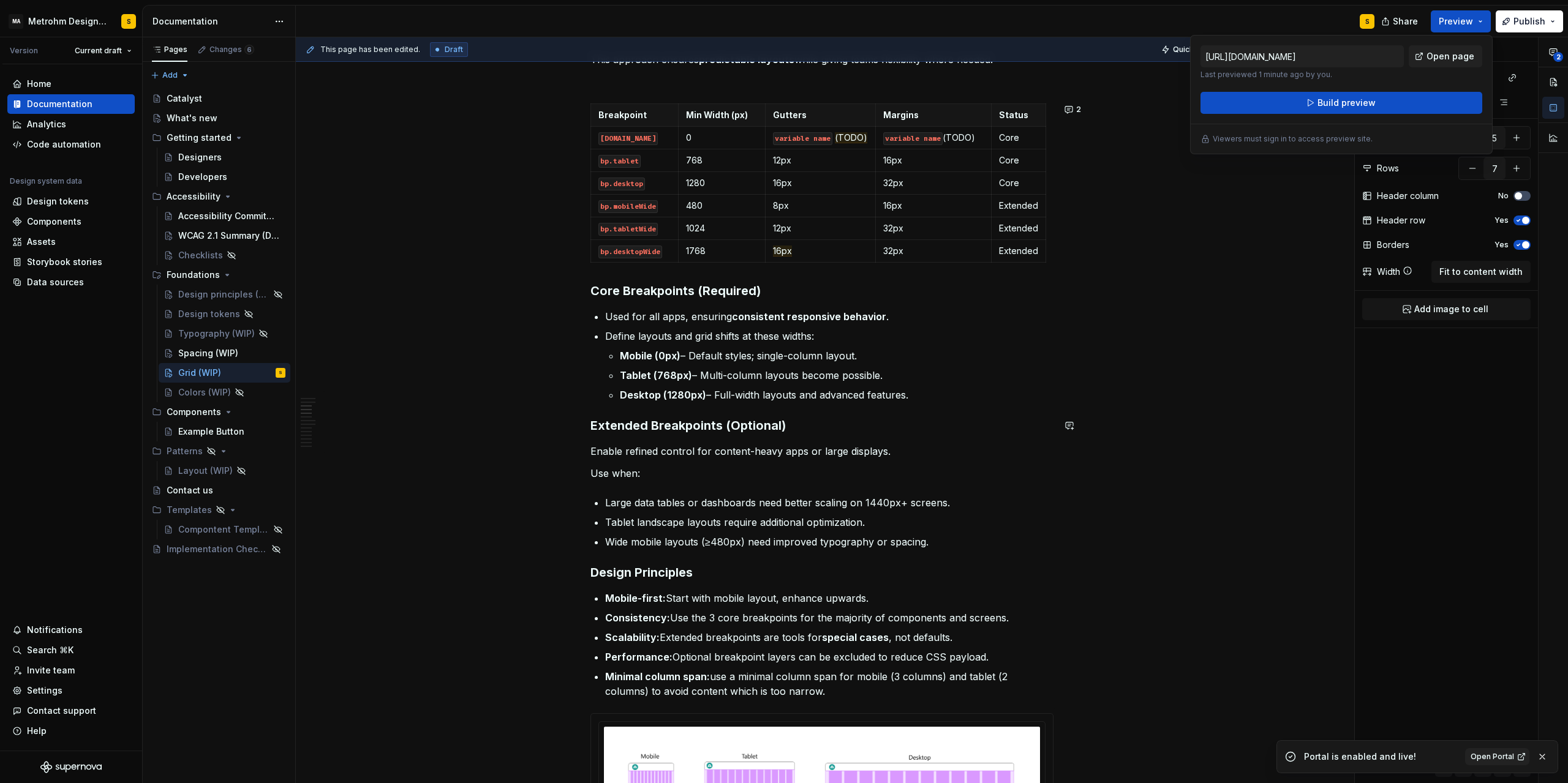
scroll to position [716, 0]
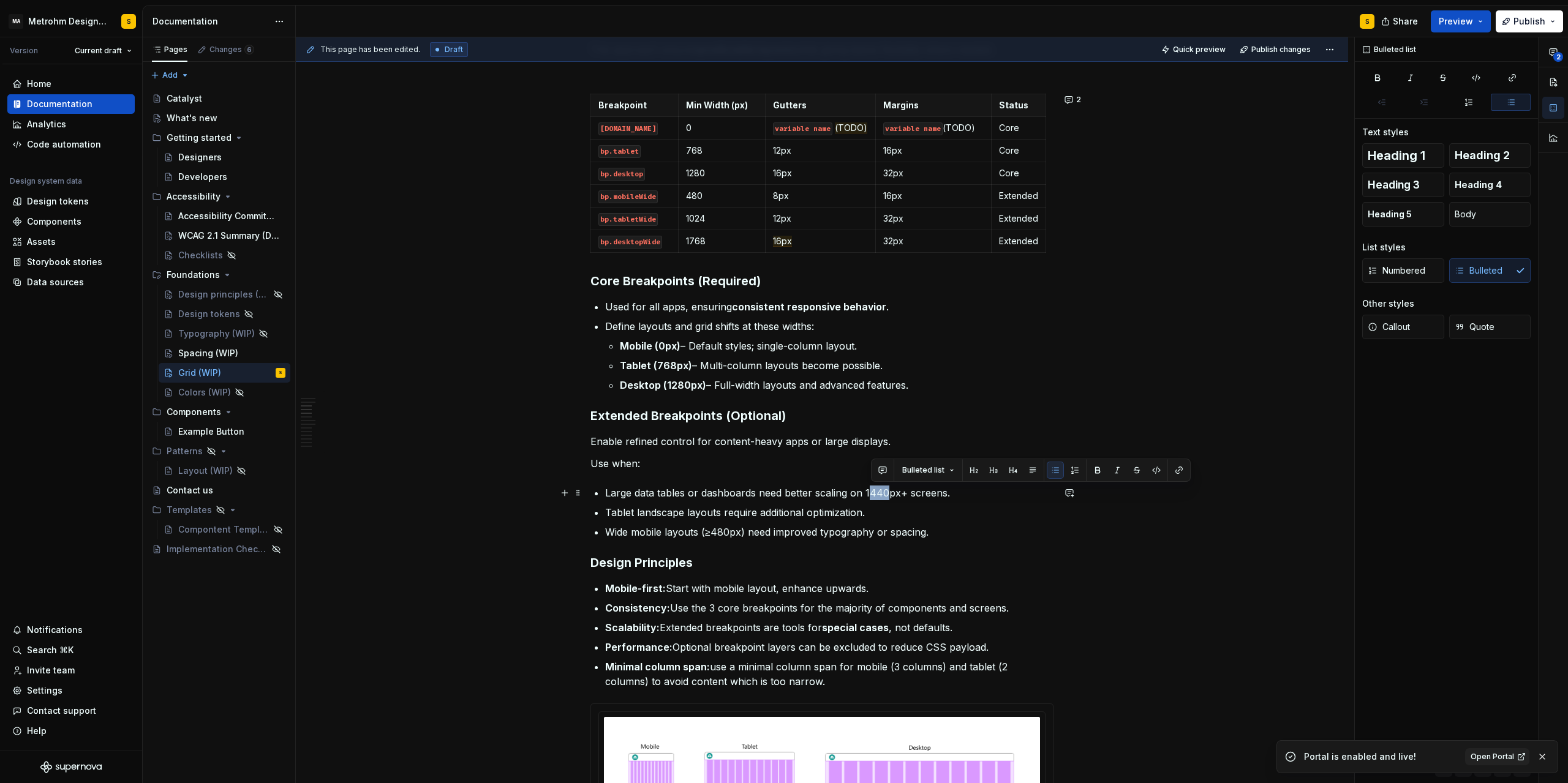
drag, startPoint x: 871, startPoint y: 491, endPoint x: 888, endPoint y: 491, distance: 17.0
click at [888, 491] on p "Large data tables or dashboards need better scaling on 1440px+ screens." at bounding box center [829, 493] width 448 height 15
click at [877, 491] on p "Large data tables or dashboards need better scaling on 17768px+ screens." at bounding box center [829, 493] width 448 height 15
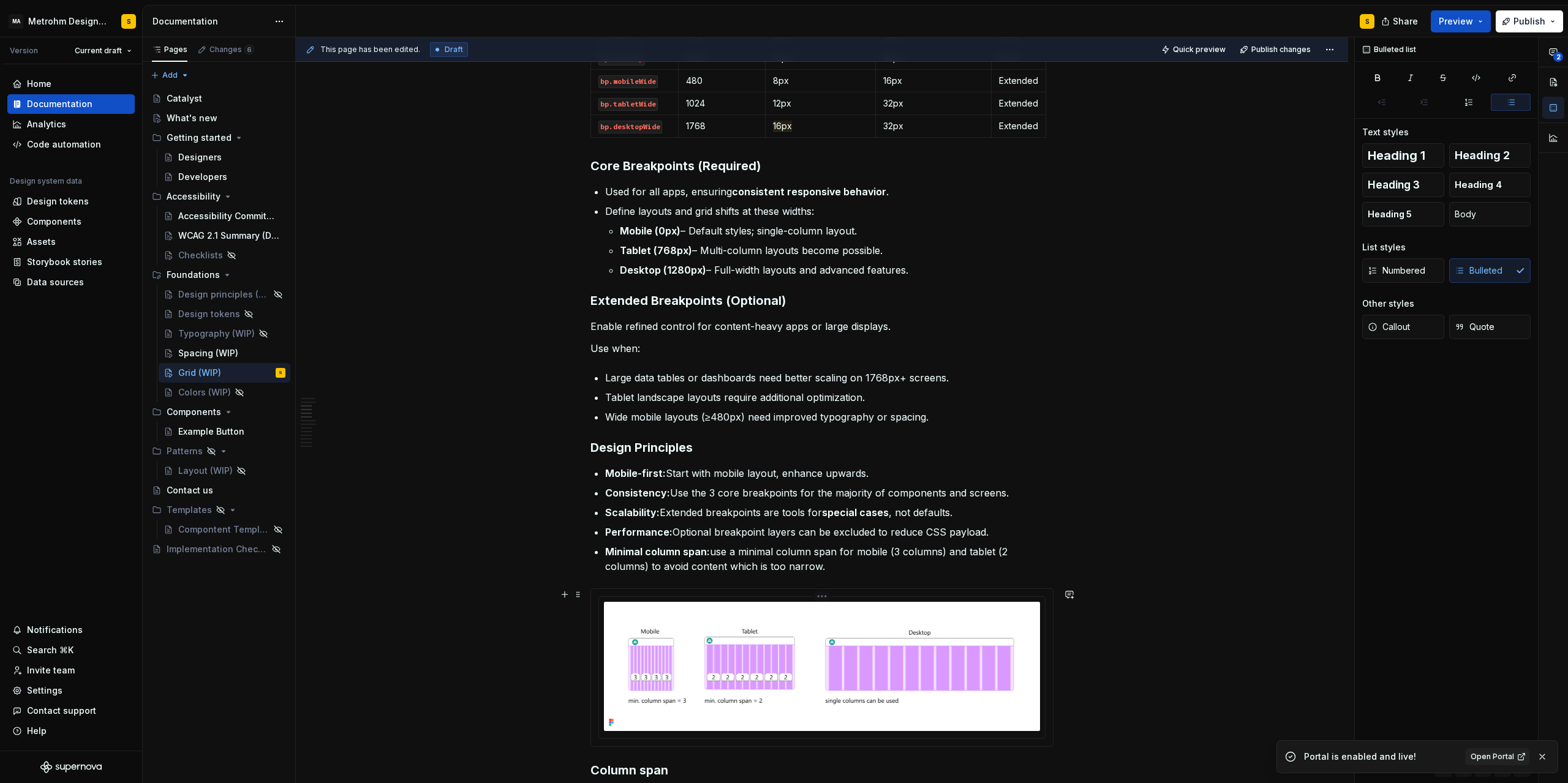
scroll to position [827, 0]
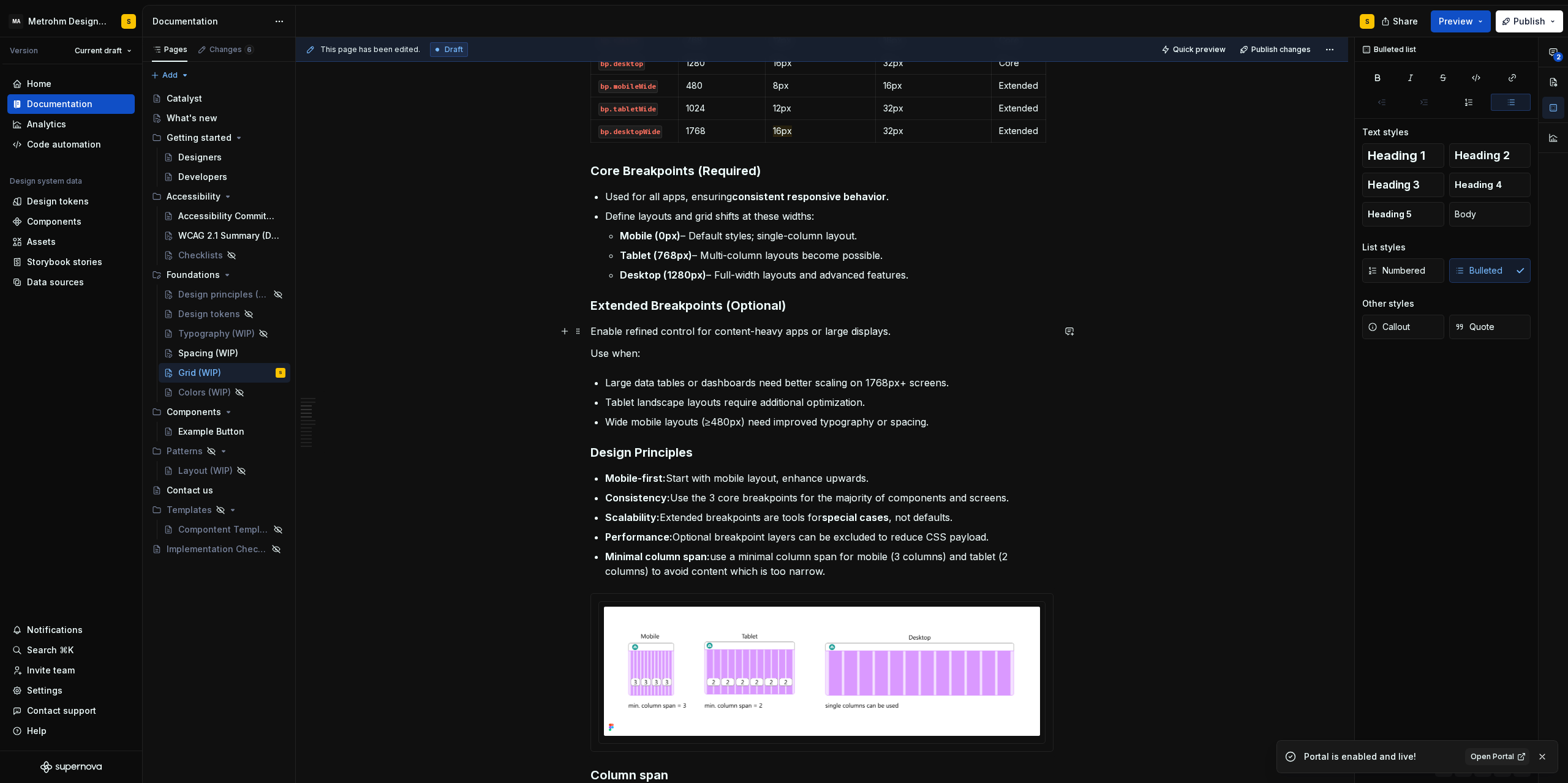
click at [910, 333] on p "Enable refined control for content-heavy apps or large displays." at bounding box center [821, 332] width 463 height 15
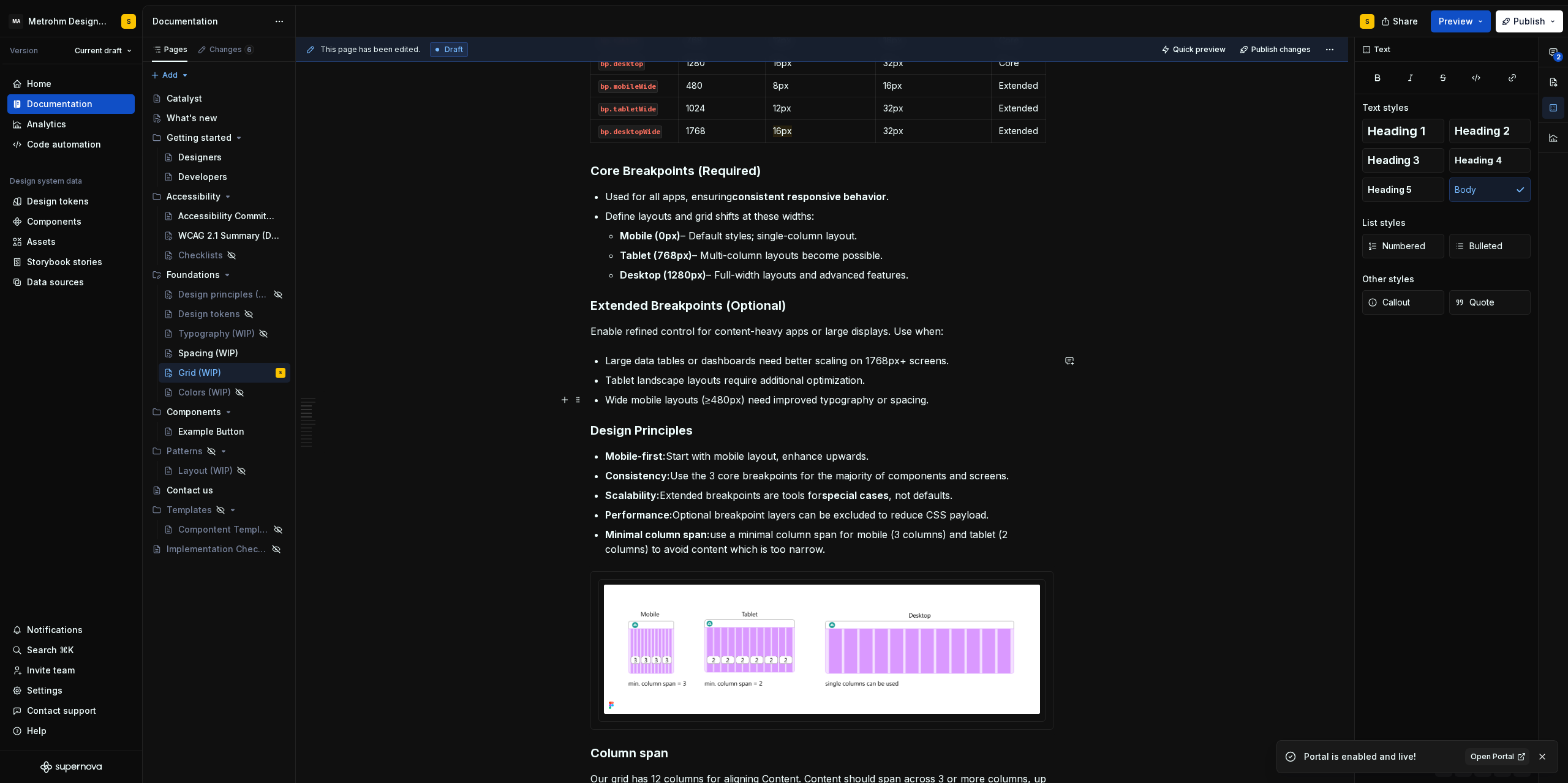
click at [951, 400] on p "Wide mobile layouts (≥480px) need improved typography or spacing." at bounding box center [829, 400] width 448 height 15
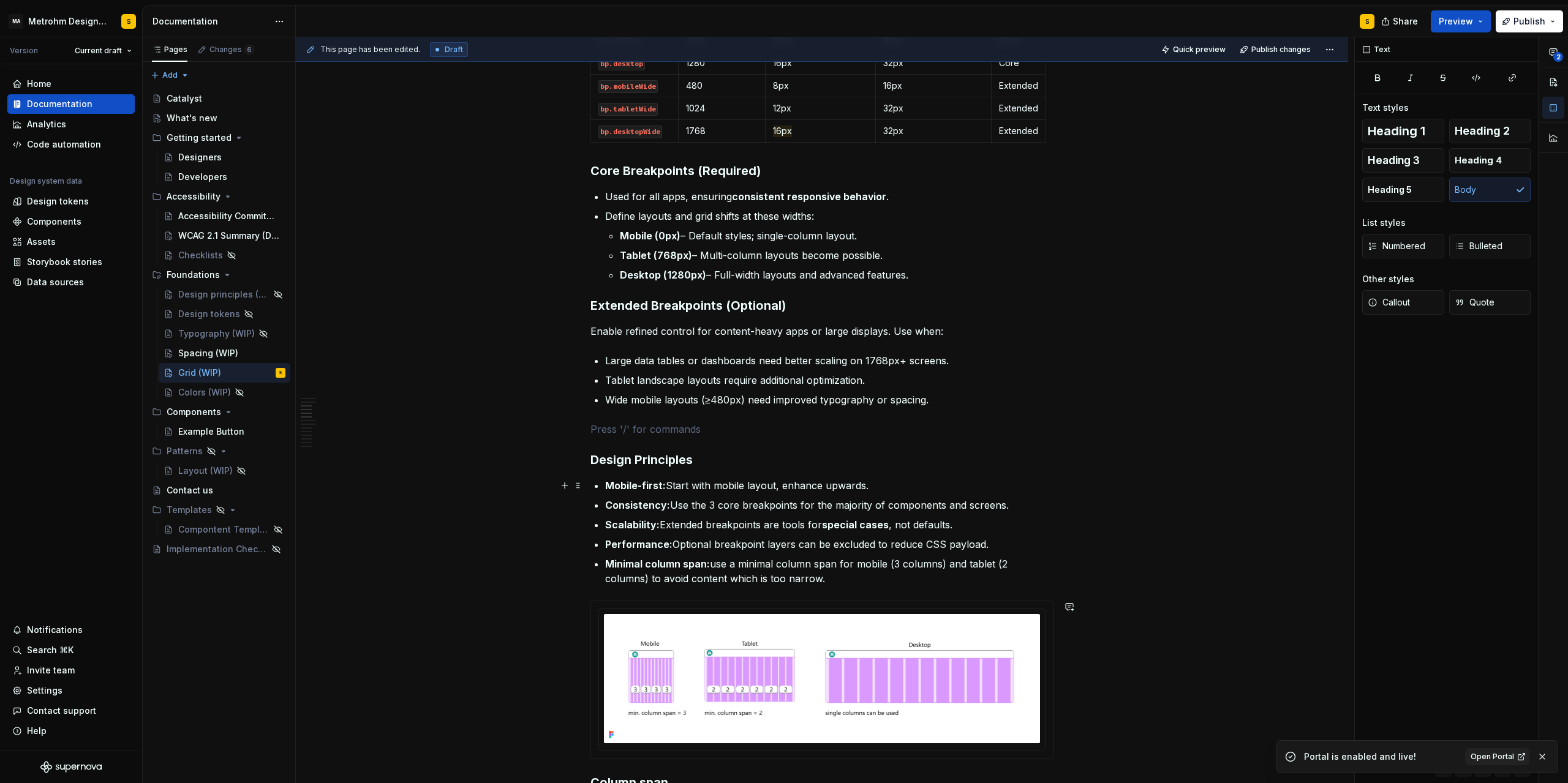
type textarea "*"
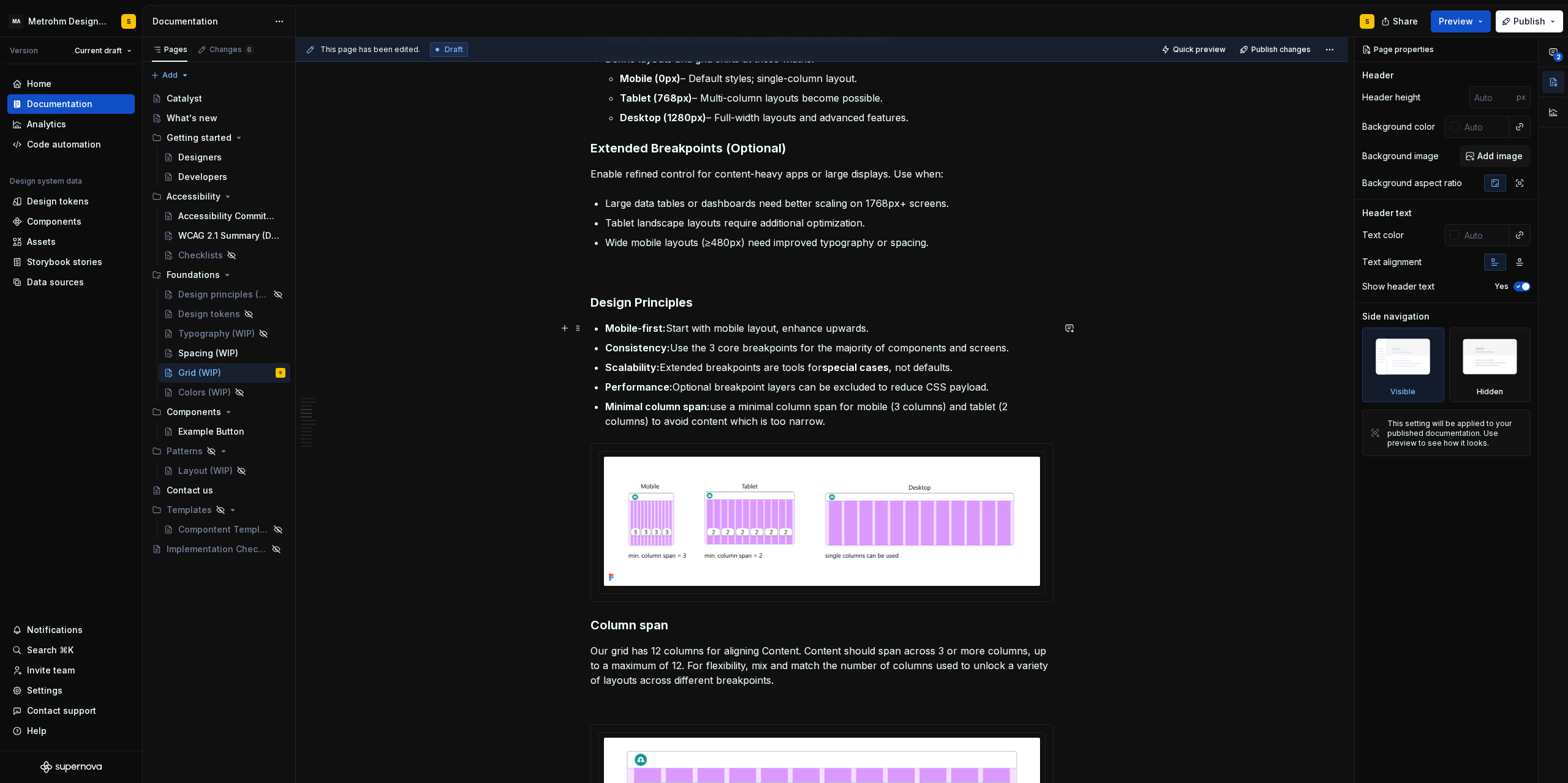
scroll to position [1047, 0]
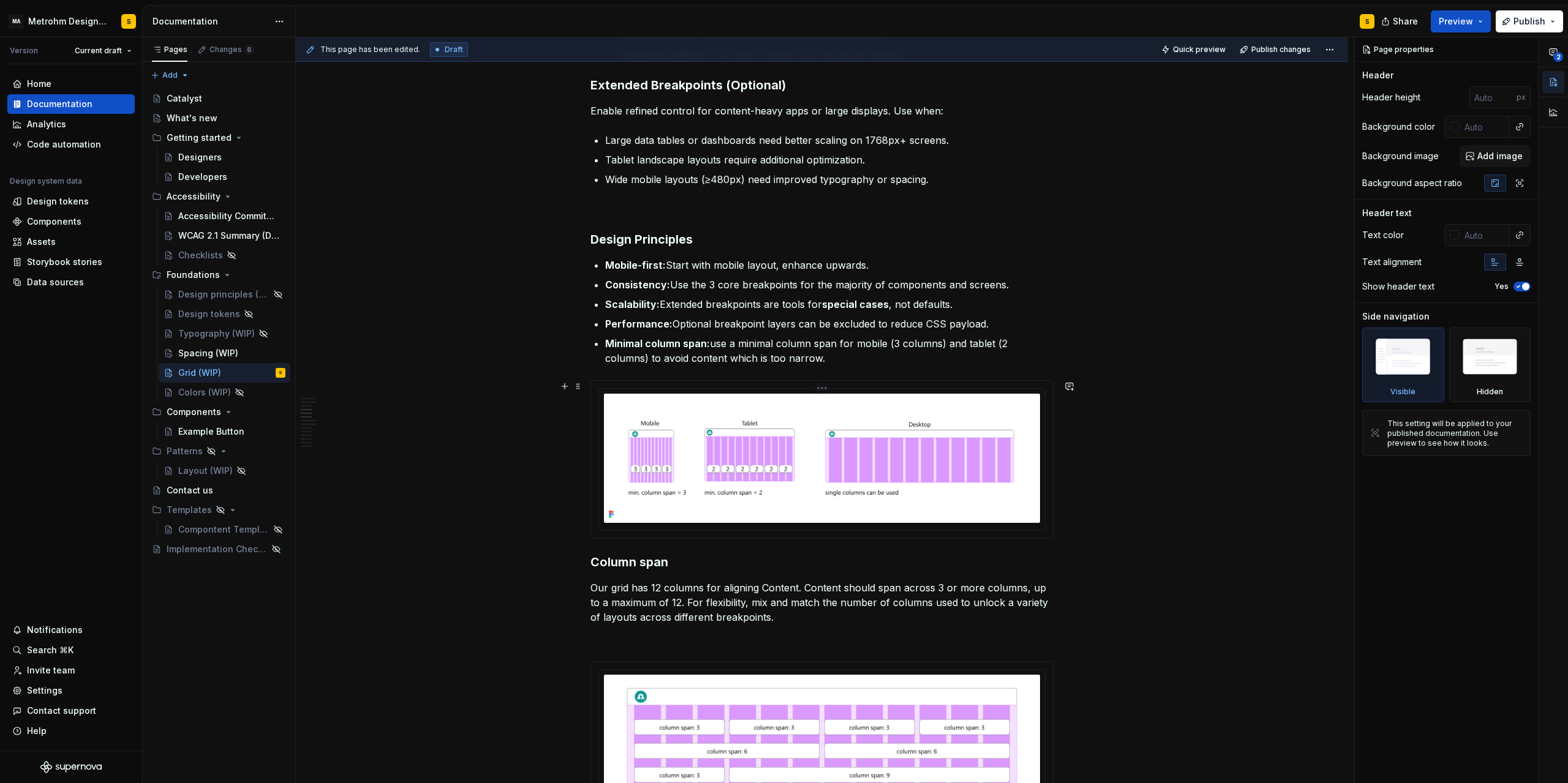
click at [674, 406] on img at bounding box center [821, 458] width 436 height 130
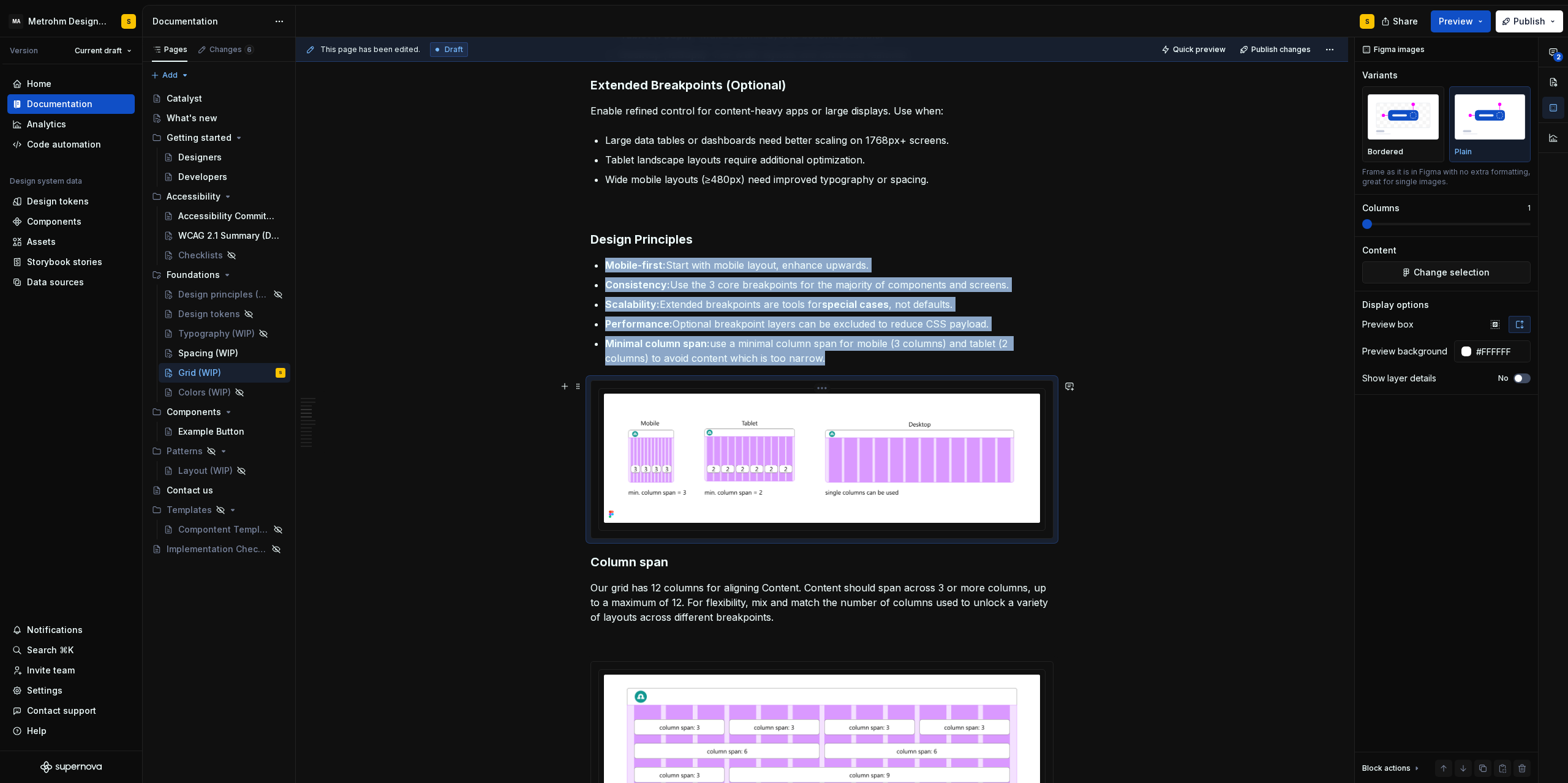
click at [896, 462] on img at bounding box center [821, 458] width 436 height 130
click at [993, 404] on img at bounding box center [821, 458] width 436 height 130
click at [931, 438] on img at bounding box center [821, 458] width 436 height 130
click at [883, 441] on img at bounding box center [821, 458] width 436 height 130
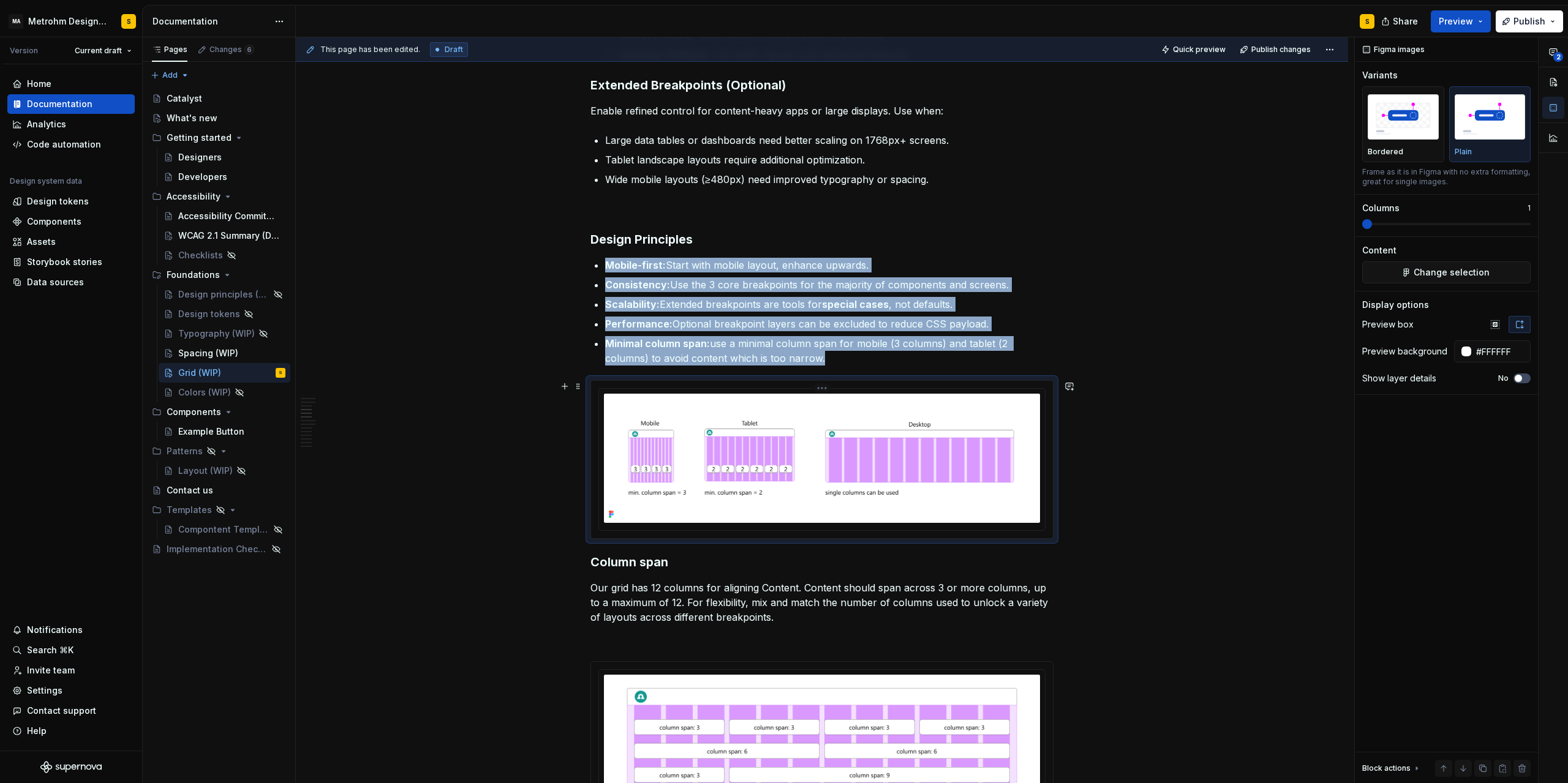
click at [764, 432] on img at bounding box center [821, 458] width 436 height 130
drag, startPoint x: 608, startPoint y: 515, endPoint x: 667, endPoint y: 500, distance: 60.9
click at [609, 516] on div at bounding box center [821, 458] width 436 height 130
click at [796, 445] on img at bounding box center [821, 458] width 436 height 130
click at [1468, 268] on span "Change selection" at bounding box center [1451, 272] width 76 height 12
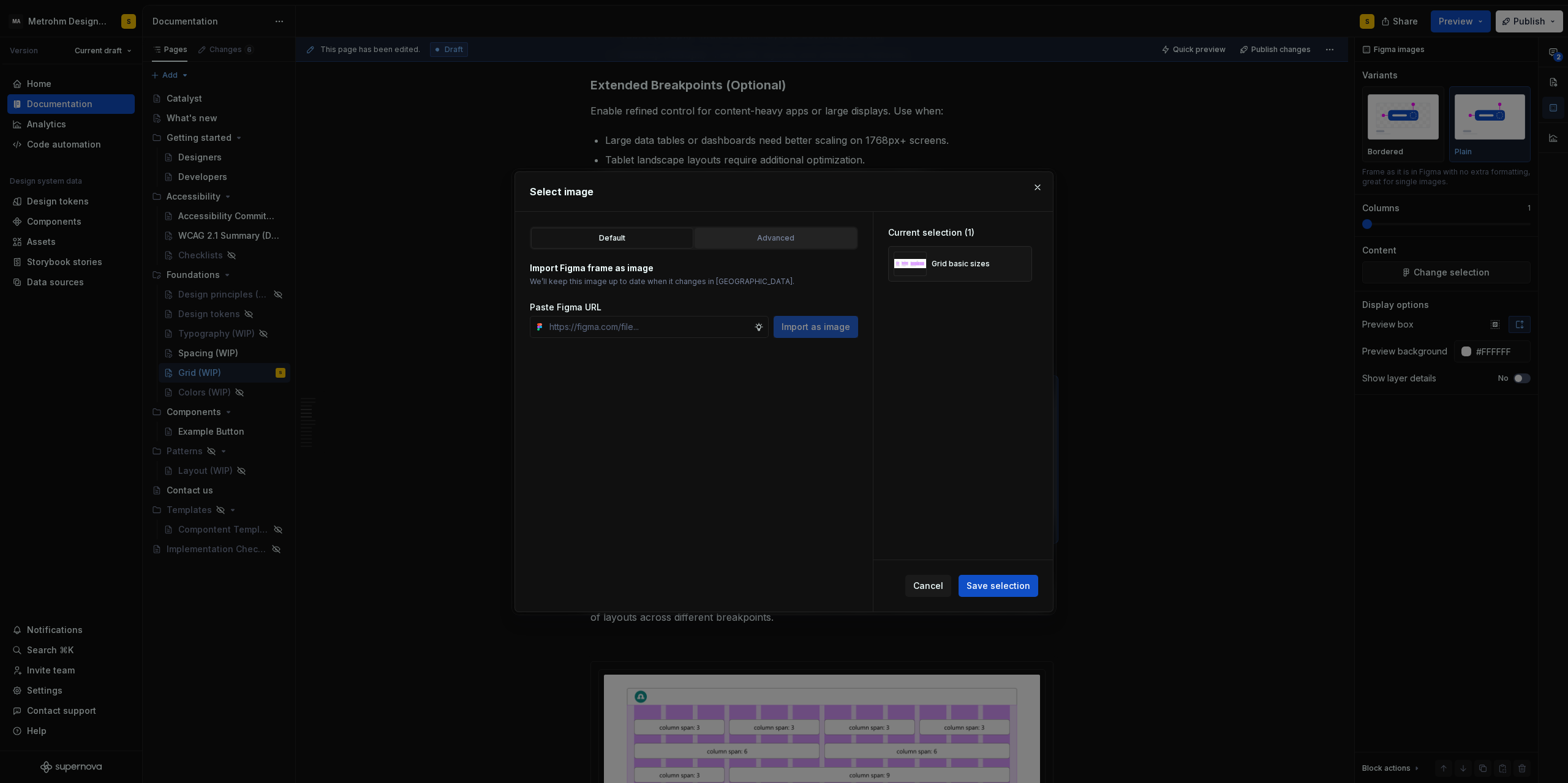
click at [757, 239] on div "Advanced" at bounding box center [776, 238] width 154 height 12
click at [829, 284] on div "button" at bounding box center [826, 282] width 17 height 17
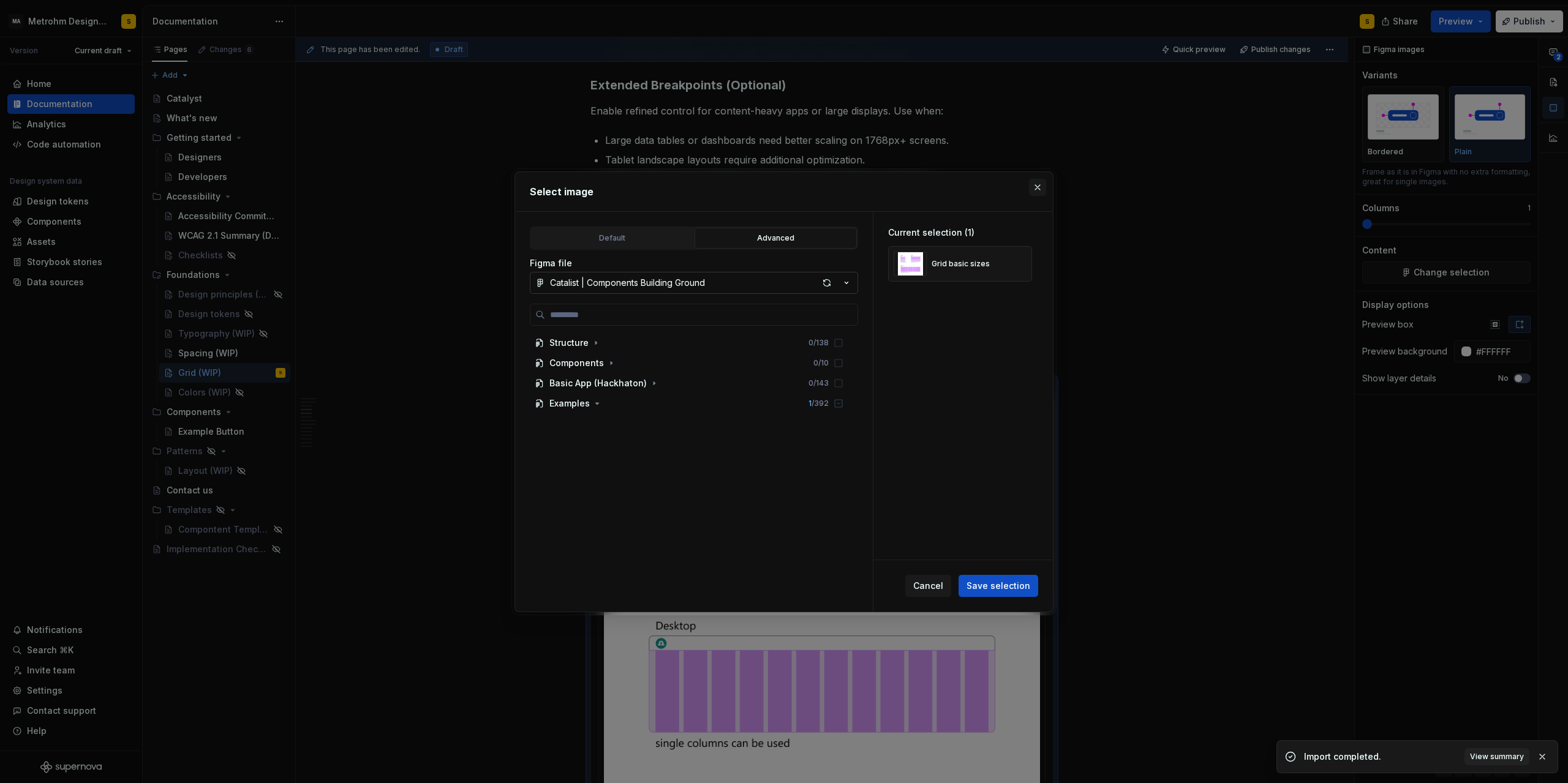
click at [1037, 186] on button "button" at bounding box center [1037, 187] width 17 height 17
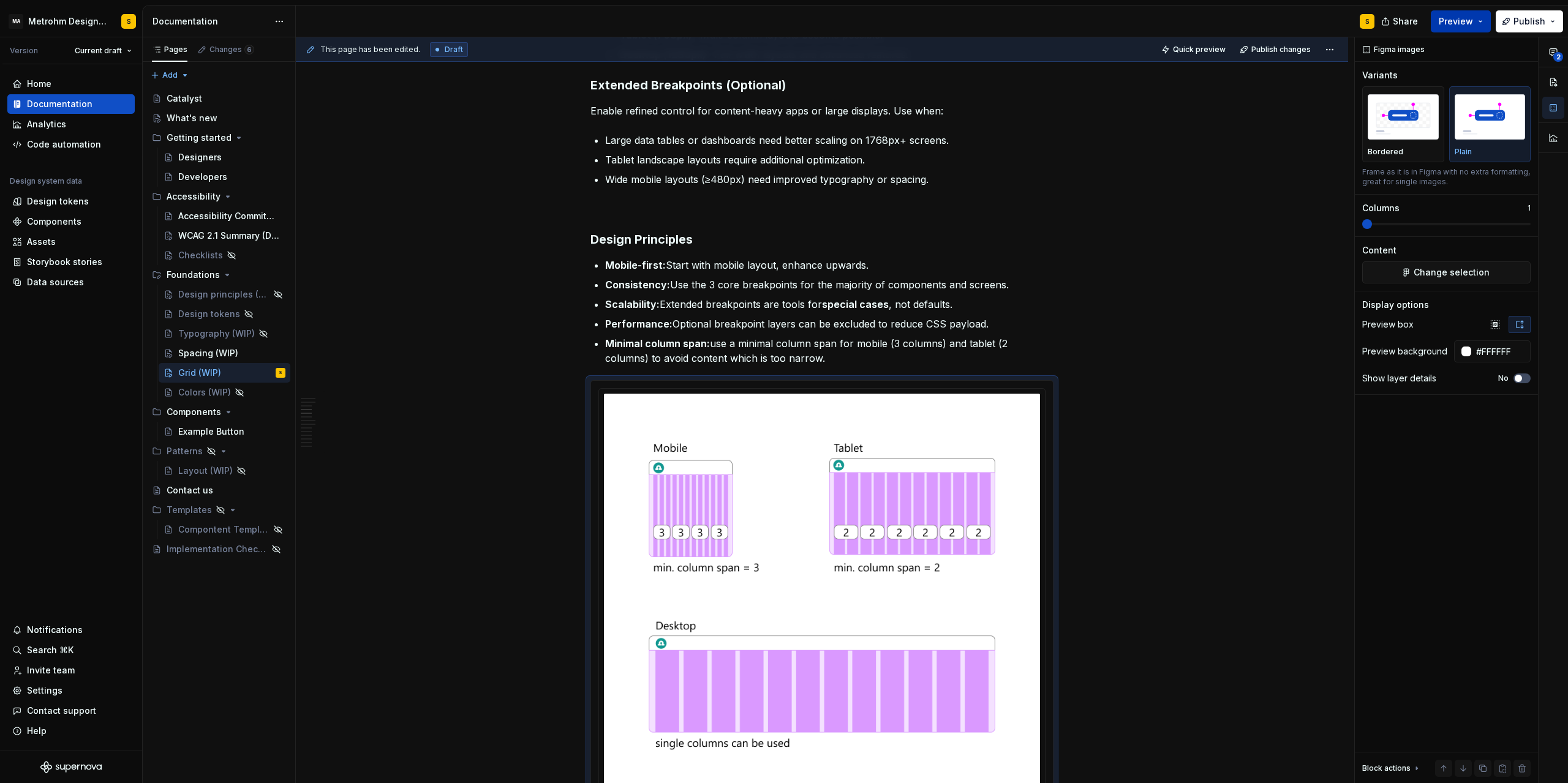
click at [1480, 27] on button "Preview" at bounding box center [1460, 21] width 60 height 22
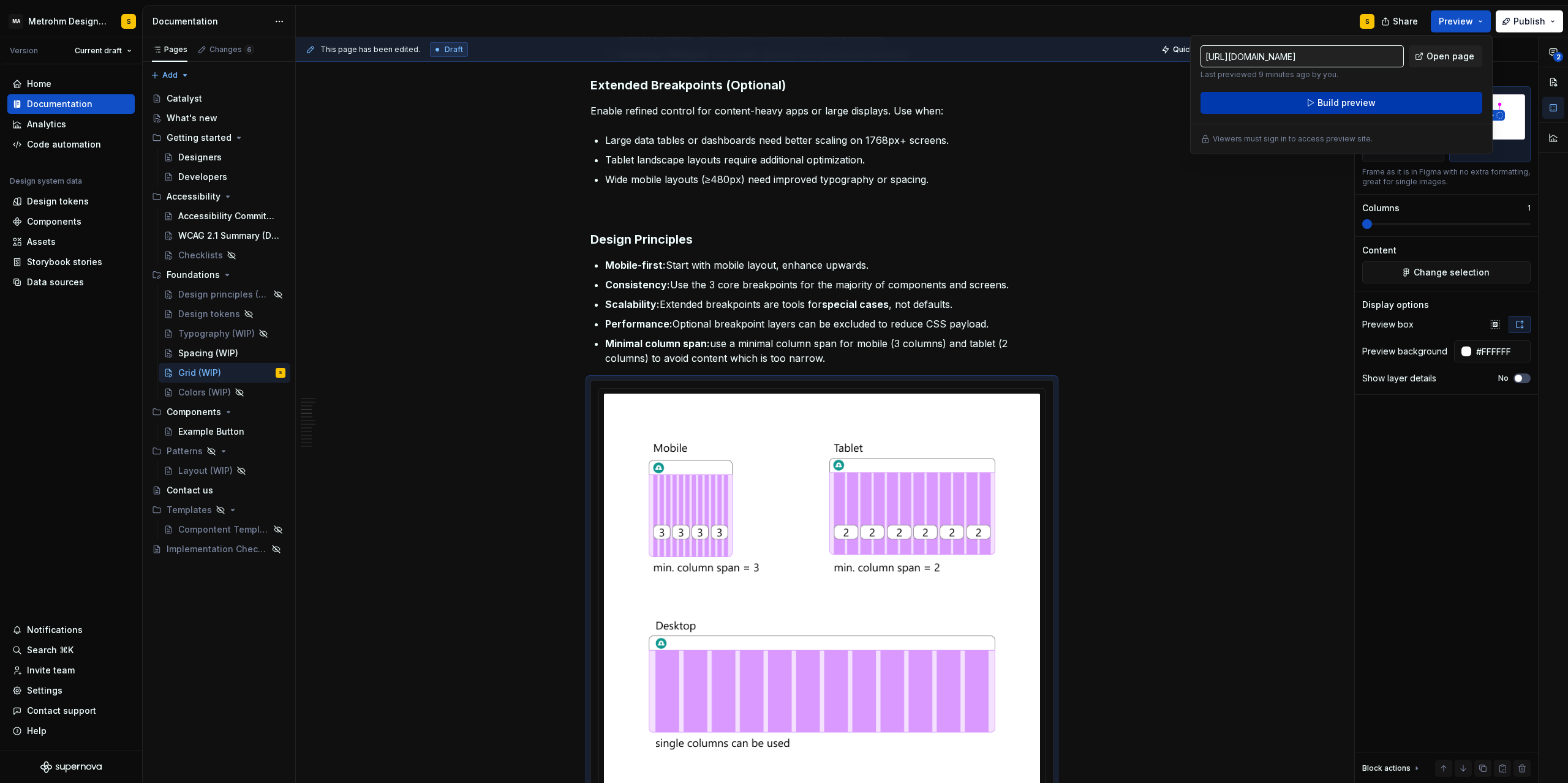
click at [1362, 100] on span "Build preview" at bounding box center [1346, 103] width 58 height 12
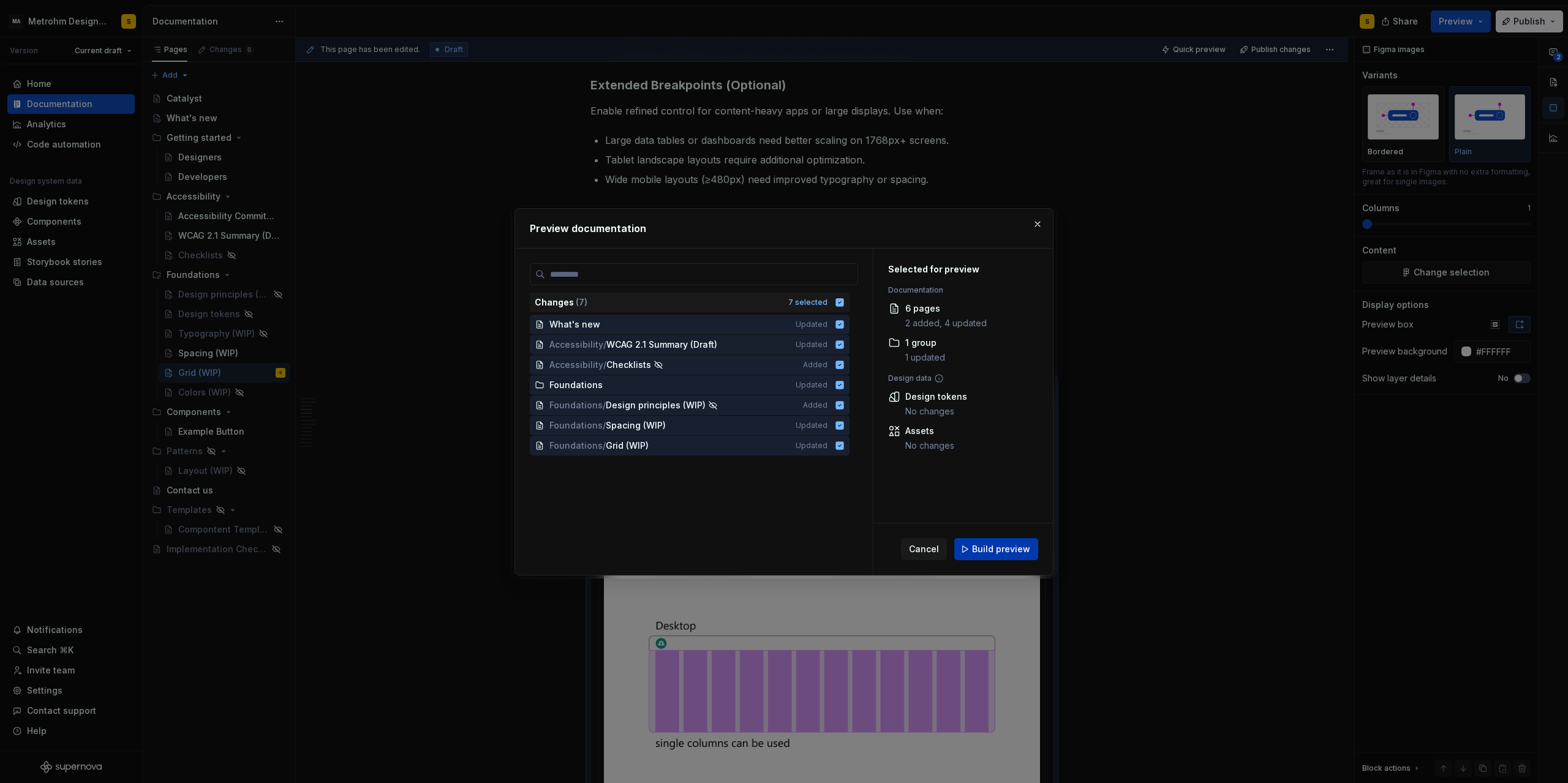
click at [981, 545] on span "Build preview" at bounding box center [1001, 549] width 58 height 12
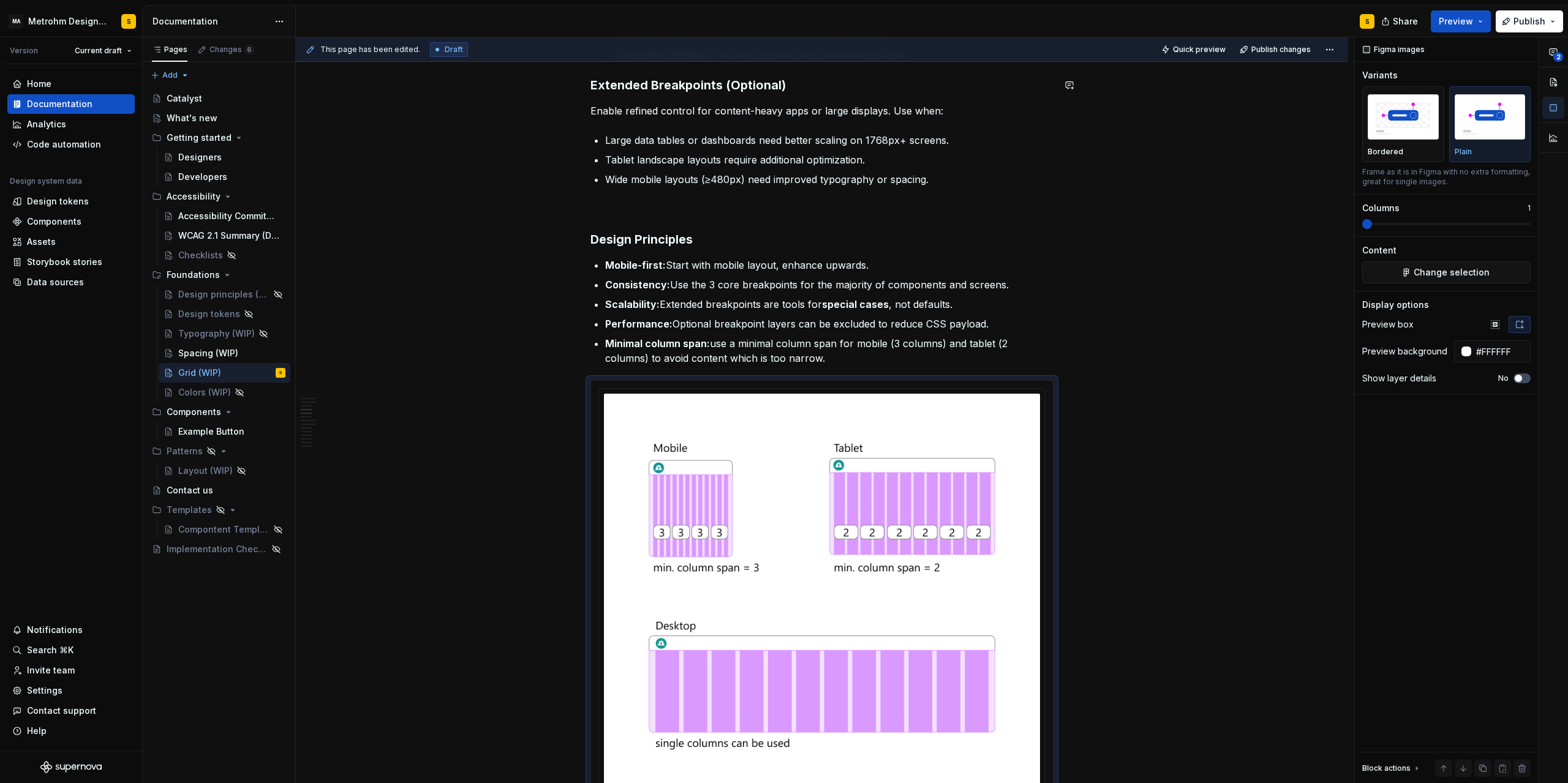
type textarea "*"
